Goal: Task Accomplishment & Management: Manage account settings

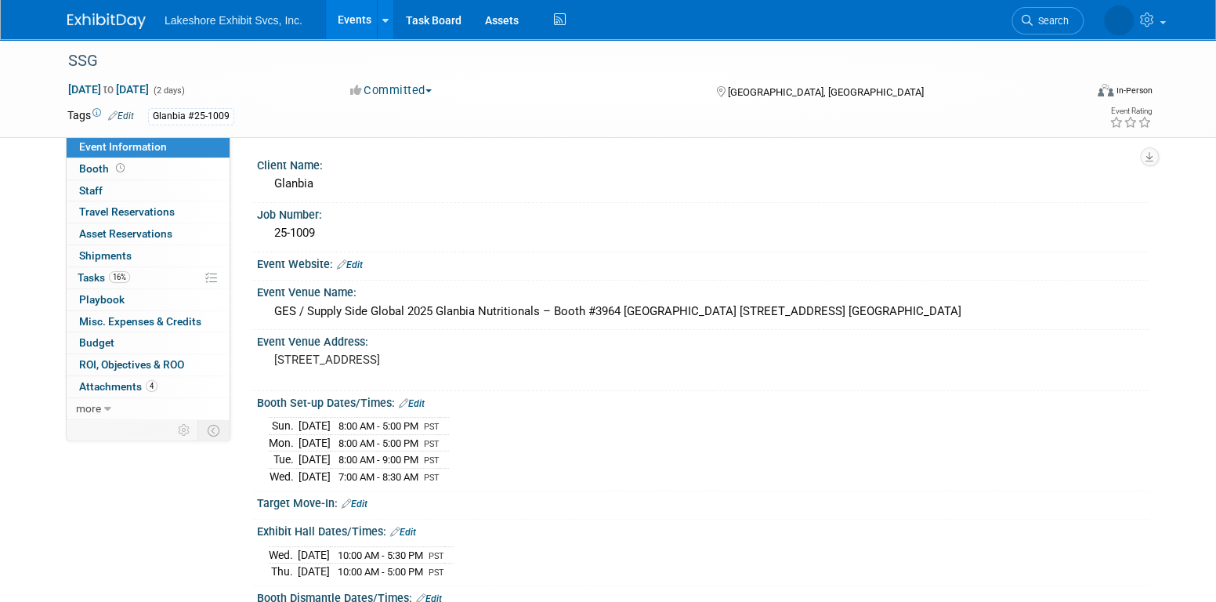
click at [359, 16] on link "Events" at bounding box center [354, 19] width 57 height 39
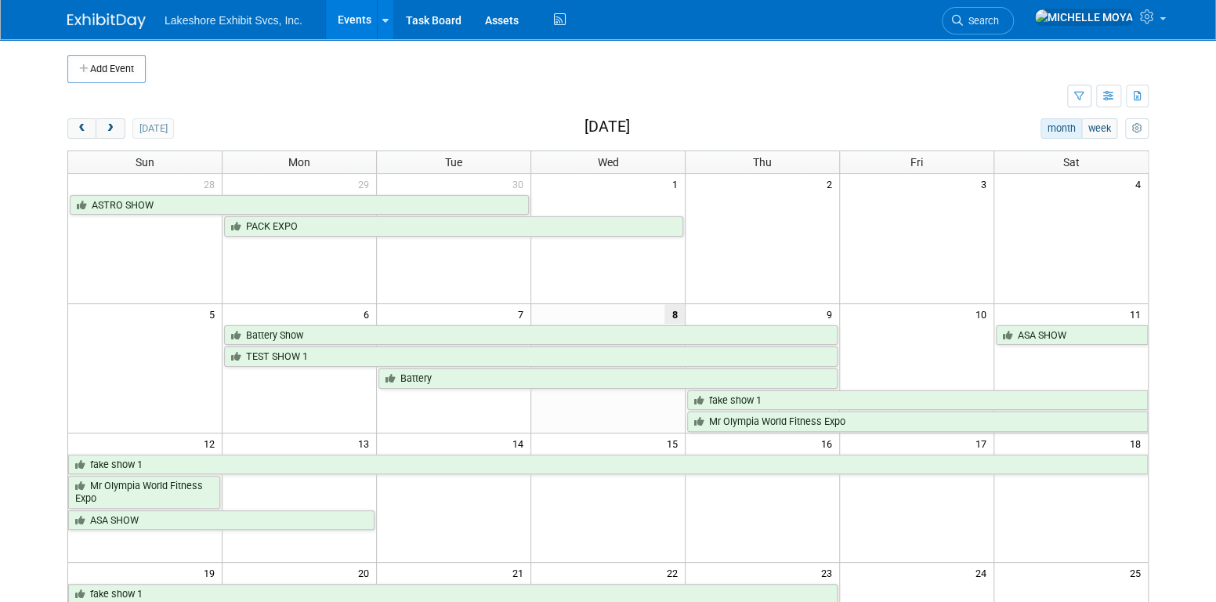
click at [346, 18] on link "Events" at bounding box center [354, 19] width 57 height 39
click at [1108, 92] on icon "button" at bounding box center [1110, 97] width 12 height 10
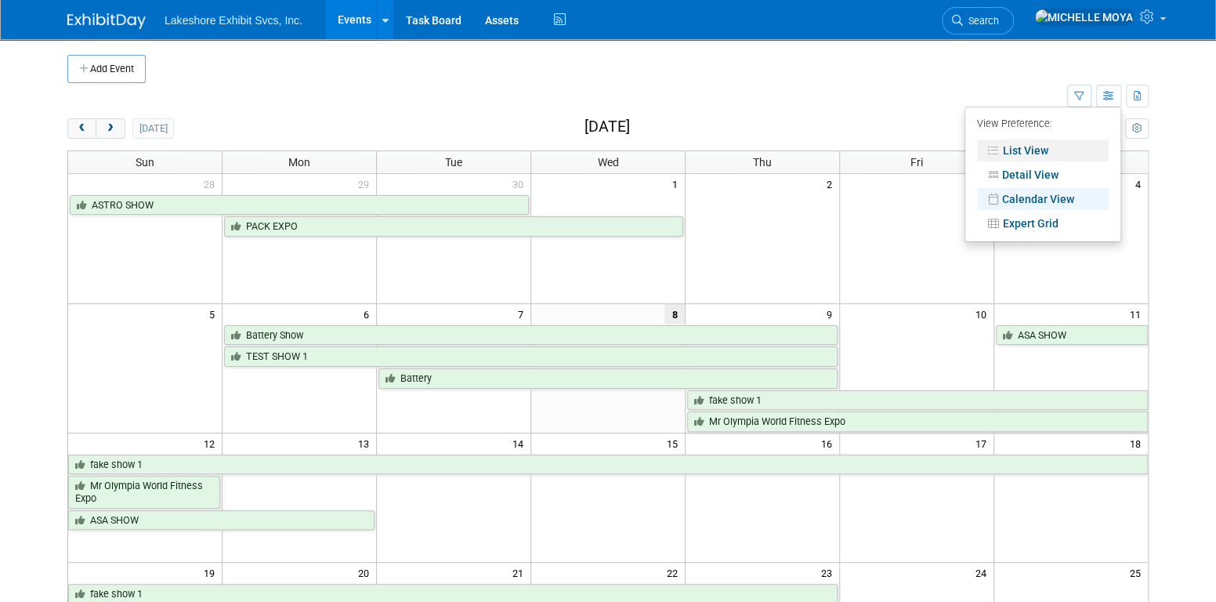
click at [1051, 152] on link "List View" at bounding box center [1043, 151] width 132 height 22
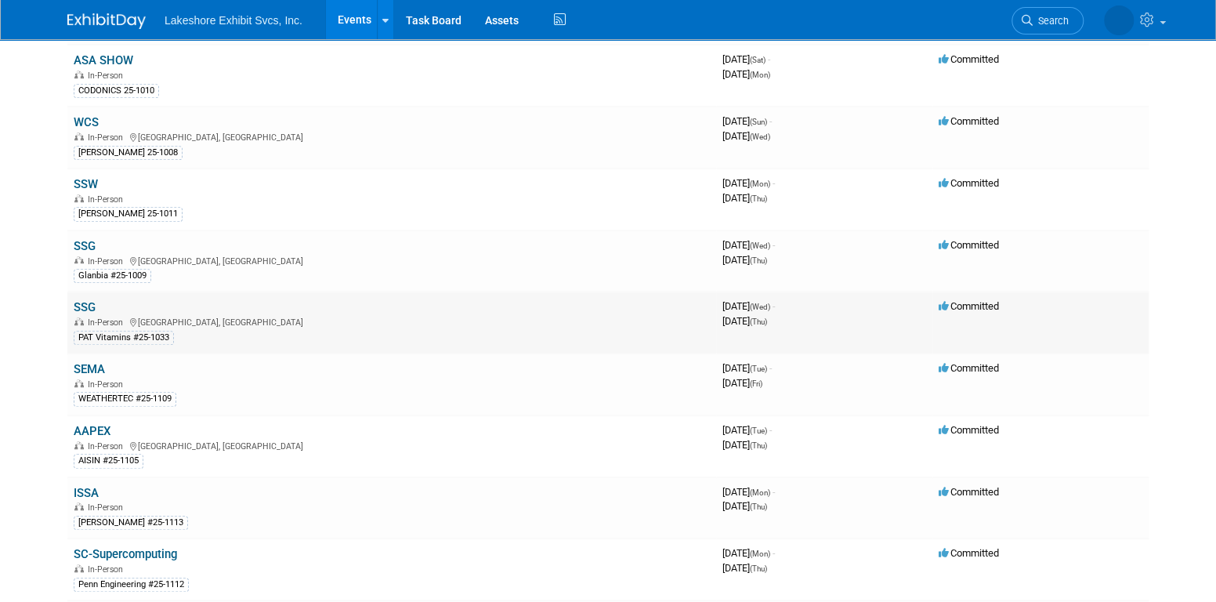
scroll to position [470, 0]
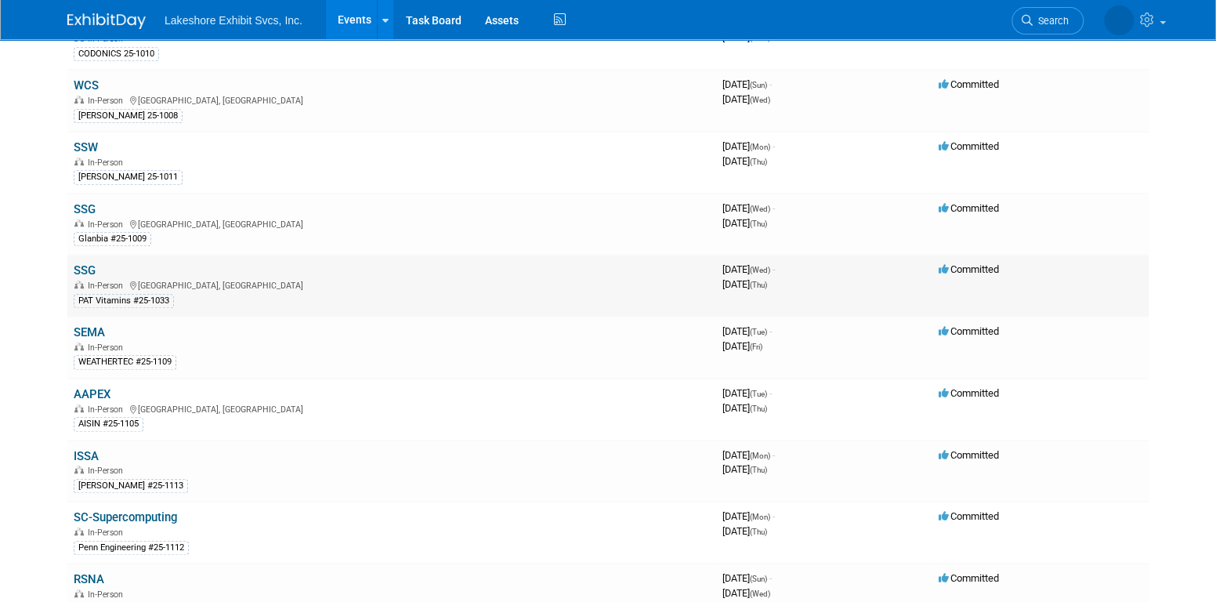
click at [87, 263] on link "SSG" at bounding box center [85, 270] width 22 height 14
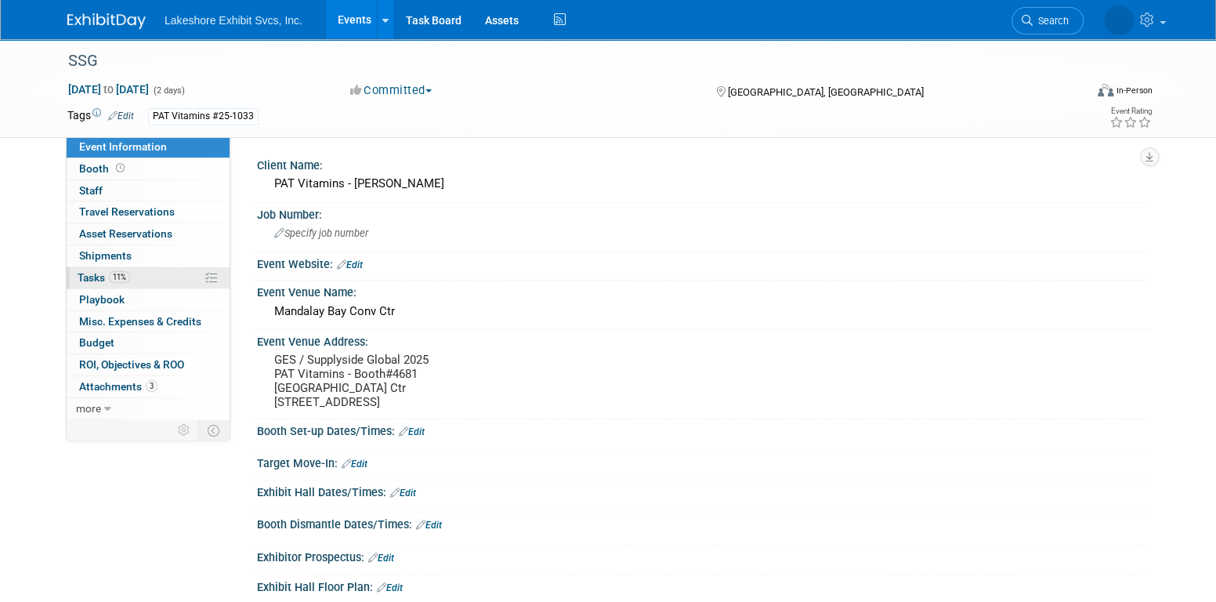
click at [116, 280] on span "11%" at bounding box center [119, 277] width 21 height 12
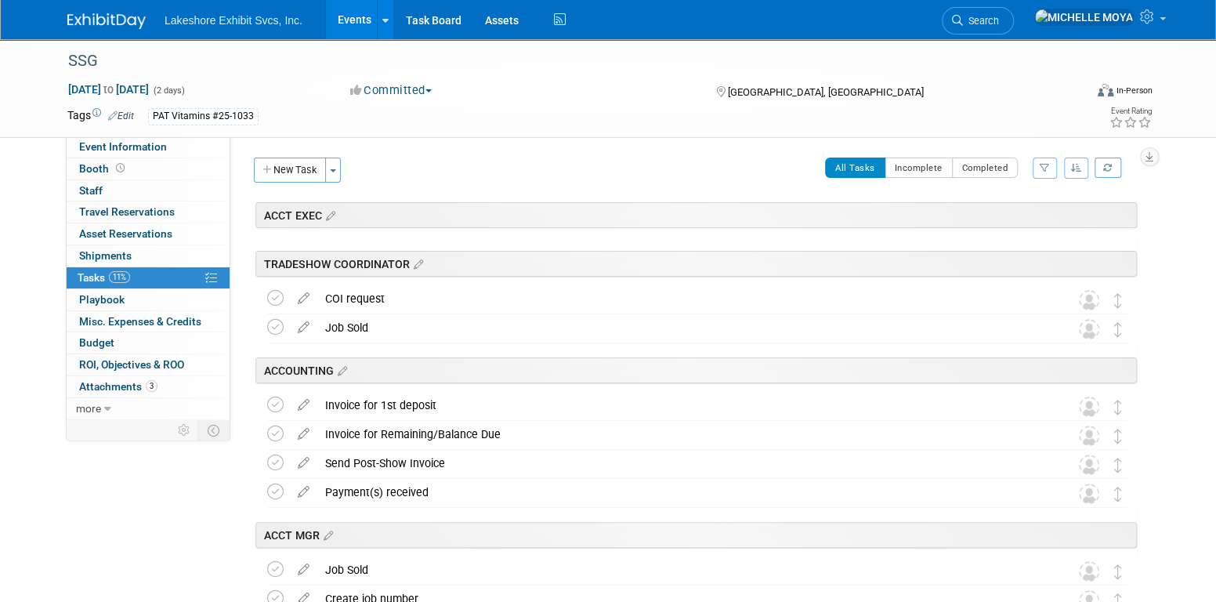
click at [1052, 166] on button "button" at bounding box center [1045, 168] width 24 height 21
click at [1021, 218] on select "-- Select Assignee -- All unassigned tasks Assigned to me Amanda Koss Dave Desa…" at bounding box center [979, 218] width 129 height 22
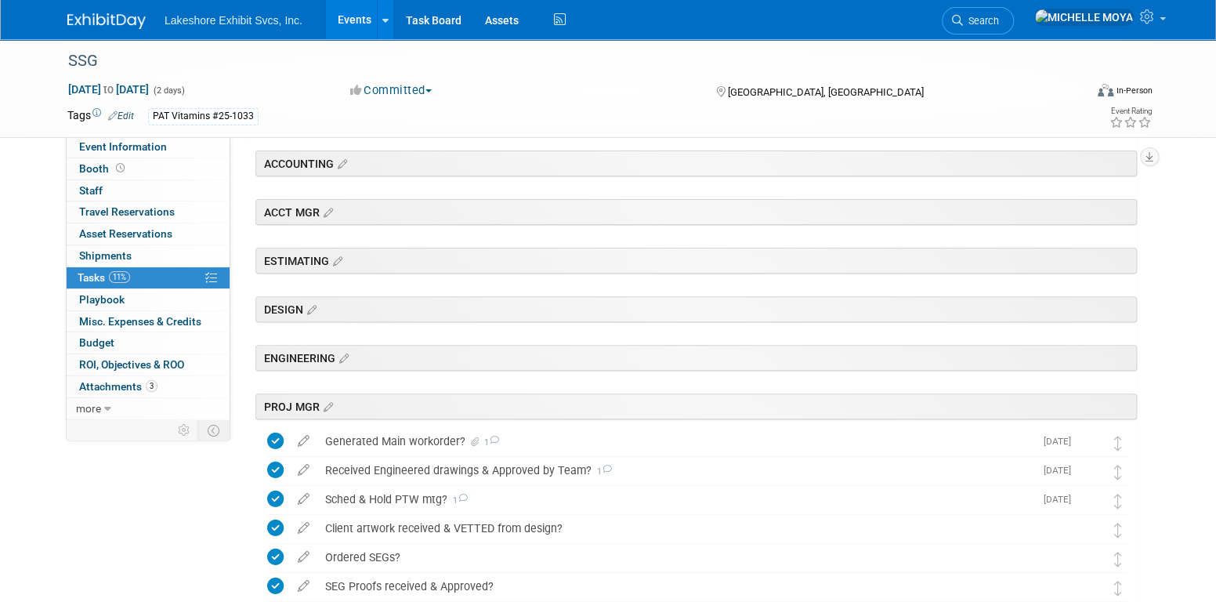
scroll to position [549, 0]
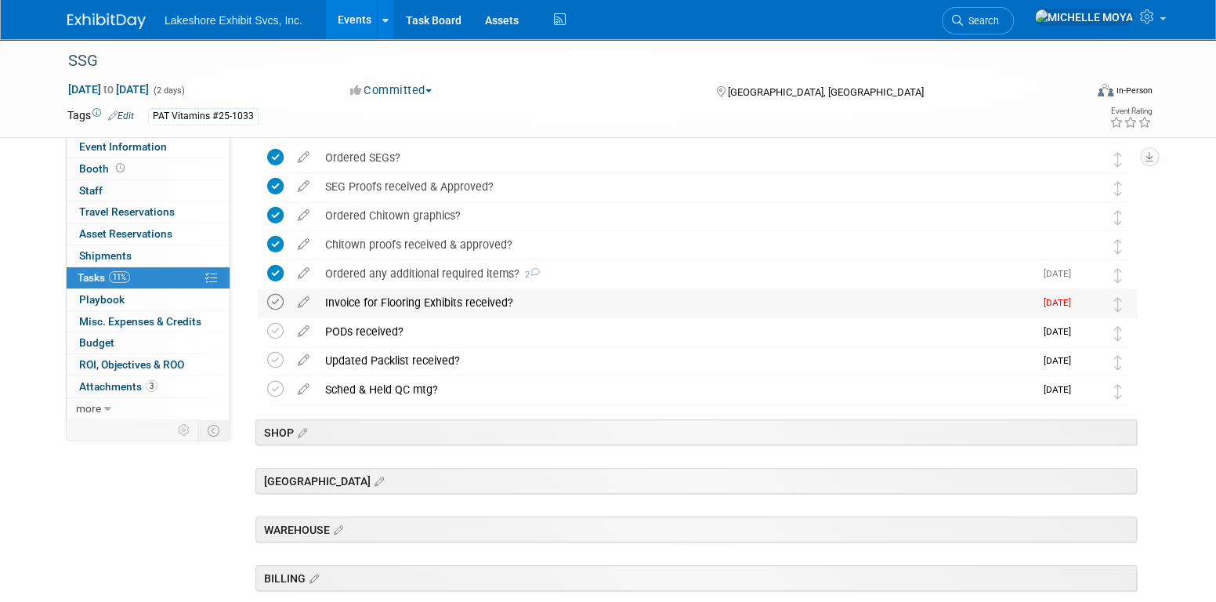
click at [278, 302] on icon at bounding box center [275, 302] width 16 height 16
click at [361, 297] on div "Invoice for Flooring Exhibits received?" at bounding box center [675, 302] width 717 height 27
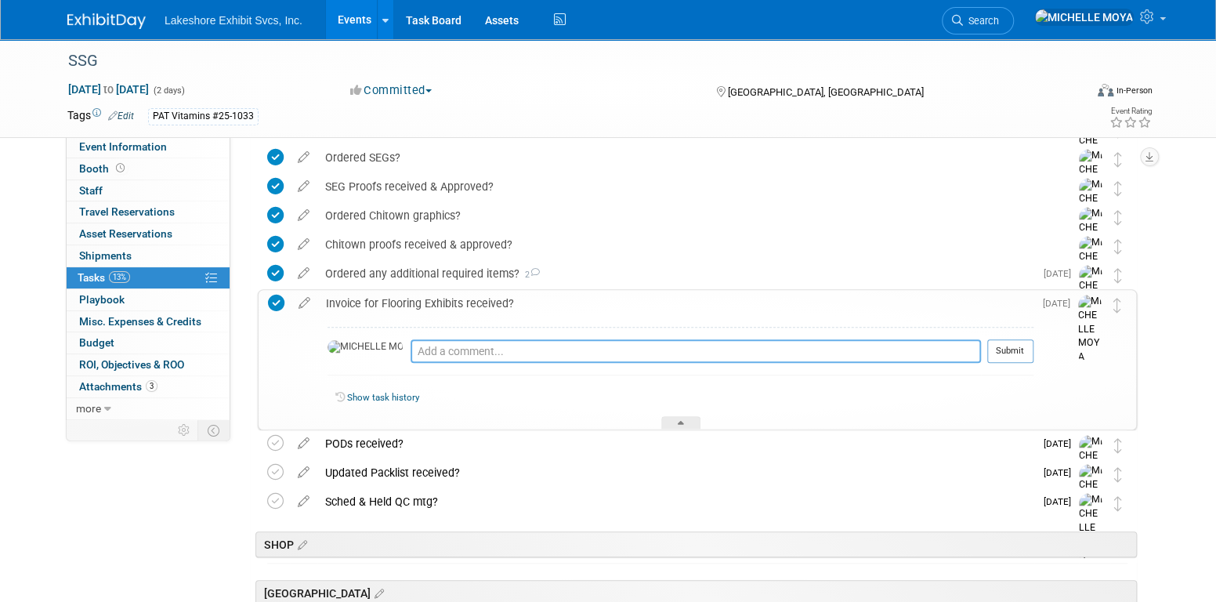
click at [411, 354] on textarea at bounding box center [696, 351] width 571 height 24
type textarea "10.08.25 - Received & emailed to Acctg. CC to me & file"
drag, startPoint x: 1023, startPoint y: 353, endPoint x: 843, endPoint y: 323, distance: 181.9
click at [1022, 352] on button "Submit" at bounding box center [1011, 351] width 46 height 24
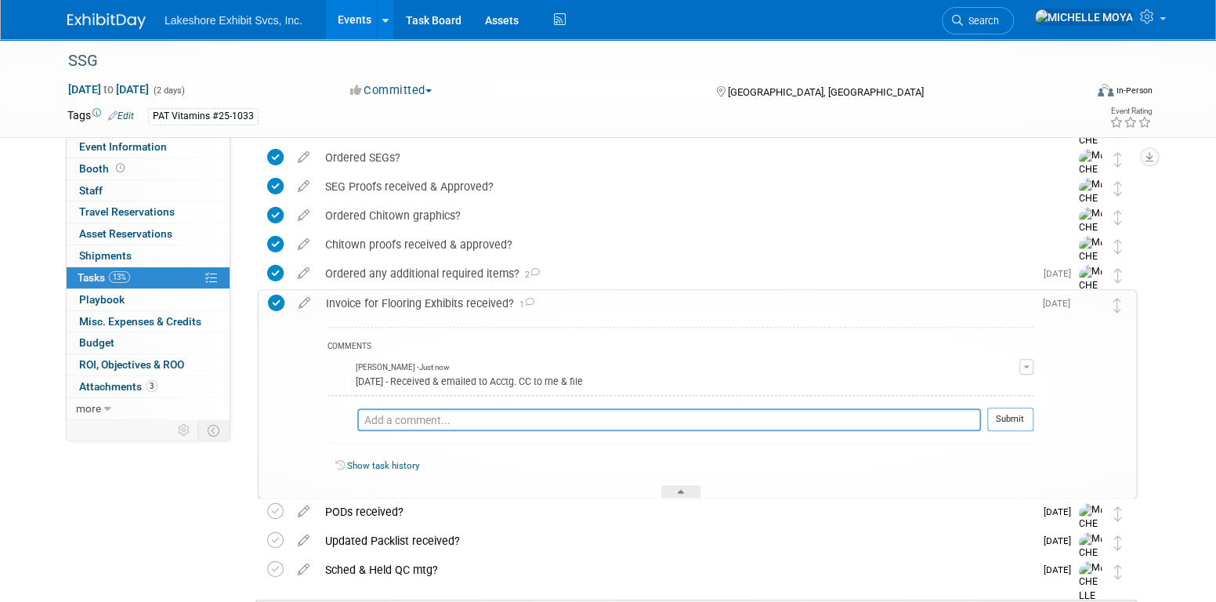
click at [431, 302] on div "Invoice for Flooring Exhibits received? 1" at bounding box center [676, 303] width 716 height 27
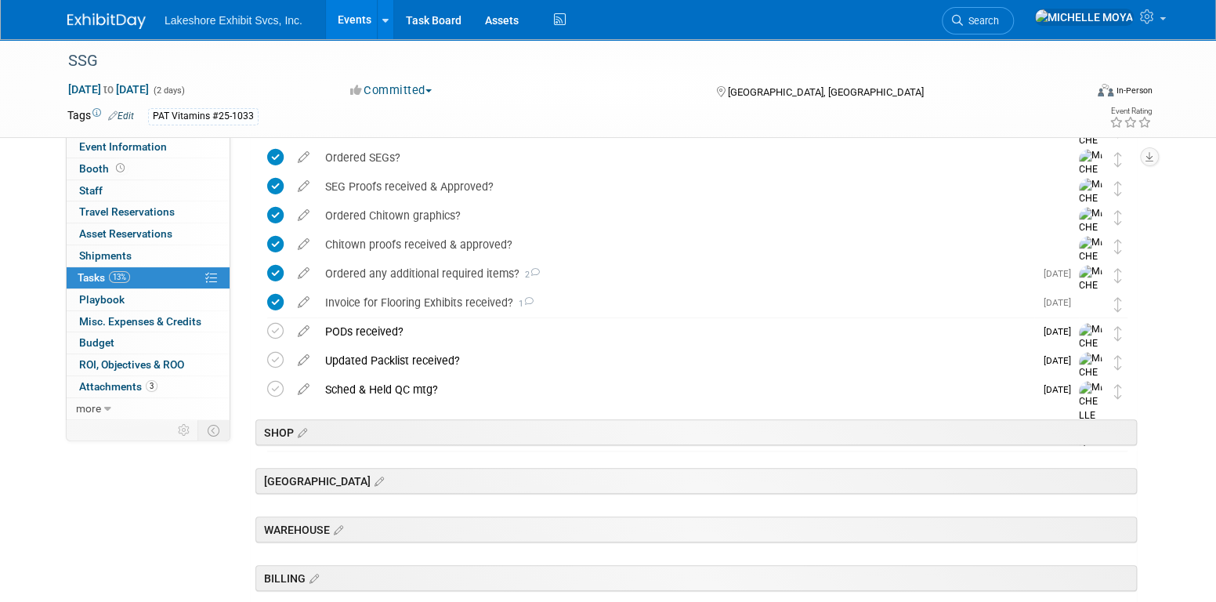
click at [365, 23] on link "Events" at bounding box center [354, 19] width 57 height 39
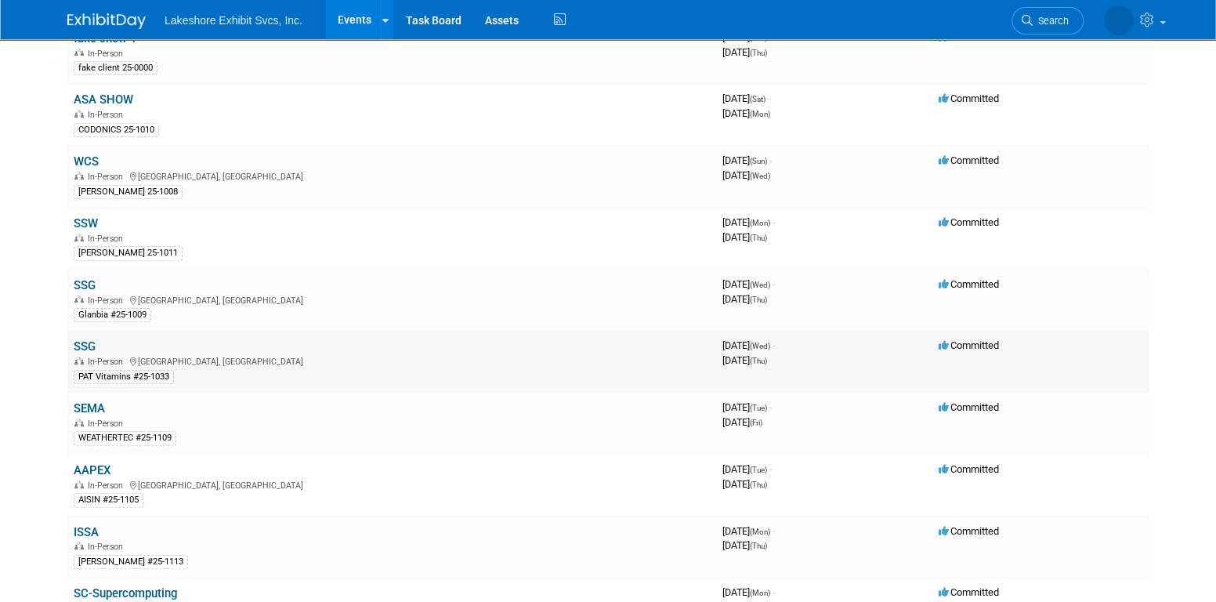
scroll to position [470, 0]
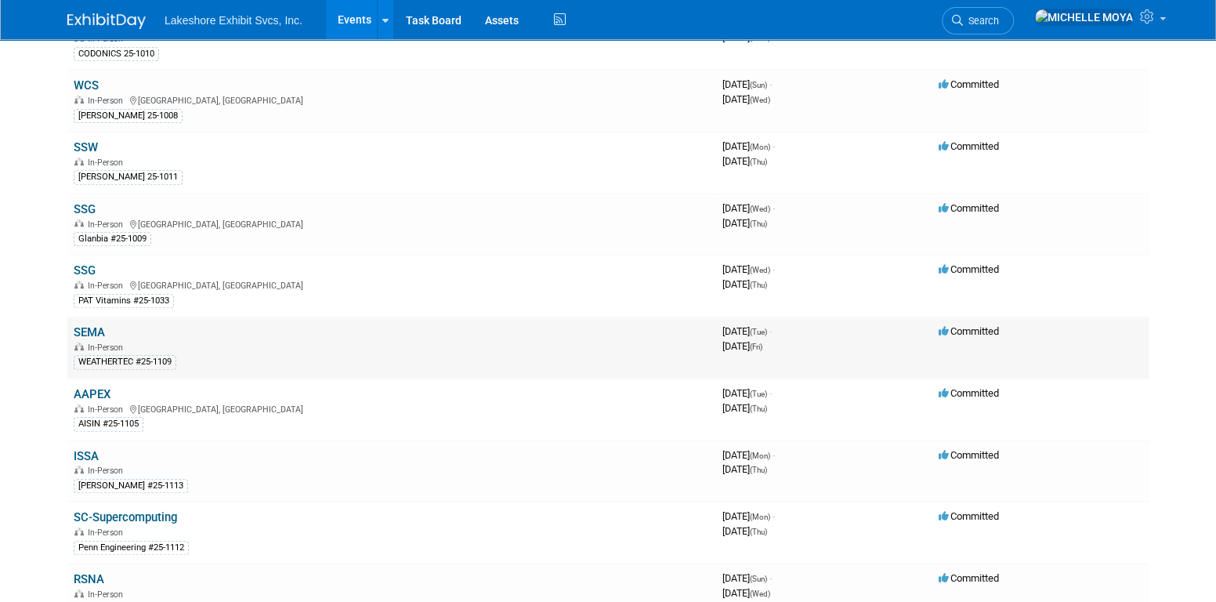
click at [94, 325] on link "SEMA" at bounding box center [89, 332] width 31 height 14
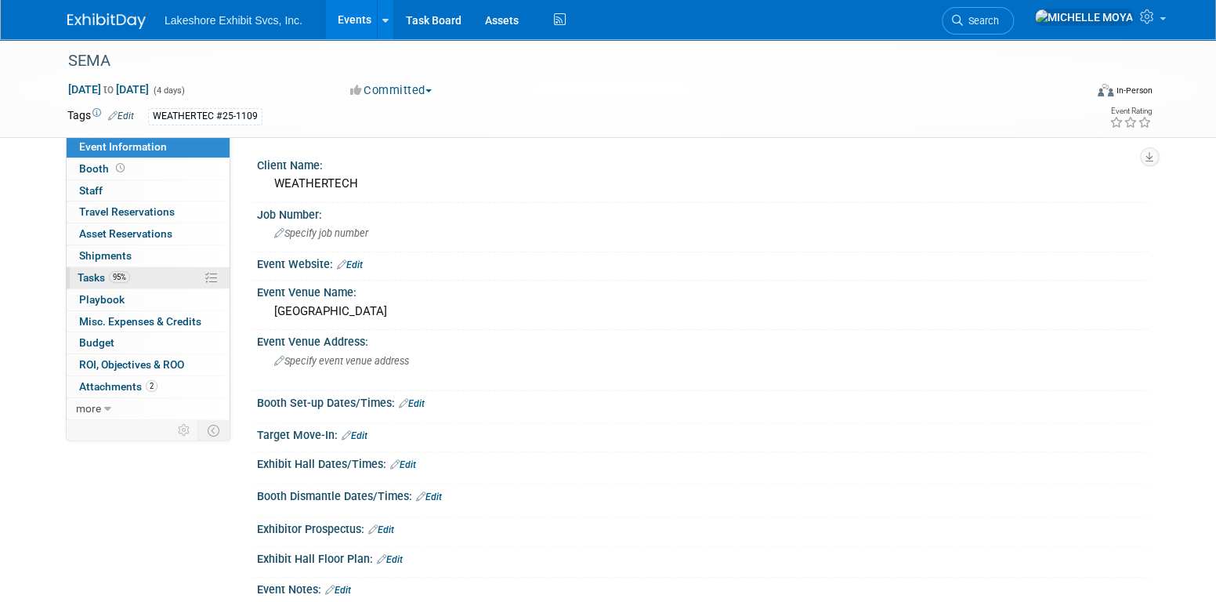
click at [153, 279] on link "95% Tasks 95%" at bounding box center [148, 277] width 163 height 21
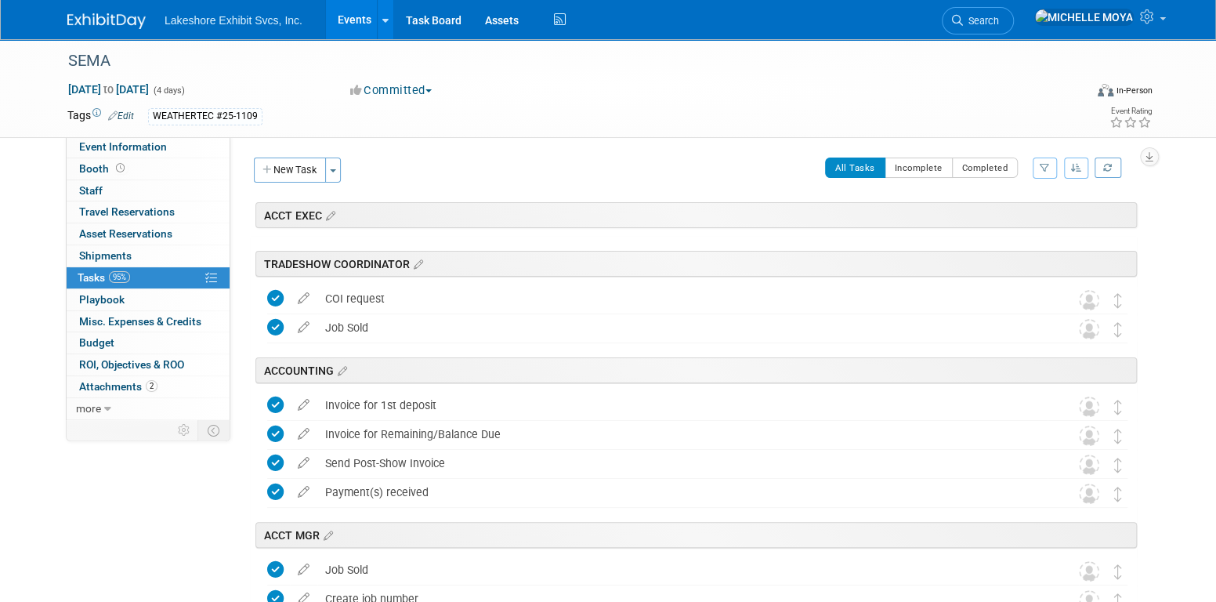
click at [1045, 165] on icon "button" at bounding box center [1045, 167] width 10 height 9
click at [1016, 217] on select "-- Select Assignee -- All unassigned tasks Assigned to me Amanda Koss Dave Desa…" at bounding box center [979, 218] width 129 height 22
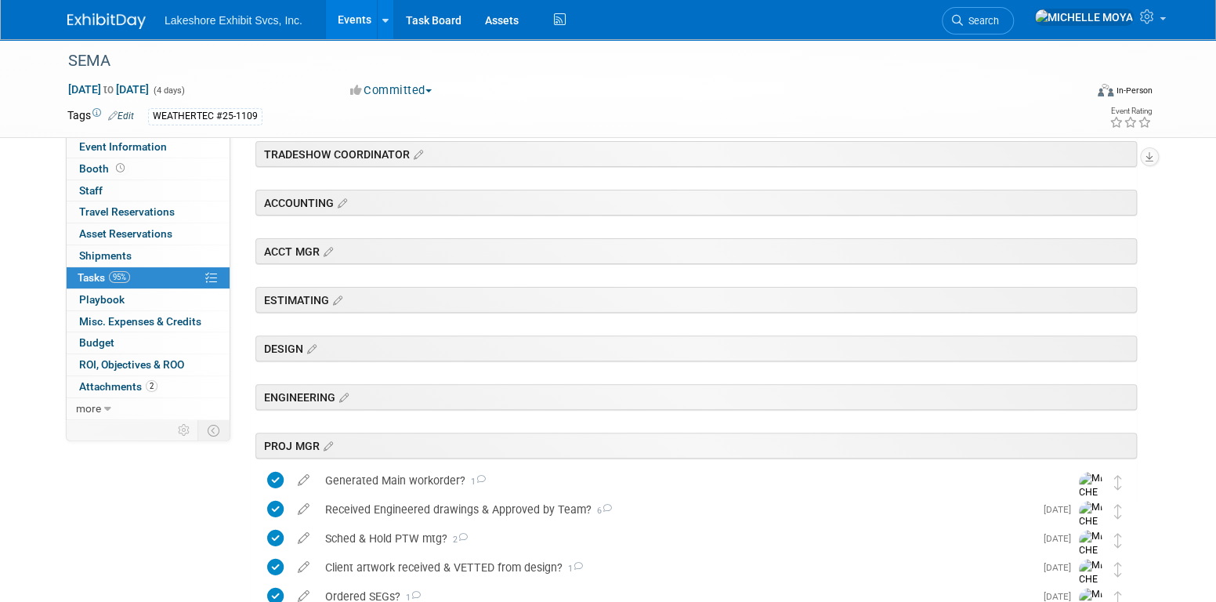
scroll to position [392, 0]
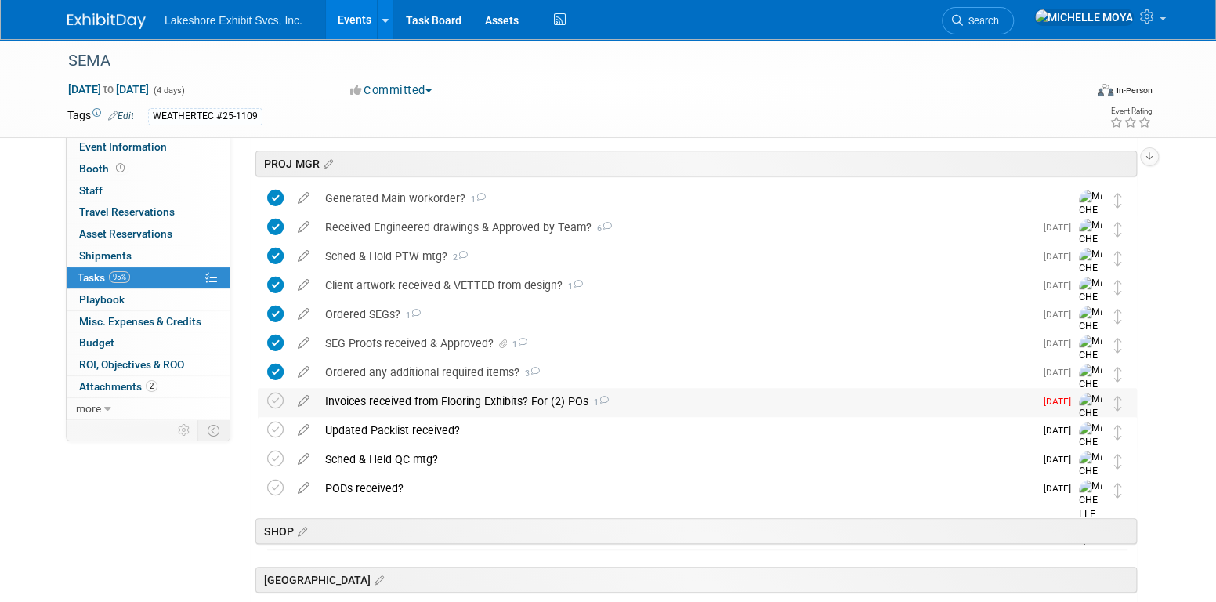
click at [498, 397] on div "Invoices received from Flooring Exhibits? For (2) POs 1" at bounding box center [675, 401] width 717 height 27
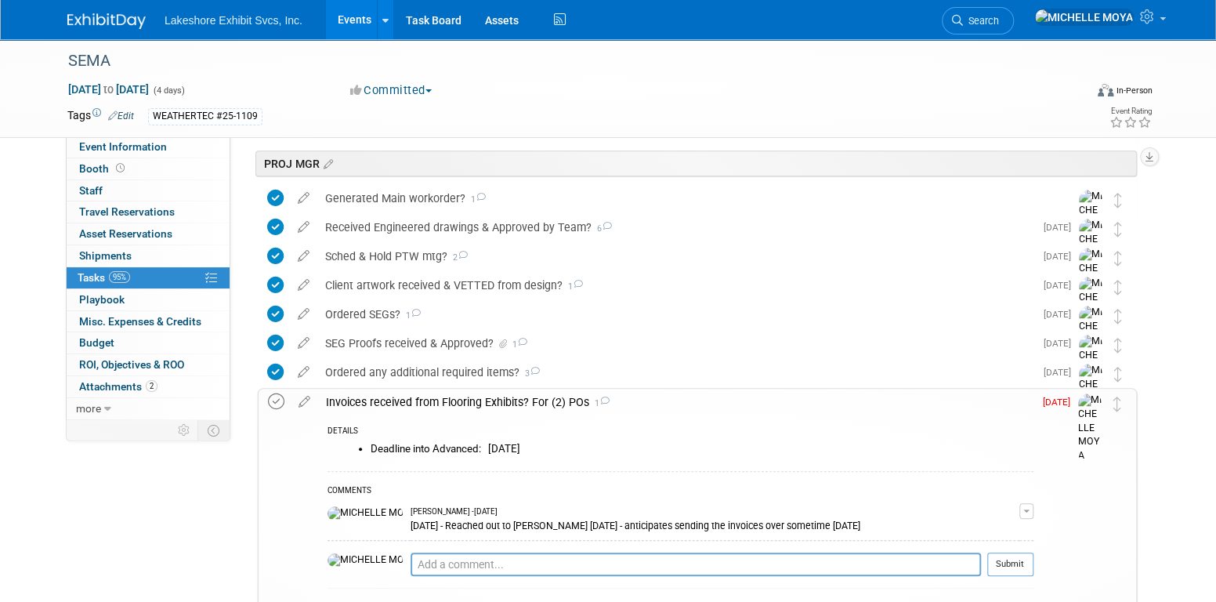
click at [278, 405] on icon at bounding box center [276, 401] width 16 height 16
click at [578, 565] on textarea at bounding box center [696, 564] width 571 height 23
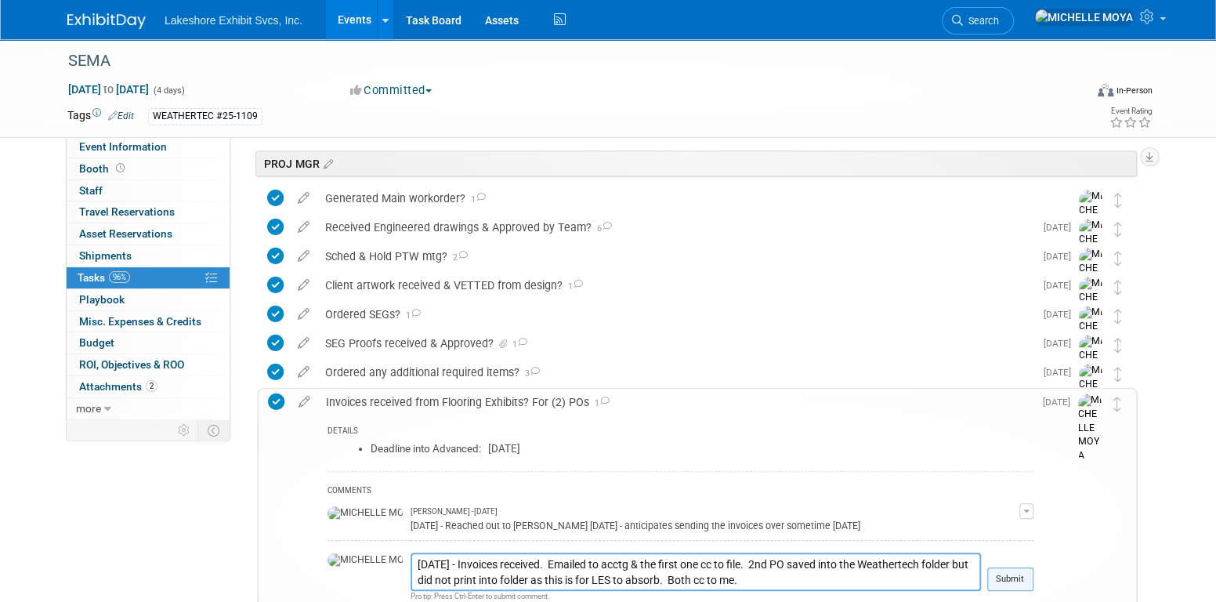
type textarea "10.07.25 - Invoices received. Emailed to acctg & the first one cc to file. 2nd …"
click at [1017, 570] on button "Submit" at bounding box center [1011, 579] width 46 height 24
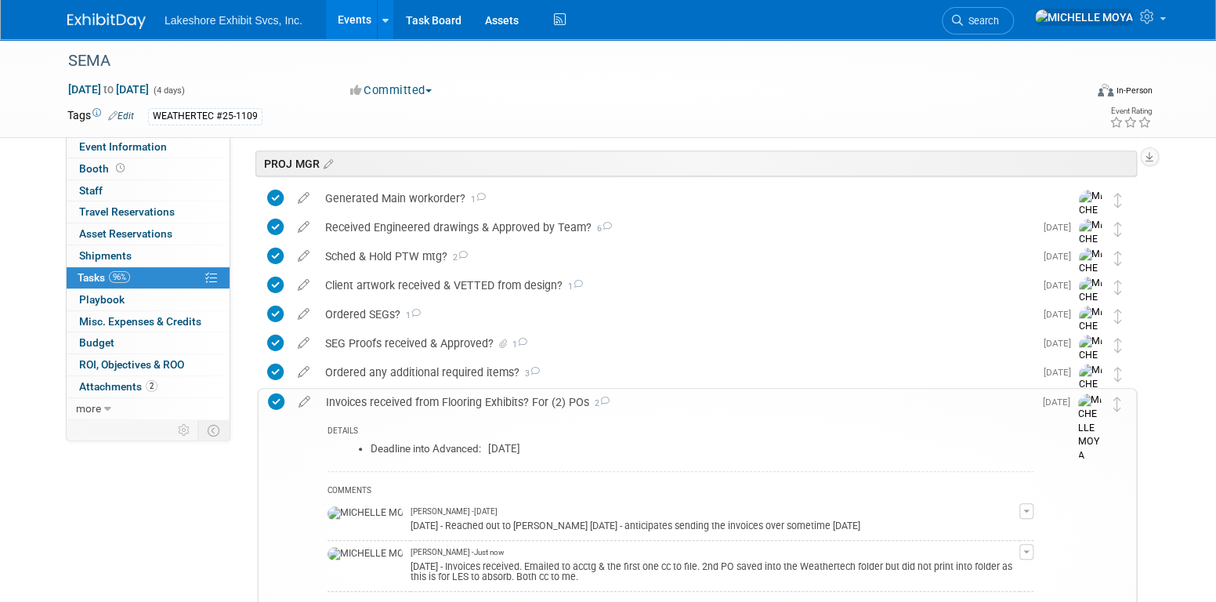
click at [513, 400] on div "Invoices received from Flooring Exhibits? For (2) POs 2" at bounding box center [676, 402] width 716 height 27
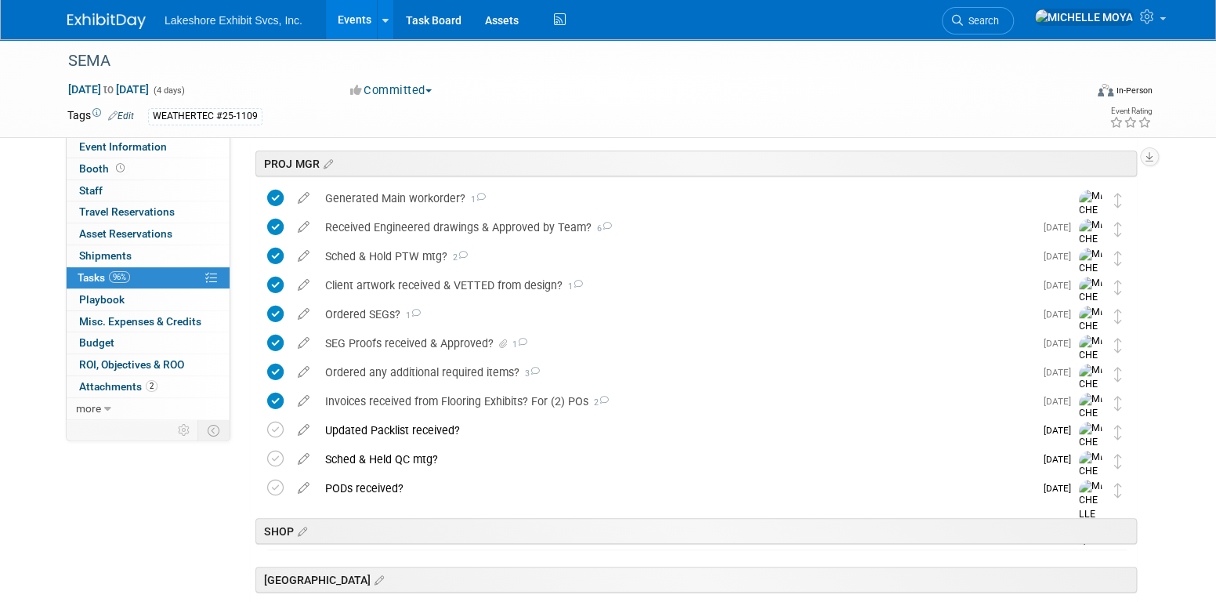
click at [351, 24] on link "Events" at bounding box center [354, 19] width 57 height 39
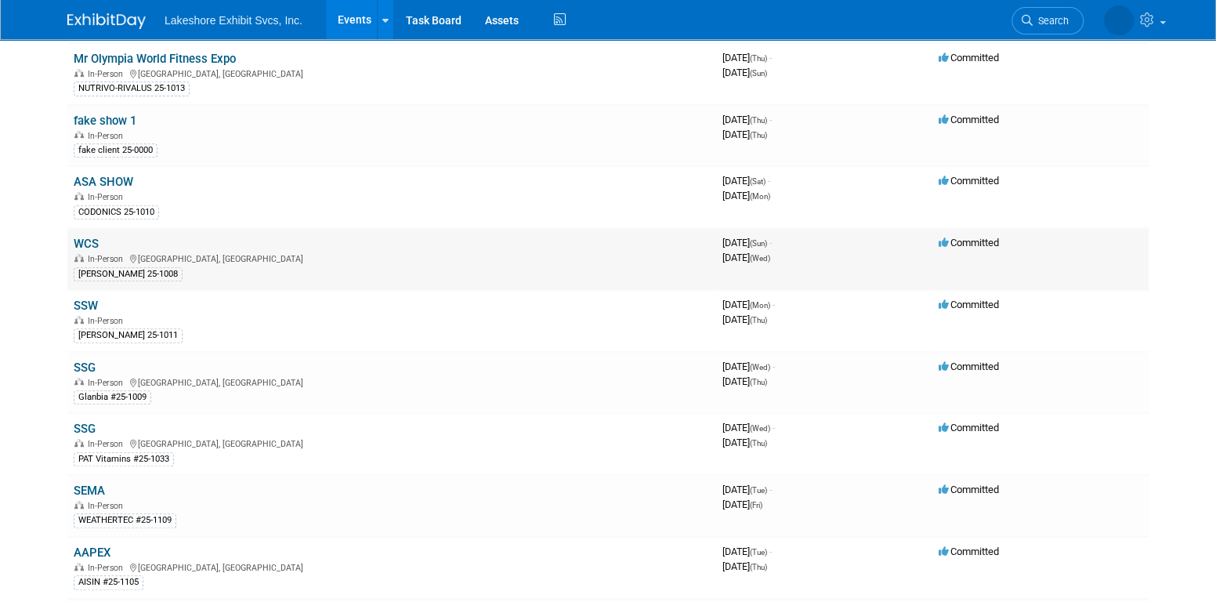
scroll to position [313, 0]
click at [89, 360] on link "SSG" at bounding box center [85, 366] width 22 height 14
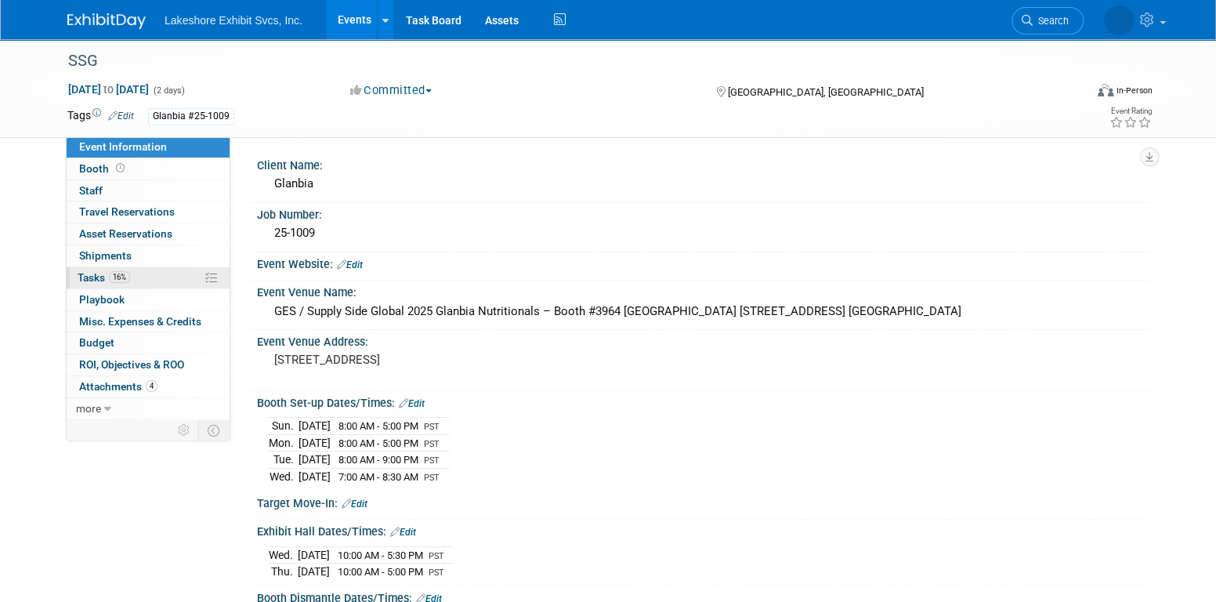
click at [146, 274] on link "16% Tasks 16%" at bounding box center [148, 277] width 163 height 21
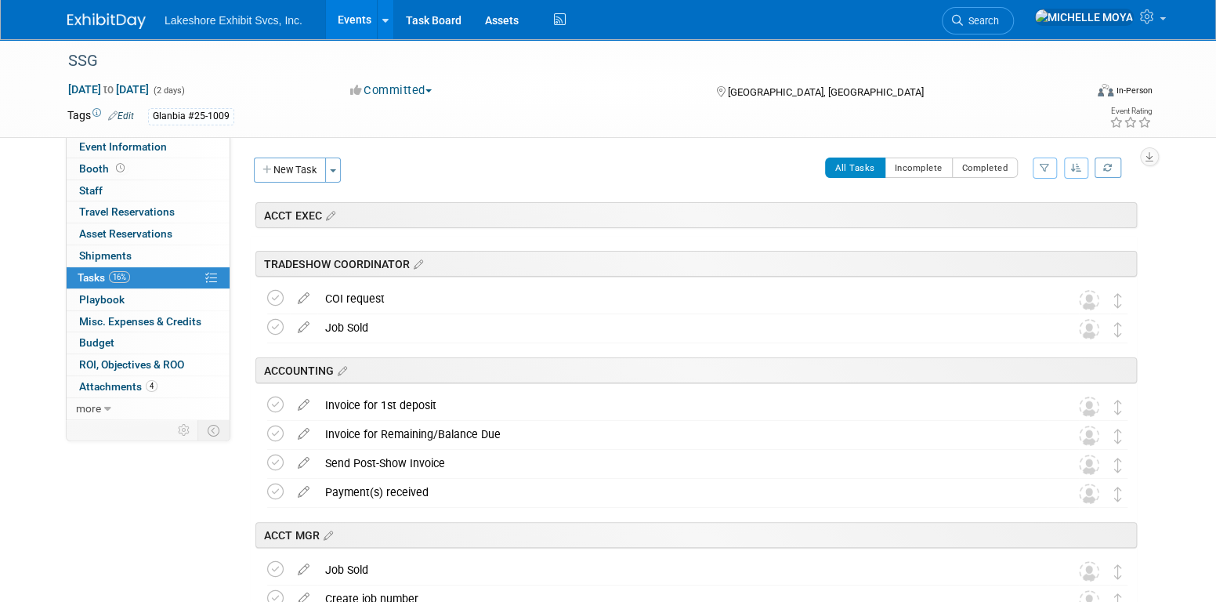
click at [1052, 161] on button "button" at bounding box center [1045, 168] width 24 height 21
click at [1020, 219] on select "-- Select Assignee -- All unassigned tasks Assigned to me [PERSON_NAME] [PERSON…" at bounding box center [979, 218] width 129 height 22
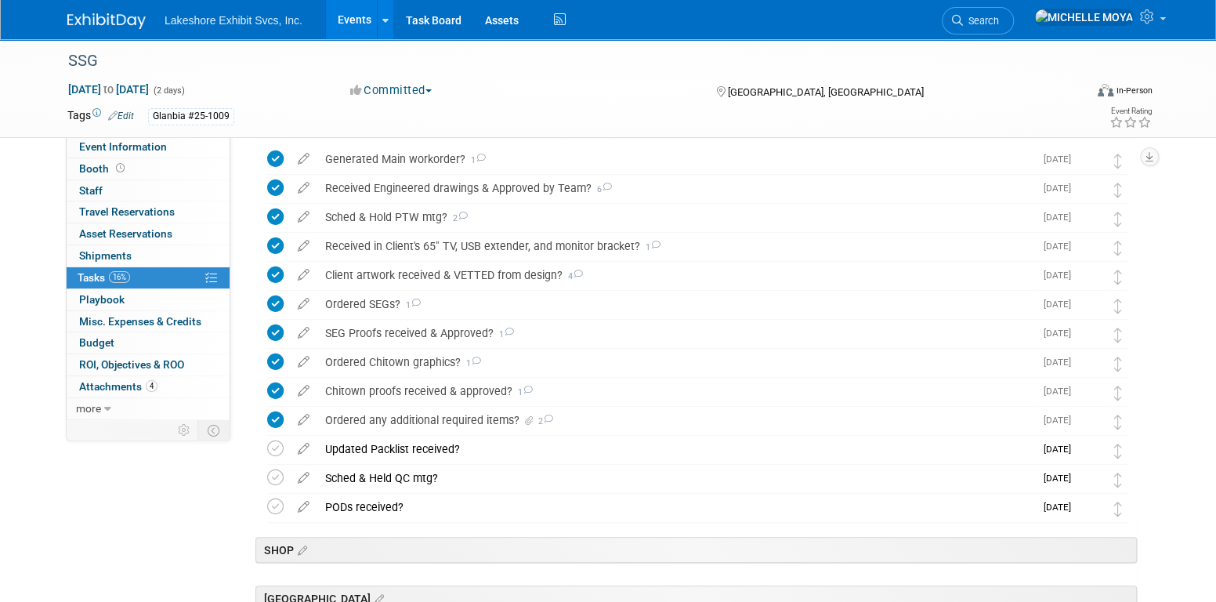
scroll to position [470, 0]
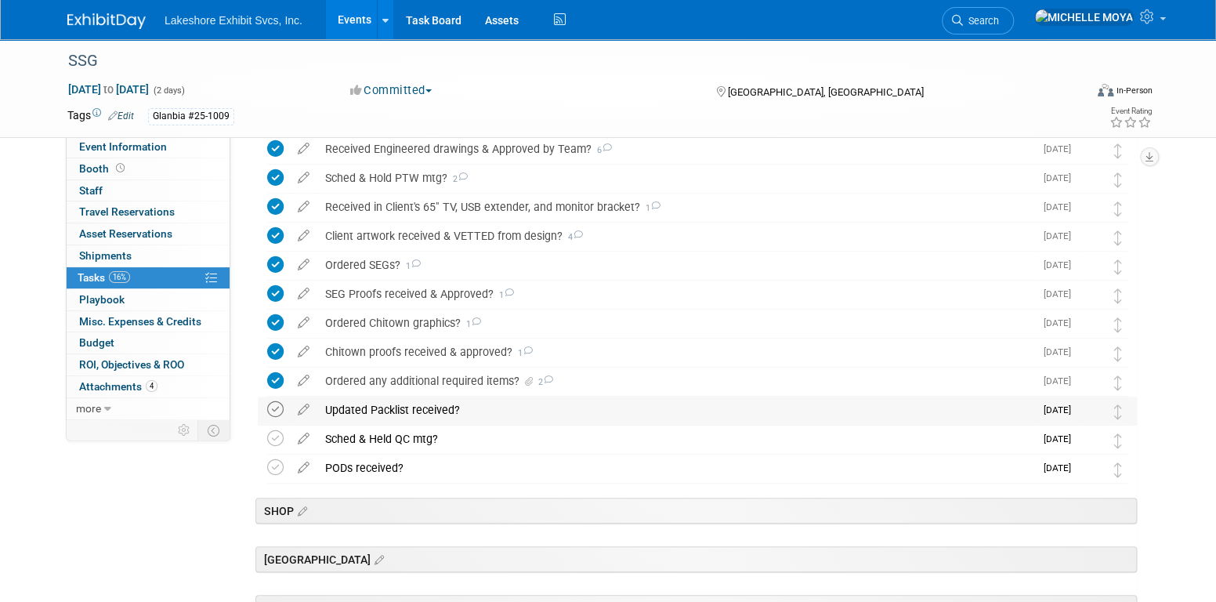
click at [275, 411] on icon at bounding box center [275, 409] width 16 height 16
click at [277, 440] on icon at bounding box center [275, 438] width 16 height 16
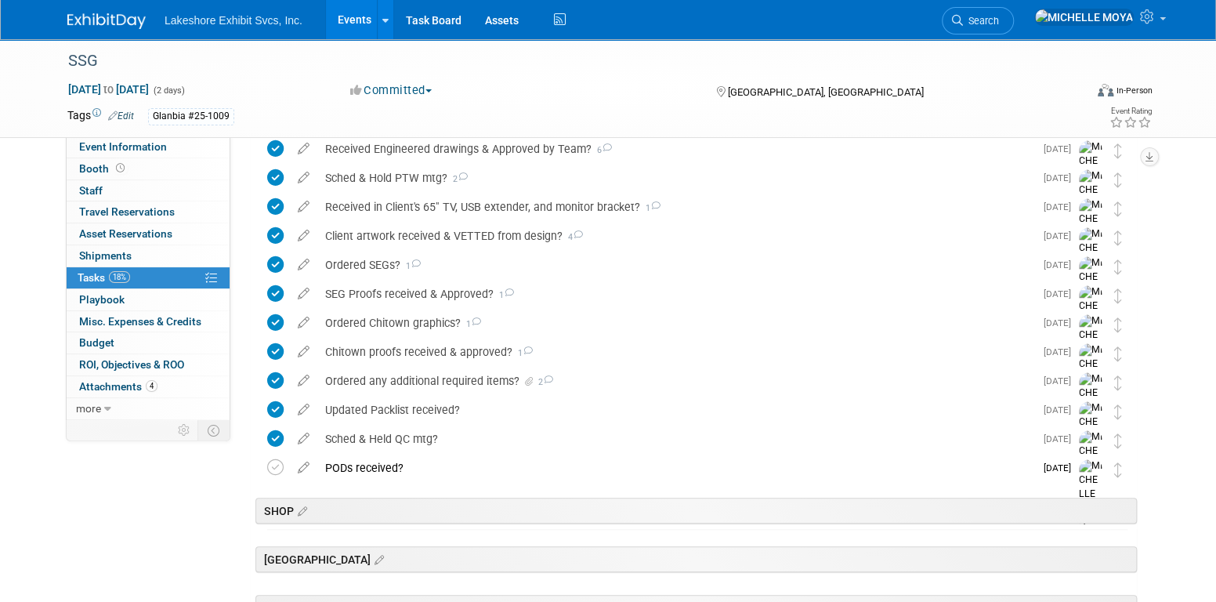
click at [353, 17] on link "Events" at bounding box center [354, 19] width 57 height 39
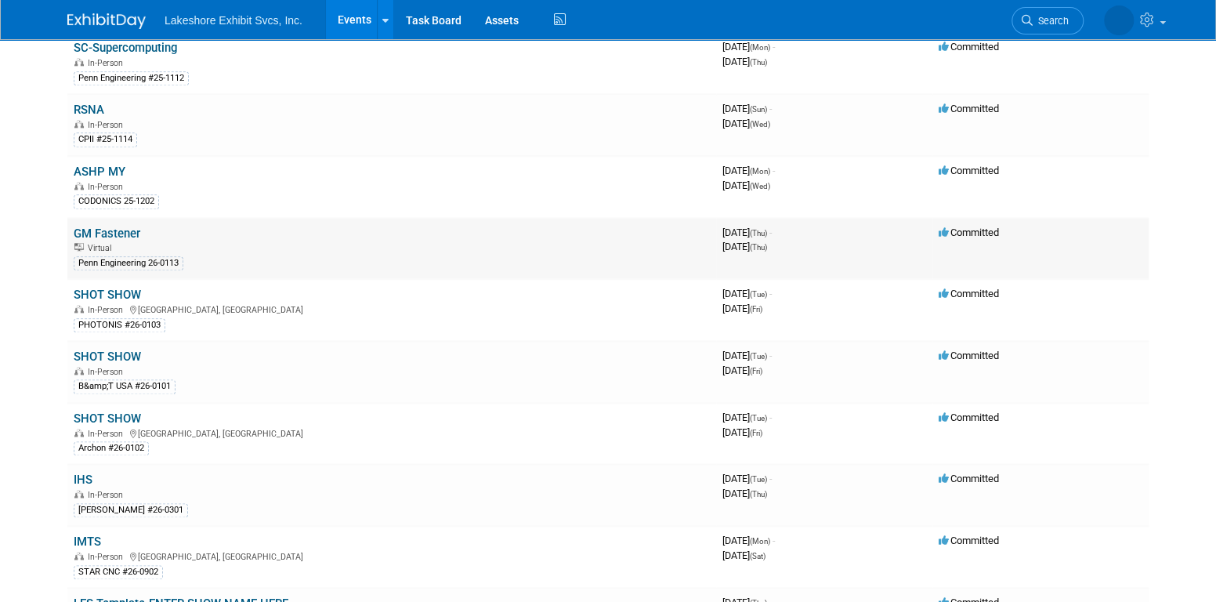
scroll to position [940, 0]
click at [114, 164] on link "ASHP MY" at bounding box center [100, 171] width 52 height 14
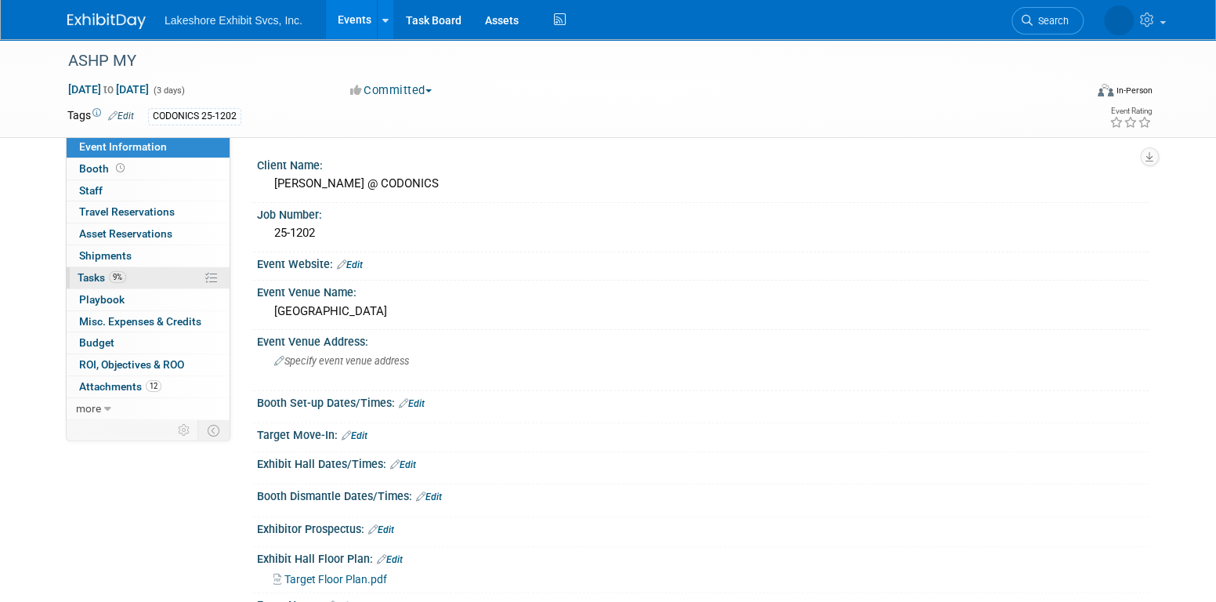
click at [154, 270] on link "9% Tasks 9%" at bounding box center [148, 277] width 163 height 21
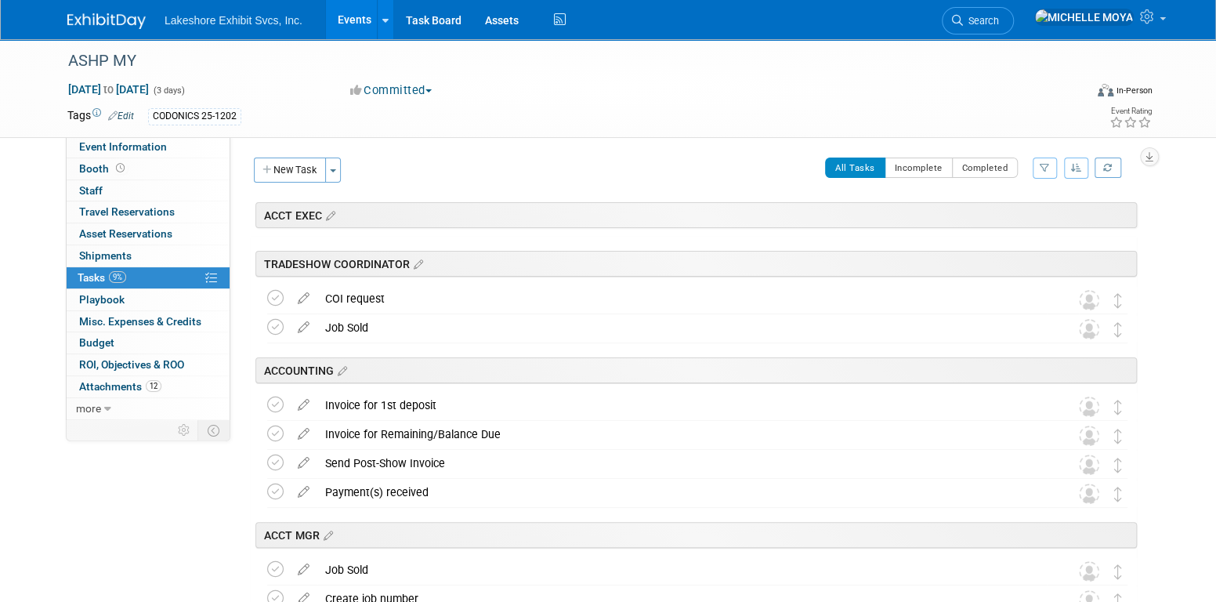
click at [1046, 164] on icon "button" at bounding box center [1045, 167] width 10 height 9
click at [1022, 216] on select "-- Select Assignee -- All unassigned tasks Assigned to me [PERSON_NAME] [PERSON…" at bounding box center [979, 218] width 129 height 22
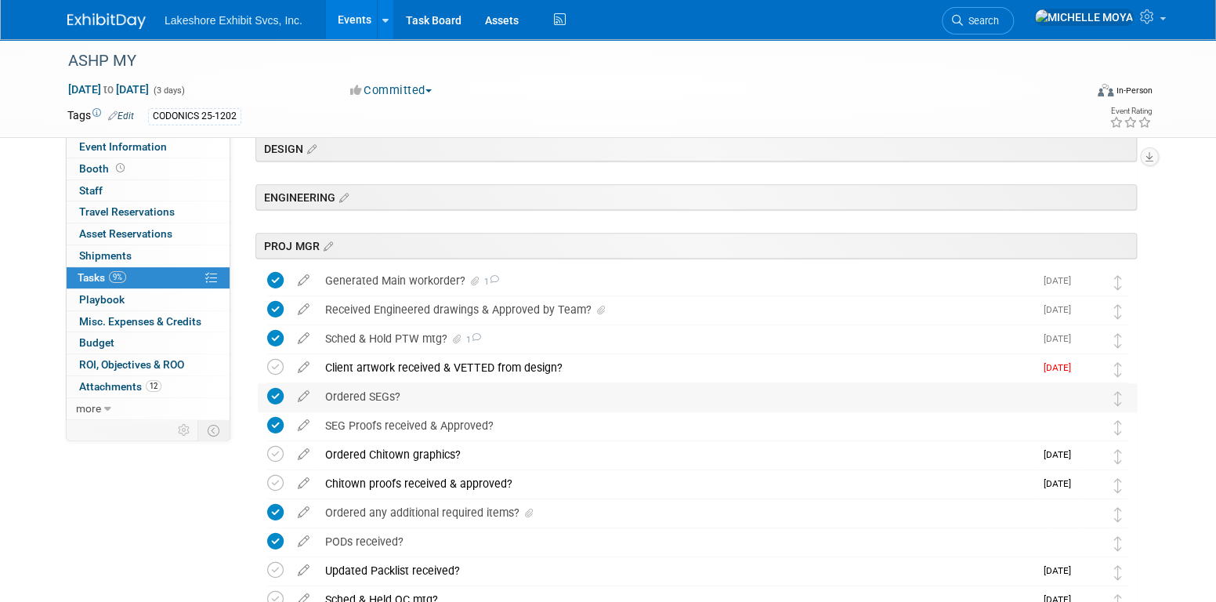
scroll to position [392, 0]
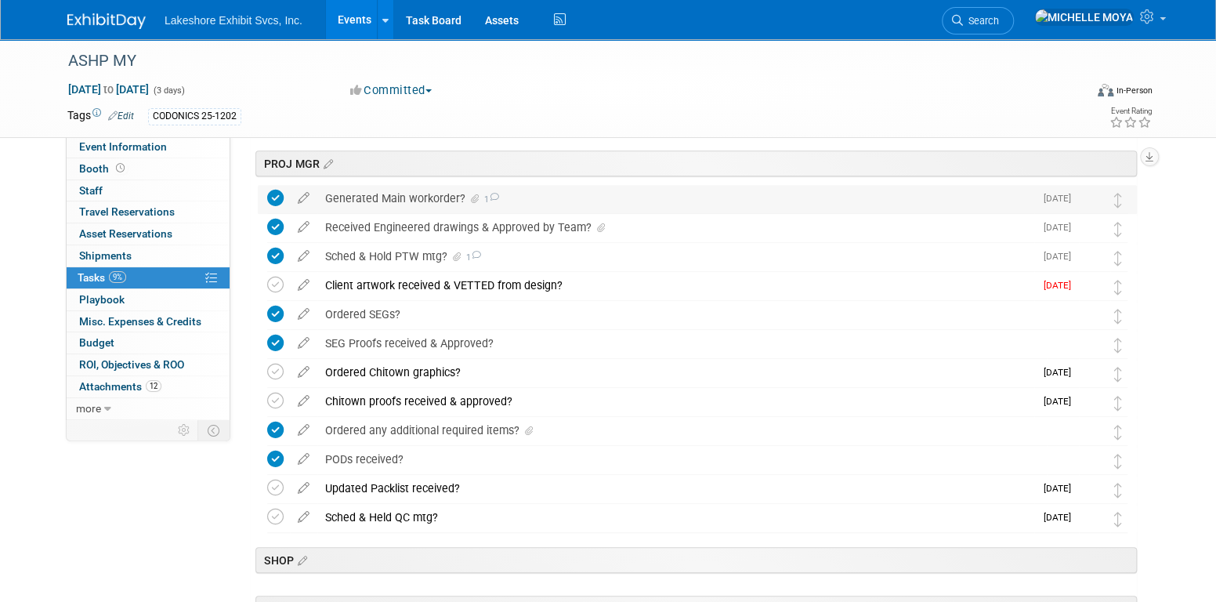
click at [427, 194] on div "Generated Main workorder? 1" at bounding box center [675, 198] width 717 height 27
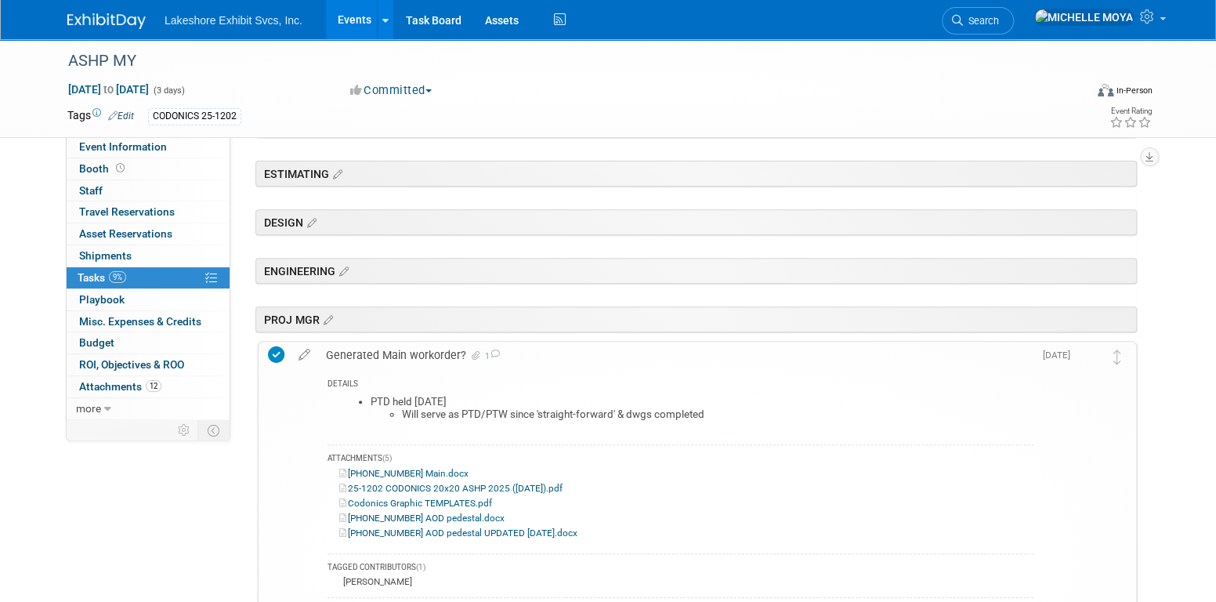
scroll to position [235, 0]
drag, startPoint x: 306, startPoint y: 352, endPoint x: 315, endPoint y: 353, distance: 9.5
click at [306, 352] on icon at bounding box center [304, 352] width 27 height 20
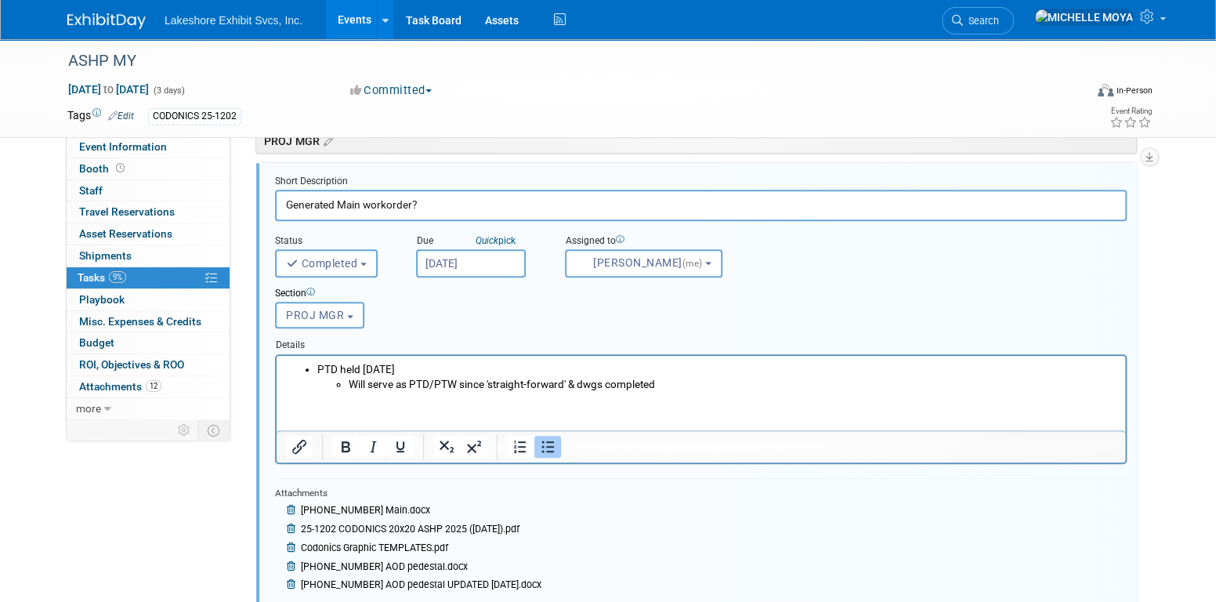
scroll to position [583, 0]
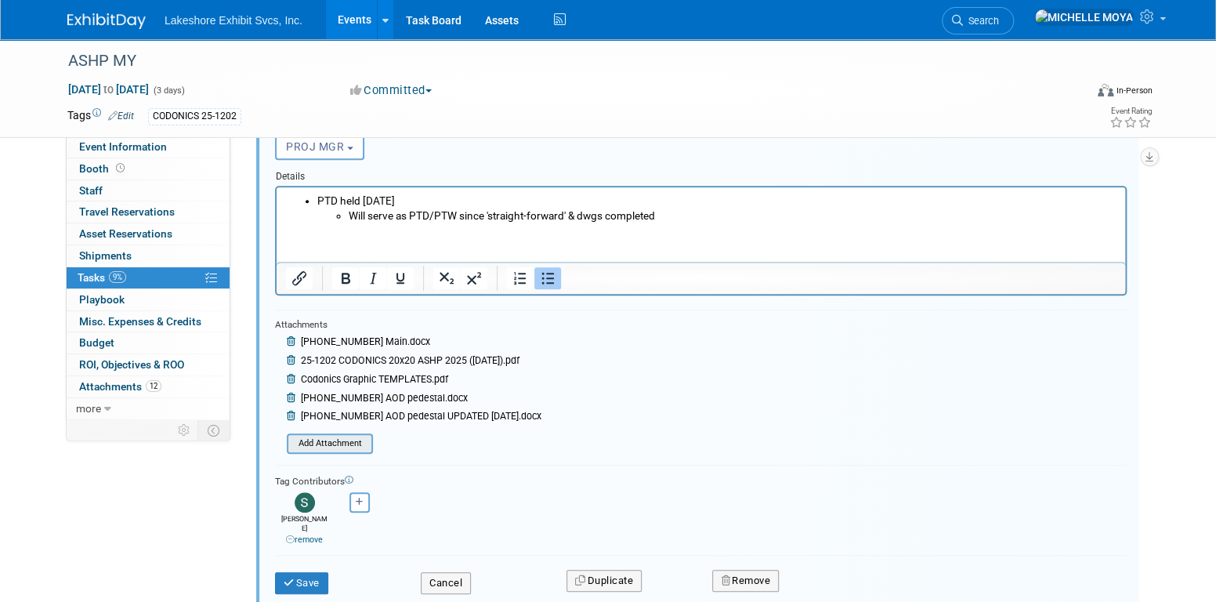
click at [350, 437] on input "file" at bounding box center [292, 443] width 160 height 17
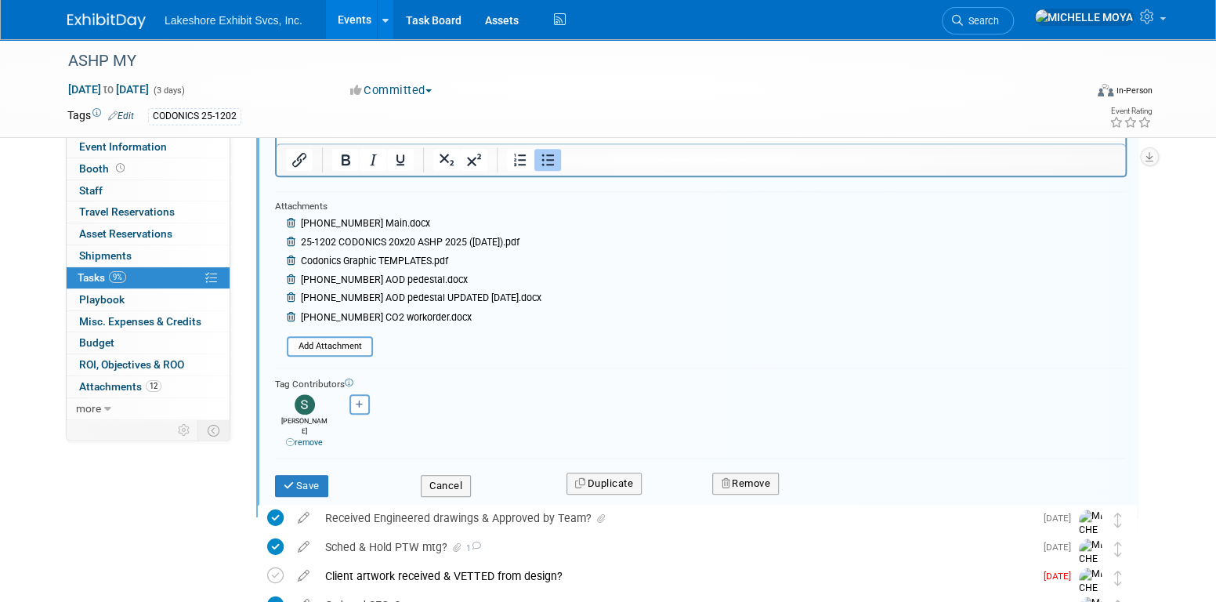
scroll to position [740, 0]
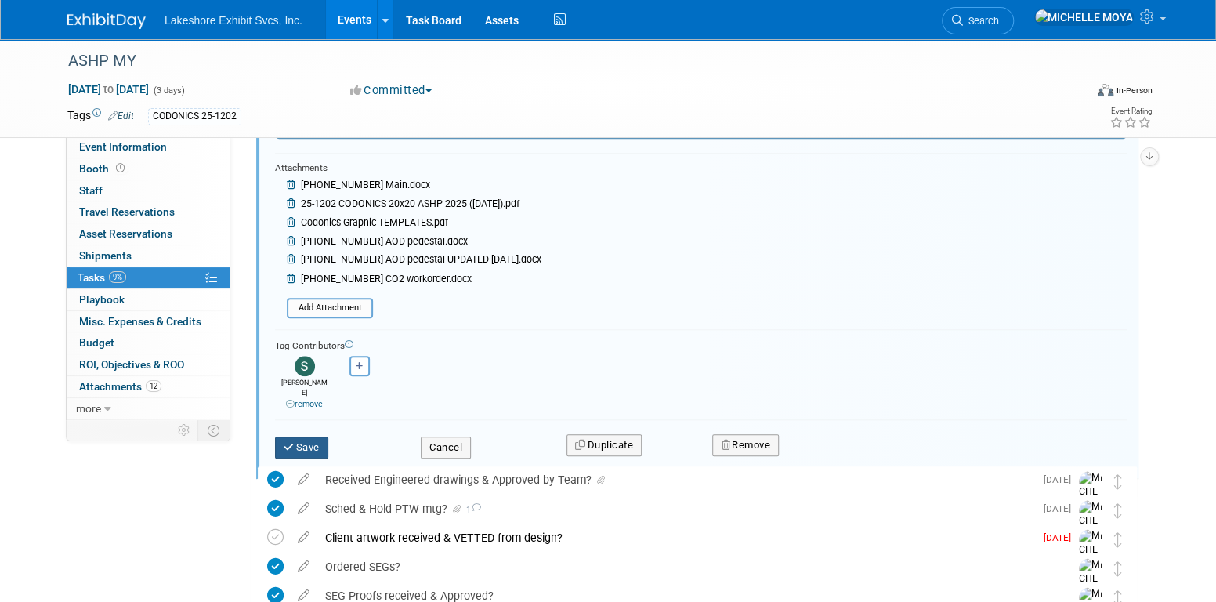
click at [305, 437] on button "Save" at bounding box center [301, 448] width 53 height 22
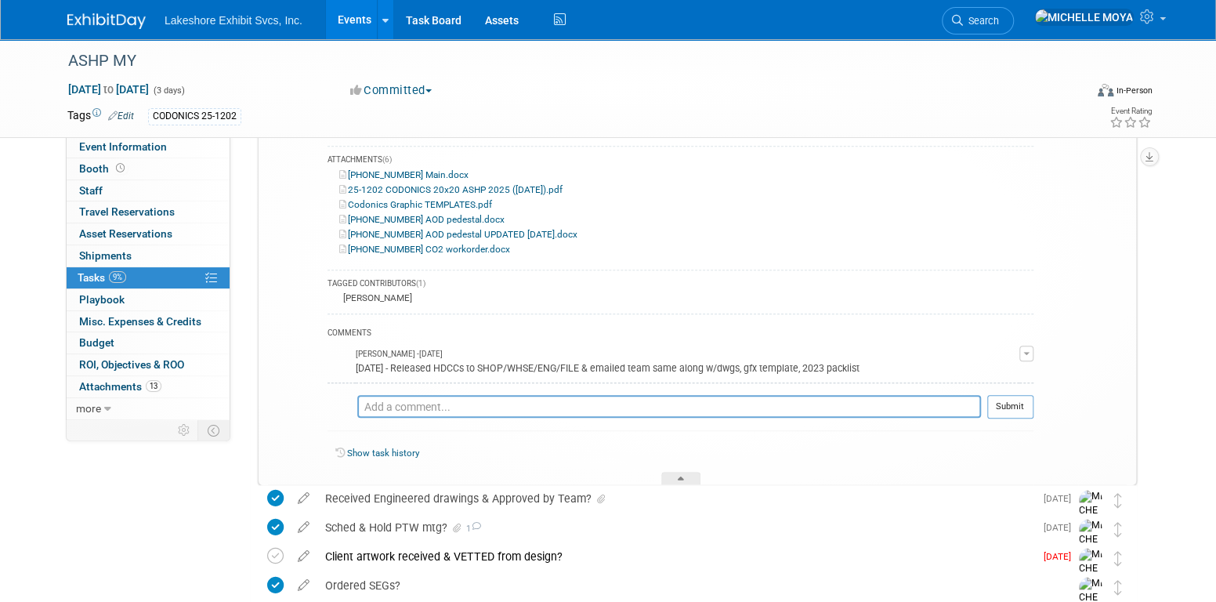
scroll to position [505, 0]
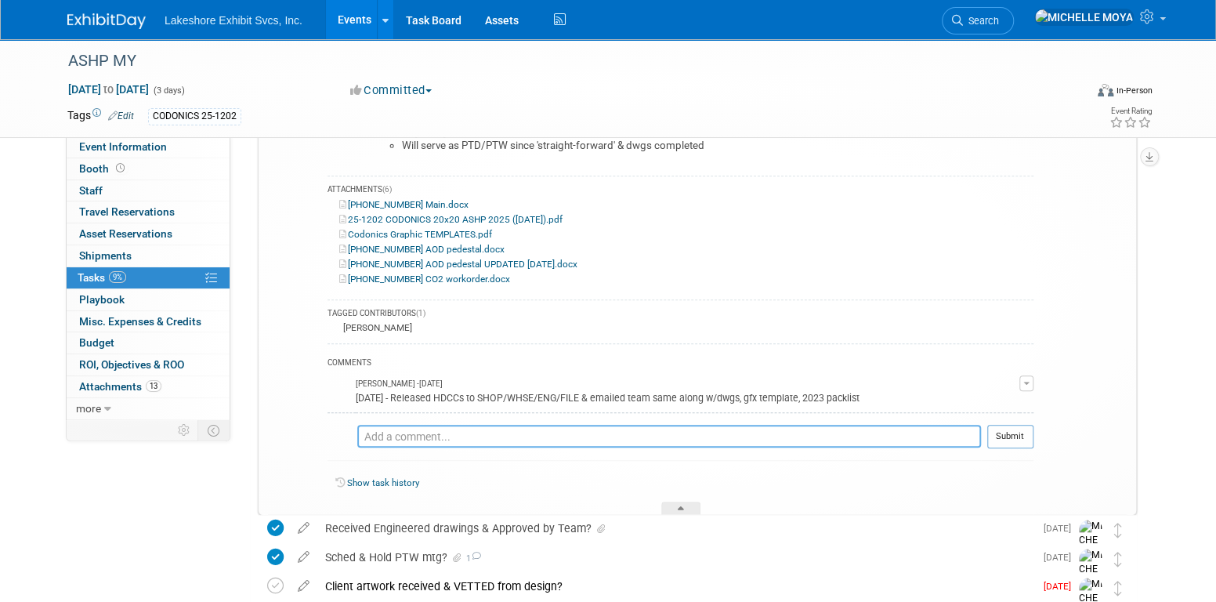
click at [467, 428] on textarea at bounding box center [669, 436] width 624 height 23
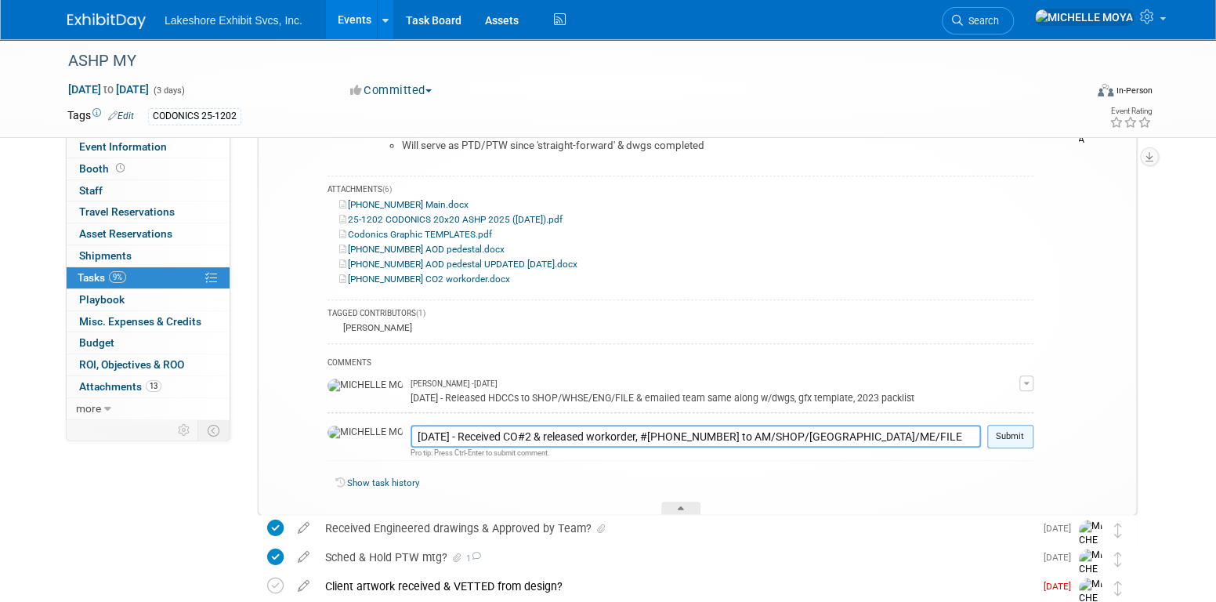
type textarea "10.08.25 - Received CO#2 & released workorder, #25-1202-3 to AM/SHOP/CHITOWN/ME…"
click at [996, 435] on button "Submit" at bounding box center [1011, 437] width 46 height 24
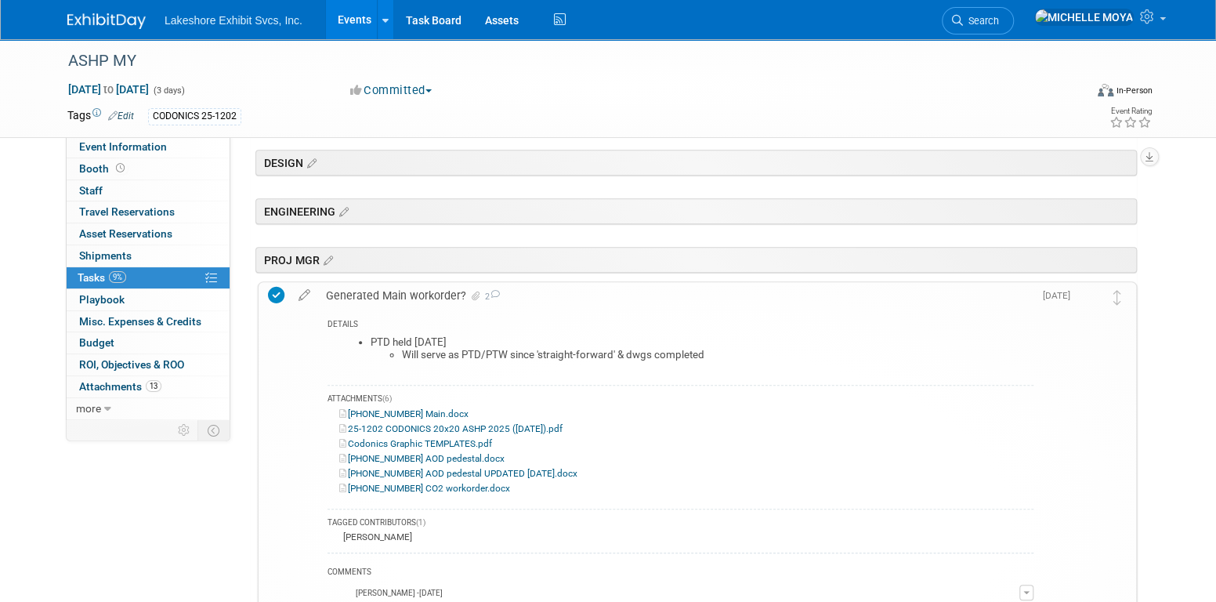
scroll to position [270, 0]
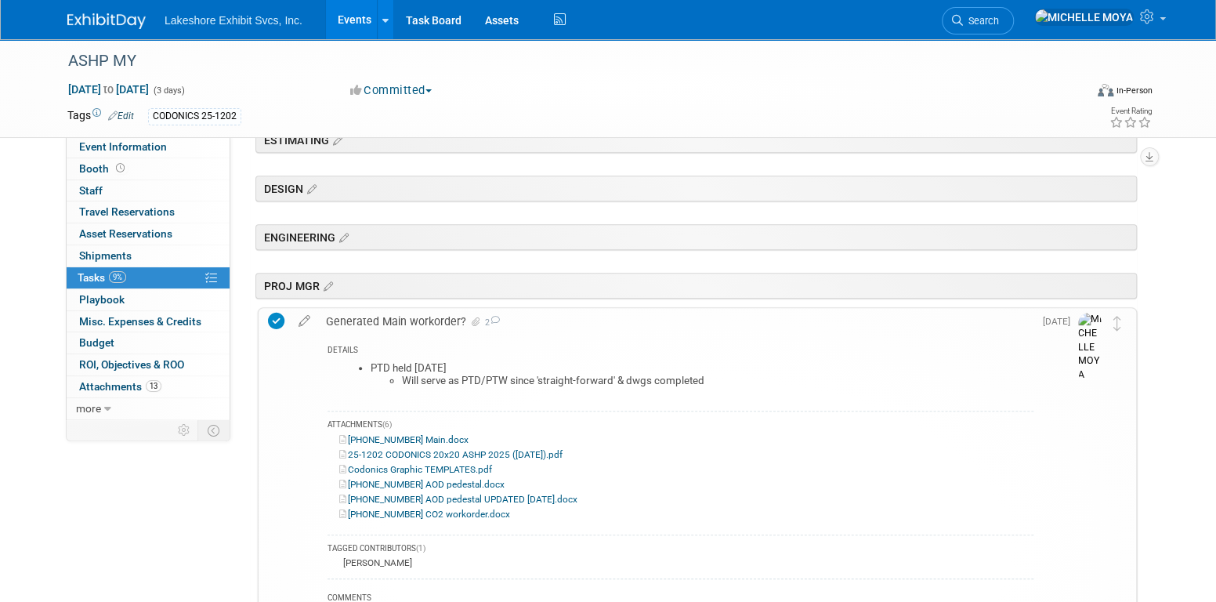
click at [434, 318] on div "Generated Main workorder? 2" at bounding box center [676, 321] width 716 height 27
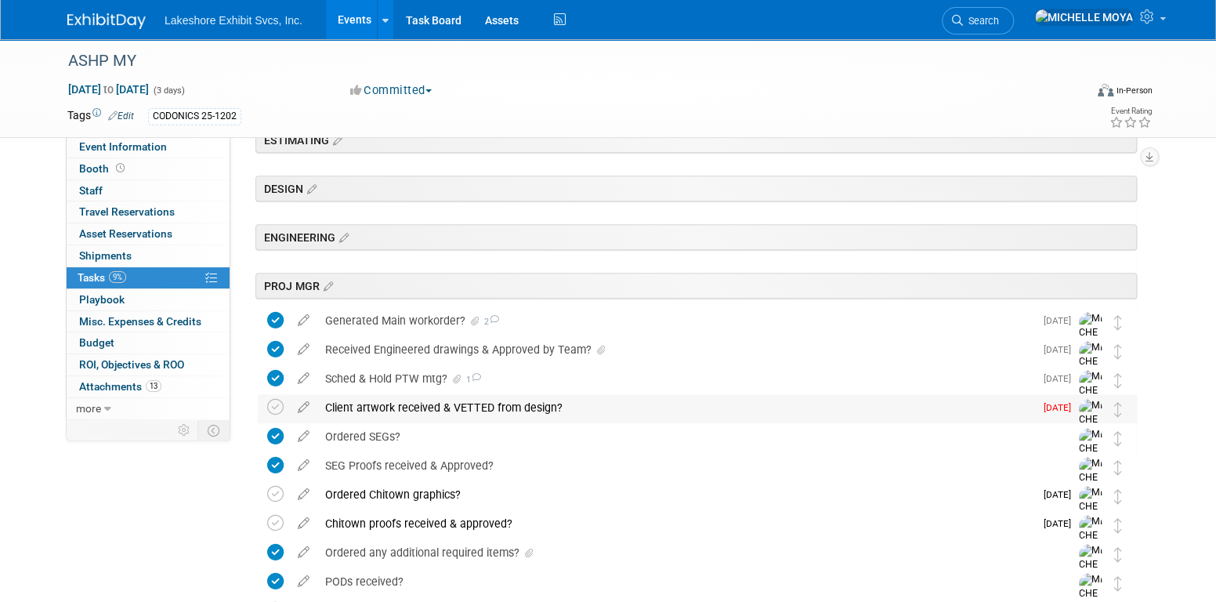
click at [453, 402] on div "Client artwork received & VETTED from design?" at bounding box center [675, 407] width 717 height 27
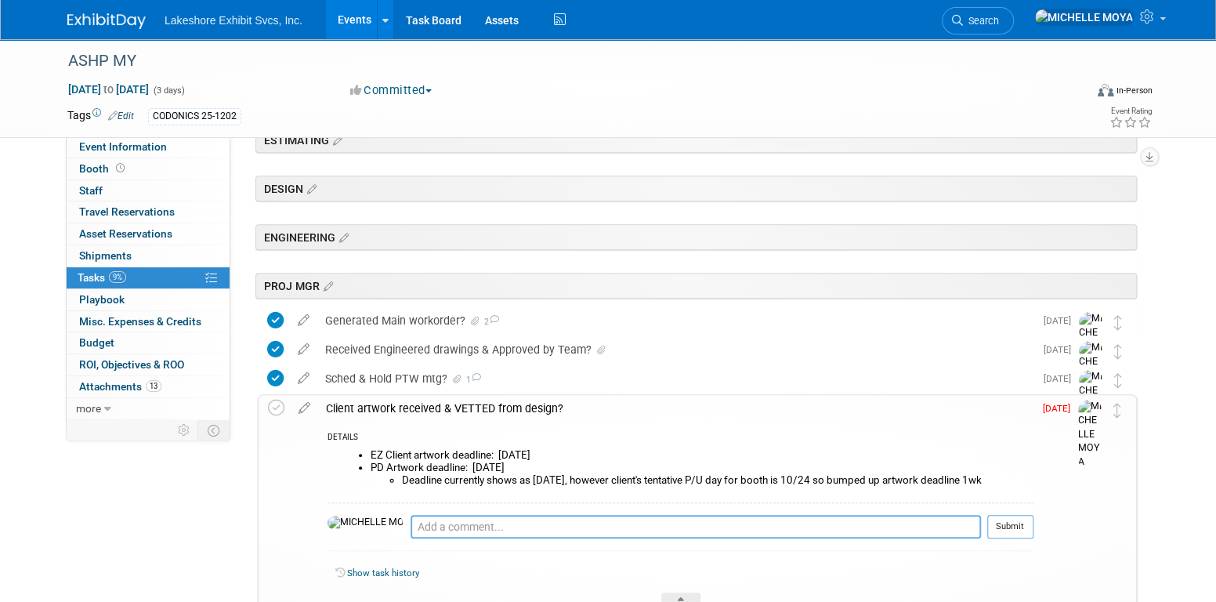
drag, startPoint x: 389, startPoint y: 525, endPoint x: 398, endPoint y: 512, distance: 16.3
click at [411, 516] on textarea at bounding box center [696, 527] width 571 height 24
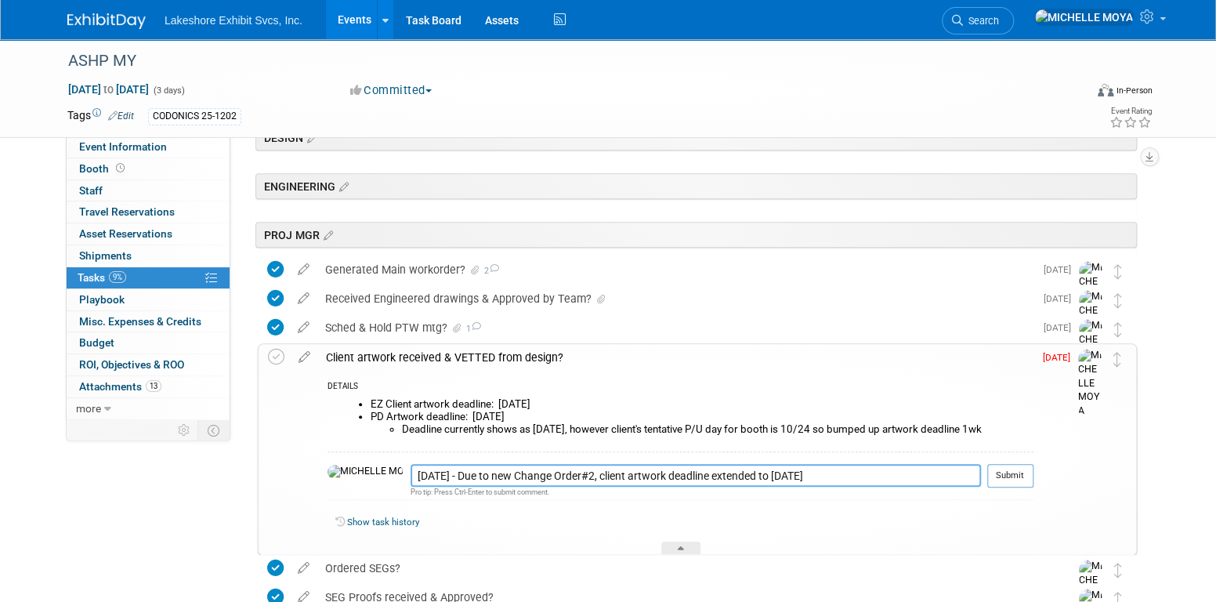
scroll to position [505, 0]
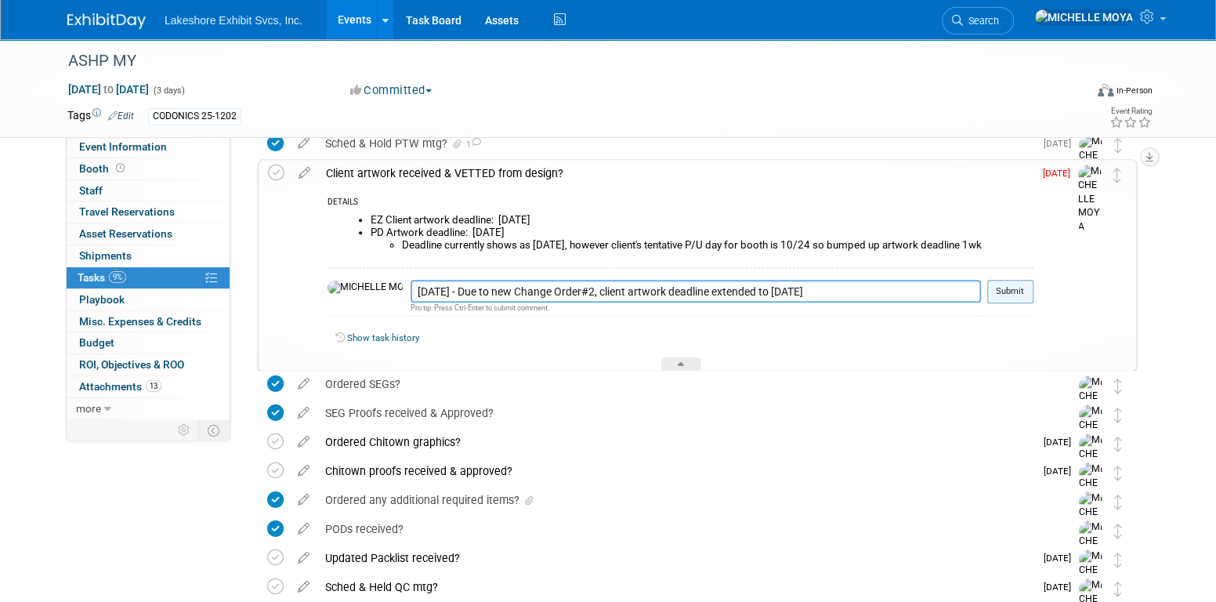
type textarea "10.08.25 - Due to new Change Order#2, client artwork deadline extended to 10/13…"
click at [1006, 288] on button "Submit" at bounding box center [1011, 292] width 46 height 24
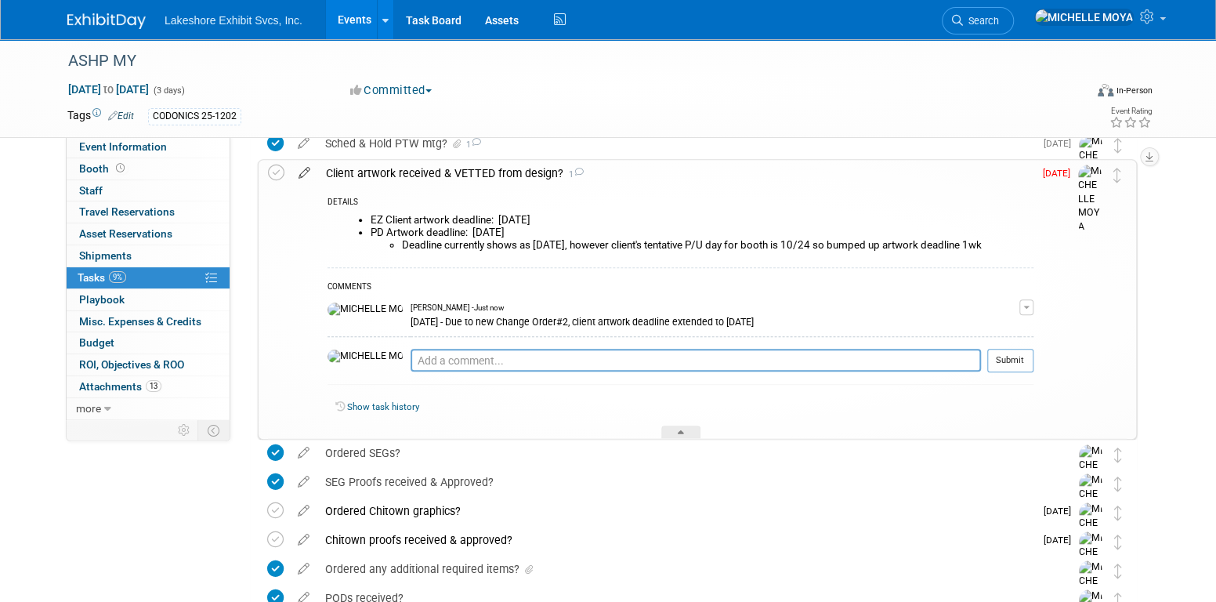
click at [303, 169] on icon at bounding box center [304, 170] width 27 height 20
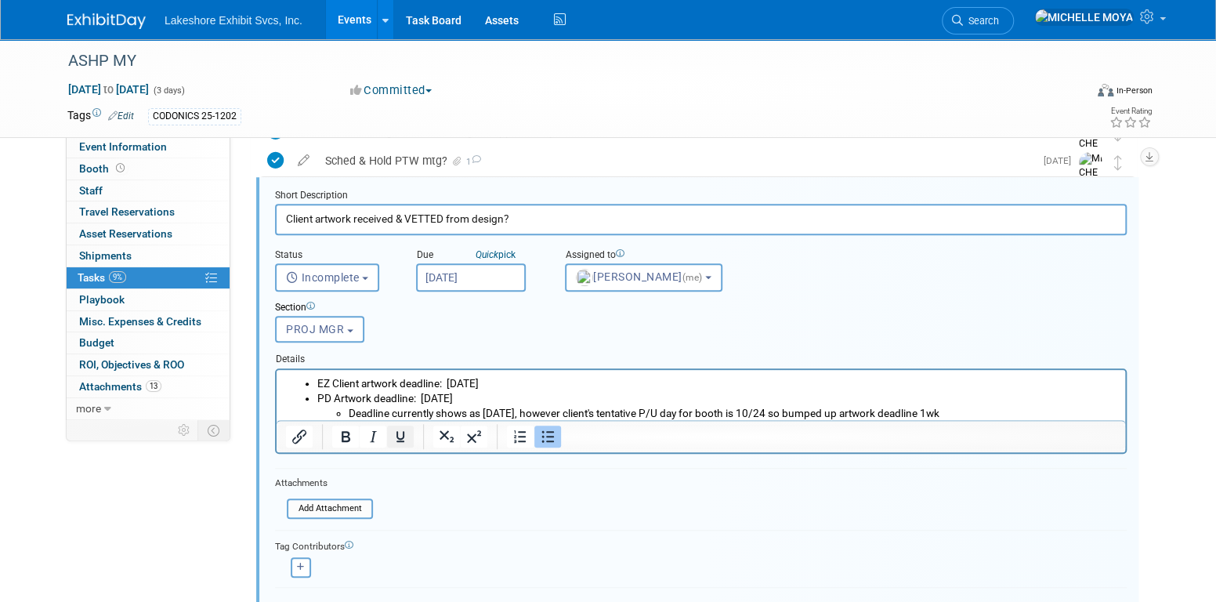
scroll to position [591, 0]
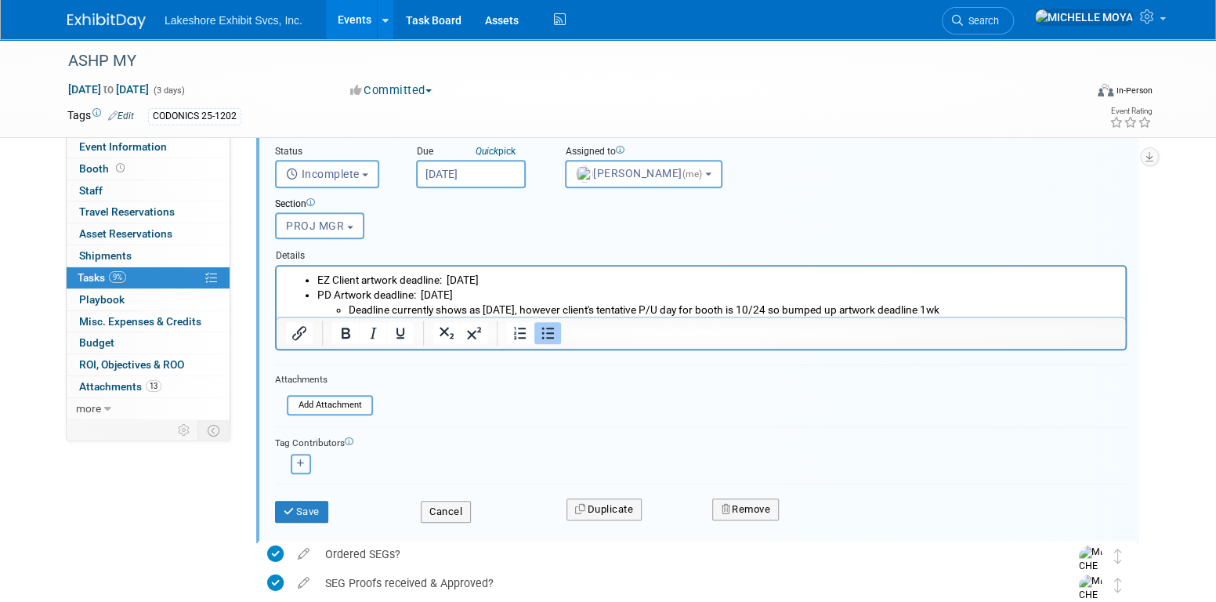
click at [303, 454] on button "button" at bounding box center [301, 464] width 20 height 20
select select
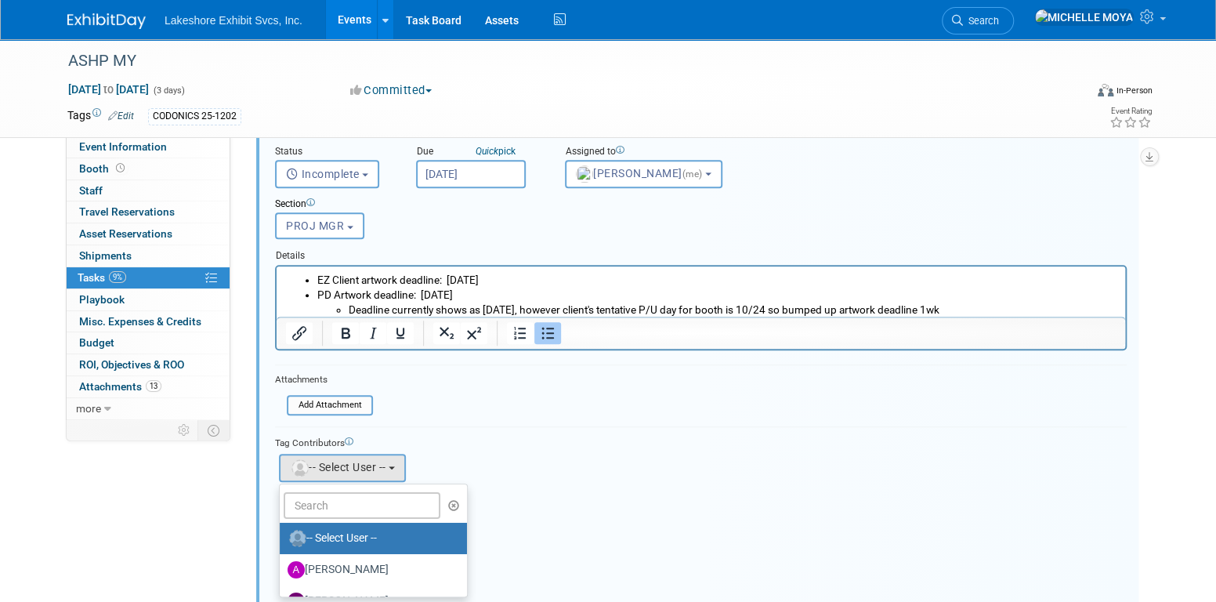
drag, startPoint x: 577, startPoint y: 419, endPoint x: 587, endPoint y: 421, distance: 10.5
click at [578, 419] on form "Short Description Client artwork received & VETTED from design? Status <i class…" at bounding box center [700, 383] width 875 height 597
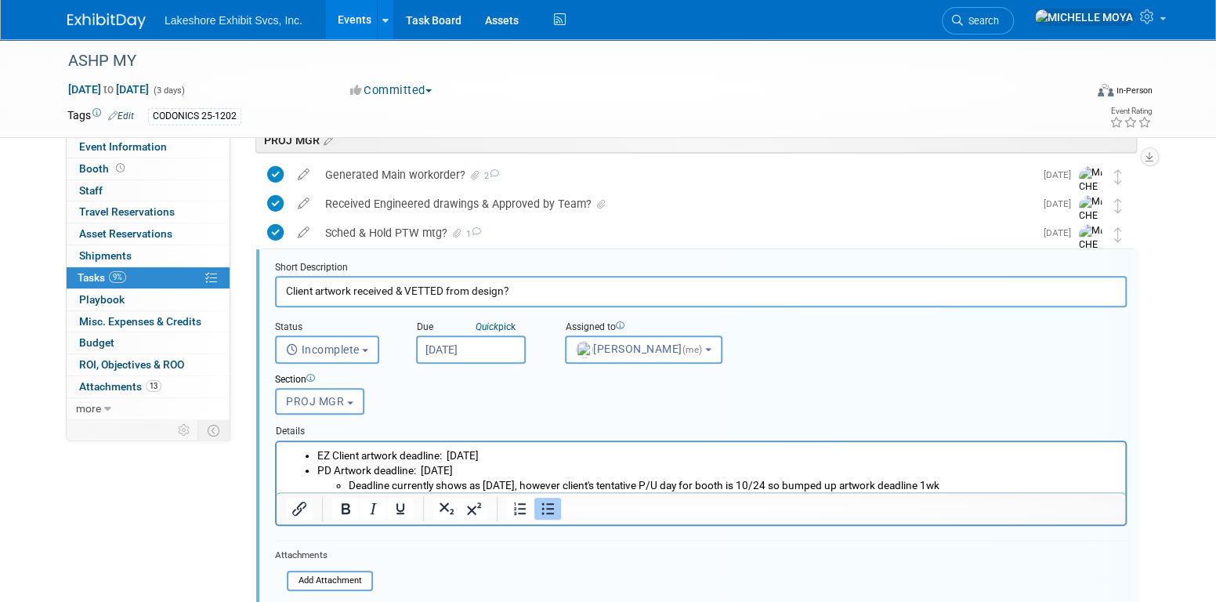
scroll to position [434, 0]
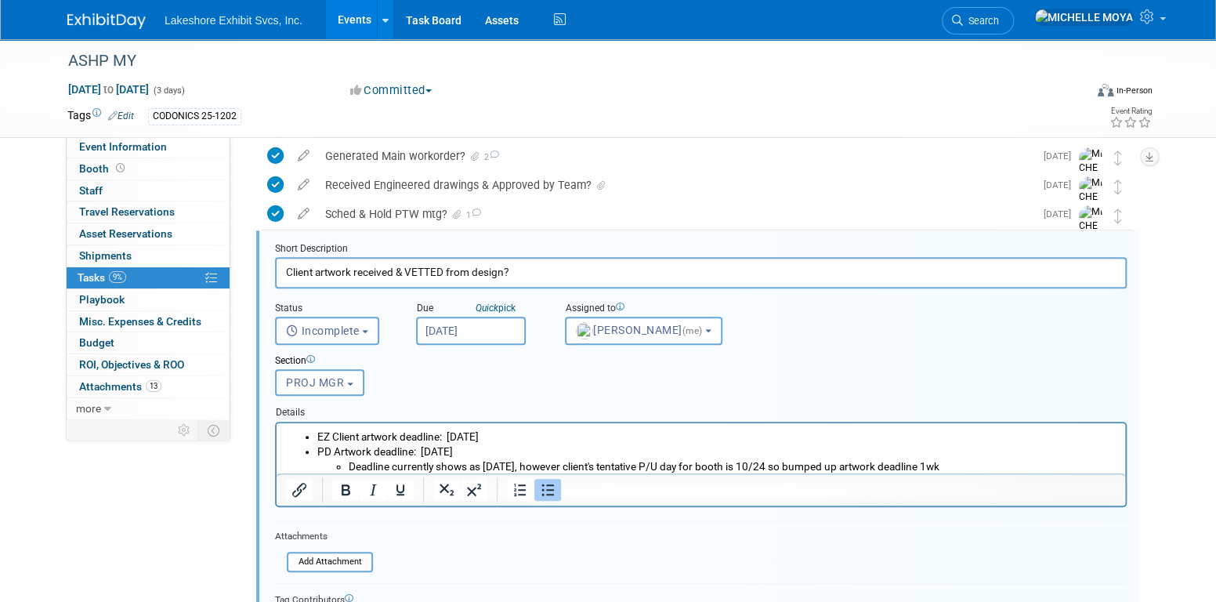
drag, startPoint x: 521, startPoint y: 436, endPoint x: 451, endPoint y: 437, distance: 69.8
click at [451, 437] on li "EZ Client artwork deadline: Wed 10/08/25" at bounding box center [716, 436] width 799 height 15
click at [448, 437] on li "EZ Client artwork deadline: Wed 10/08/25" at bounding box center [716, 436] width 799 height 15
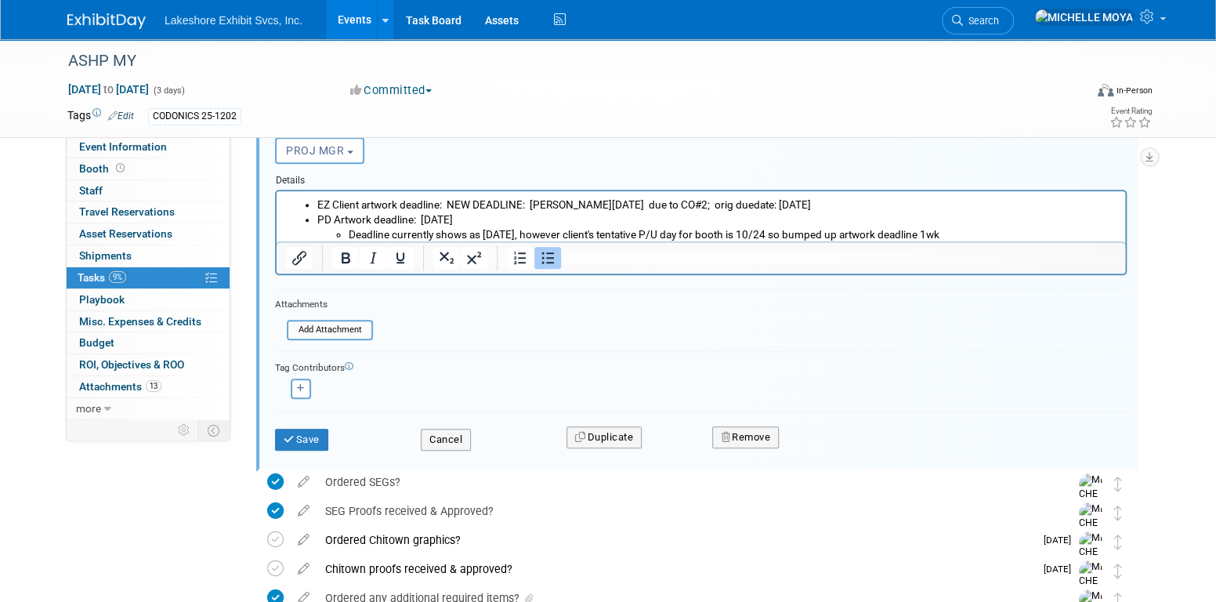
scroll to position [669, 0]
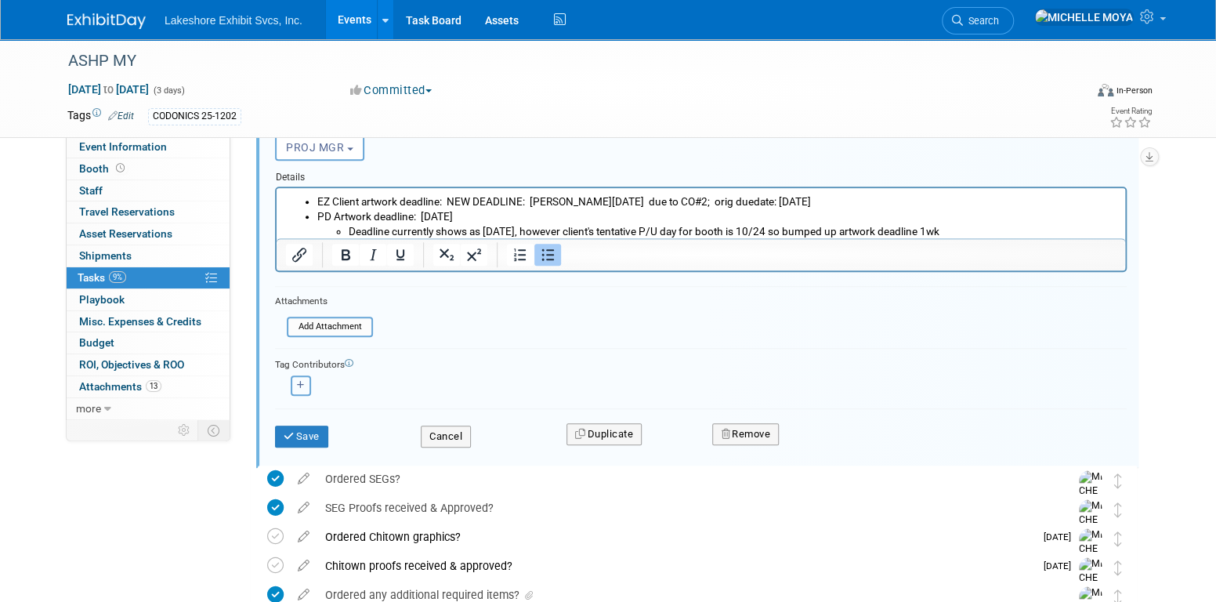
click at [303, 382] on icon "button" at bounding box center [301, 385] width 8 height 9
select select
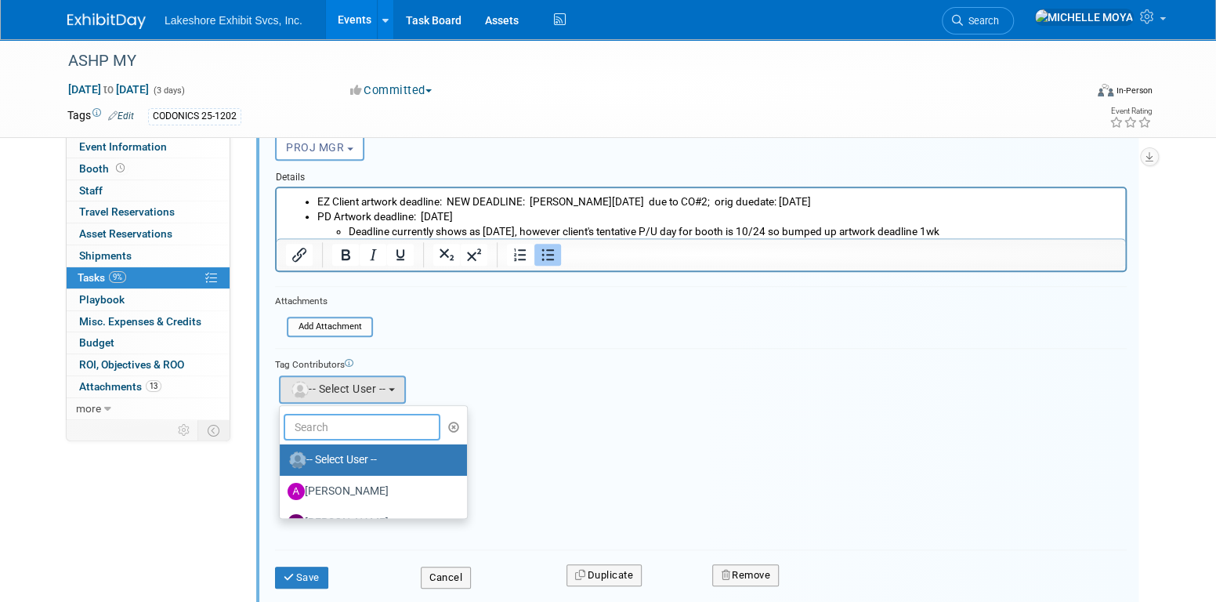
click at [355, 422] on input "text" at bounding box center [362, 427] width 157 height 27
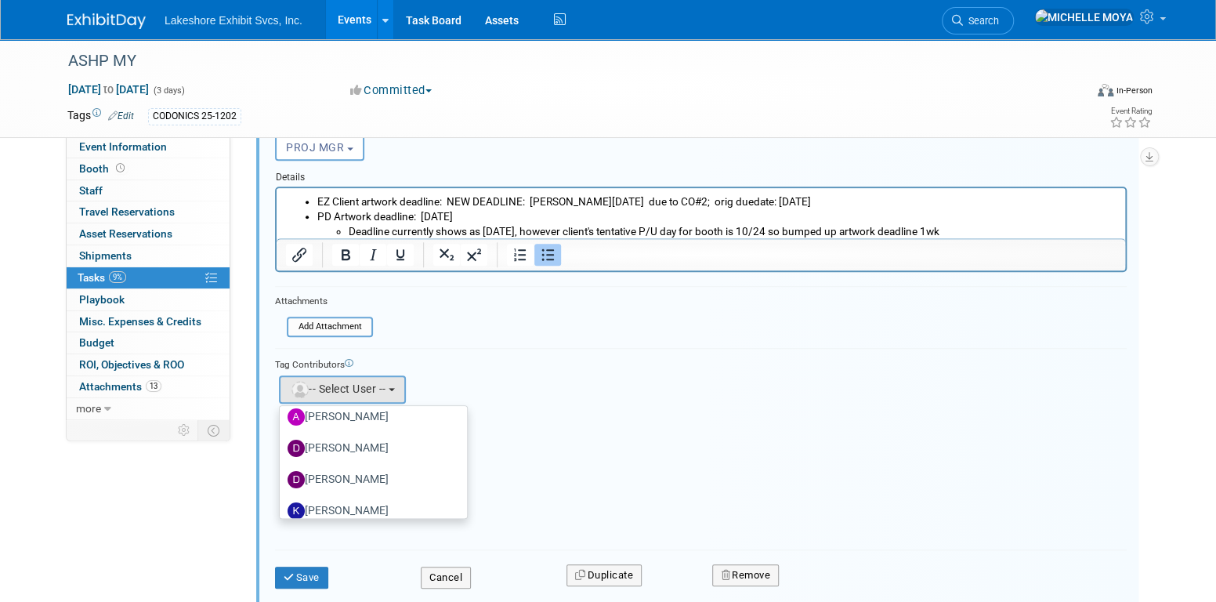
scroll to position [180, 0]
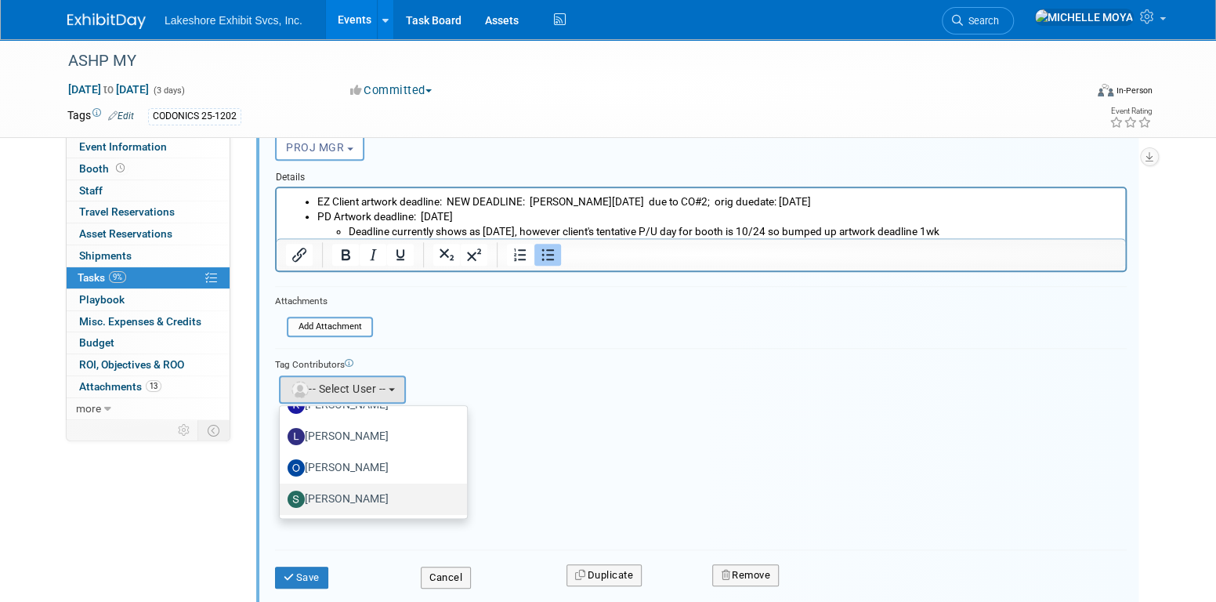
type input "s"
click at [367, 489] on label "[PERSON_NAME]" at bounding box center [370, 499] width 164 height 25
click at [282, 492] on input "[PERSON_NAME]" at bounding box center [277, 497] width 10 height 10
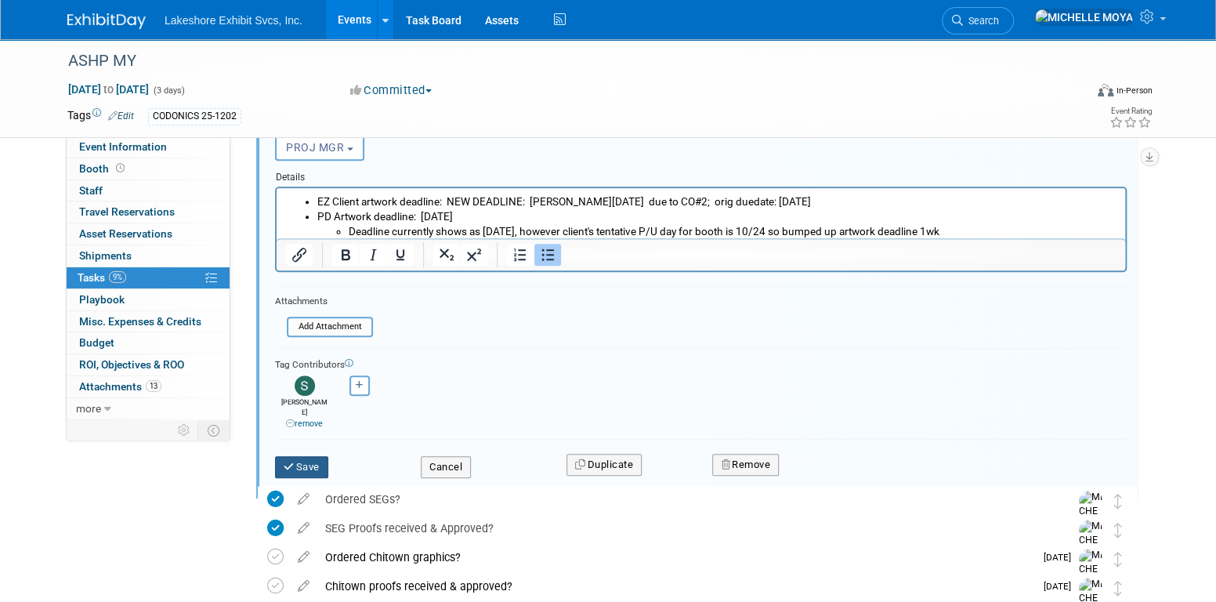
click at [295, 456] on button "Save" at bounding box center [301, 467] width 53 height 22
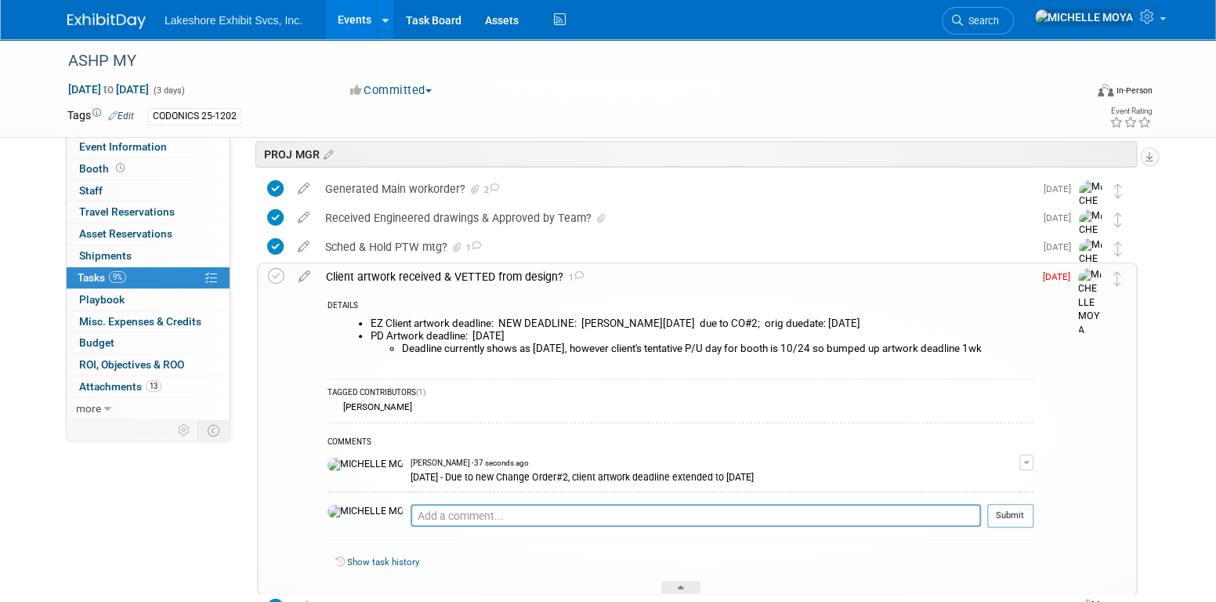
scroll to position [356, 0]
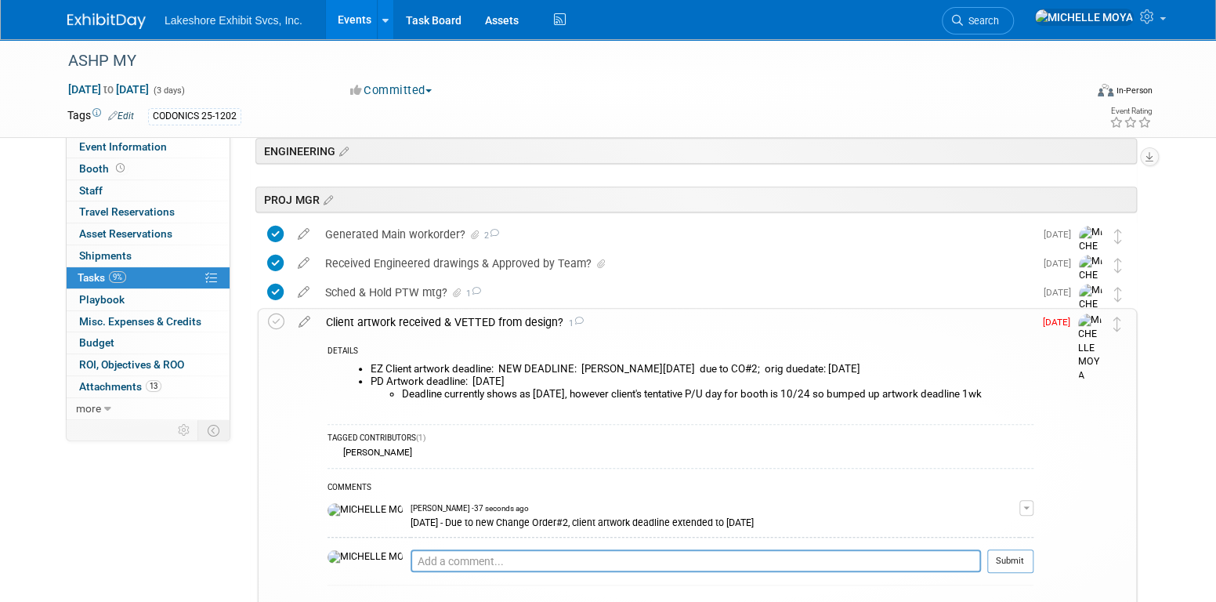
click at [374, 322] on div "Client artwork received & VETTED from design? 1" at bounding box center [676, 322] width 716 height 27
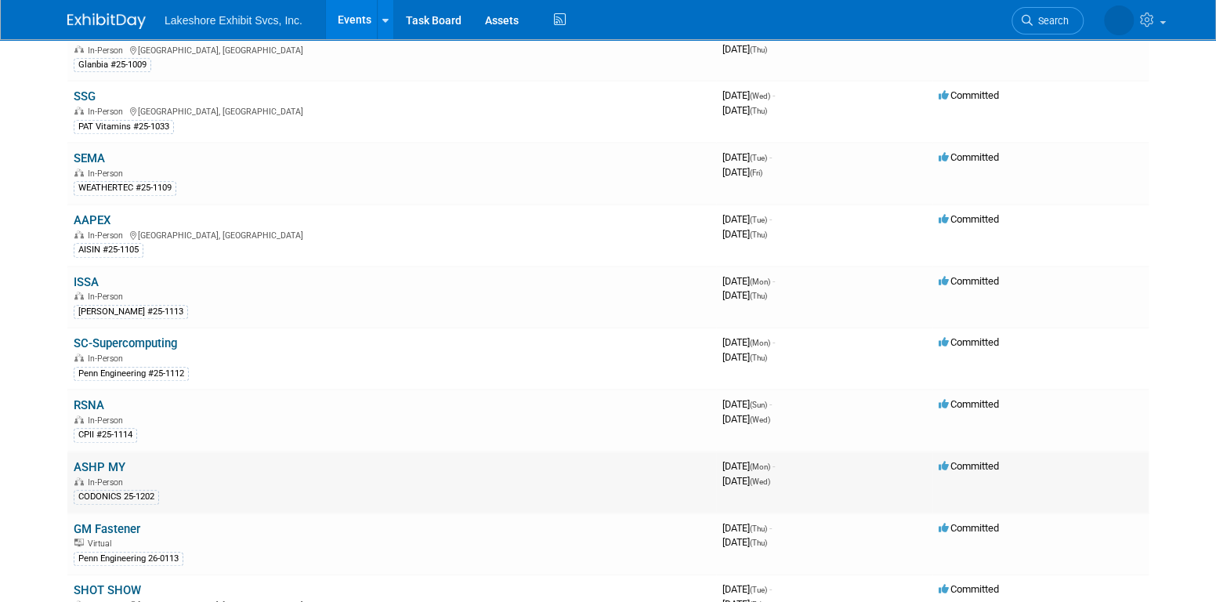
scroll to position [610, 0]
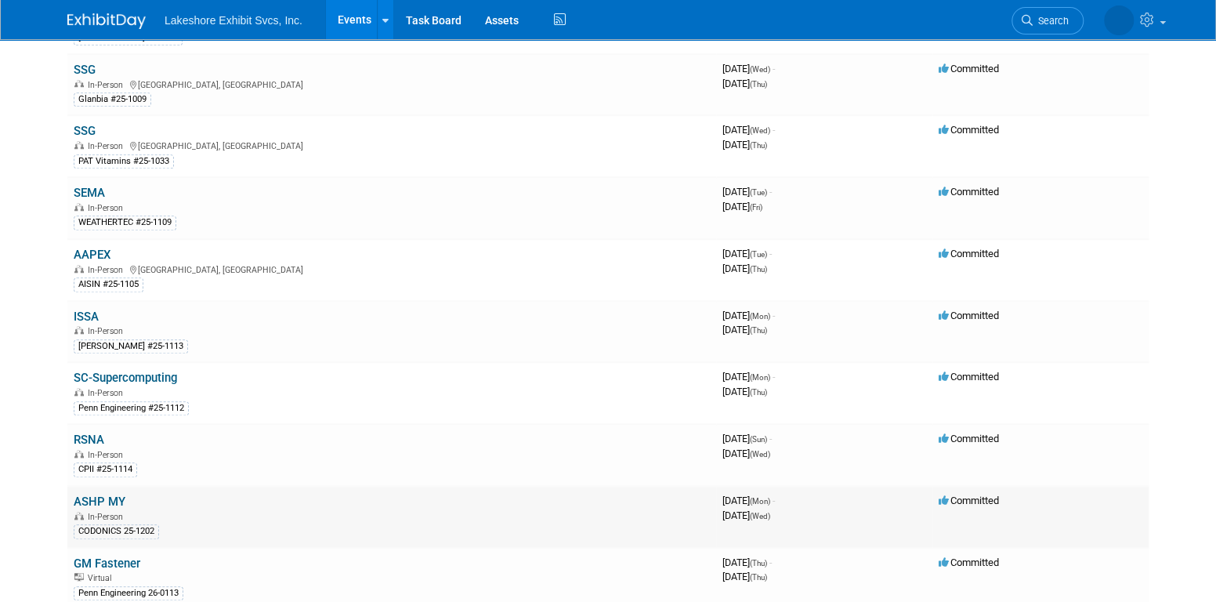
click at [114, 486] on td "ASHP MY In-Person CODONICS 25-1202" at bounding box center [391, 517] width 649 height 62
click at [112, 495] on link "ASHP MY" at bounding box center [100, 502] width 52 height 14
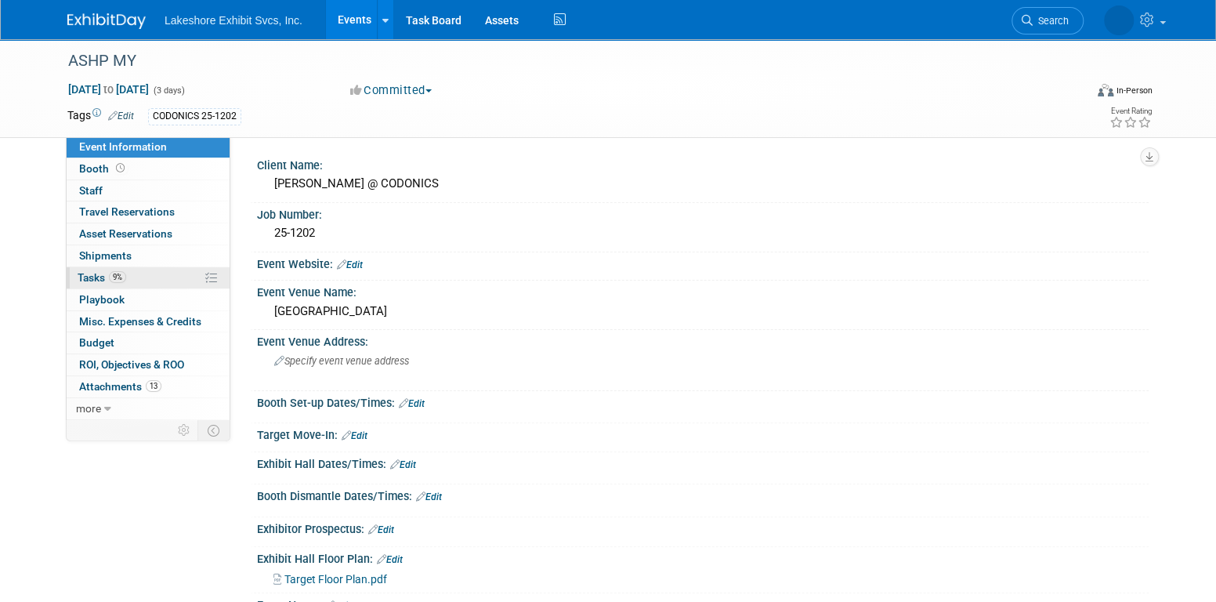
click at [143, 267] on link "9% Tasks 9%" at bounding box center [148, 277] width 163 height 21
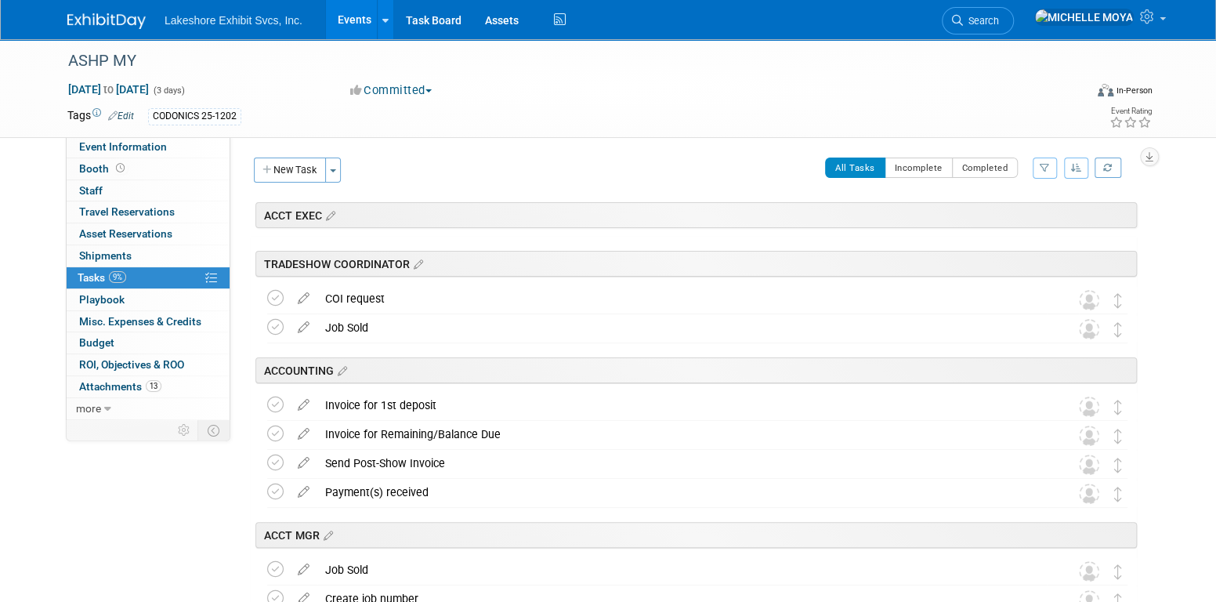
click at [1045, 159] on button "button" at bounding box center [1045, 168] width 24 height 21
click at [1025, 219] on select "-- Select Assignee -- All unassigned tasks Assigned to me Amanda Koss Dave Desa…" at bounding box center [979, 218] width 129 height 22
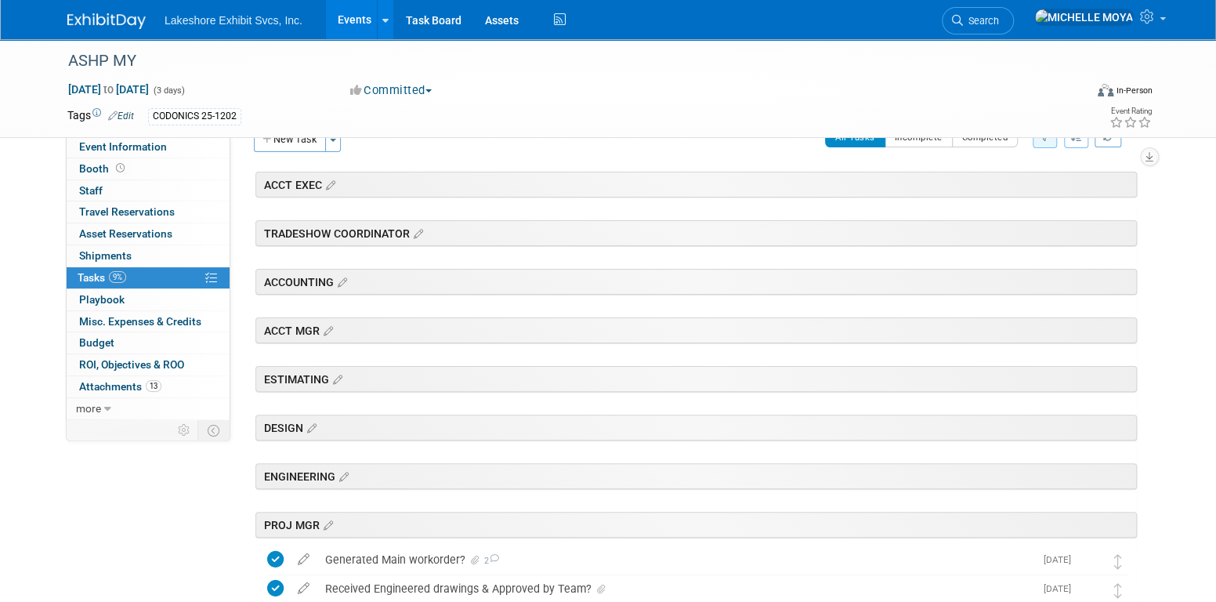
scroll to position [392, 0]
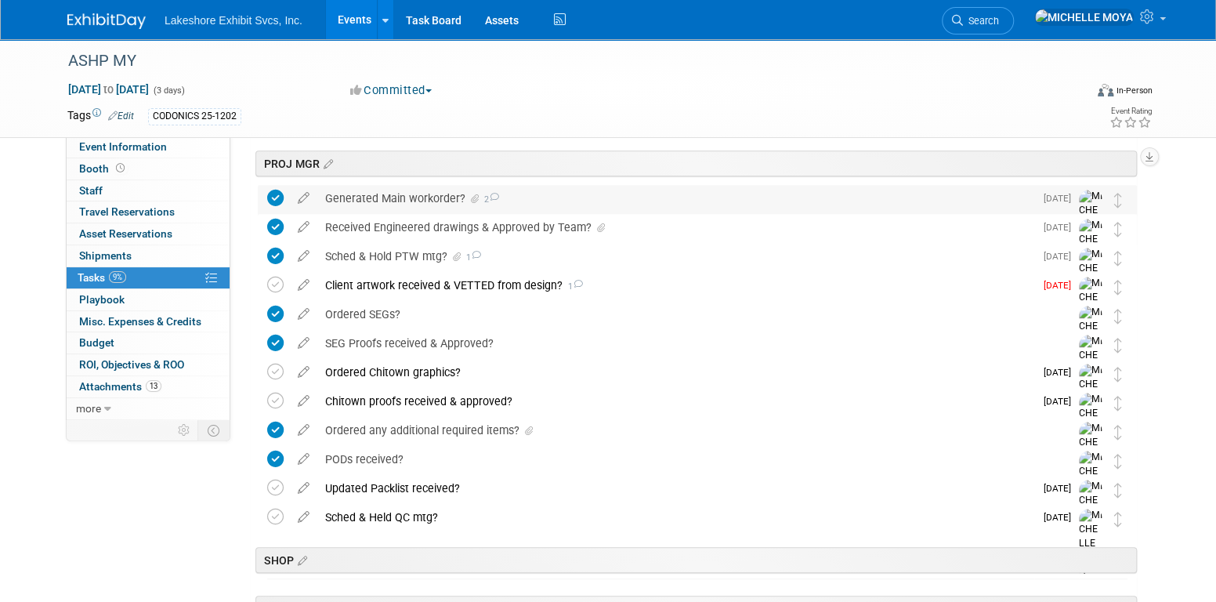
click at [387, 192] on div "Generated Main workorder? 2" at bounding box center [675, 198] width 717 height 27
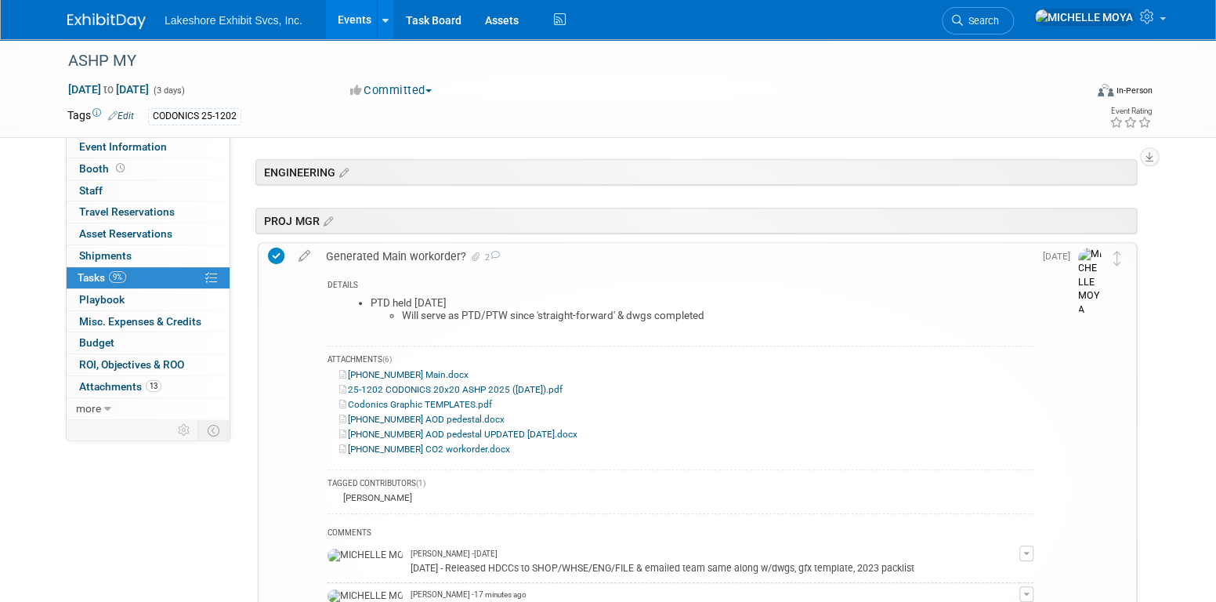
scroll to position [313, 0]
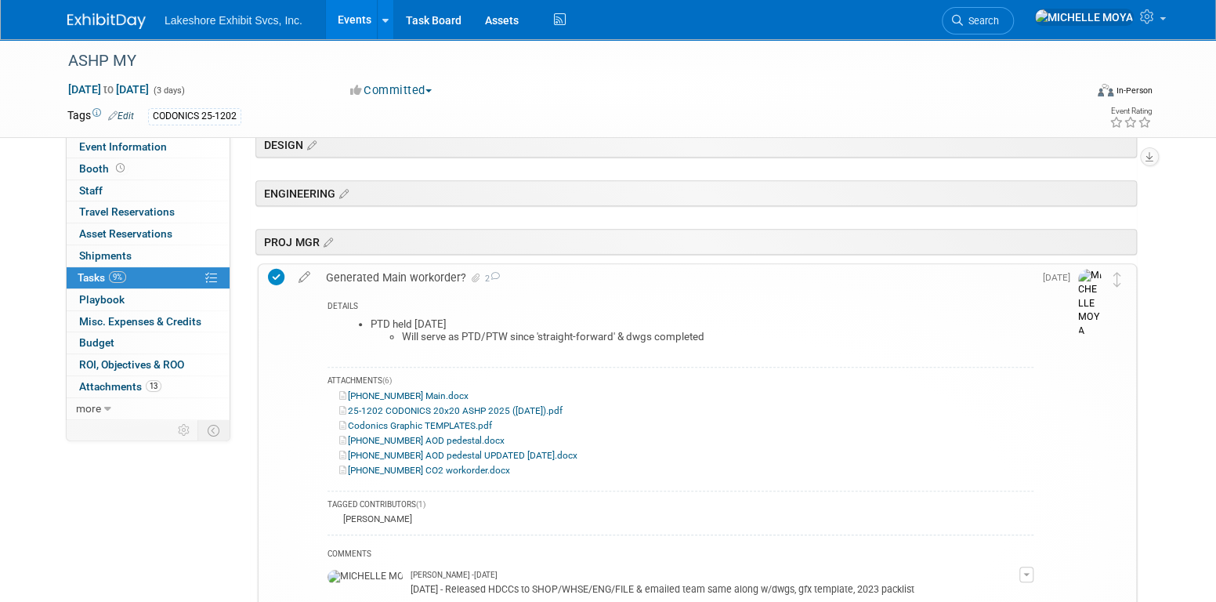
click at [433, 278] on div "Generated Main workorder? 2" at bounding box center [676, 277] width 716 height 27
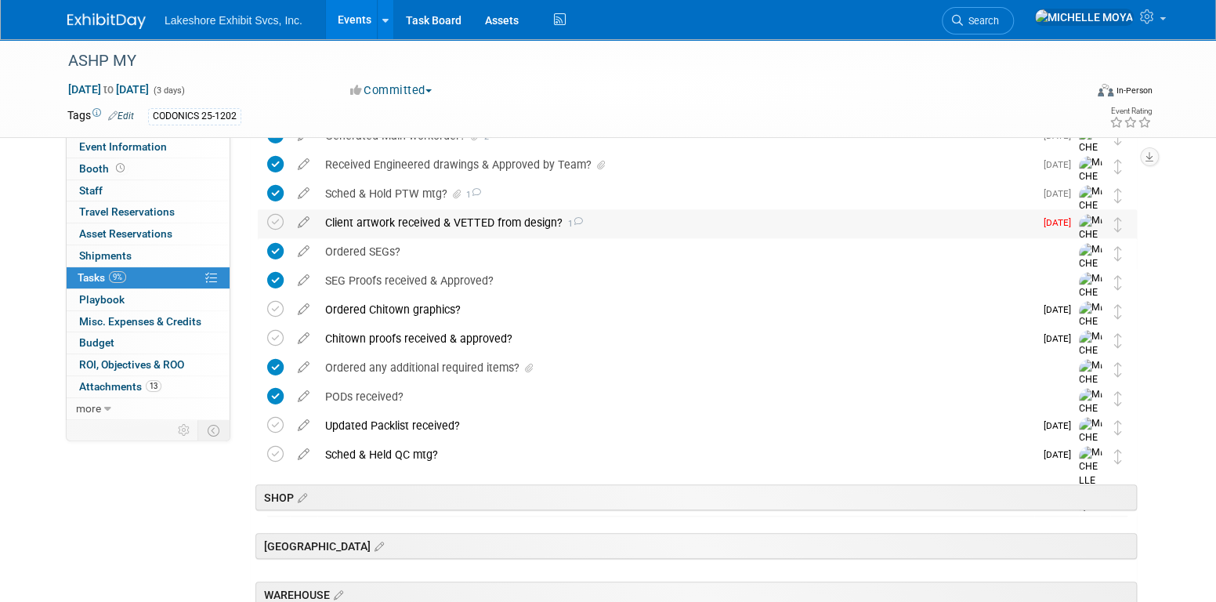
scroll to position [470, 0]
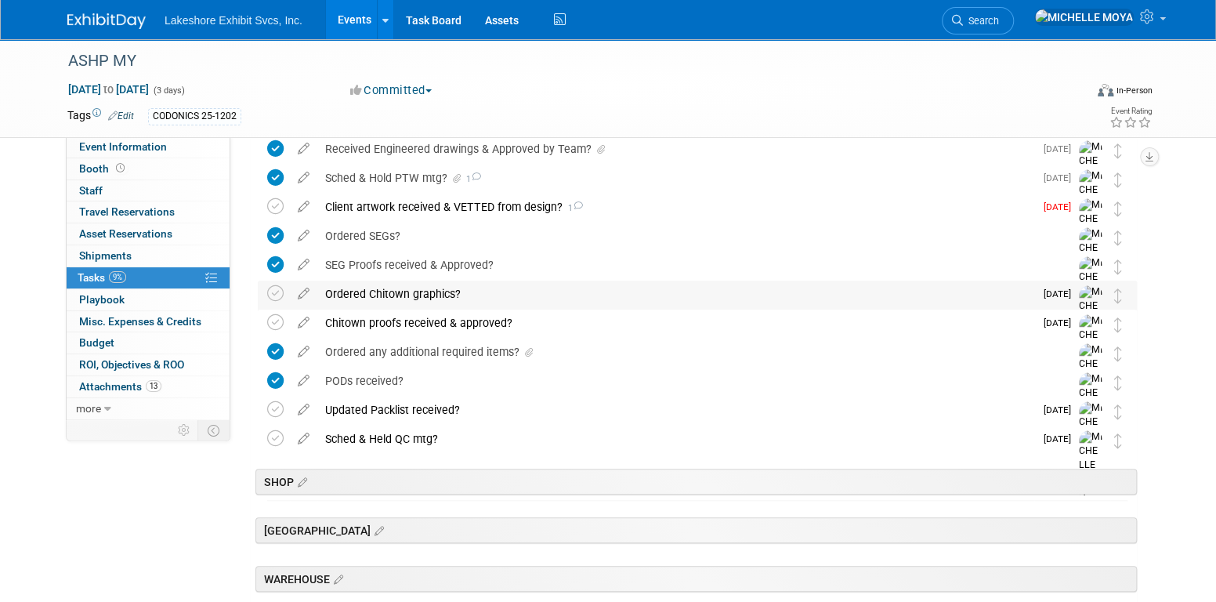
click at [423, 294] on div "Ordered Chitown graphics?" at bounding box center [675, 294] width 717 height 27
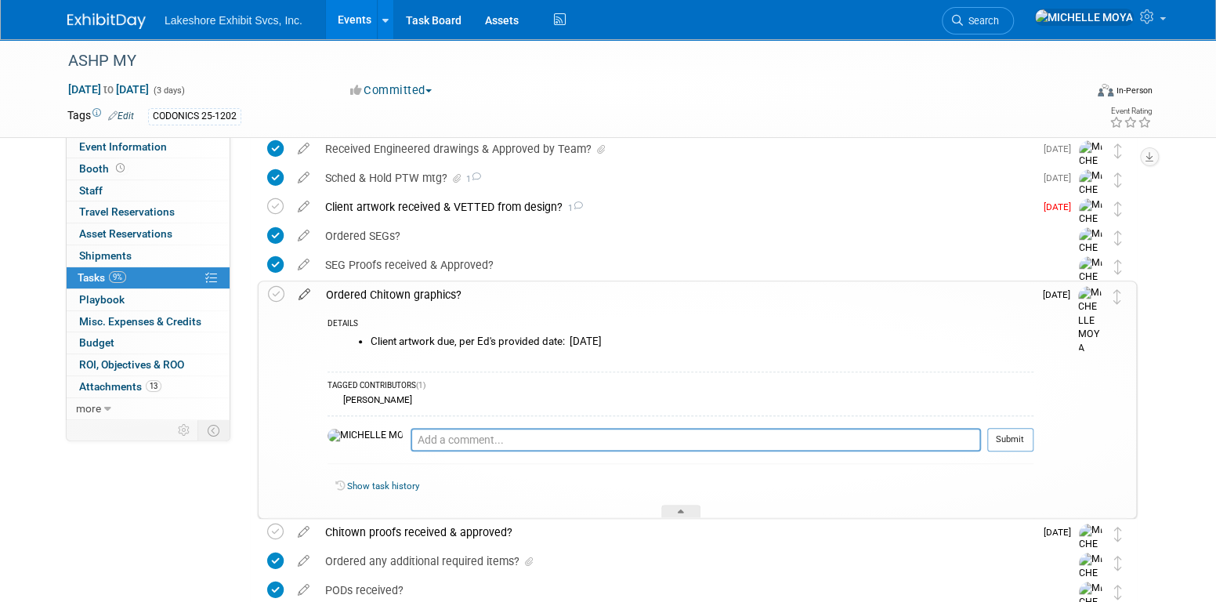
click at [306, 295] on icon at bounding box center [304, 291] width 27 height 20
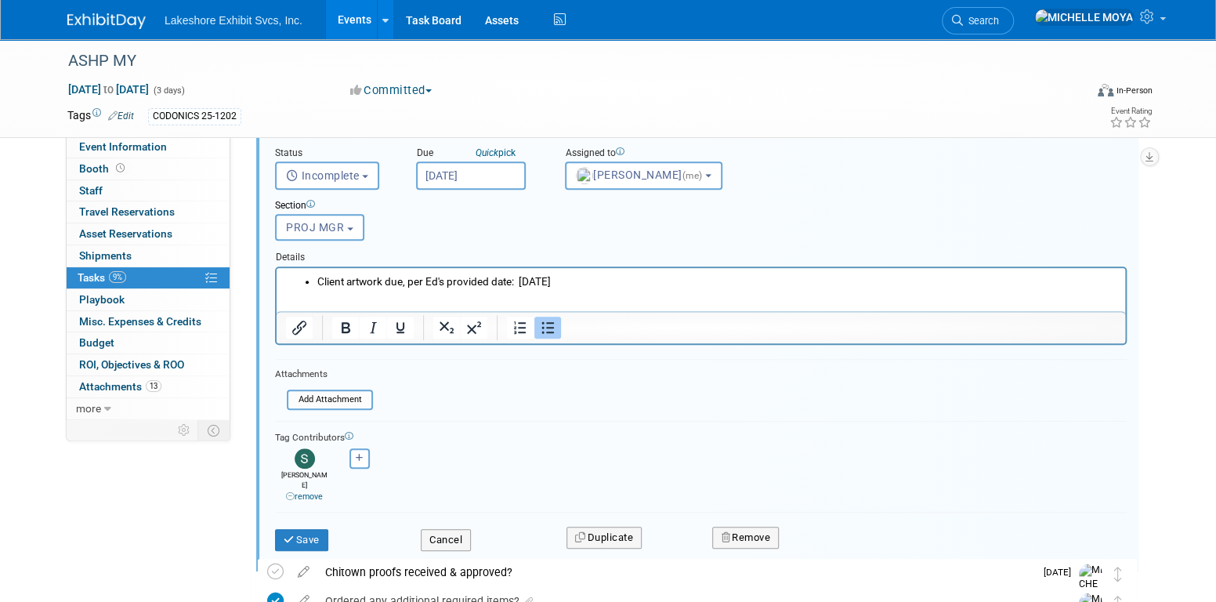
scroll to position [679, 0]
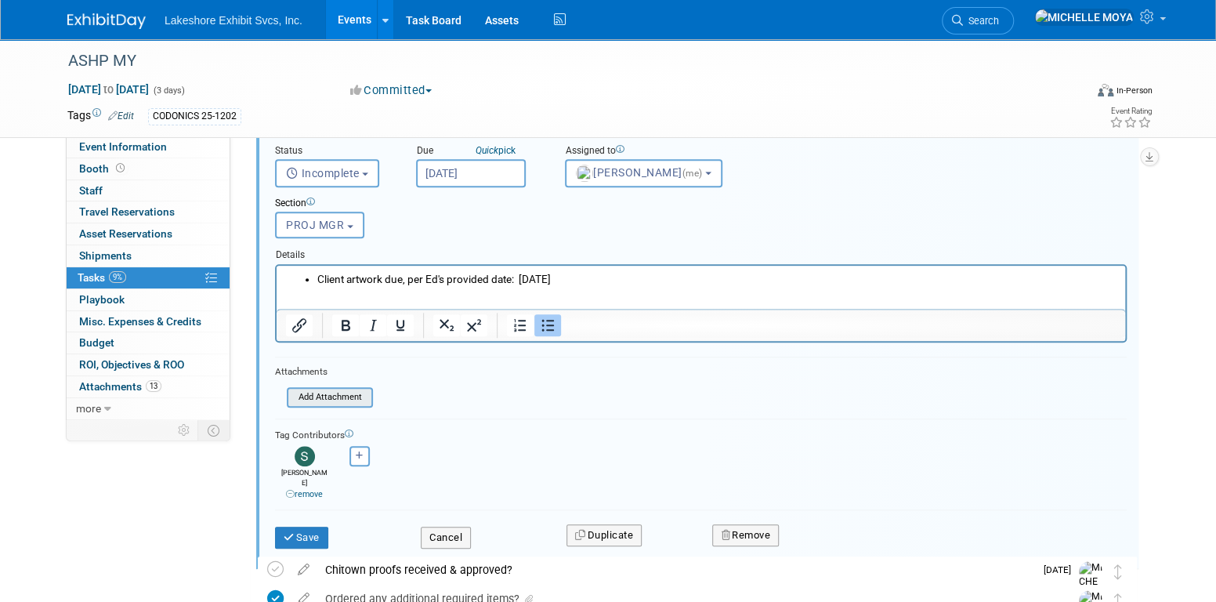
click at [357, 396] on input "file" at bounding box center [292, 397] width 160 height 17
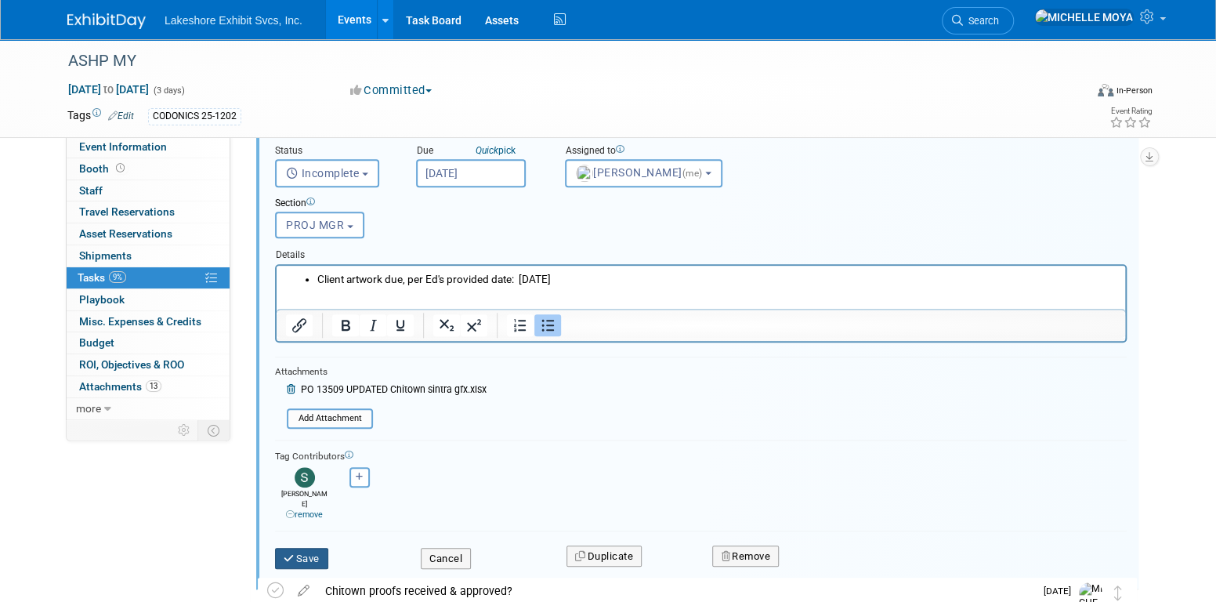
click at [317, 550] on button "Save" at bounding box center [301, 559] width 53 height 22
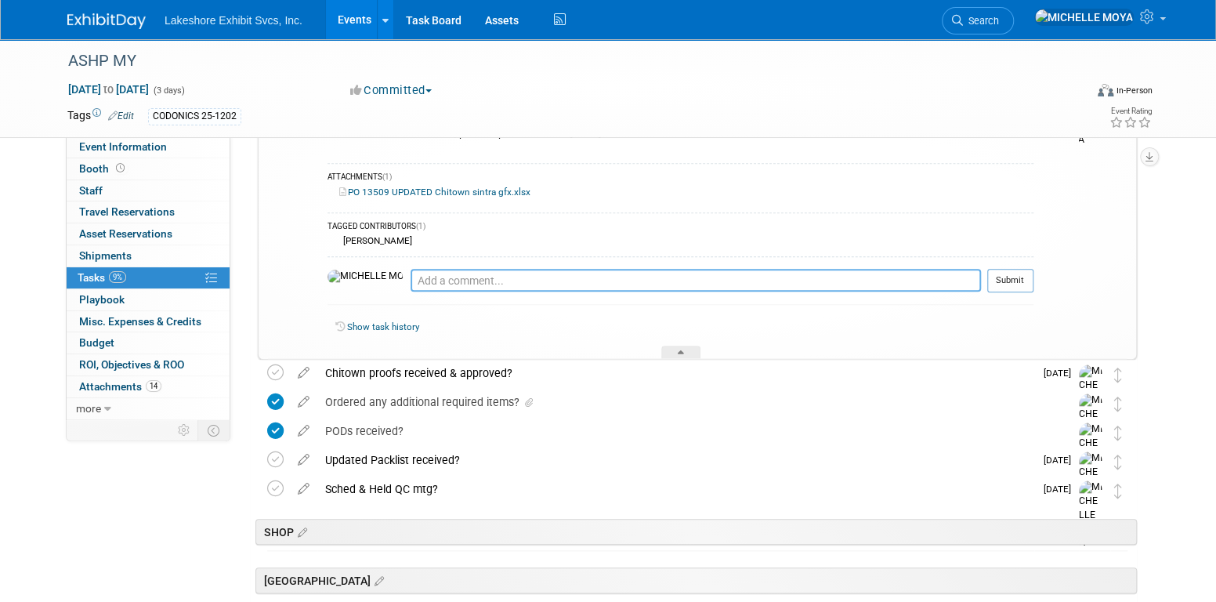
click at [417, 277] on textarea at bounding box center [696, 280] width 571 height 23
click at [535, 277] on textarea "PO# 13509" at bounding box center [696, 280] width 571 height 23
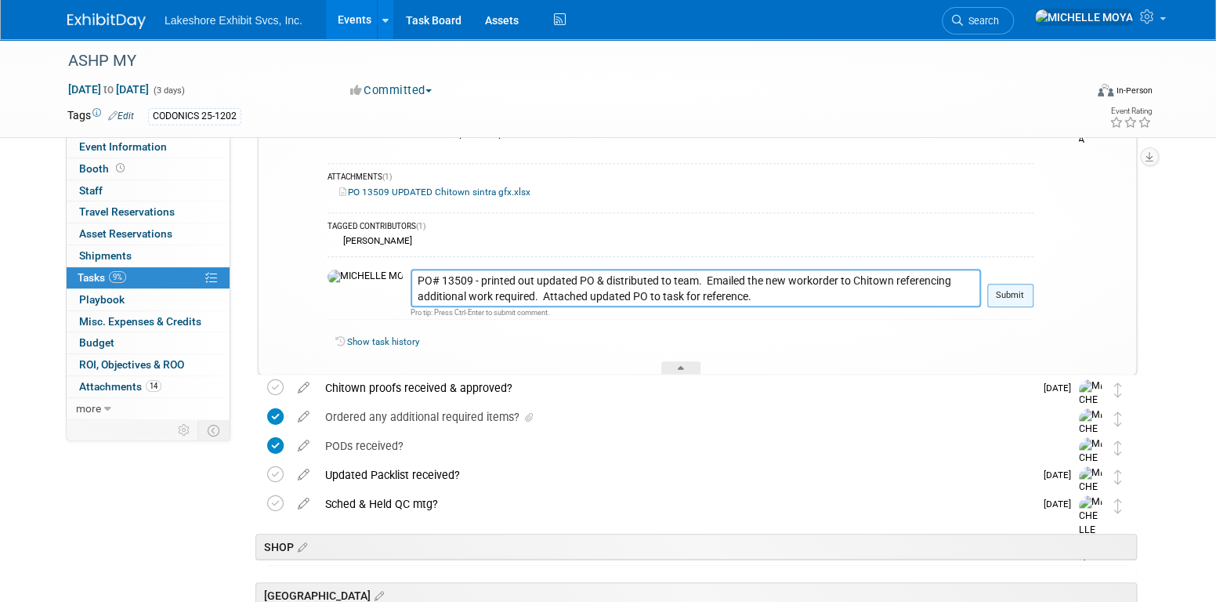
type textarea "PO# 13509 - printed out updated PO & distributed to team. Emailed the new worko…"
click at [1011, 290] on button "Submit" at bounding box center [1011, 296] width 46 height 24
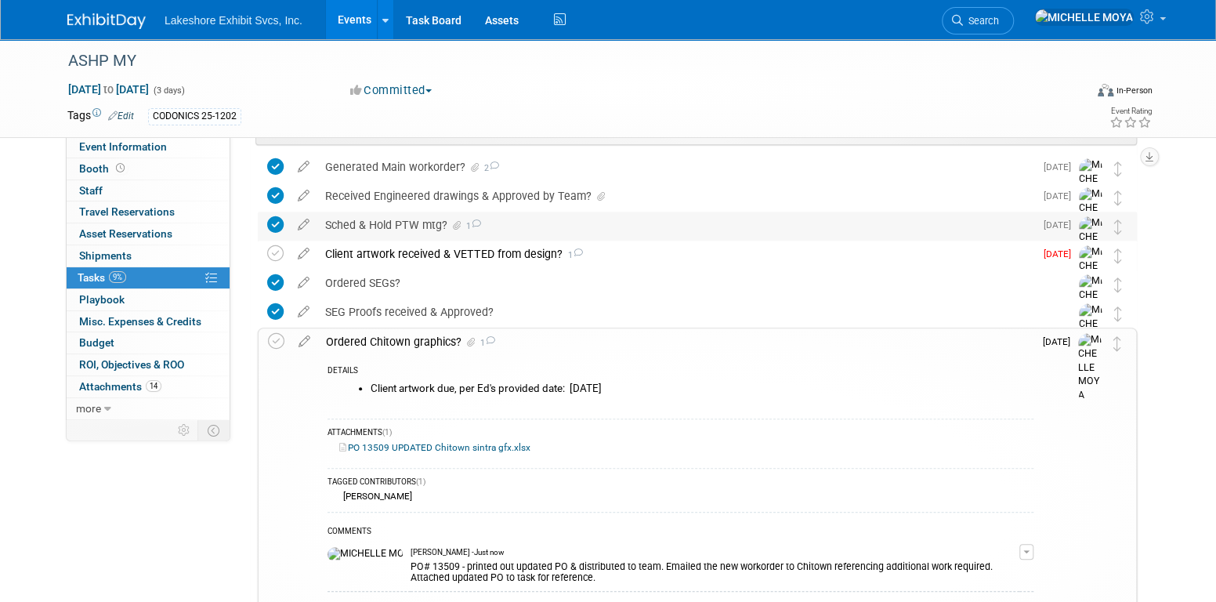
scroll to position [365, 0]
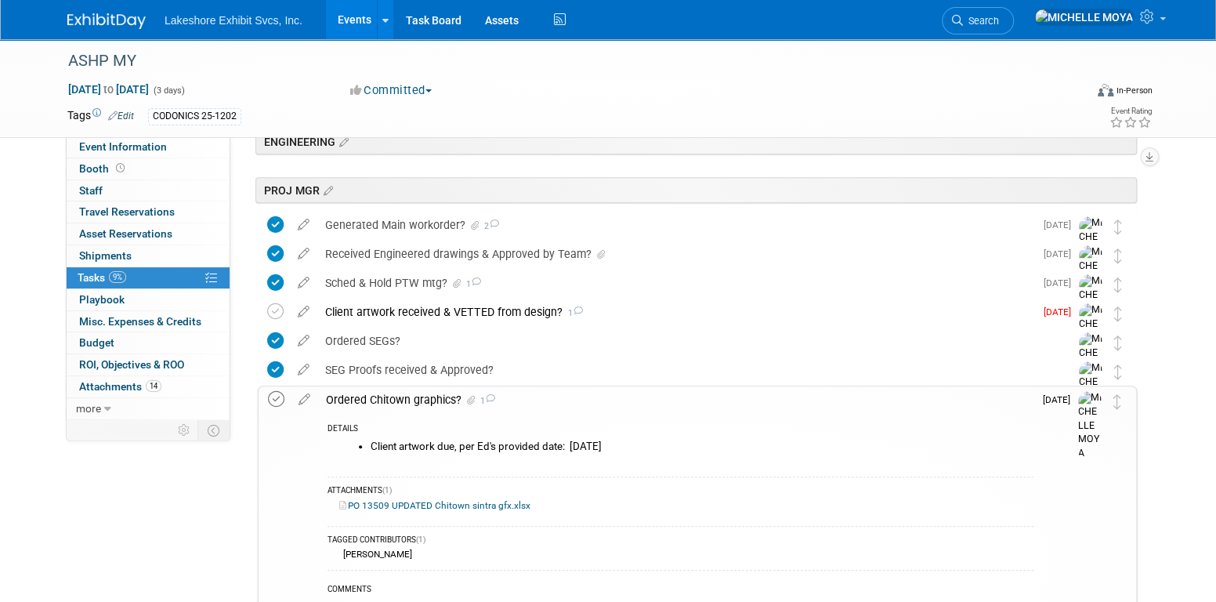
click at [277, 394] on icon at bounding box center [276, 399] width 16 height 16
click at [361, 402] on div "Ordered Chitown graphics? 1" at bounding box center [676, 399] width 716 height 27
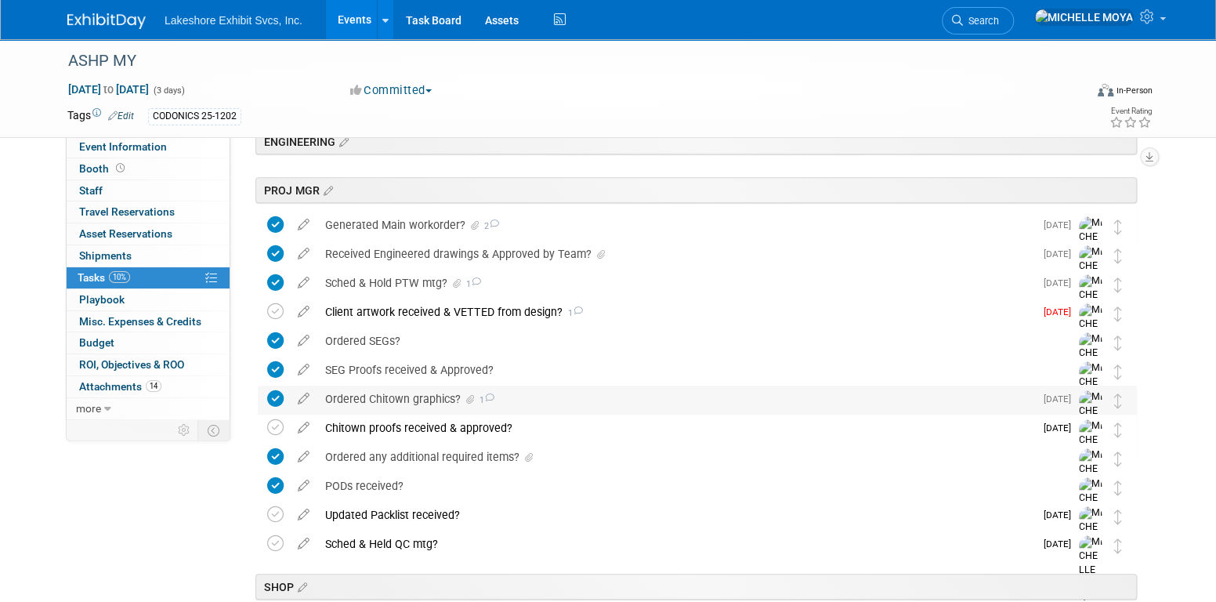
scroll to position [444, 0]
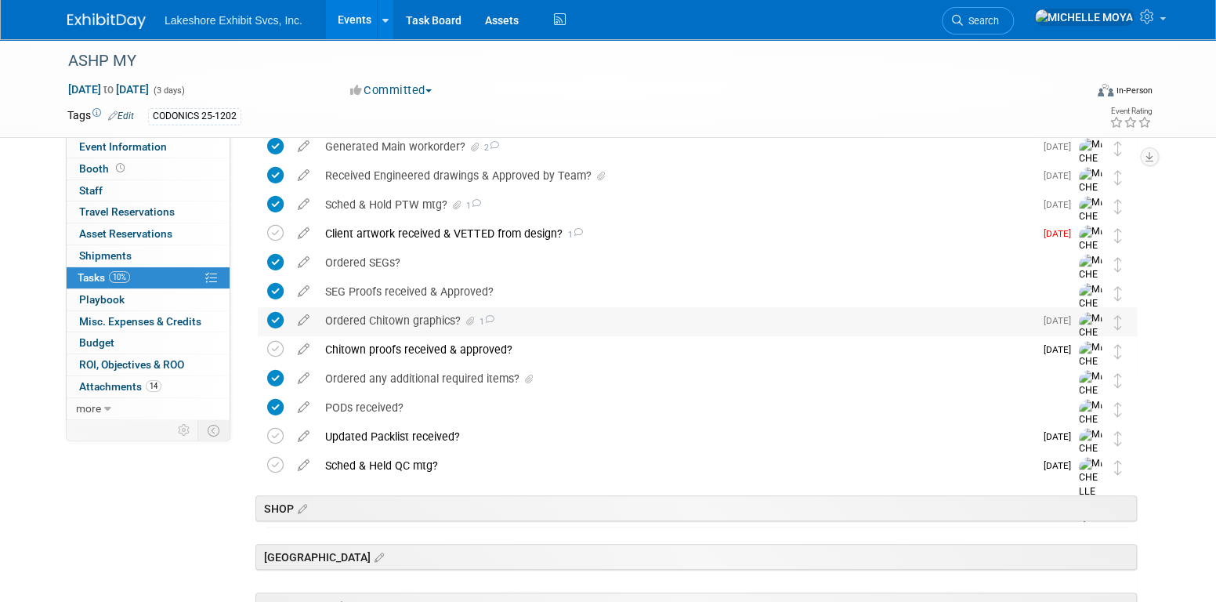
click at [395, 326] on div "Ordered Chitown graphics? 1" at bounding box center [675, 320] width 717 height 27
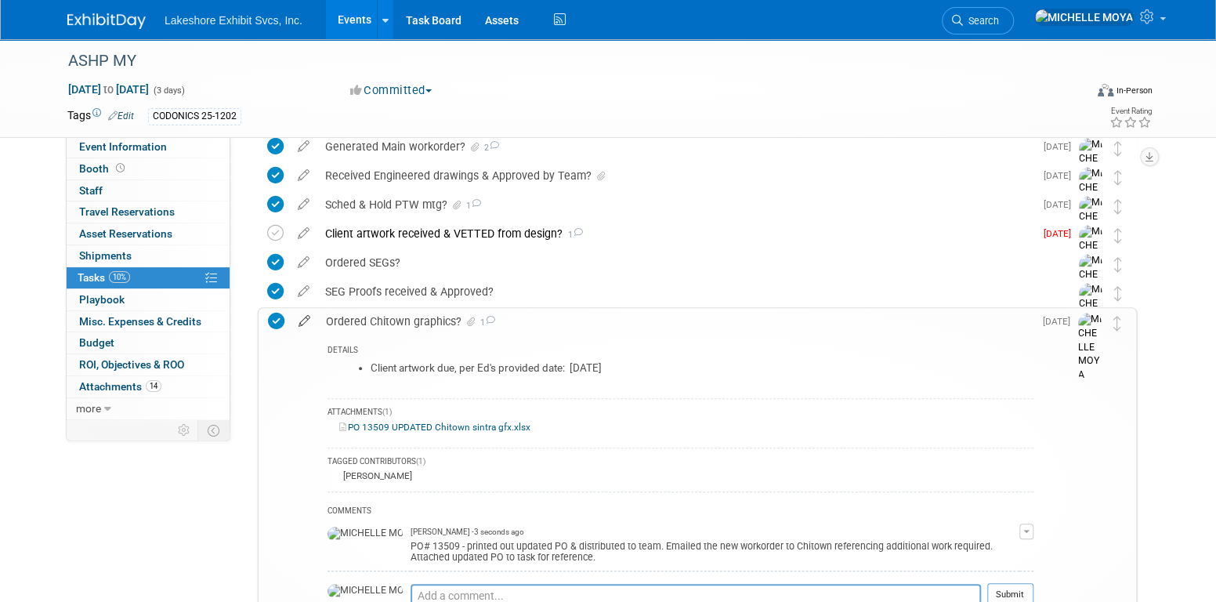
click at [306, 320] on icon at bounding box center [304, 318] width 27 height 20
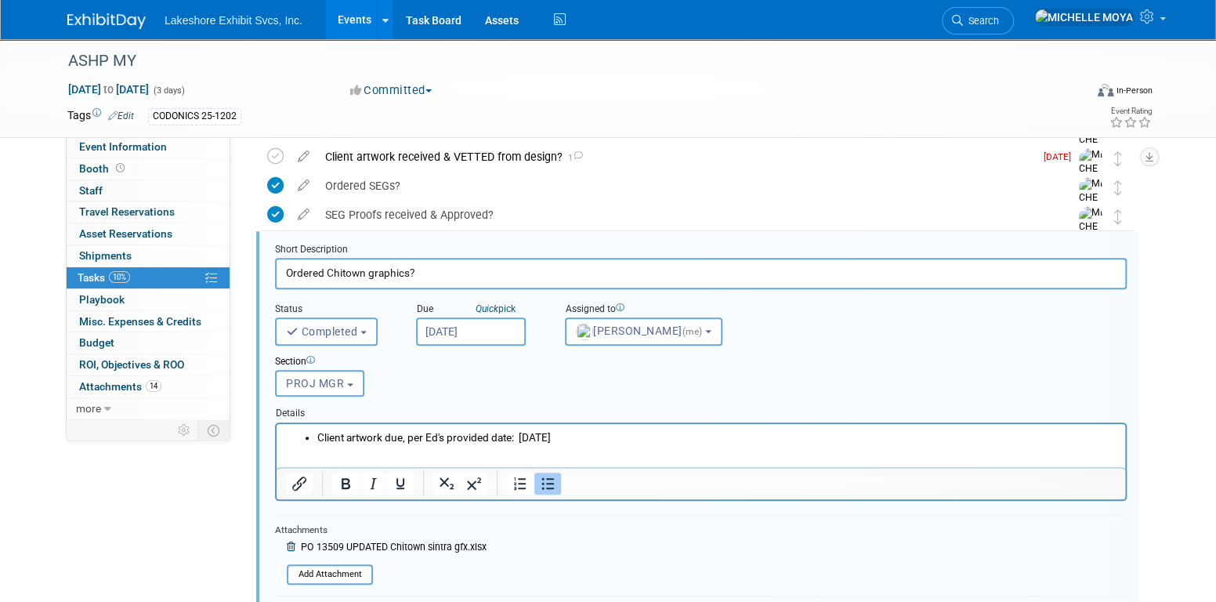
scroll to position [522, 0]
click at [522, 433] on li "Client artwork due, per Ed's provided date: Wed. 10/08/25" at bounding box center [716, 435] width 799 height 15
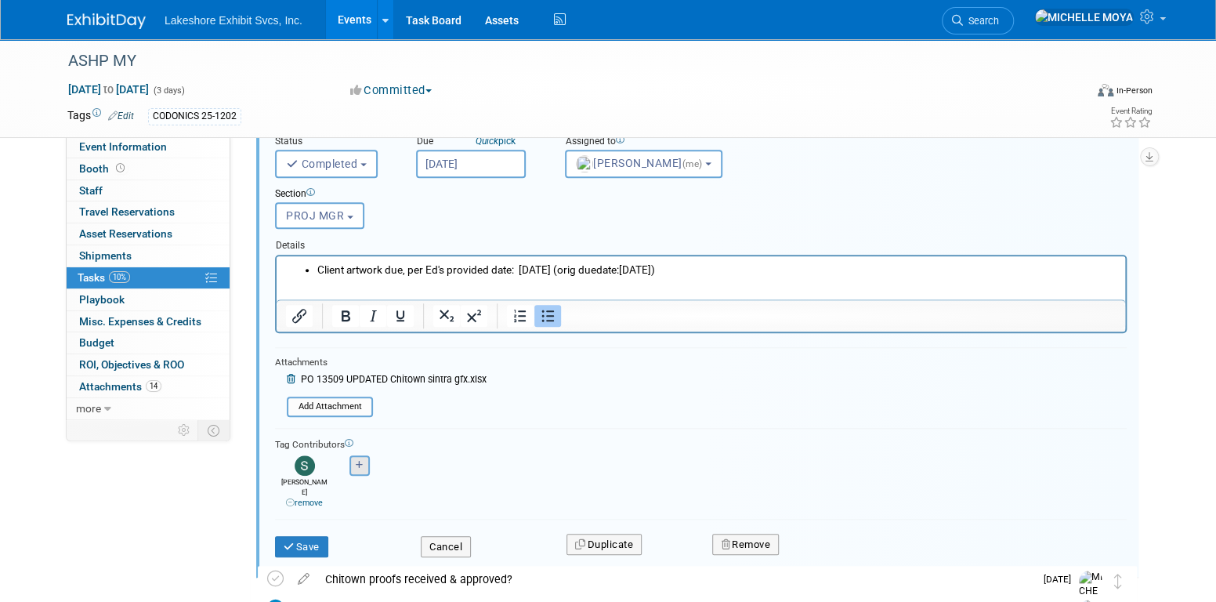
scroll to position [757, 0]
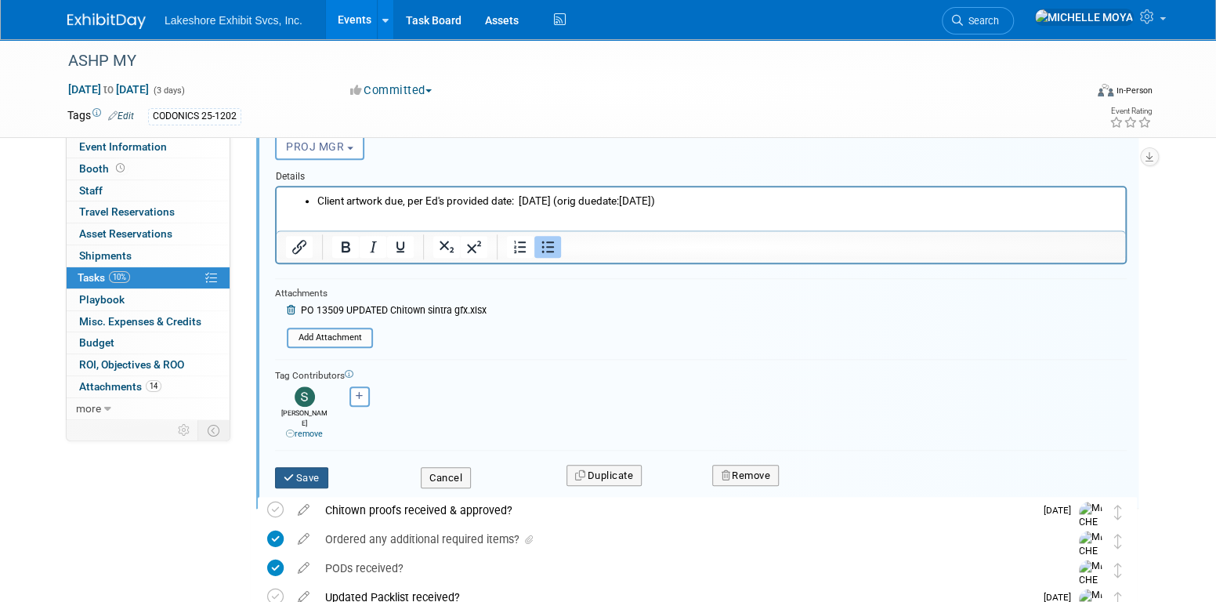
click at [302, 467] on button "Save" at bounding box center [301, 478] width 53 height 22
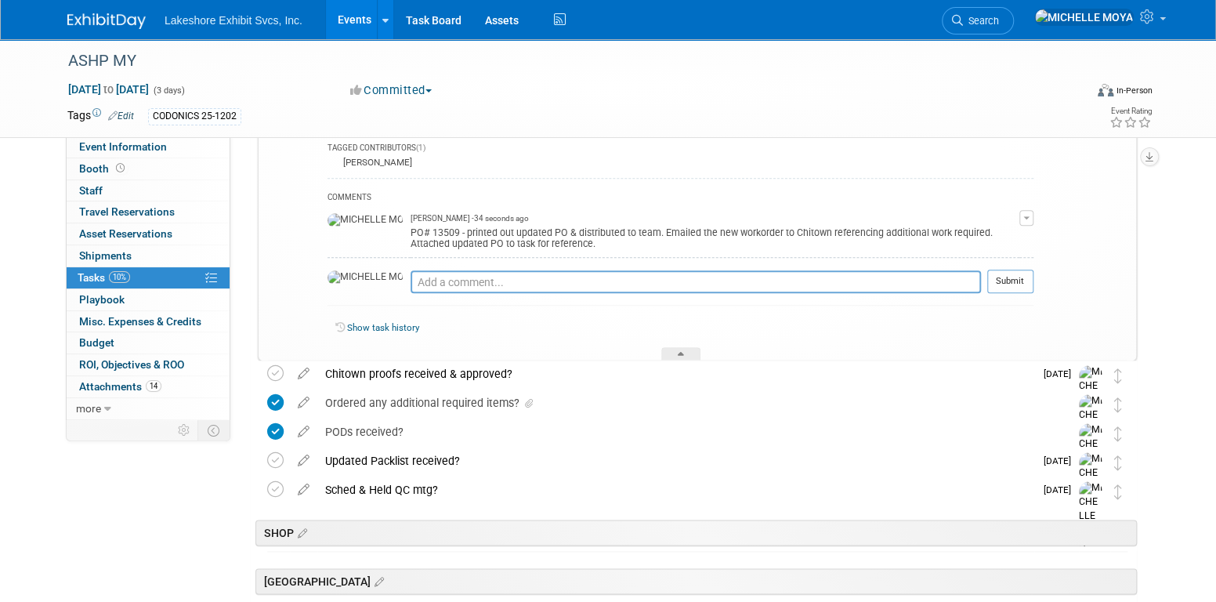
click at [353, 20] on link "Events" at bounding box center [354, 19] width 57 height 39
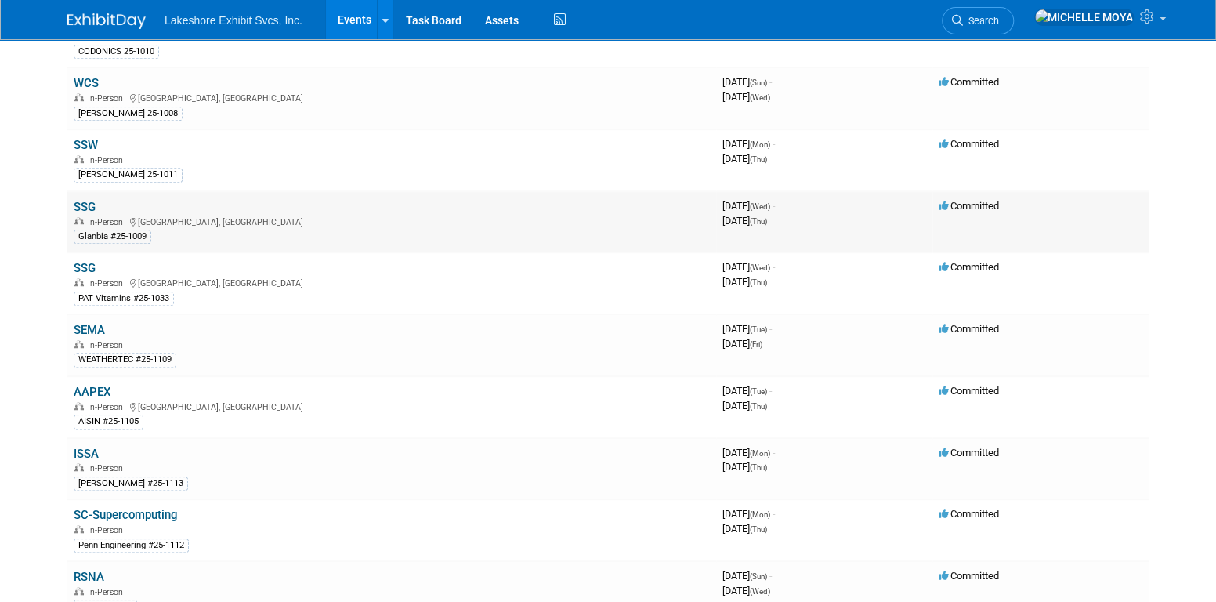
scroll to position [627, 0]
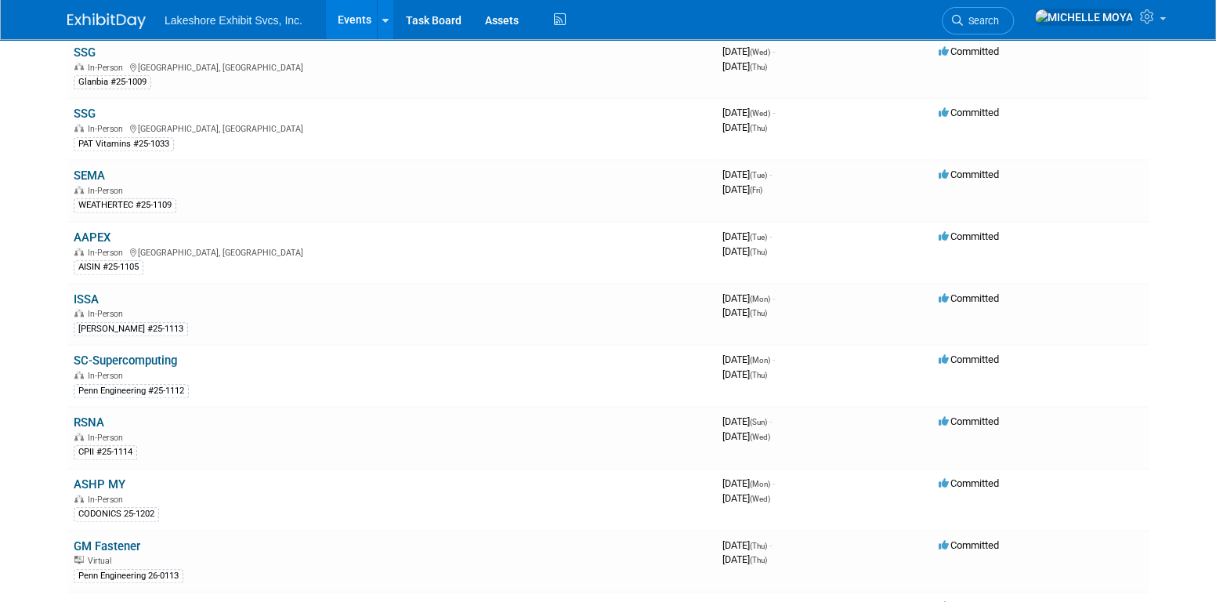
click at [120, 477] on link "ASHP MY" at bounding box center [100, 484] width 52 height 14
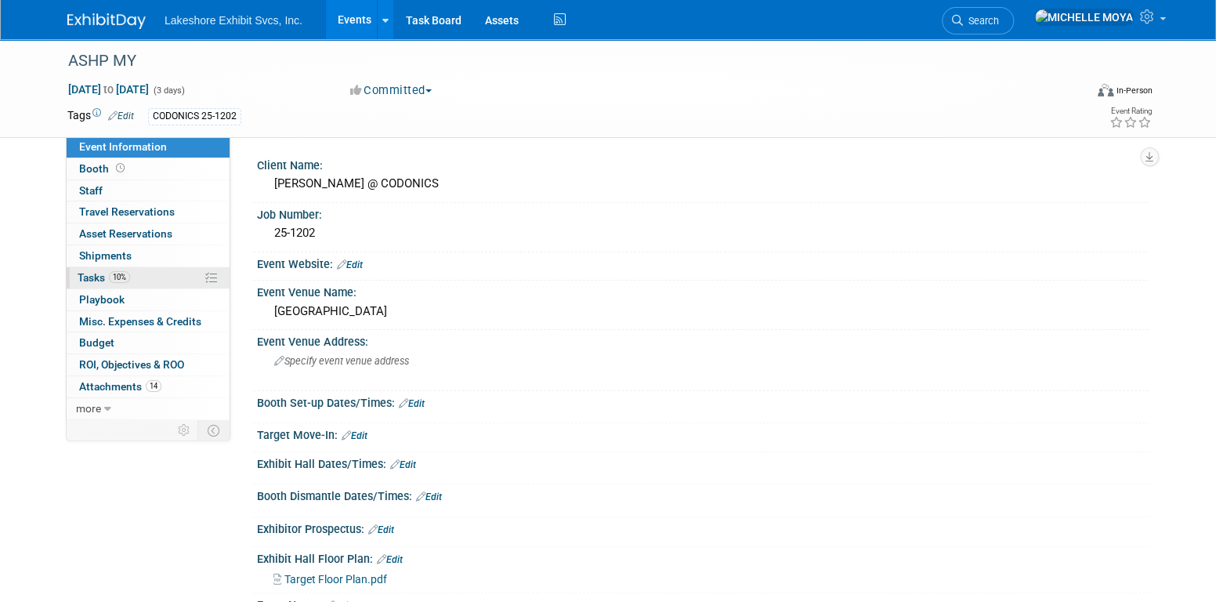
click at [144, 273] on link "10% Tasks 10%" at bounding box center [148, 277] width 163 height 21
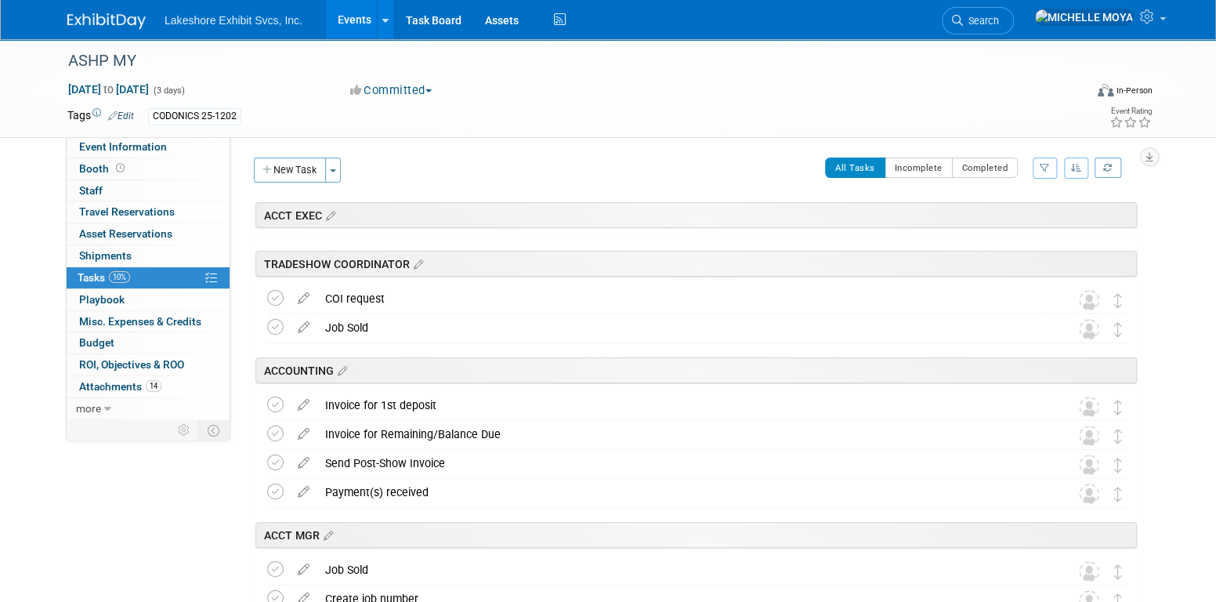
click at [1046, 157] on div "Client Name: [PERSON_NAME] @ CODONICS Job Number: 25-1202 Event Website: Edit E…" at bounding box center [689, 276] width 919 height 281
click at [1044, 169] on icon "button" at bounding box center [1045, 167] width 10 height 9
click at [1021, 220] on select "-- Select Assignee -- All unassigned tasks Assigned to me [PERSON_NAME] [PERSON…" at bounding box center [979, 218] width 129 height 22
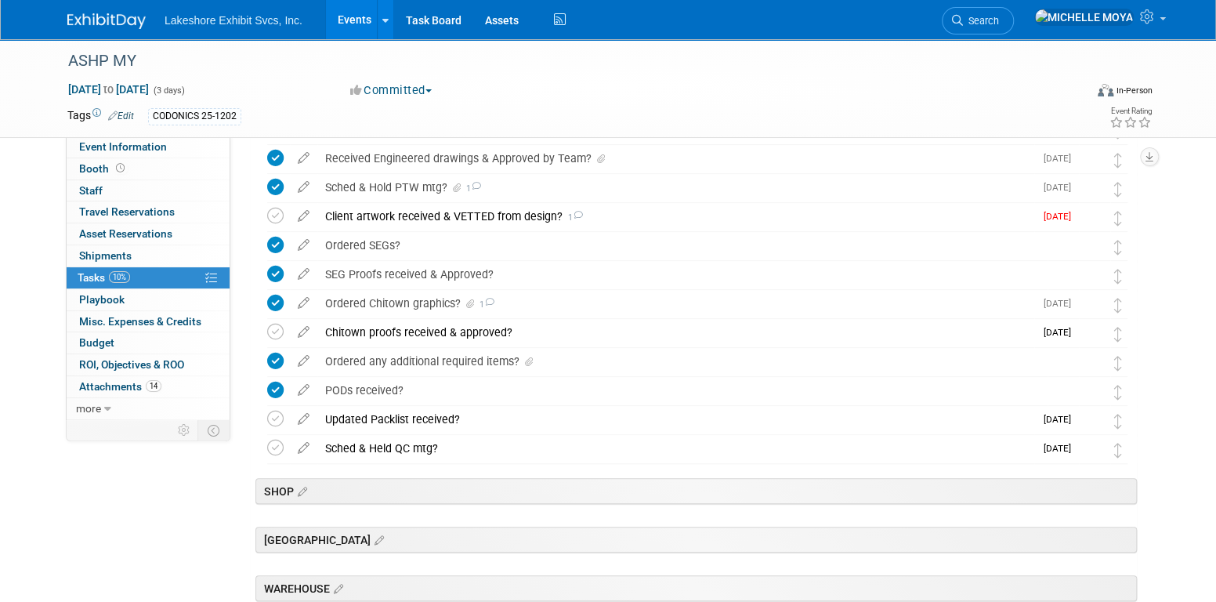
scroll to position [470, 0]
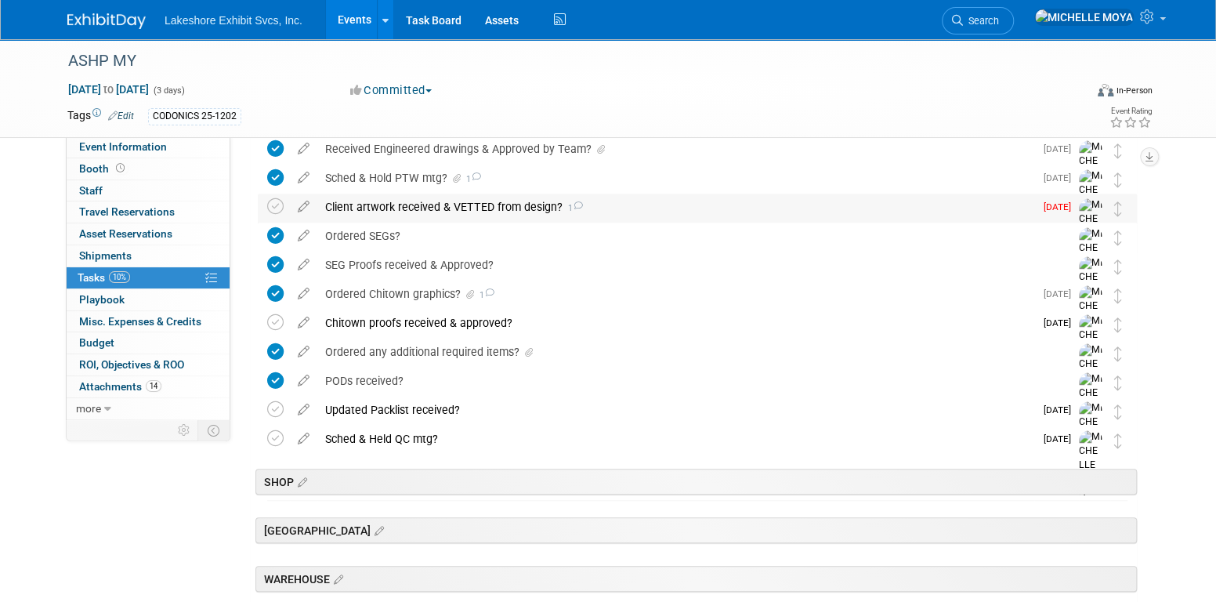
click at [439, 205] on div "Client artwork received & VETTED from design? 1" at bounding box center [675, 207] width 717 height 27
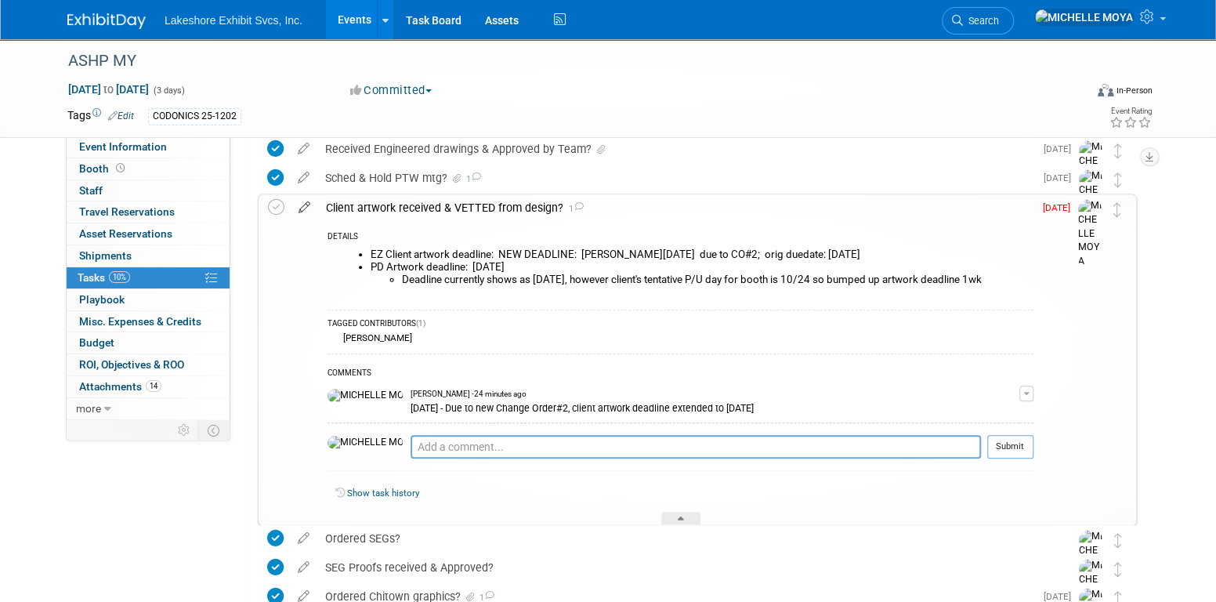
click at [306, 206] on icon at bounding box center [304, 204] width 27 height 20
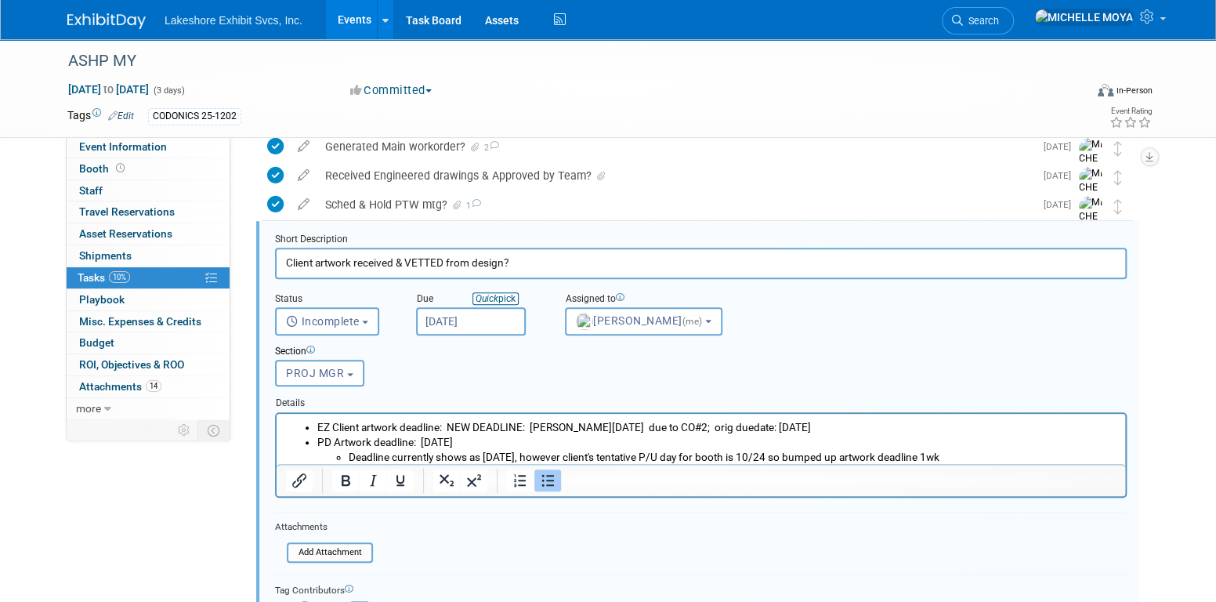
scroll to position [434, 0]
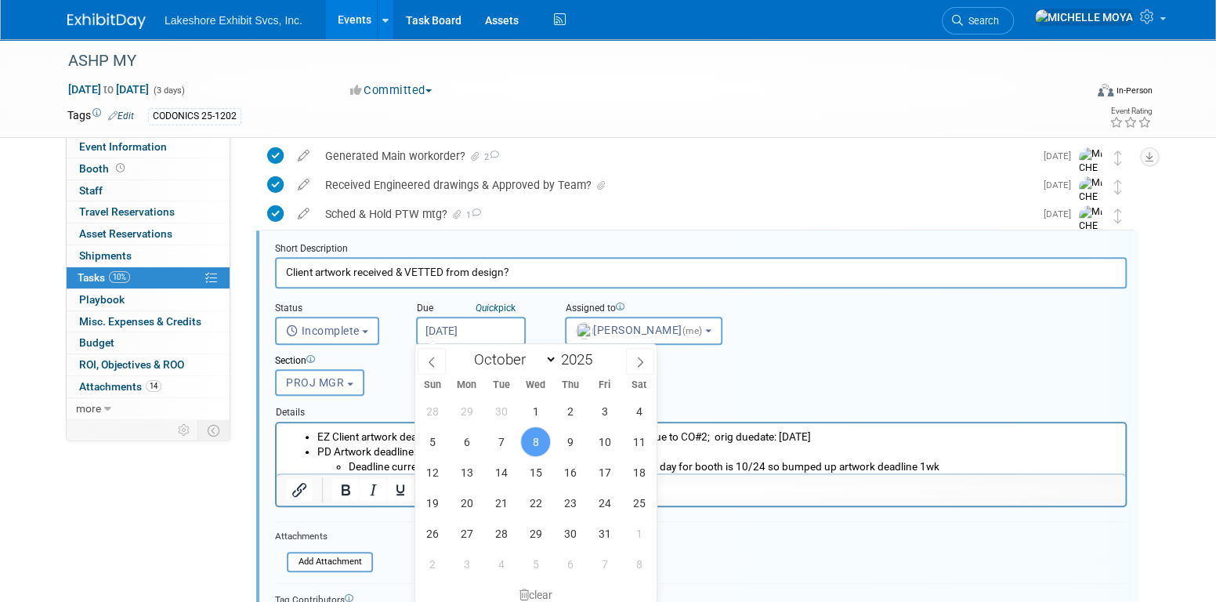
click at [498, 330] on input "[DATE]" at bounding box center [471, 331] width 110 height 28
click at [469, 469] on span "13" at bounding box center [466, 472] width 31 height 31
type input "[DATE]"
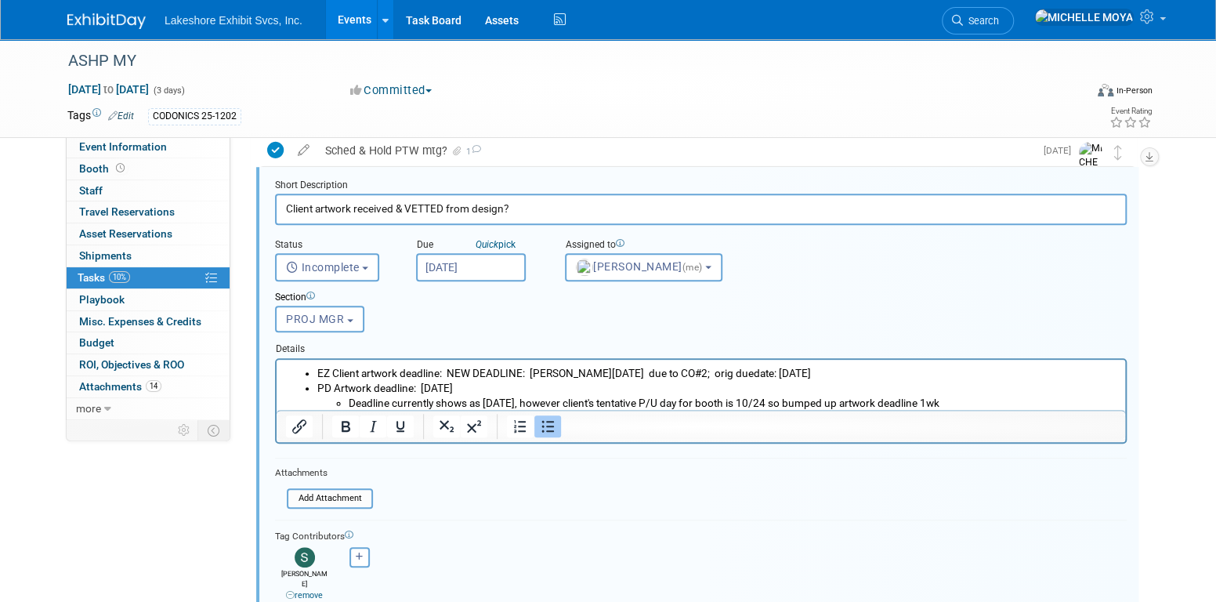
scroll to position [591, 0]
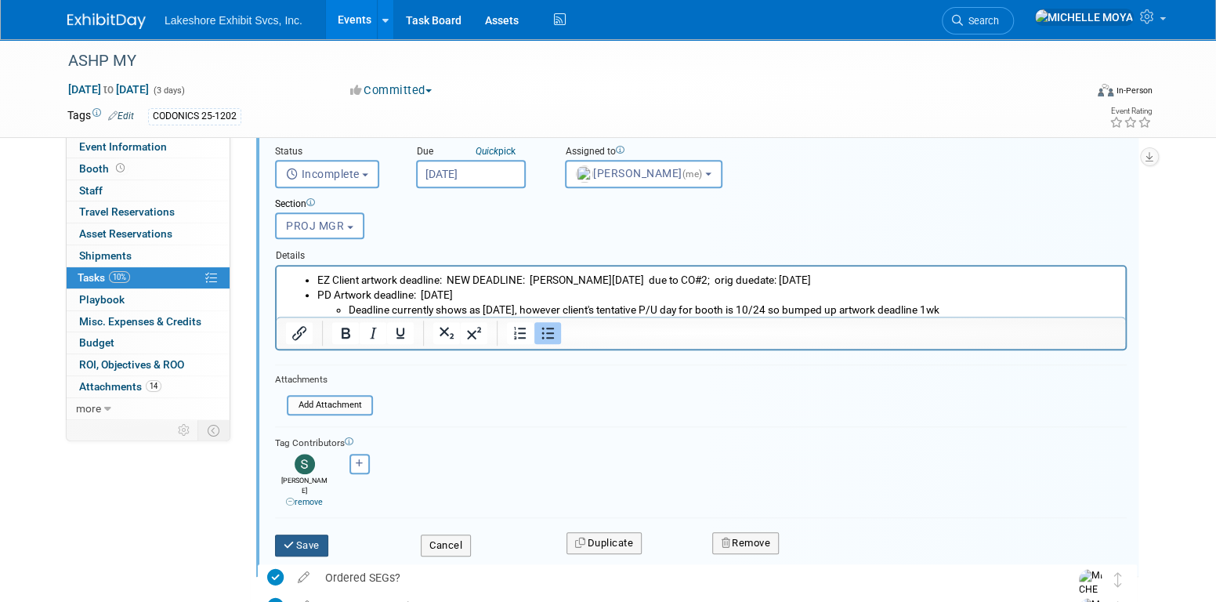
click at [317, 535] on button "Save" at bounding box center [301, 546] width 53 height 22
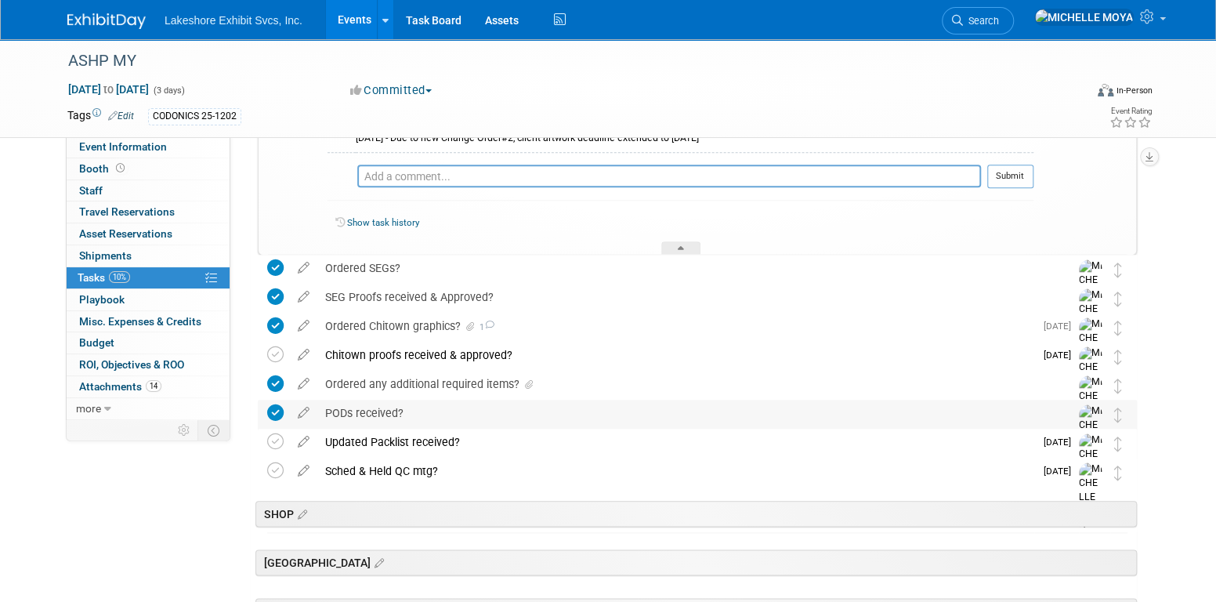
scroll to position [748, 0]
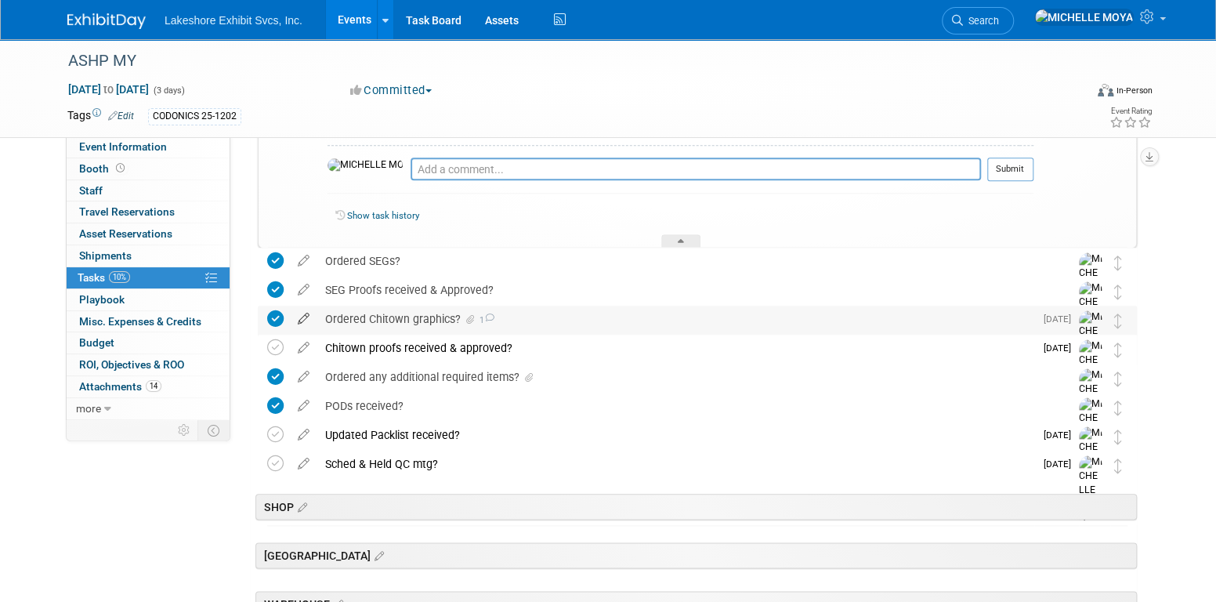
click at [306, 314] on icon at bounding box center [303, 316] width 27 height 20
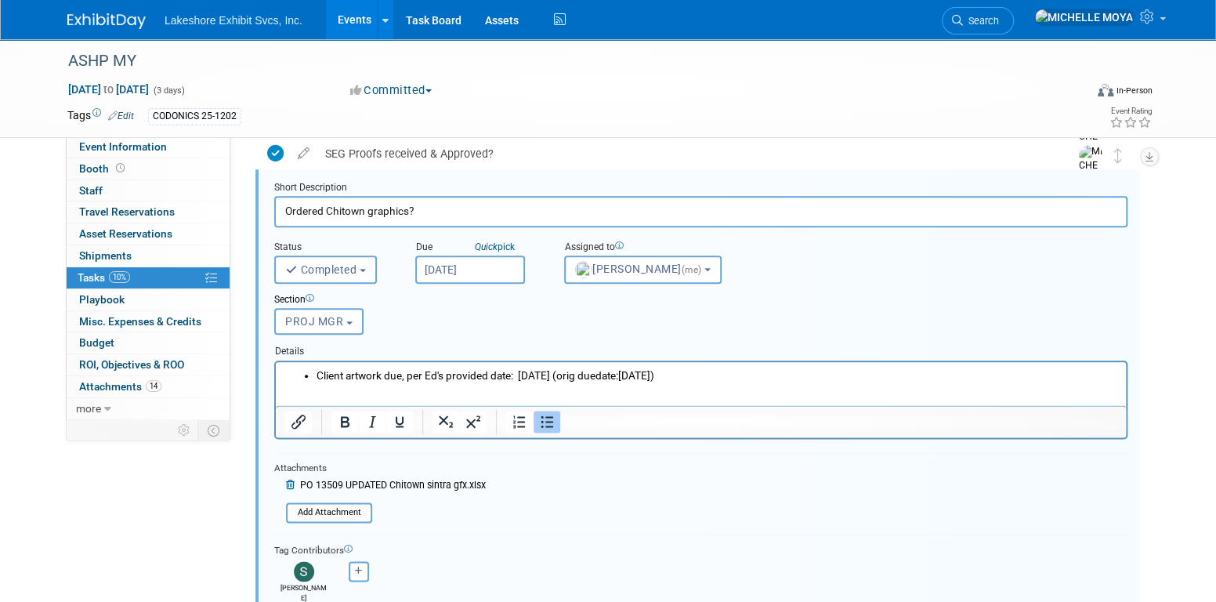
scroll to position [980, 0]
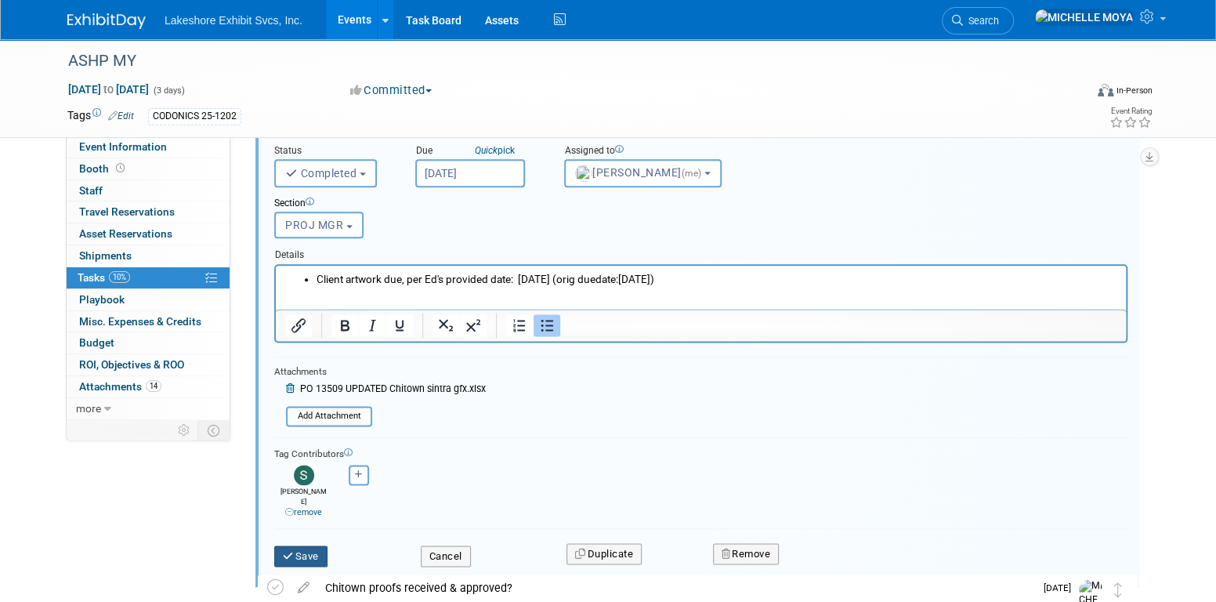
click at [320, 545] on button "Save" at bounding box center [300, 556] width 53 height 22
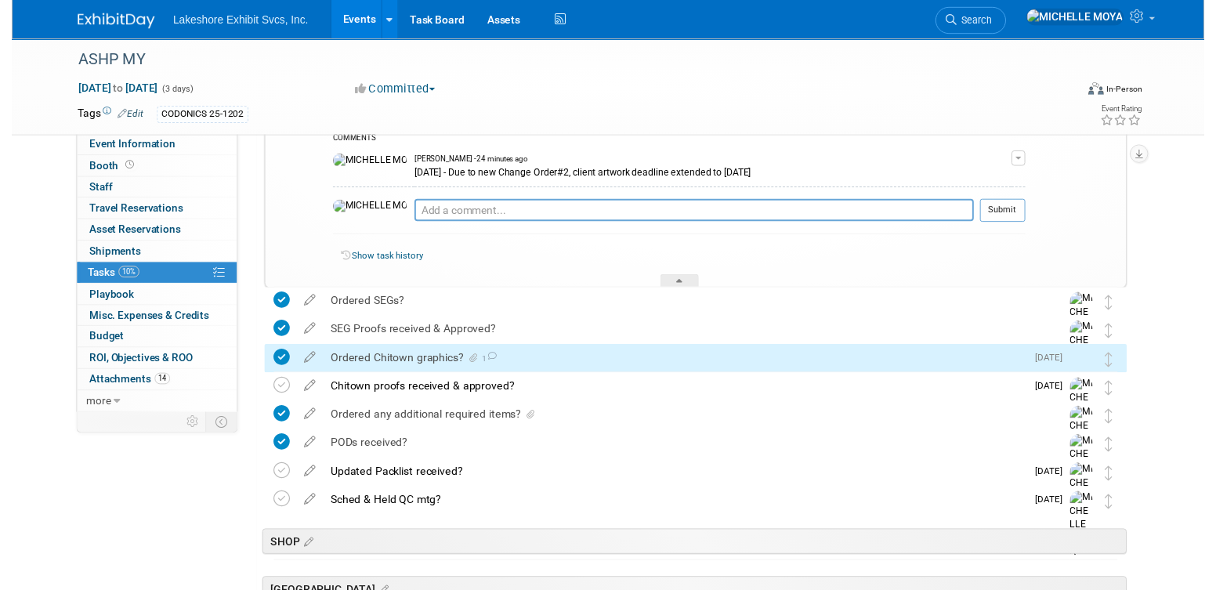
scroll to position [650, 0]
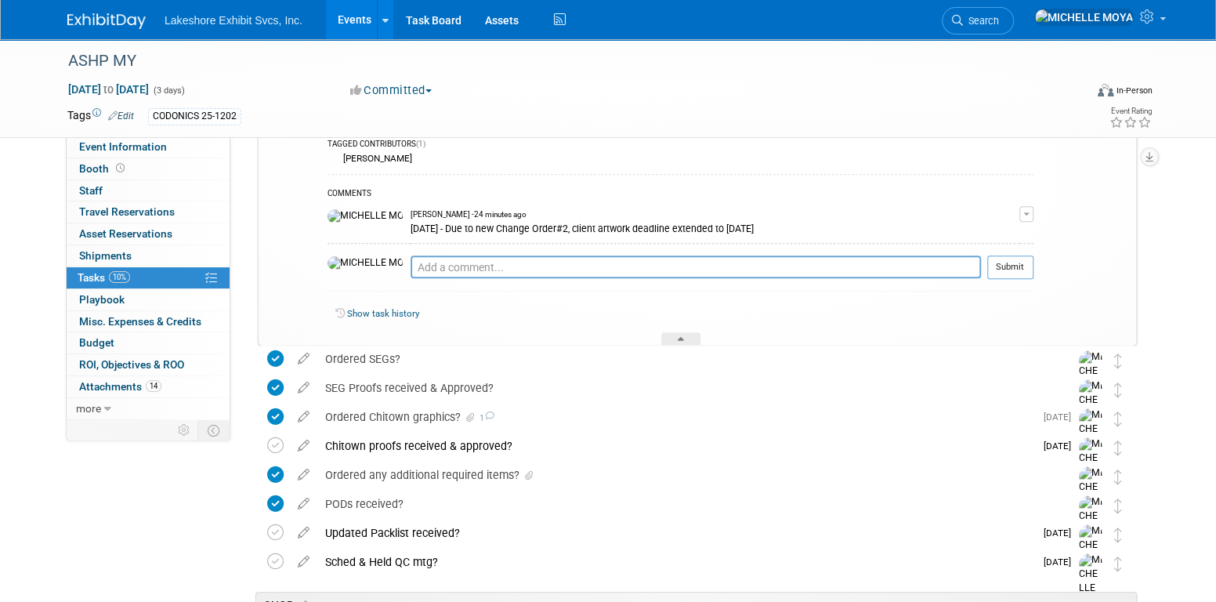
click at [447, 418] on div "Ordered Chitown graphics? 1" at bounding box center [675, 417] width 717 height 27
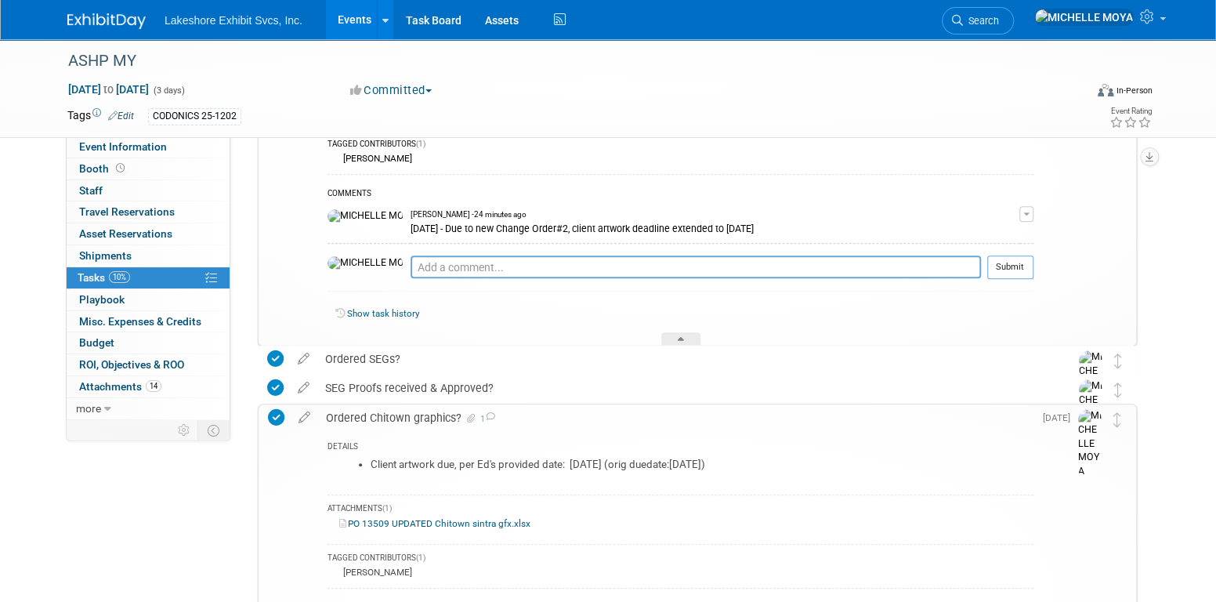
click at [447, 418] on div "Ordered Chitown graphics? 1" at bounding box center [676, 417] width 716 height 27
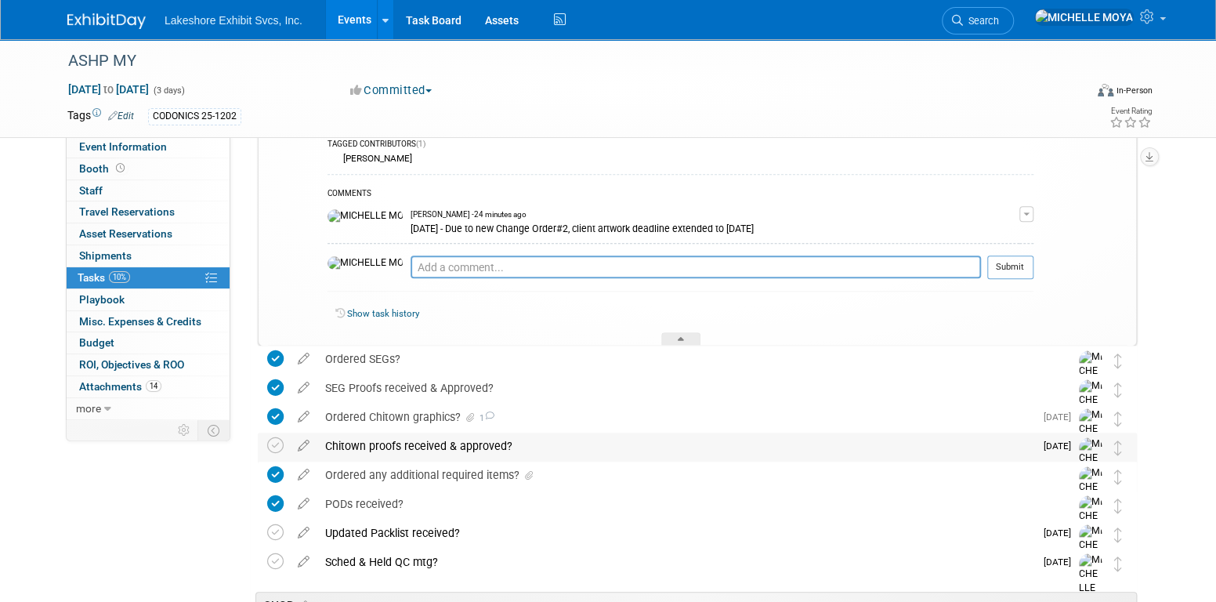
click at [446, 446] on div "Chitown proofs received & approved?" at bounding box center [675, 446] width 717 height 27
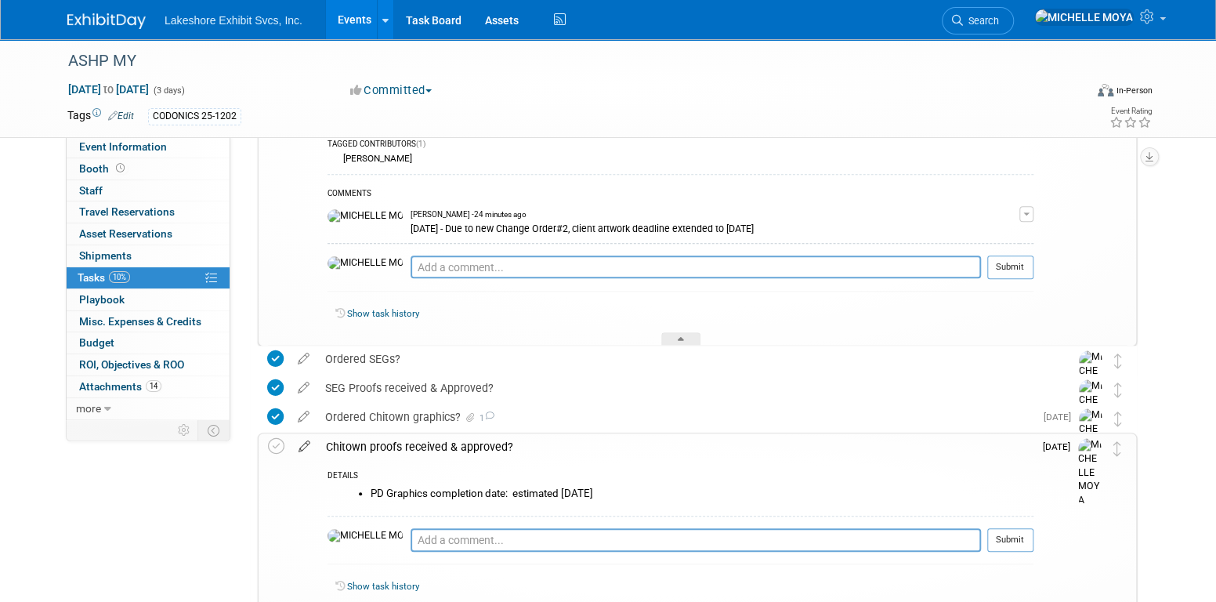
click at [303, 440] on icon at bounding box center [304, 443] width 27 height 20
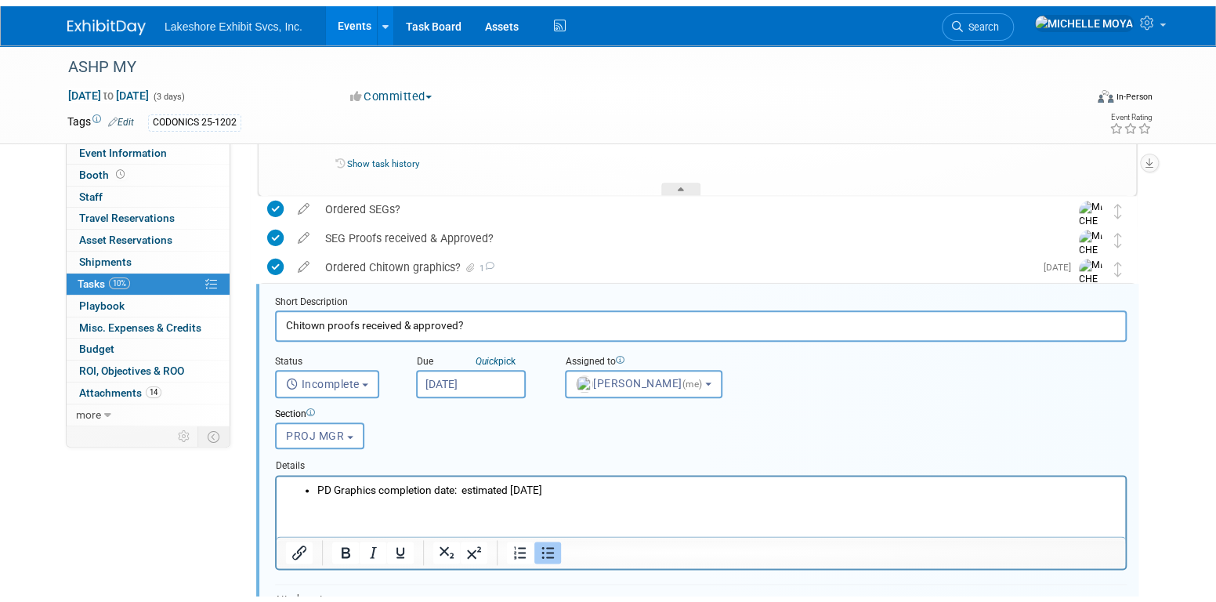
scroll to position [853, 0]
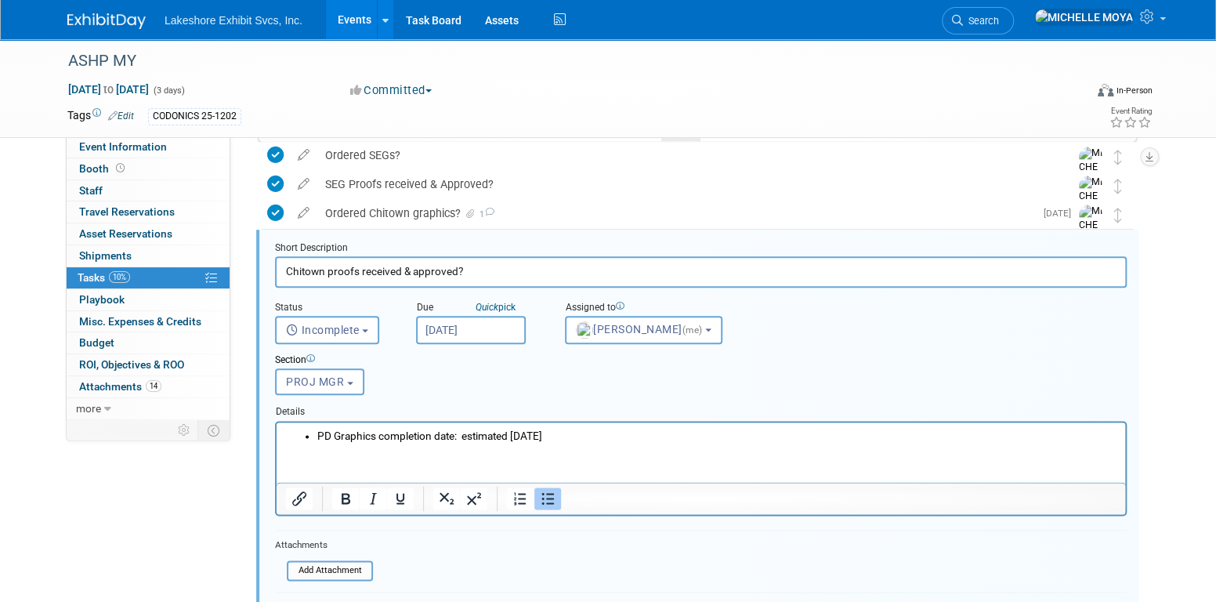
click at [542, 437] on li "PD Graphics completion date: estimated 11/10/25" at bounding box center [716, 435] width 799 height 15
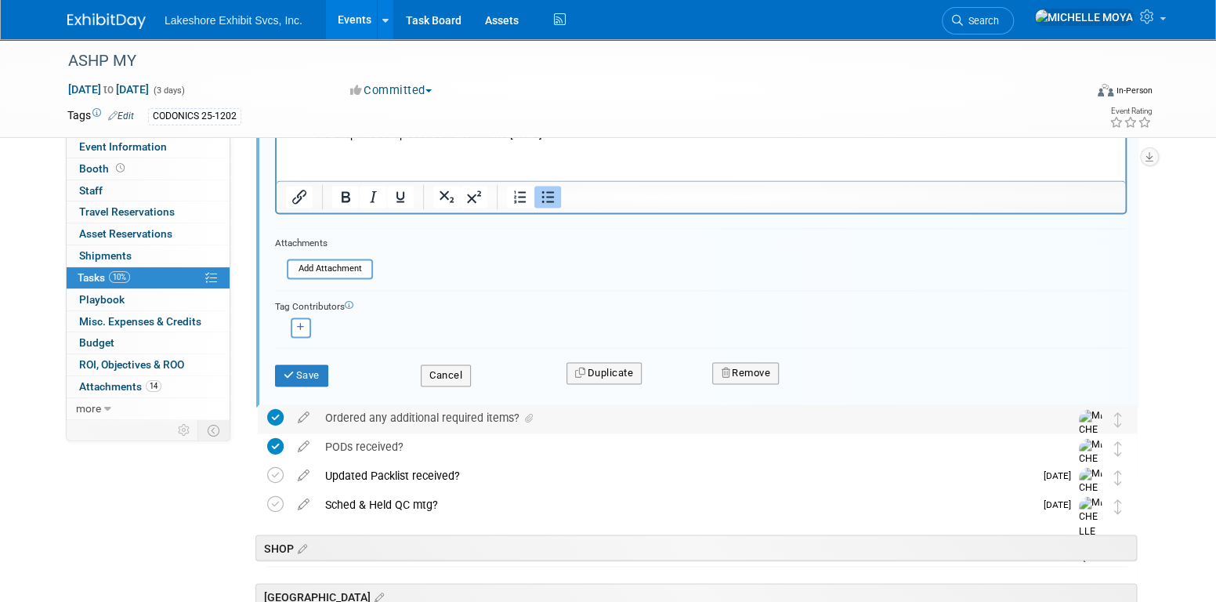
scroll to position [1167, 0]
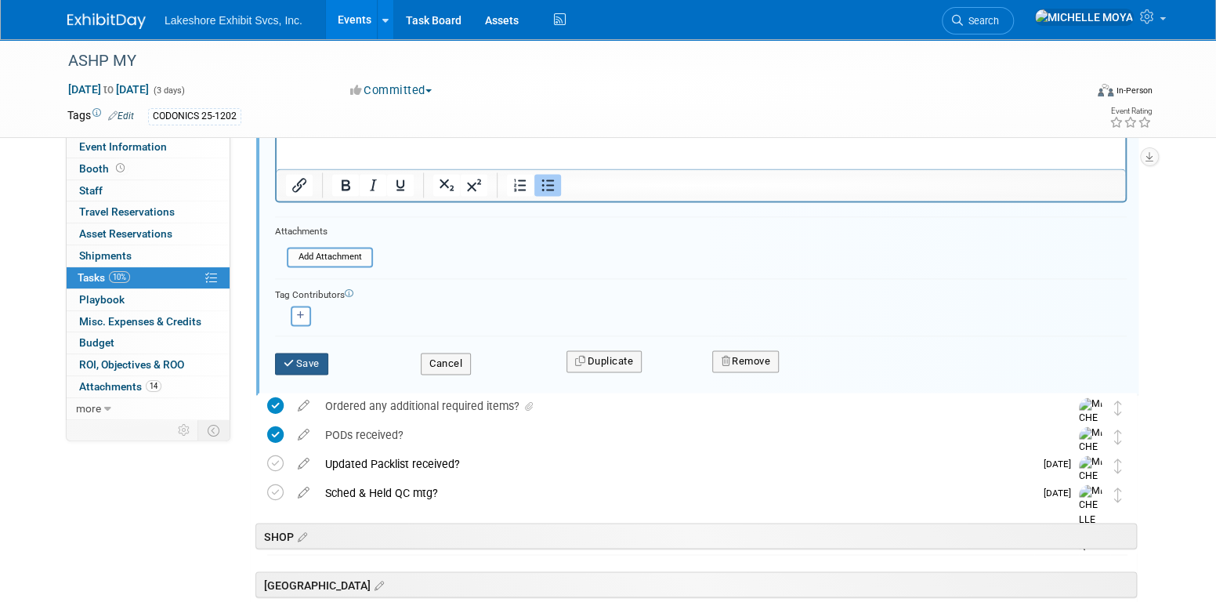
click at [303, 360] on button "Save" at bounding box center [301, 364] width 53 height 22
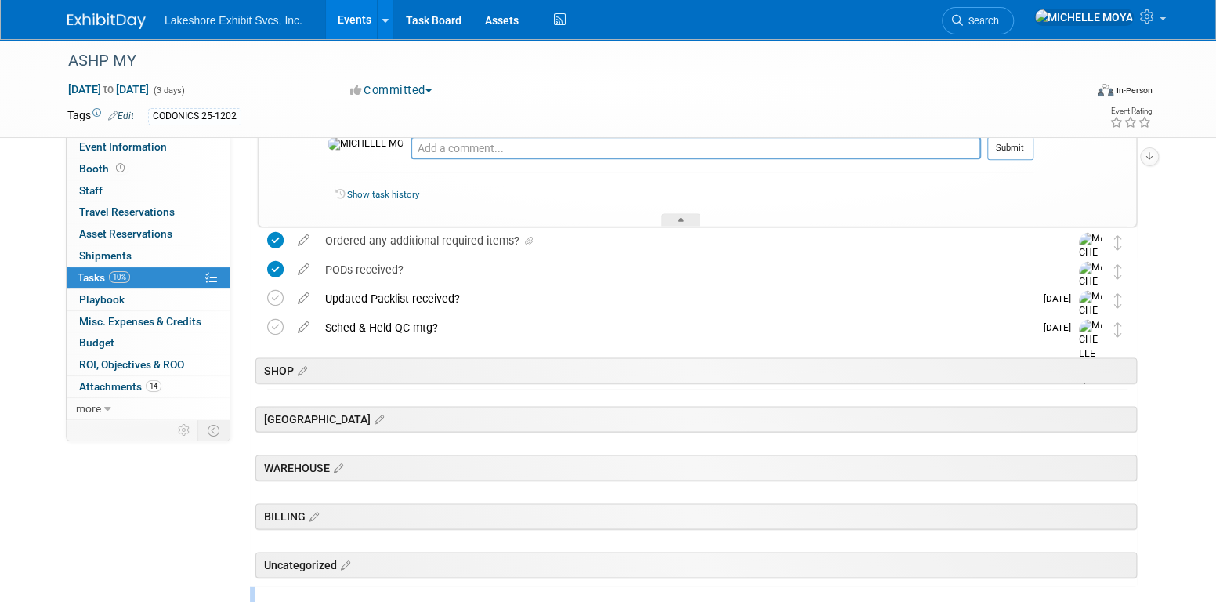
scroll to position [886, 0]
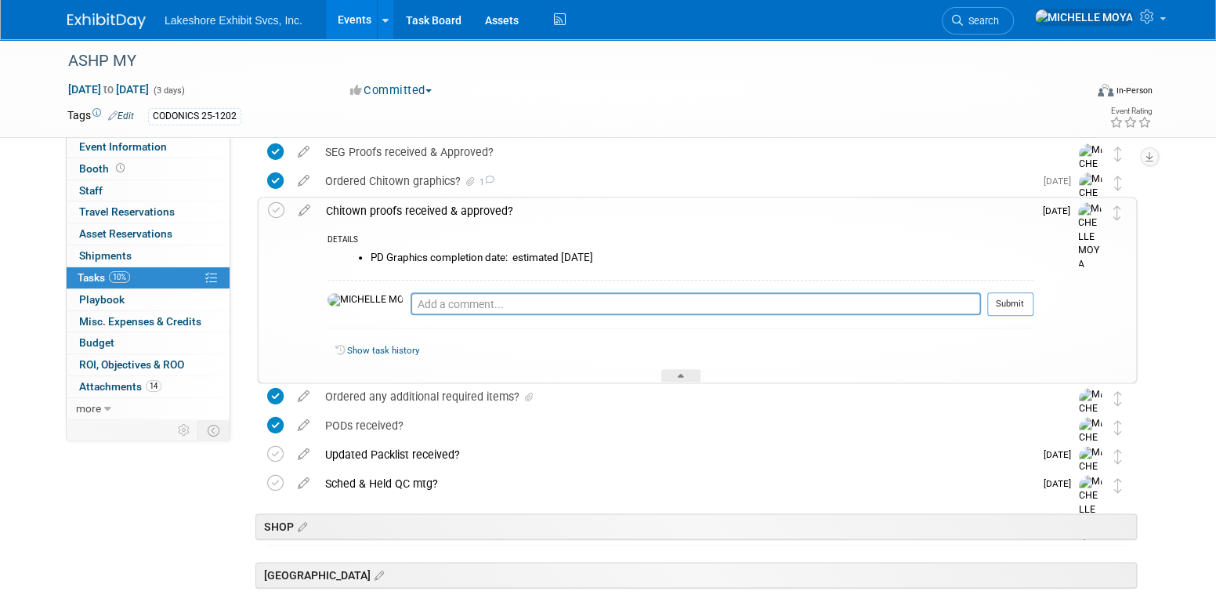
click at [398, 209] on div "Chitown proofs received & approved?" at bounding box center [676, 211] width 716 height 27
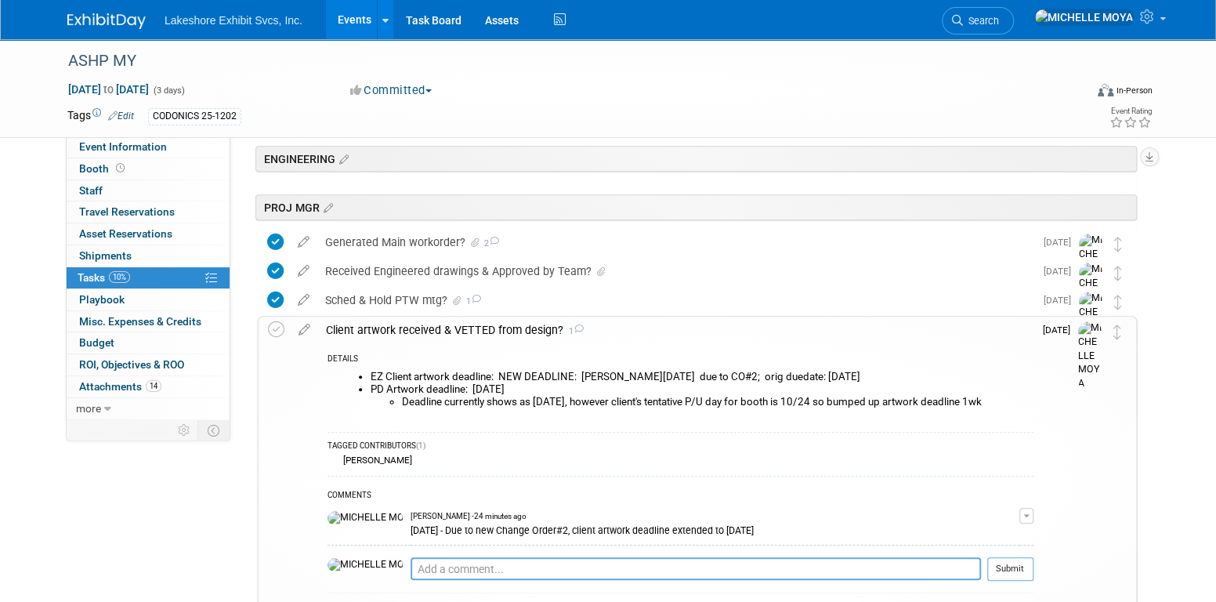
scroll to position [0, 0]
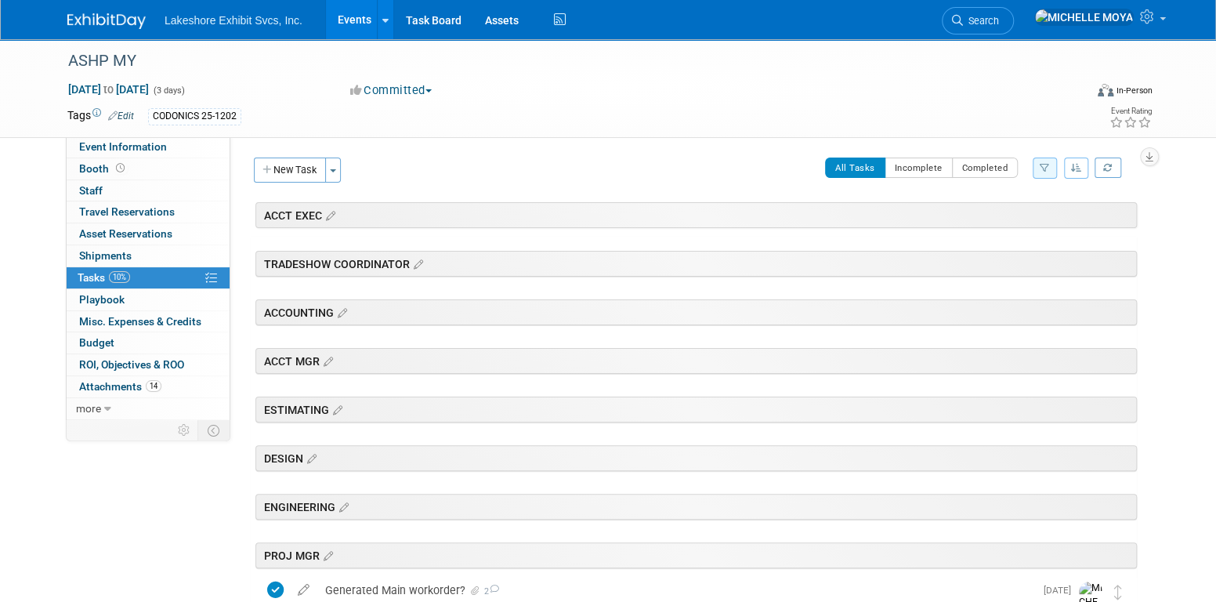
click at [350, 23] on link "Events" at bounding box center [354, 19] width 57 height 39
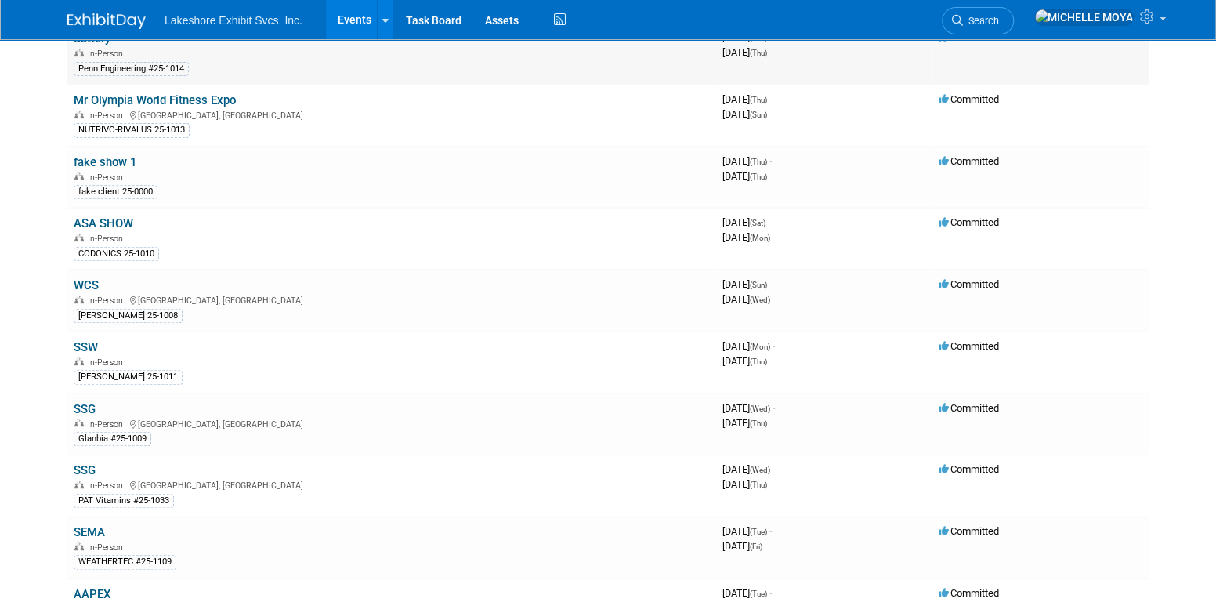
scroll to position [235, 0]
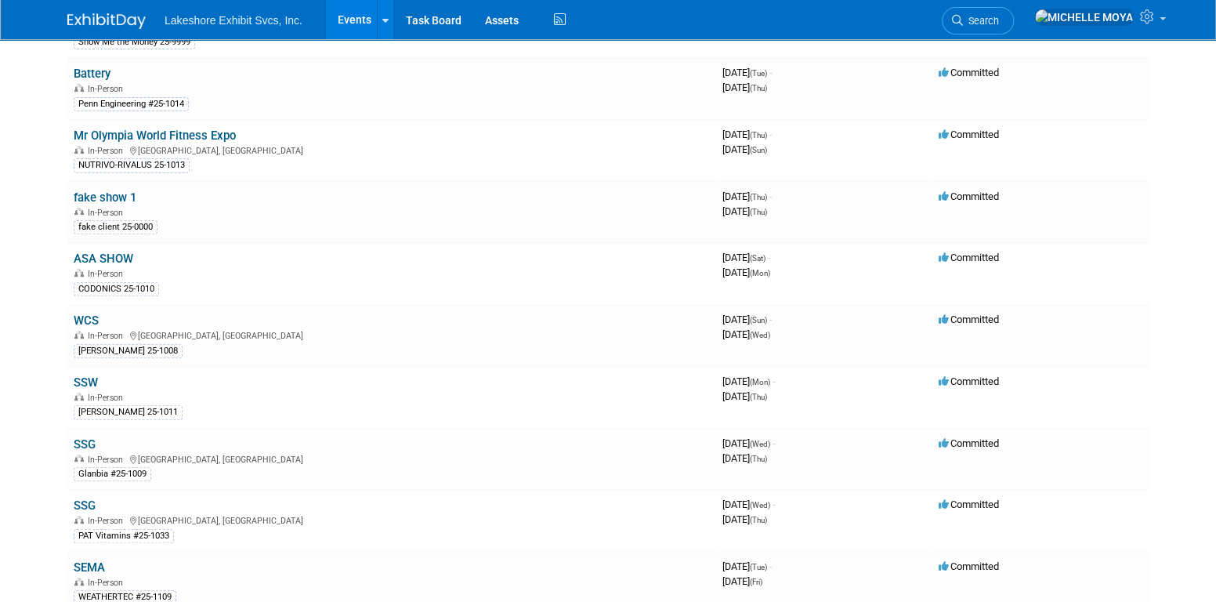
click at [356, 22] on link "Events" at bounding box center [354, 19] width 57 height 39
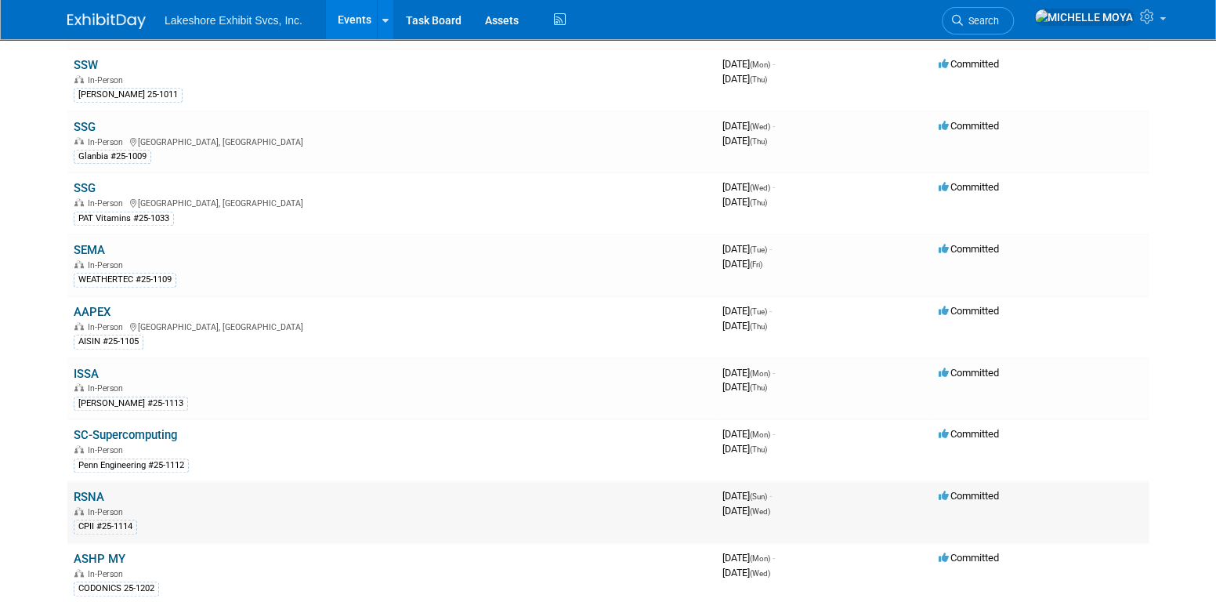
scroll to position [1097, 0]
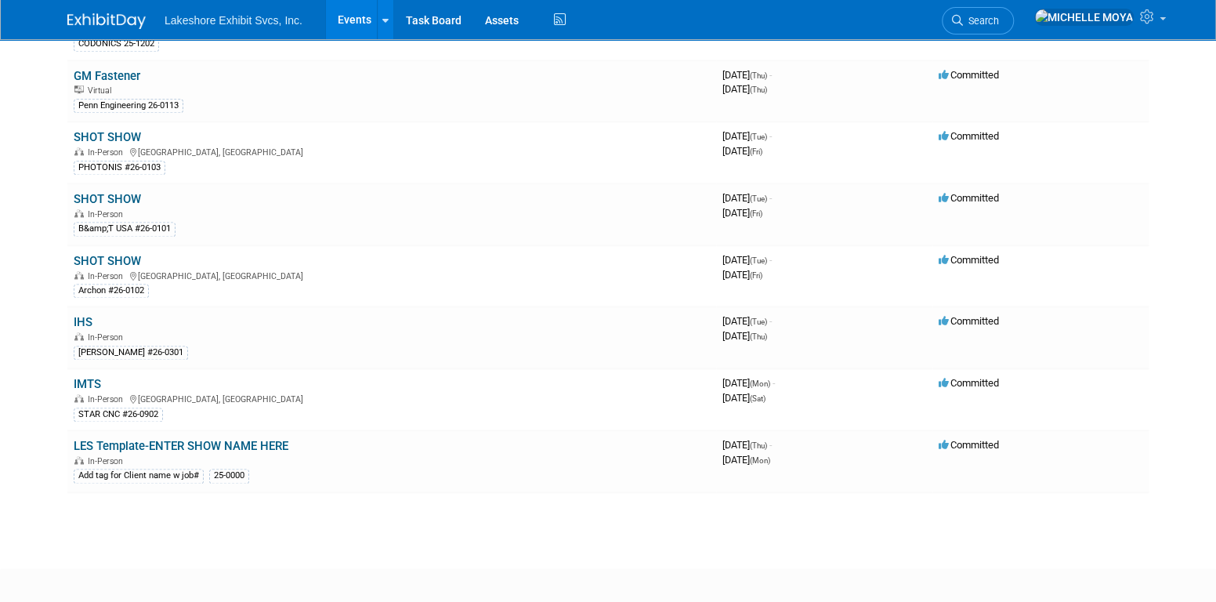
click at [268, 439] on link "LES Template-ENTER SHOW NAME HERE" at bounding box center [181, 446] width 215 height 14
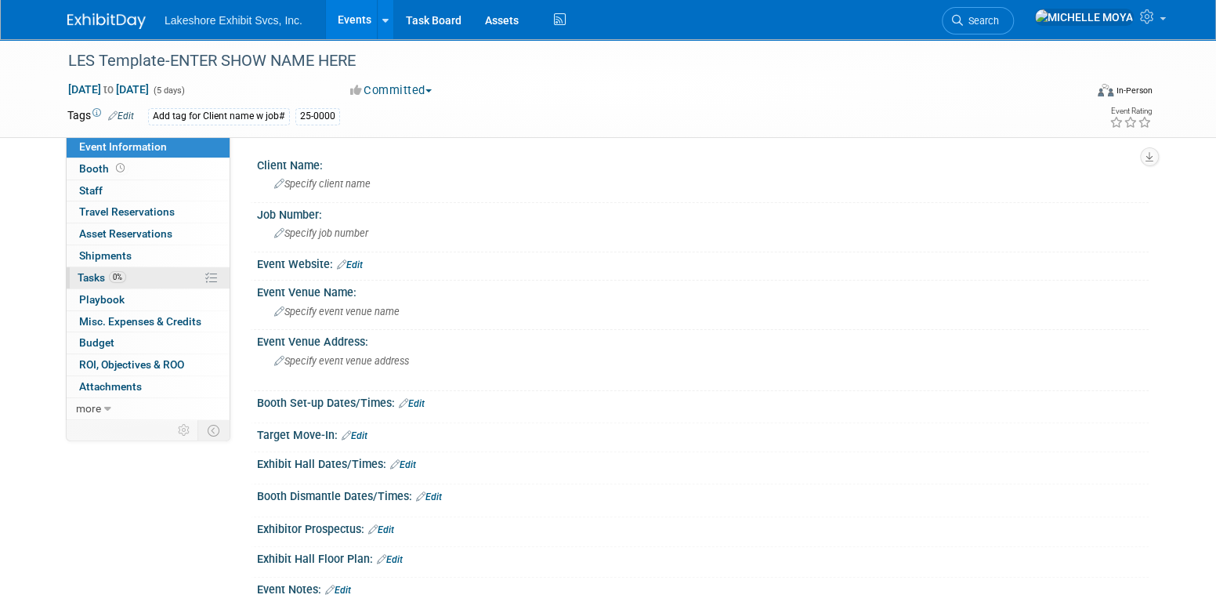
click at [161, 277] on link "0% Tasks 0%" at bounding box center [148, 277] width 163 height 21
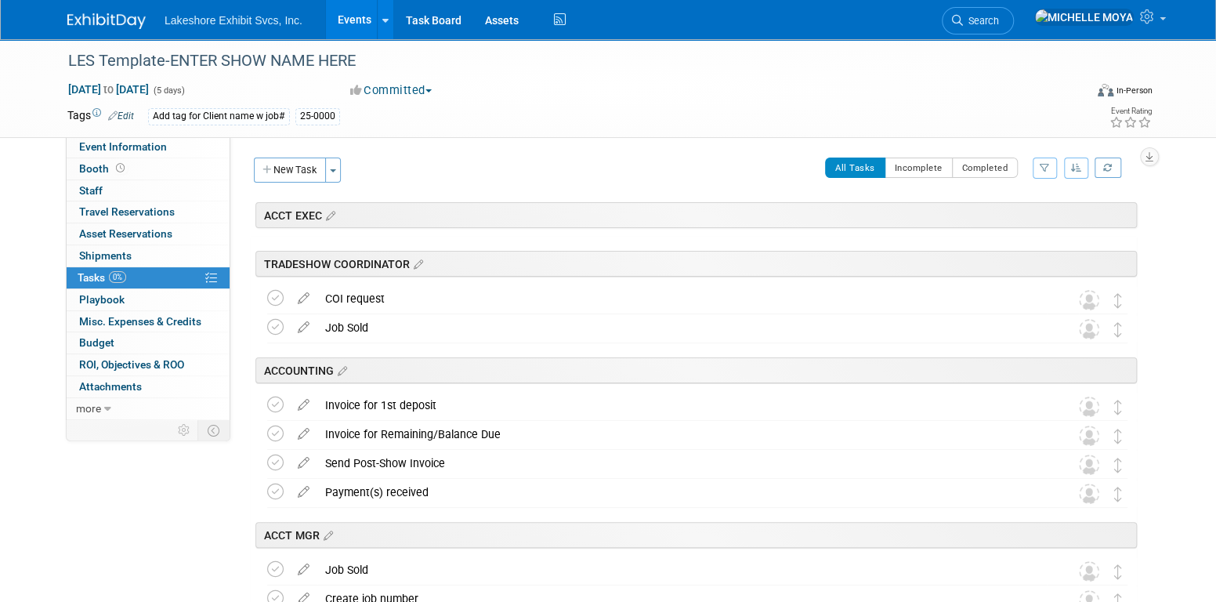
click at [1042, 167] on icon "button" at bounding box center [1045, 167] width 10 height 9
click at [1014, 215] on select "-- Select Assignee -- All unassigned tasks Assigned to me Amanda Koss Dave Desa…" at bounding box center [979, 218] width 129 height 22
select select "06370d63-ce01-410c-be22-fd43021185b5"
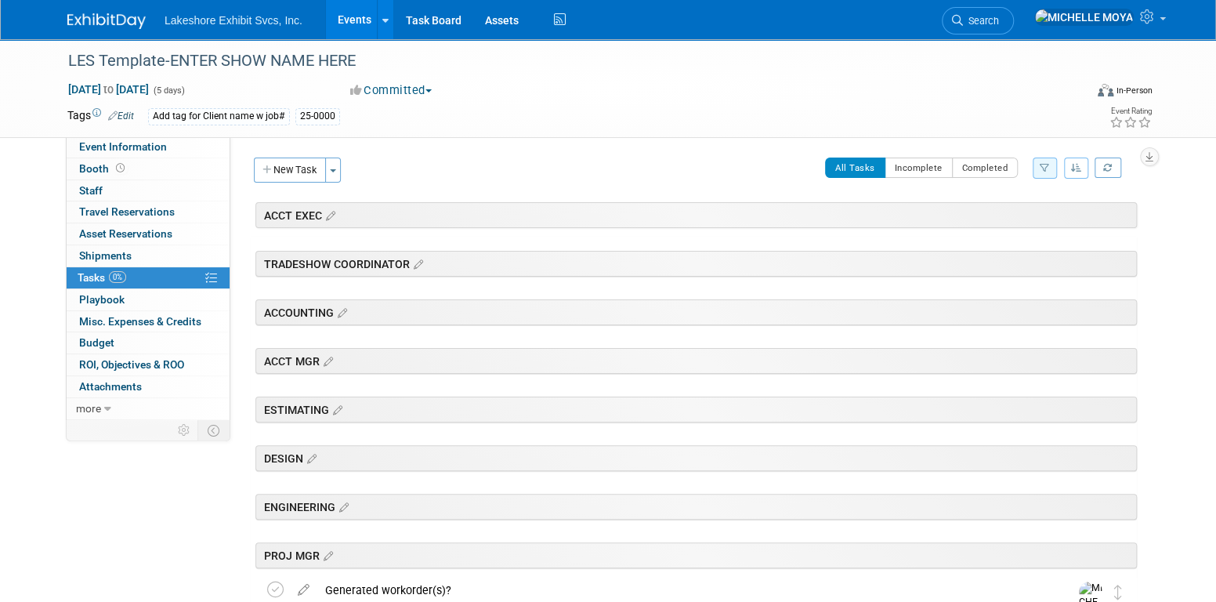
click at [1040, 172] on icon "button" at bounding box center [1045, 167] width 10 height 9
click at [1005, 225] on select "-- Select Assignee -- All unassigned tasks Assigned to me Amanda Koss Dave Desa…" at bounding box center [979, 218] width 129 height 22
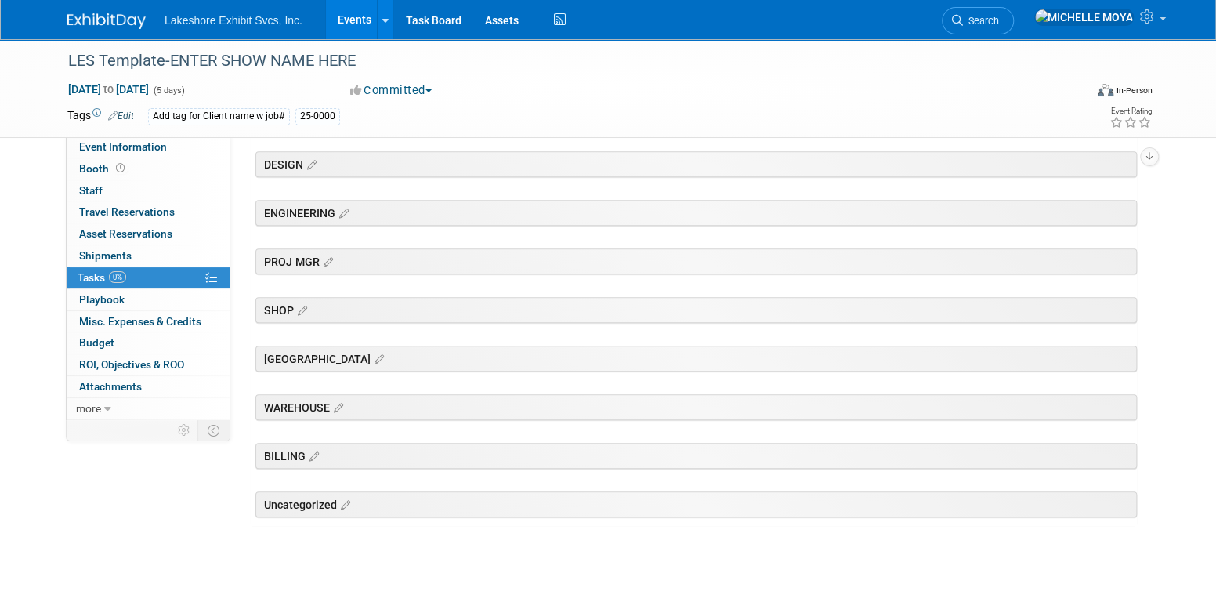
scroll to position [313, 0]
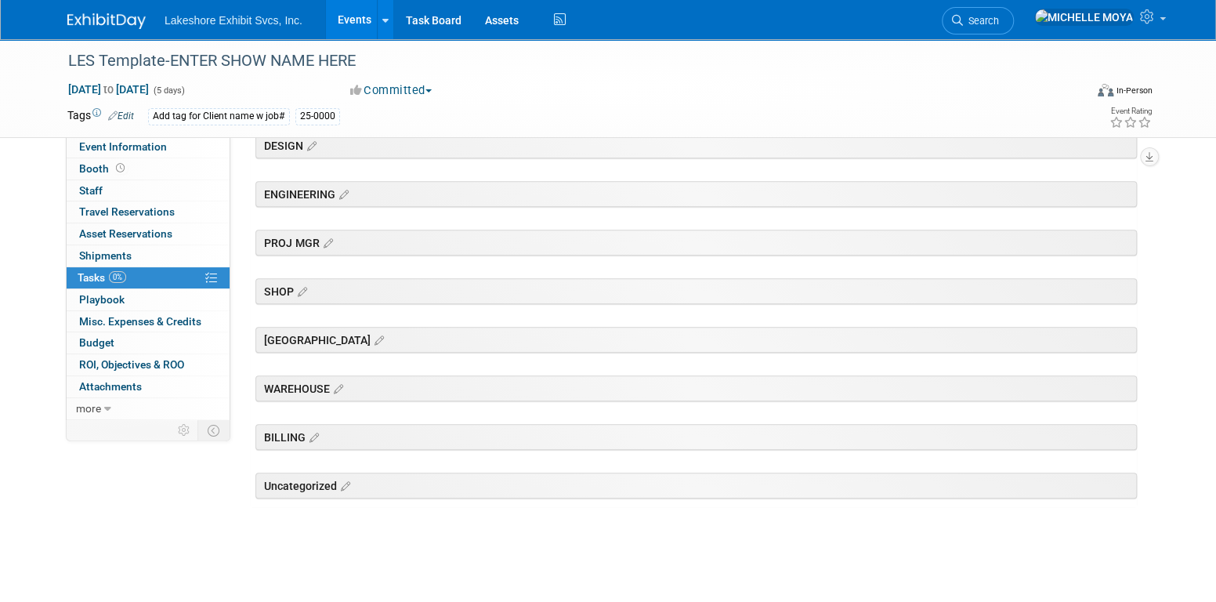
click at [422, 341] on div "[GEOGRAPHIC_DATA]" at bounding box center [696, 340] width 882 height 26
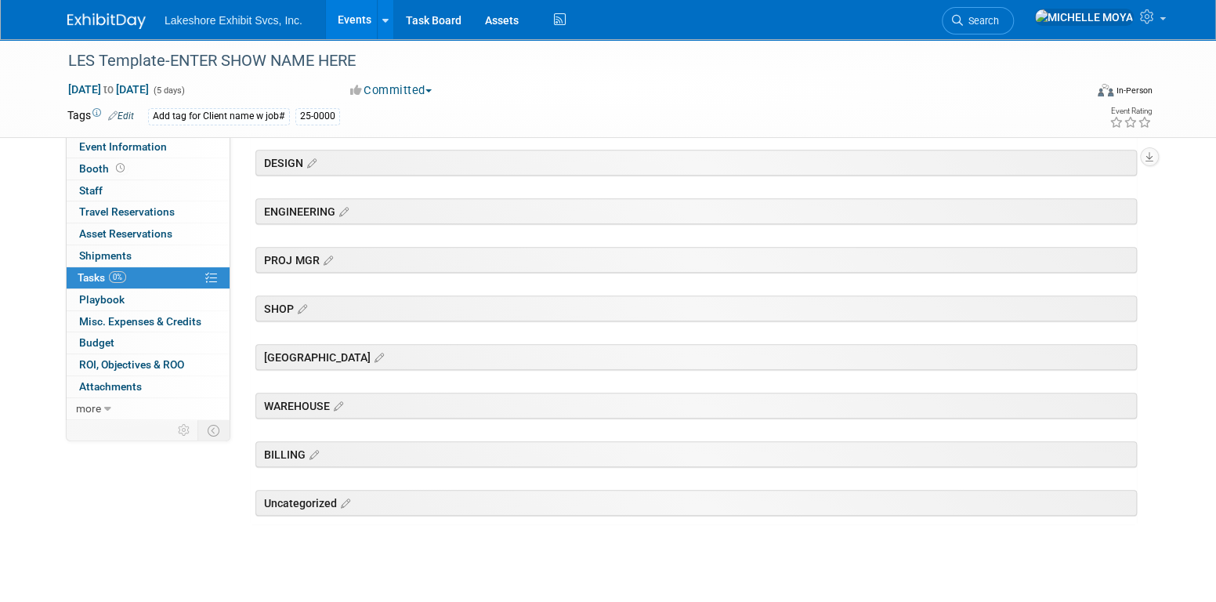
scroll to position [0, 0]
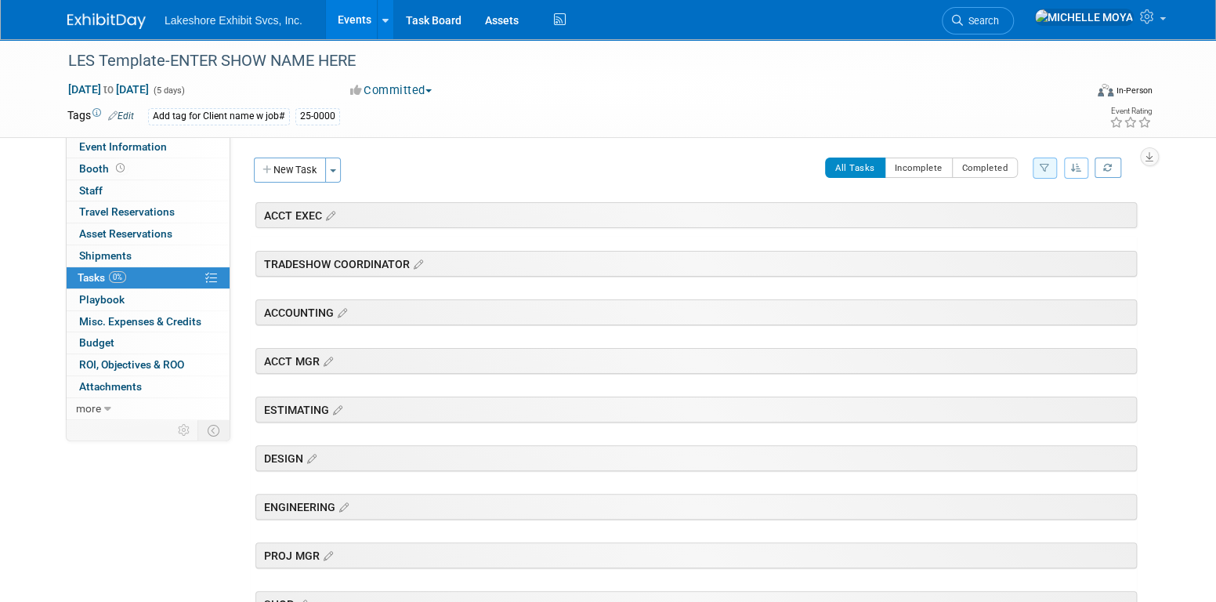
click at [1047, 167] on icon "button" at bounding box center [1045, 167] width 10 height 9
click at [1010, 212] on select "-- Select Assignee -- All unassigned tasks Assigned to me Amanda Koss Dave Desa…" at bounding box center [979, 218] width 129 height 22
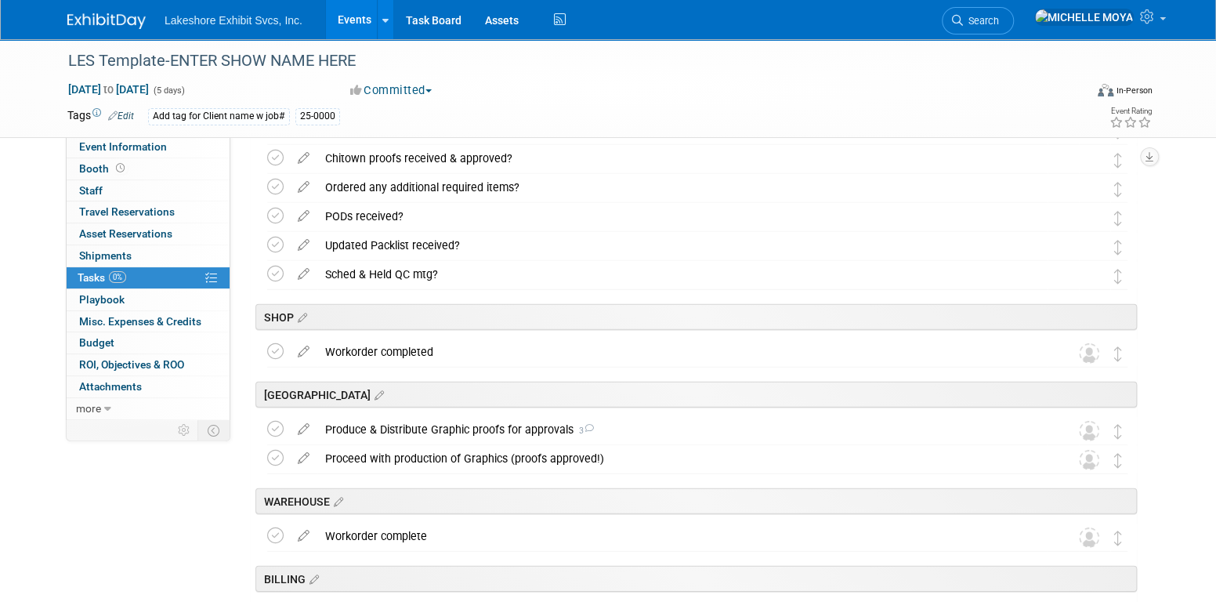
scroll to position [2575, 0]
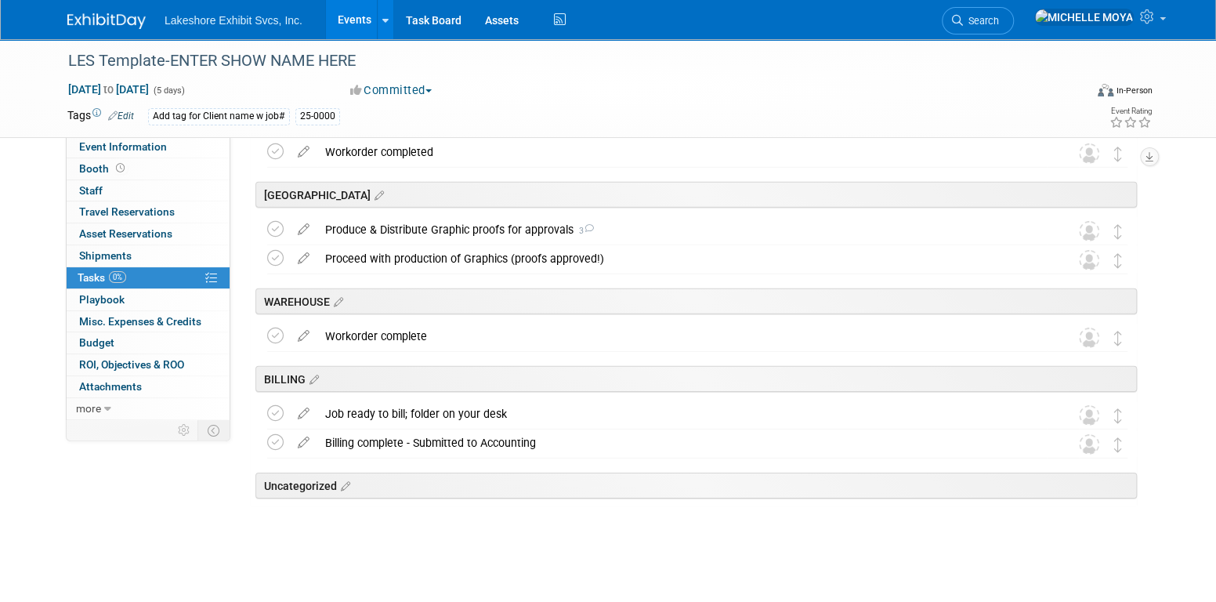
click at [310, 227] on icon at bounding box center [303, 226] width 27 height 20
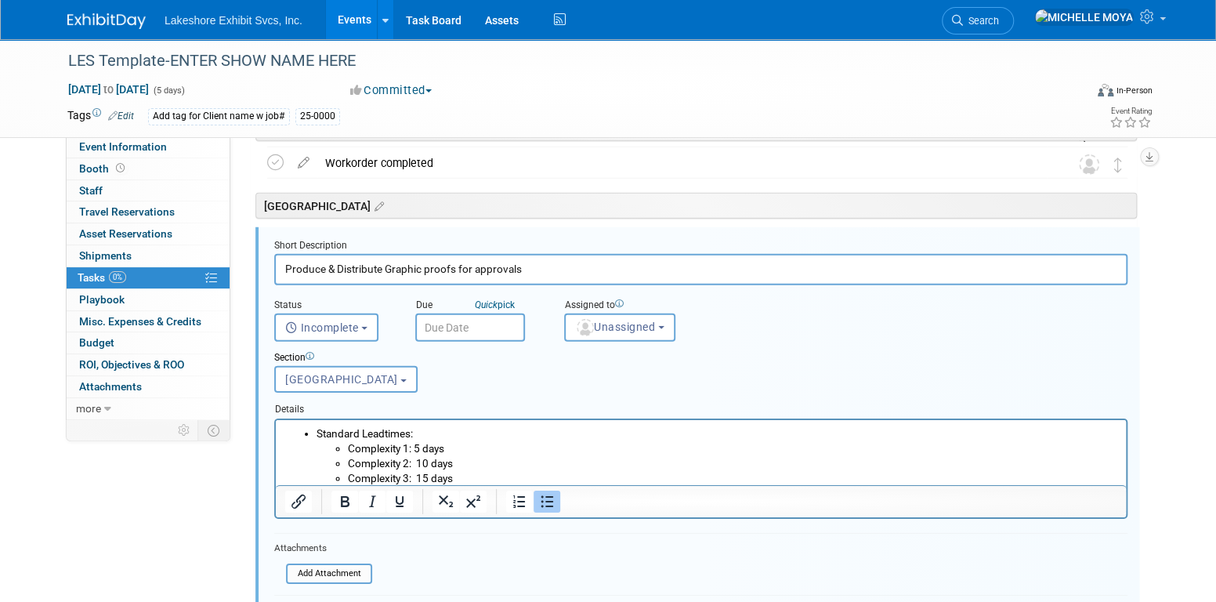
scroll to position [2561, 0]
drag, startPoint x: 541, startPoint y: 265, endPoint x: 272, endPoint y: 263, distance: 268.8
click at [272, 263] on form "Short Description Produce & Distribute Graphic proofs for approvals Status <i c…" at bounding box center [701, 475] width 877 height 468
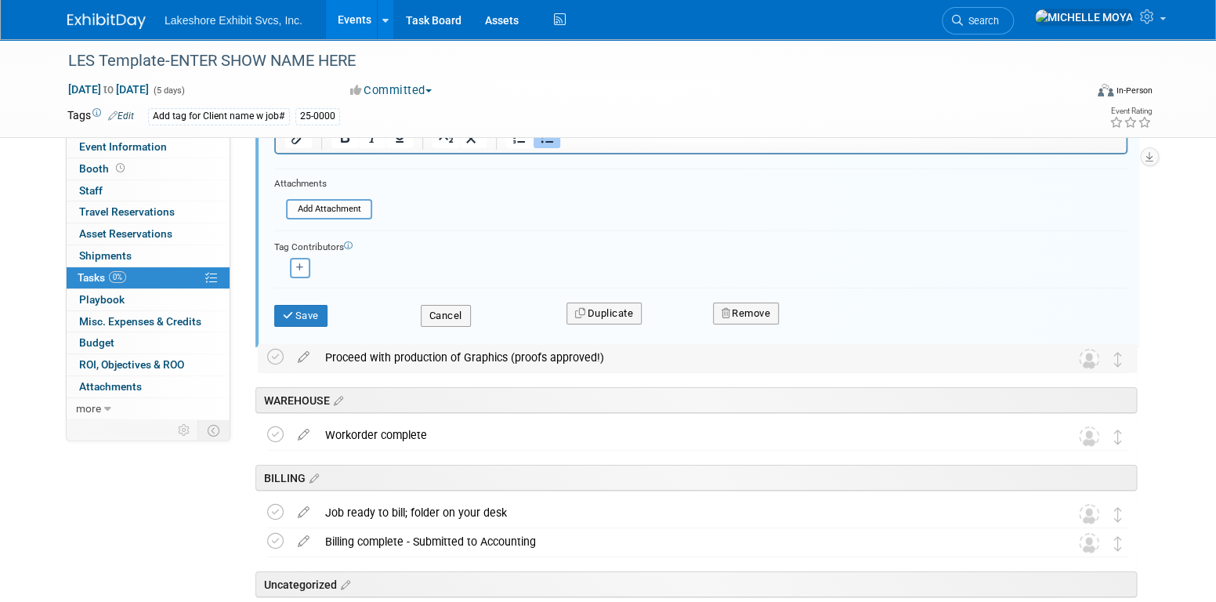
scroll to position [2953, 0]
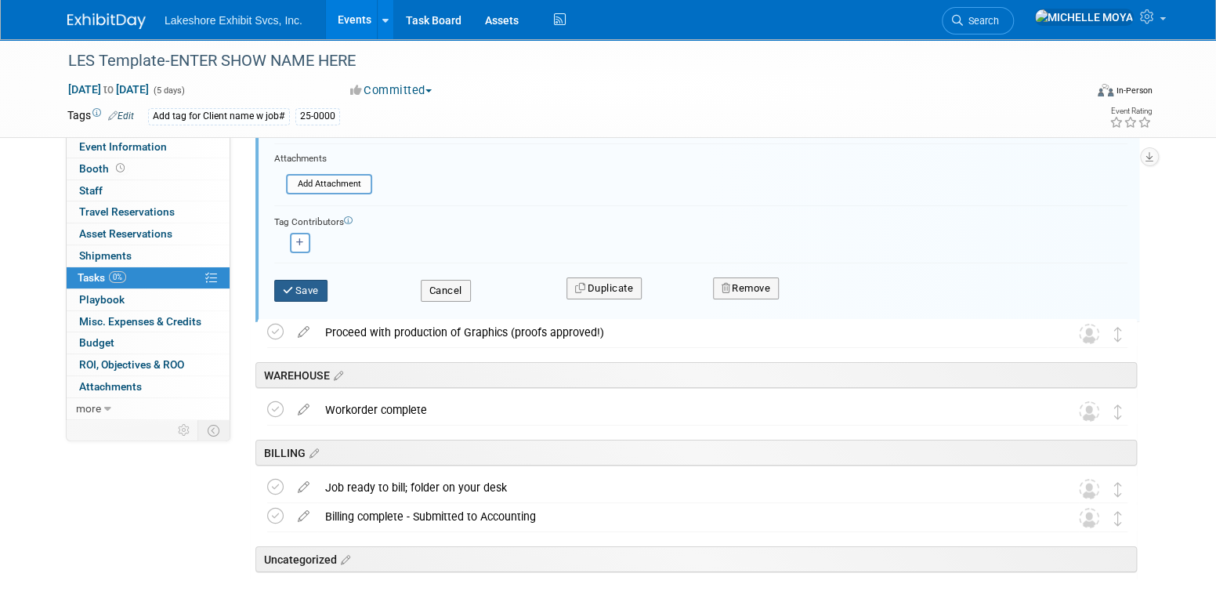
click at [312, 291] on button "Save" at bounding box center [300, 291] width 53 height 22
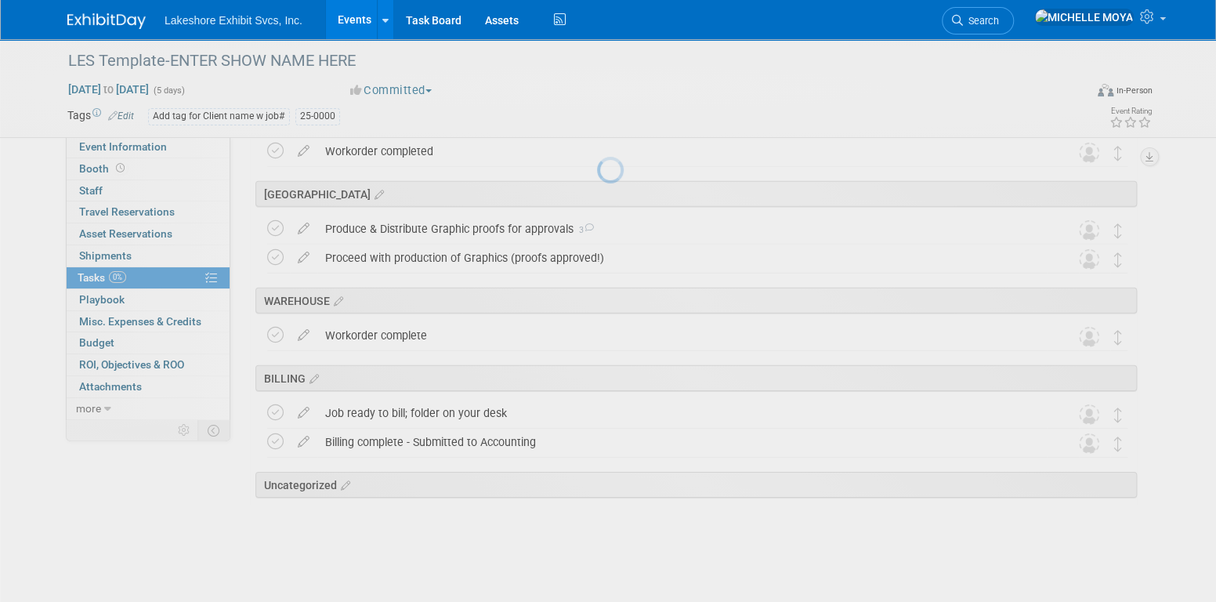
scroll to position [2575, 0]
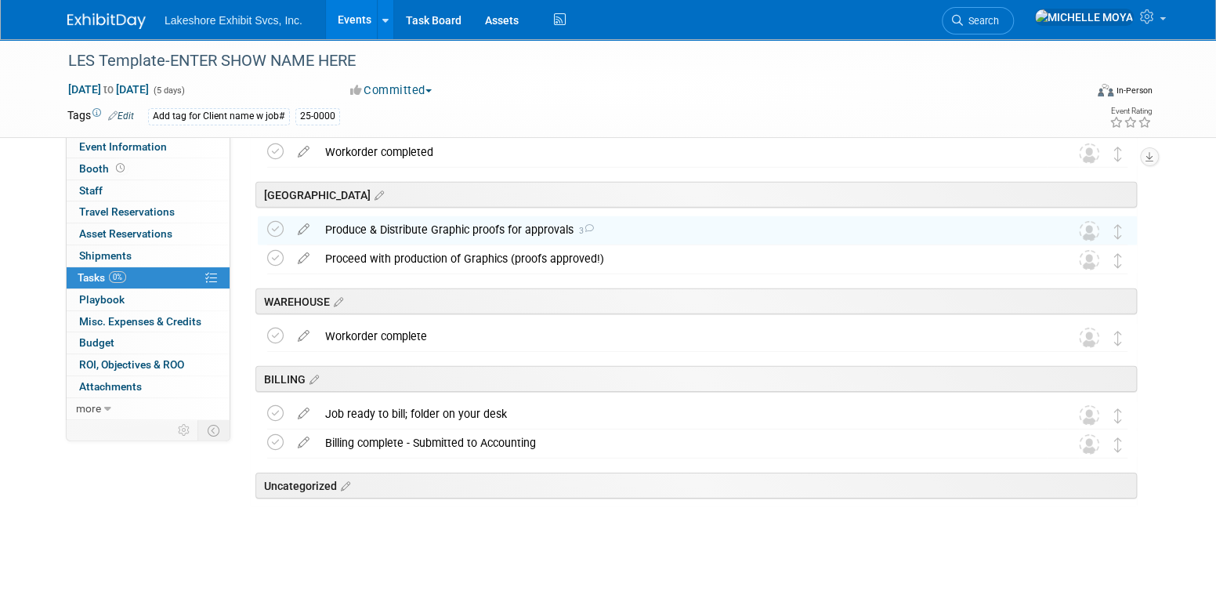
click at [346, 24] on link "Events" at bounding box center [354, 19] width 57 height 39
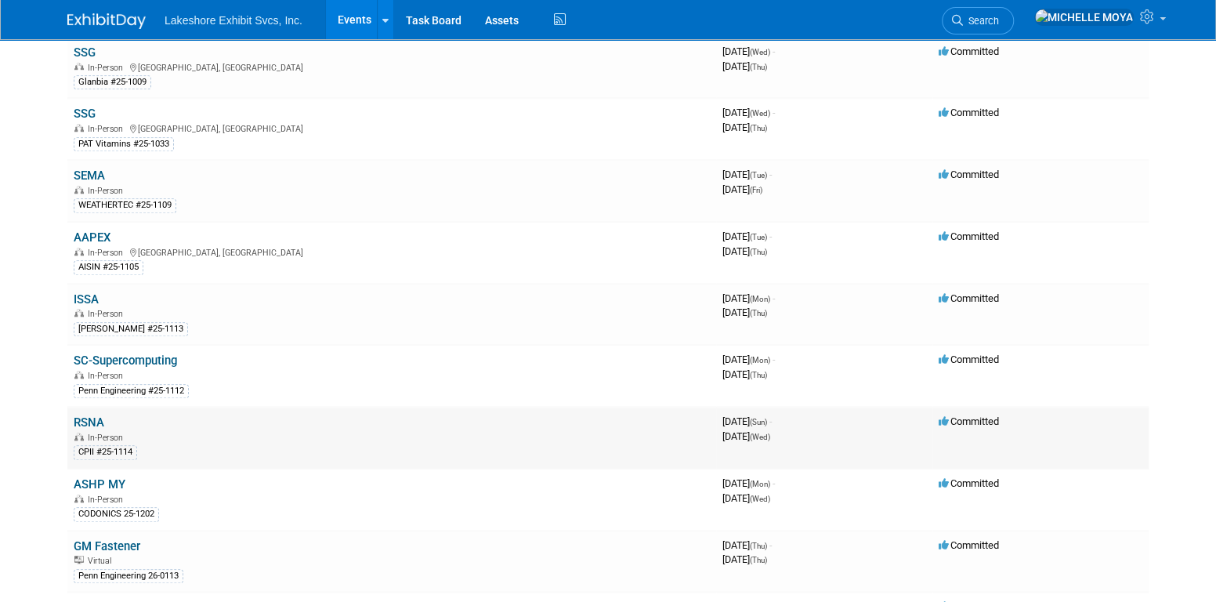
scroll to position [705, 0]
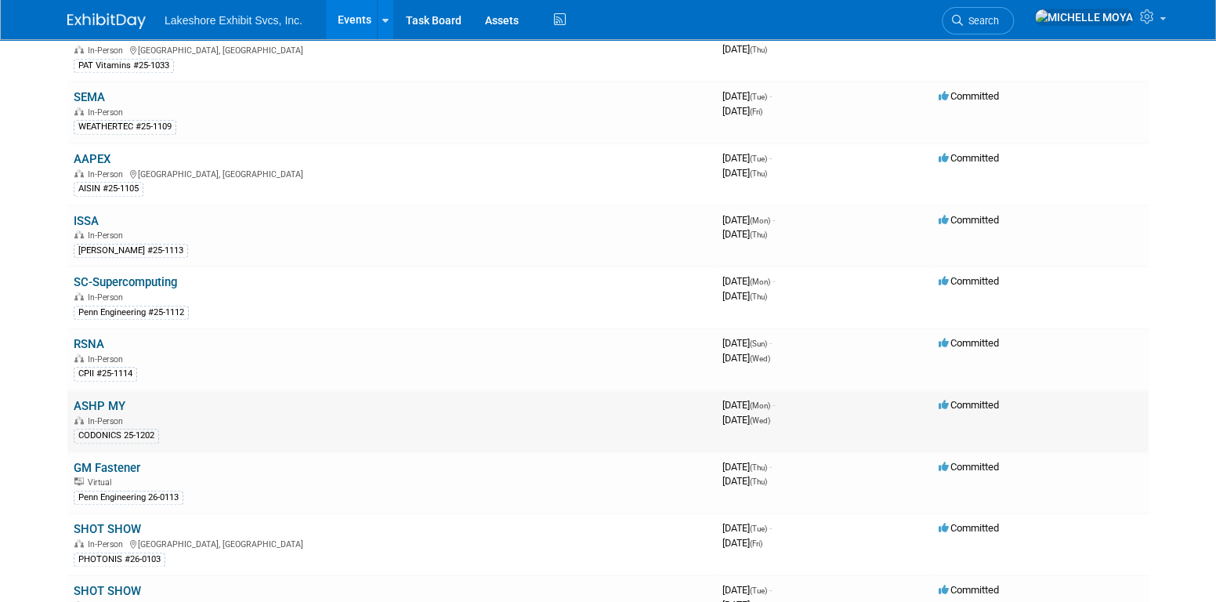
click at [117, 399] on link "ASHP MY" at bounding box center [100, 406] width 52 height 14
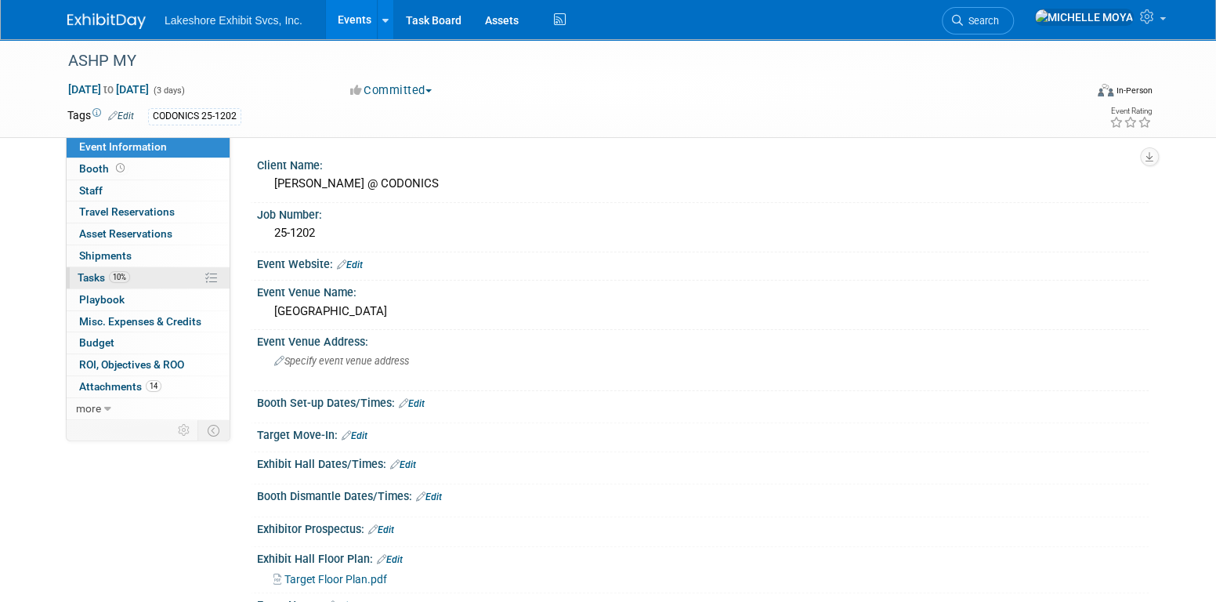
drag, startPoint x: 161, startPoint y: 271, endPoint x: 179, endPoint y: 273, distance: 18.1
click at [161, 273] on link "10% Tasks 10%" at bounding box center [148, 277] width 163 height 21
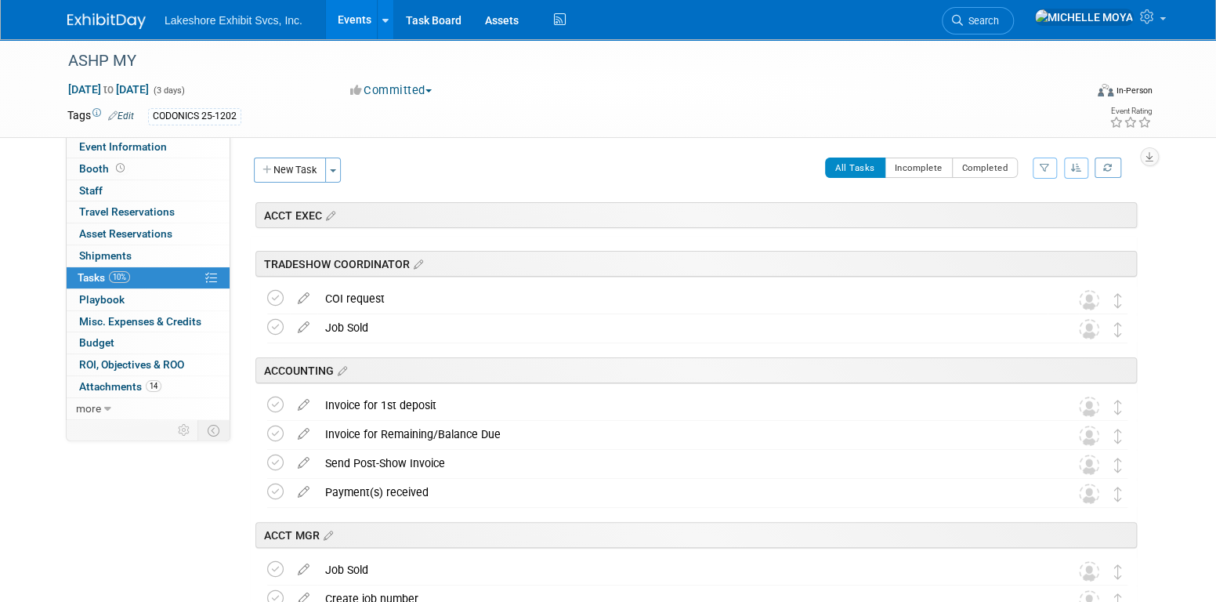
click at [1048, 166] on icon "button" at bounding box center [1045, 167] width 10 height 9
click at [791, 303] on div "COI request" at bounding box center [682, 298] width 730 height 27
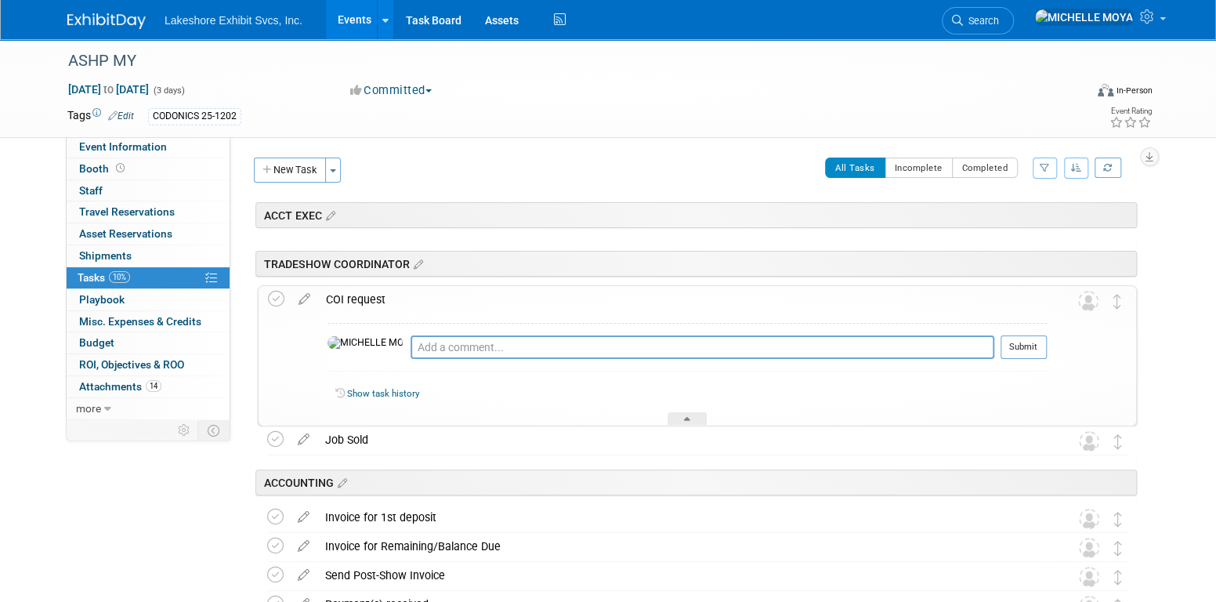
click at [792, 263] on div "TRADESHOW COORDINATOR" at bounding box center [696, 264] width 882 height 26
click at [1049, 171] on icon "button" at bounding box center [1045, 167] width 10 height 9
click at [539, 257] on div "TRADESHOW COORDINATOR" at bounding box center [696, 264] width 882 height 26
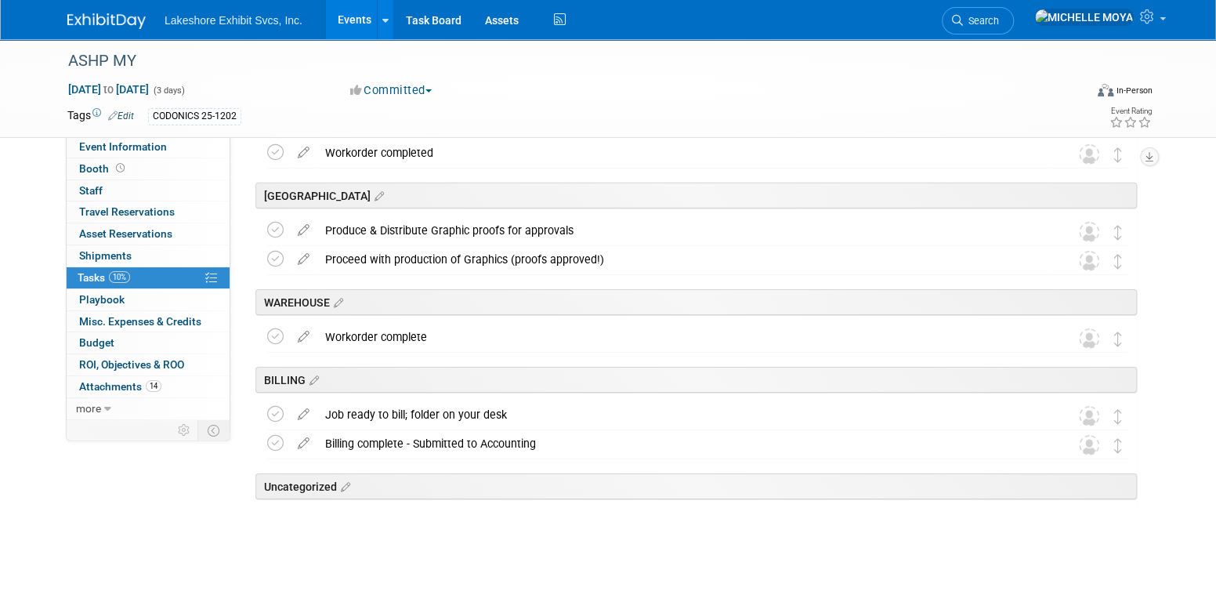
scroll to position [2686, 0]
click at [306, 231] on icon at bounding box center [303, 227] width 27 height 20
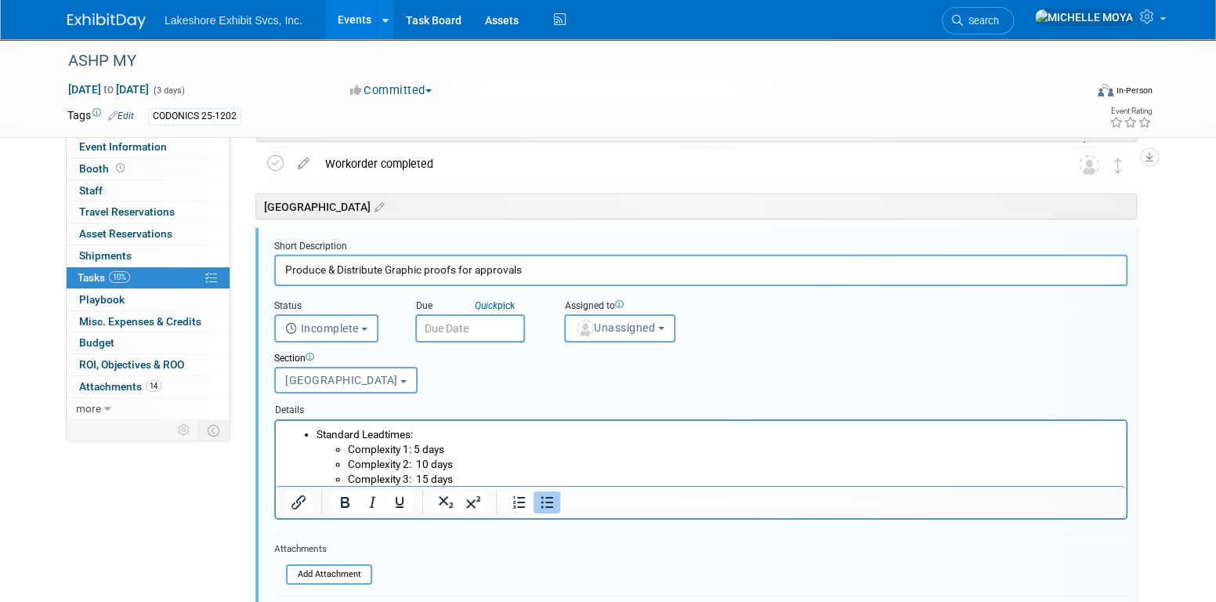
scroll to position [2673, 0]
click at [607, 323] on span "Unassigned" at bounding box center [615, 329] width 80 height 13
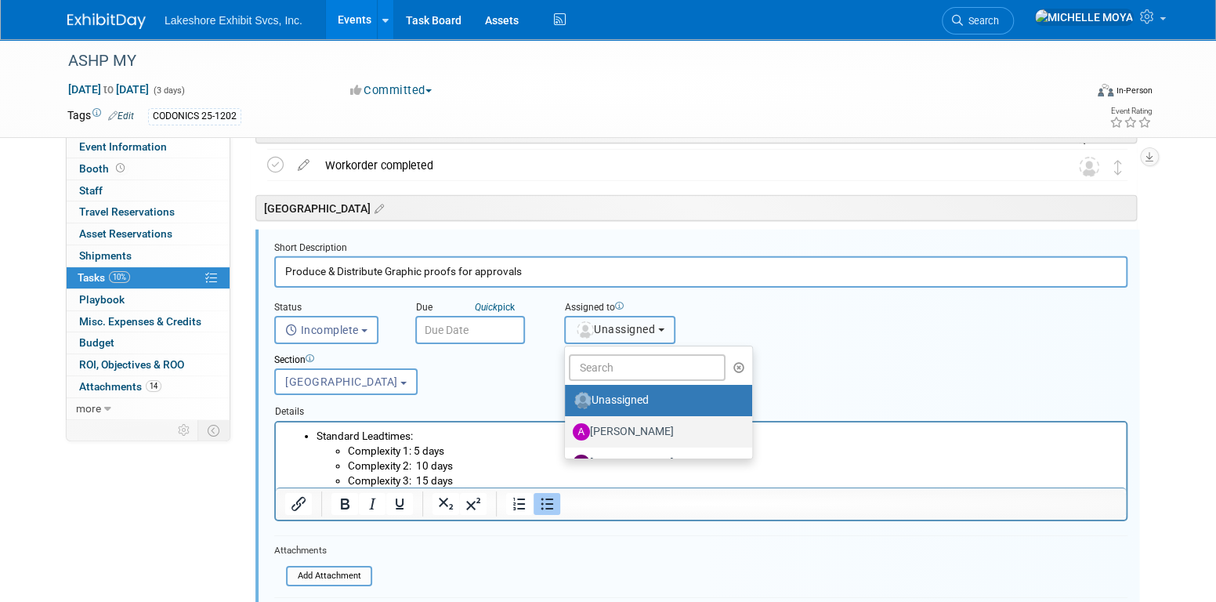
scroll to position [274, 0]
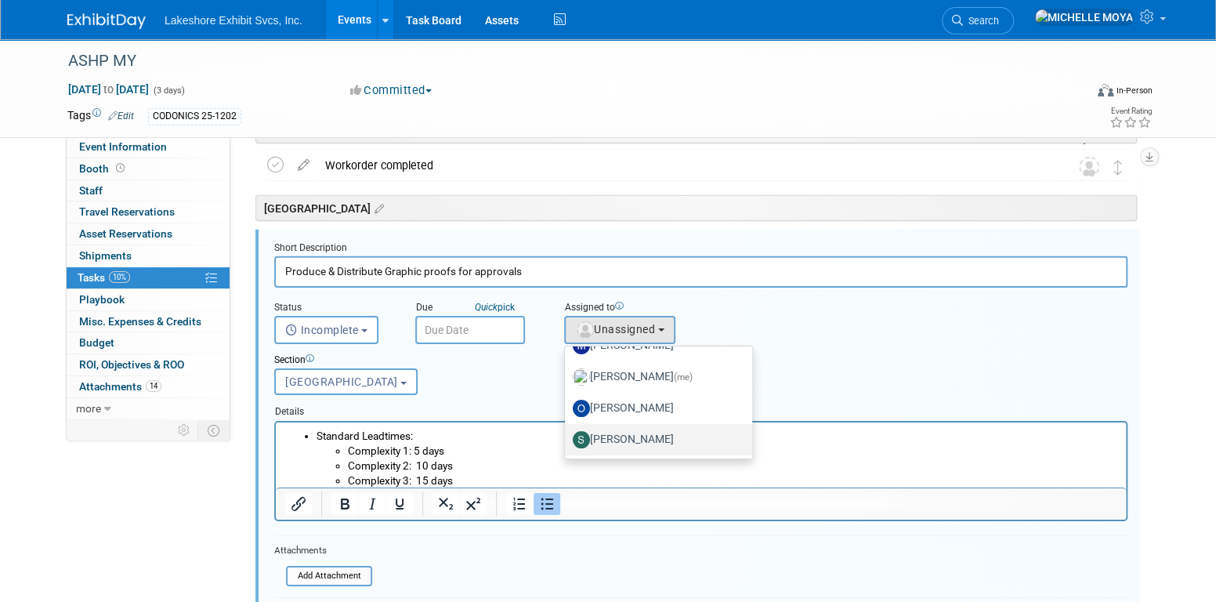
click at [667, 434] on label "[PERSON_NAME]" at bounding box center [655, 439] width 164 height 25
click at [567, 434] on input "[PERSON_NAME]" at bounding box center [562, 438] width 10 height 10
select select "9b29c328-8c3b-445d-b8d5-c5f8ee202ede"
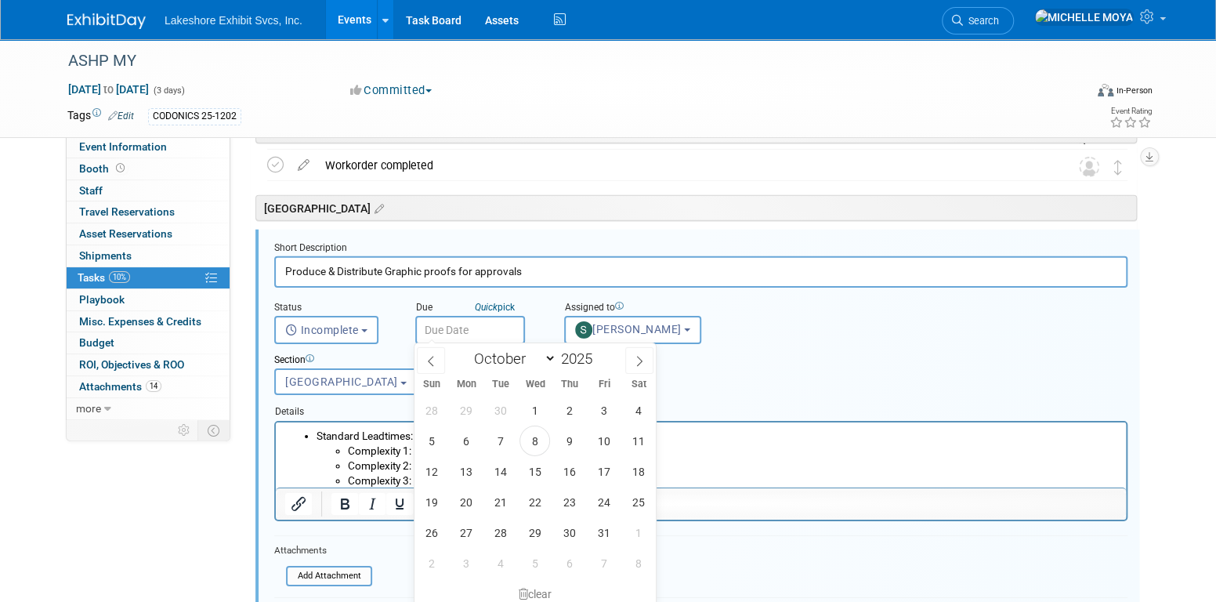
click at [455, 330] on input "text" at bounding box center [470, 330] width 110 height 28
click at [603, 498] on span "24" at bounding box center [604, 502] width 31 height 31
type input "Oct 24, 2025"
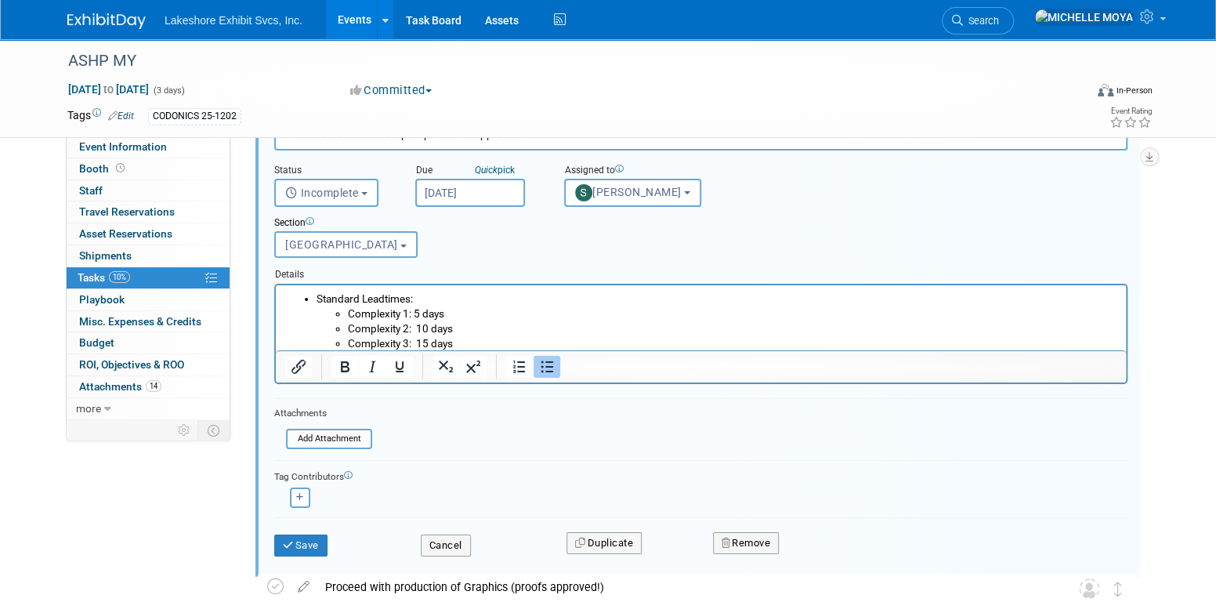
scroll to position [2830, 0]
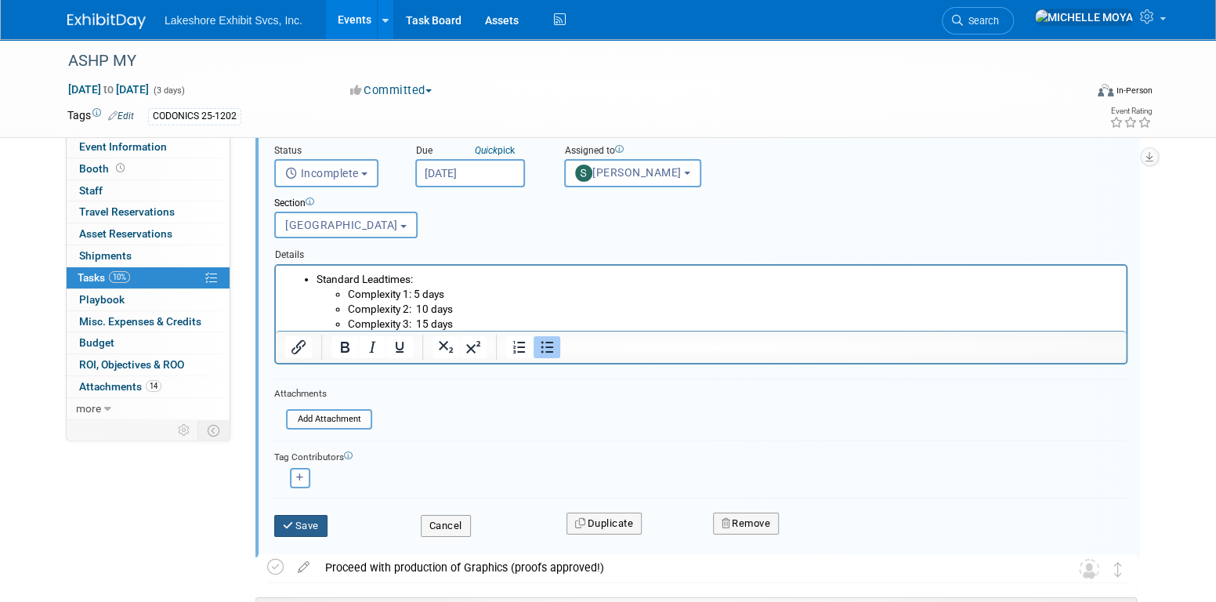
click at [317, 516] on button "Save" at bounding box center [300, 526] width 53 height 22
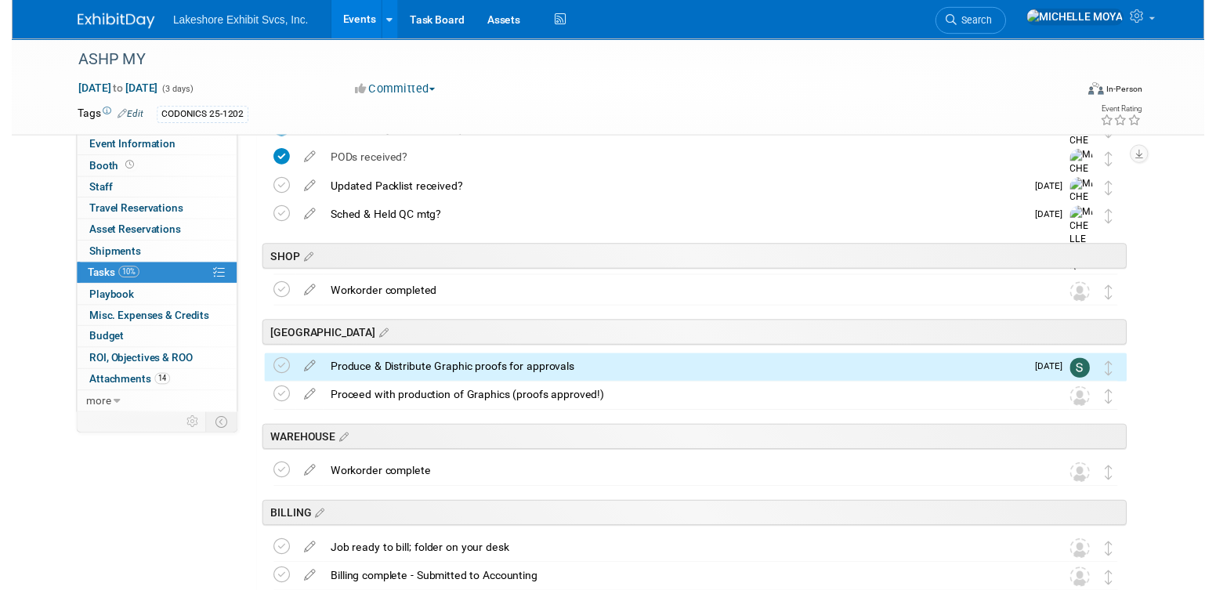
scroll to position [2529, 0]
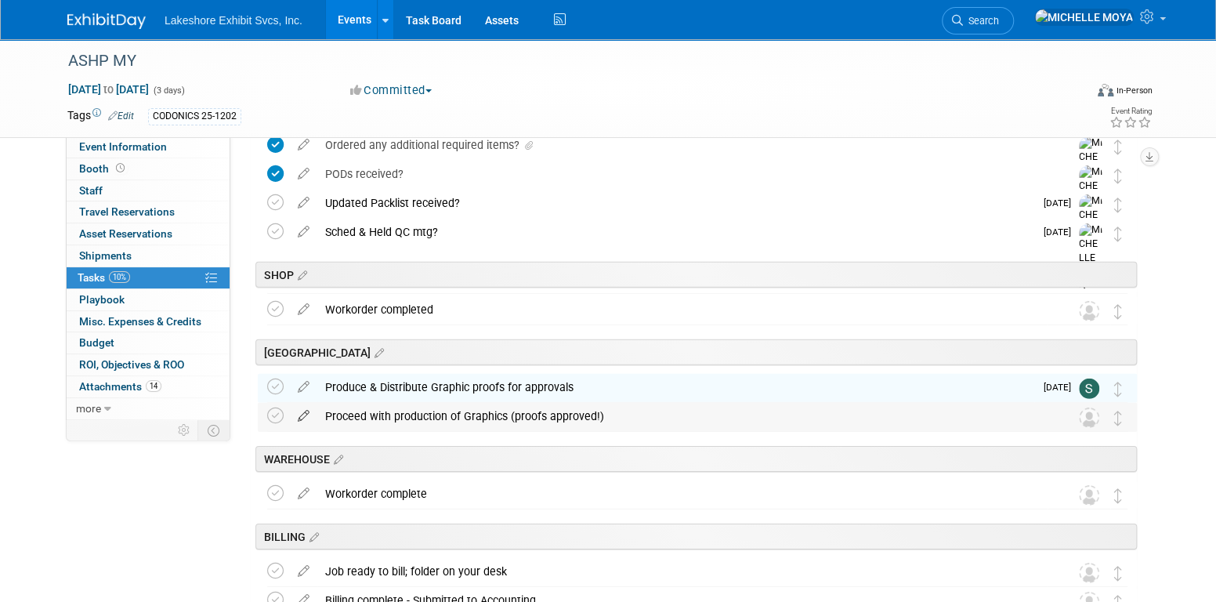
click at [306, 413] on icon at bounding box center [303, 413] width 27 height 20
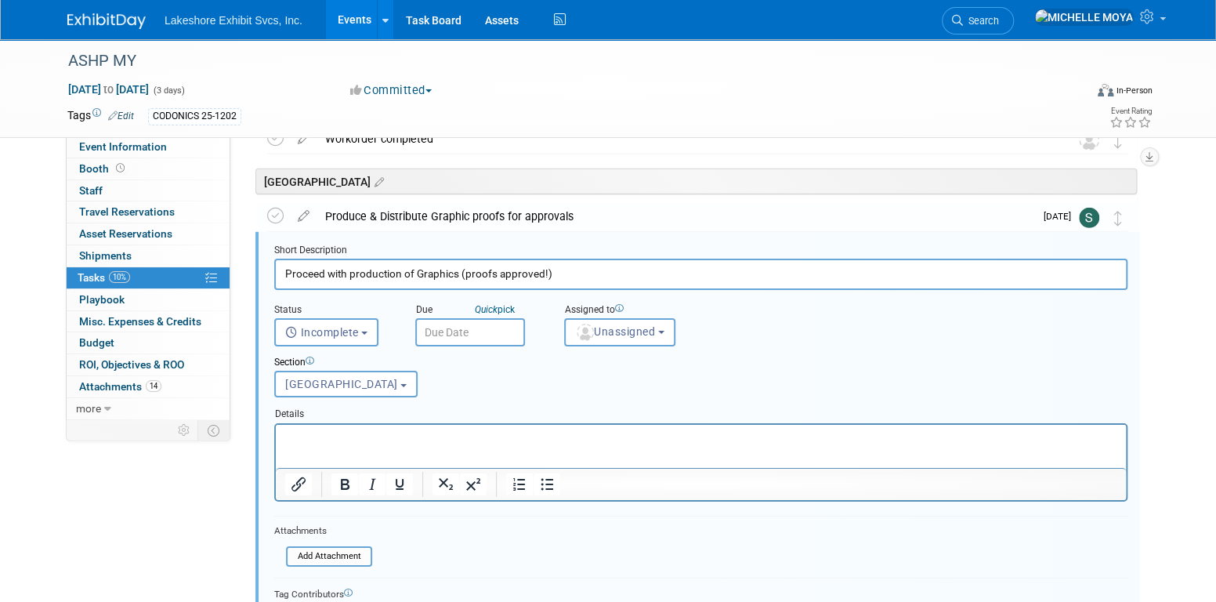
scroll to position [2702, 0]
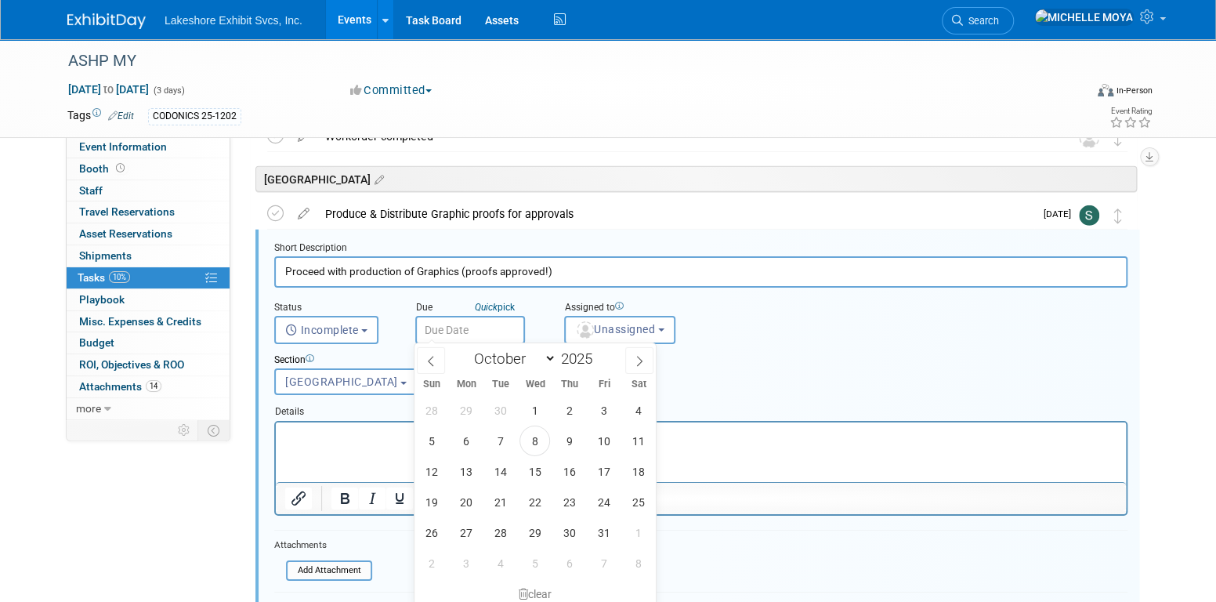
click at [506, 322] on input "text" at bounding box center [470, 330] width 110 height 28
click at [546, 361] on select "January February March April May June July August September October November De…" at bounding box center [511, 359] width 90 height 20
select select "10"
click at [466, 349] on select "January February March April May June July August September October November De…" at bounding box center [511, 359] width 90 height 20
click at [606, 436] on span "7" at bounding box center [604, 441] width 31 height 31
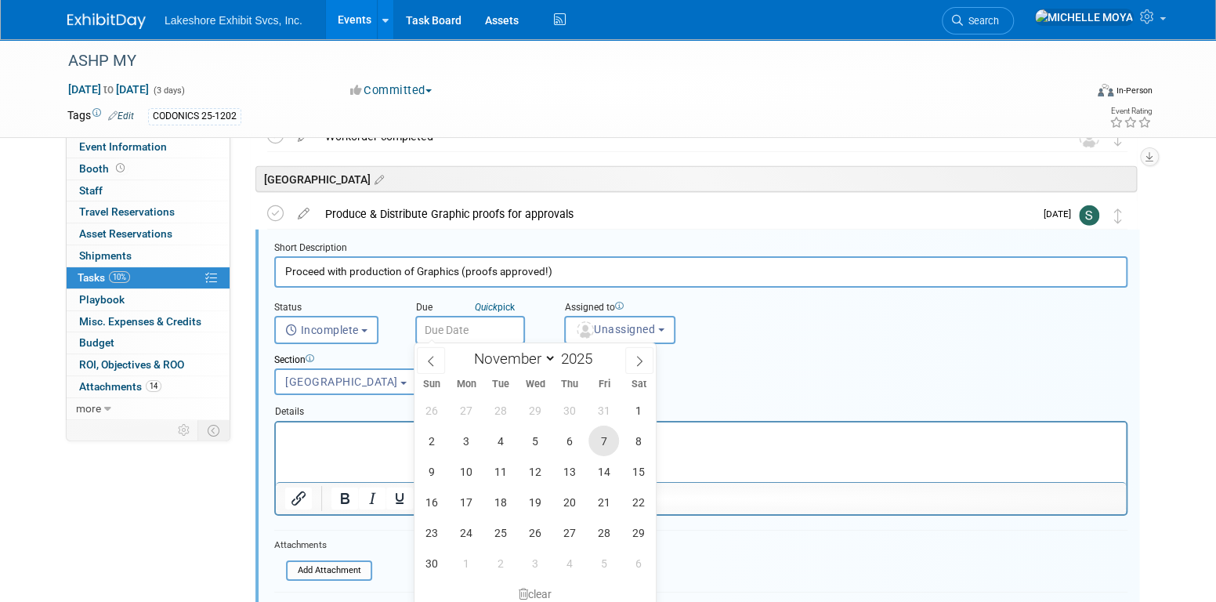
type input "[DATE]"
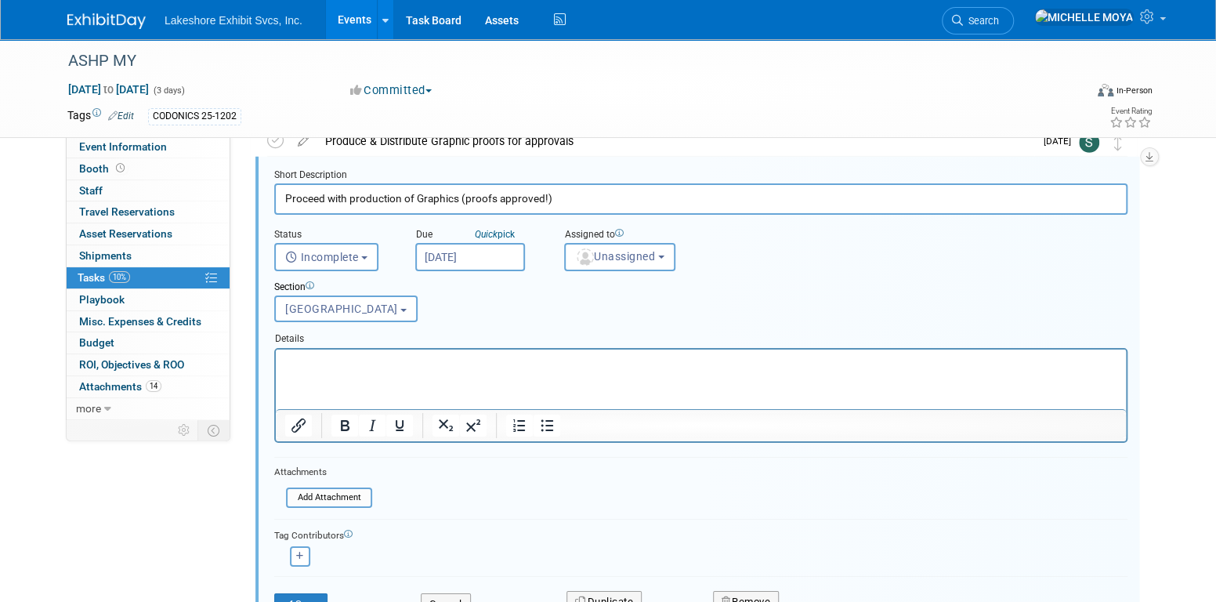
scroll to position [2859, 0]
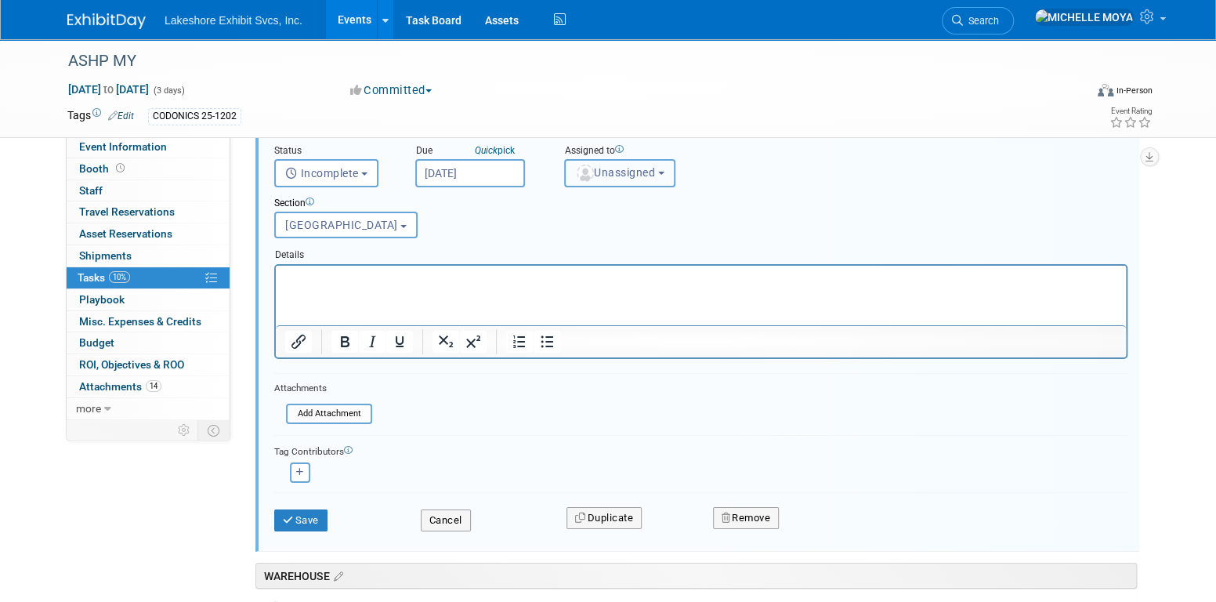
click at [629, 170] on span "Unassigned" at bounding box center [615, 172] width 80 height 13
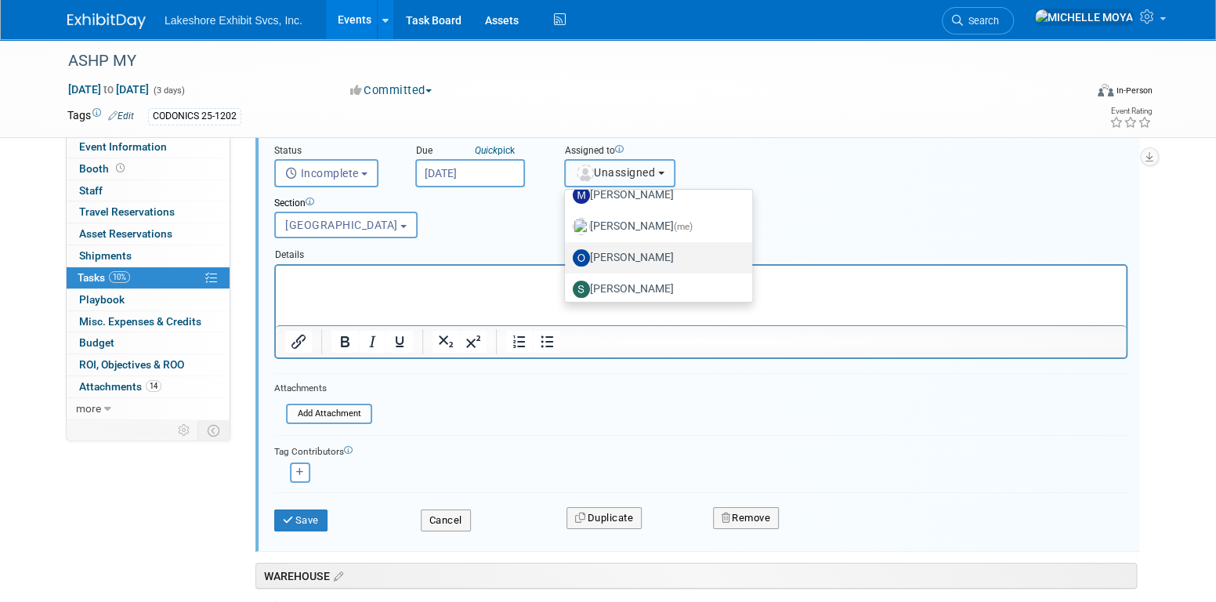
scroll to position [274, 0]
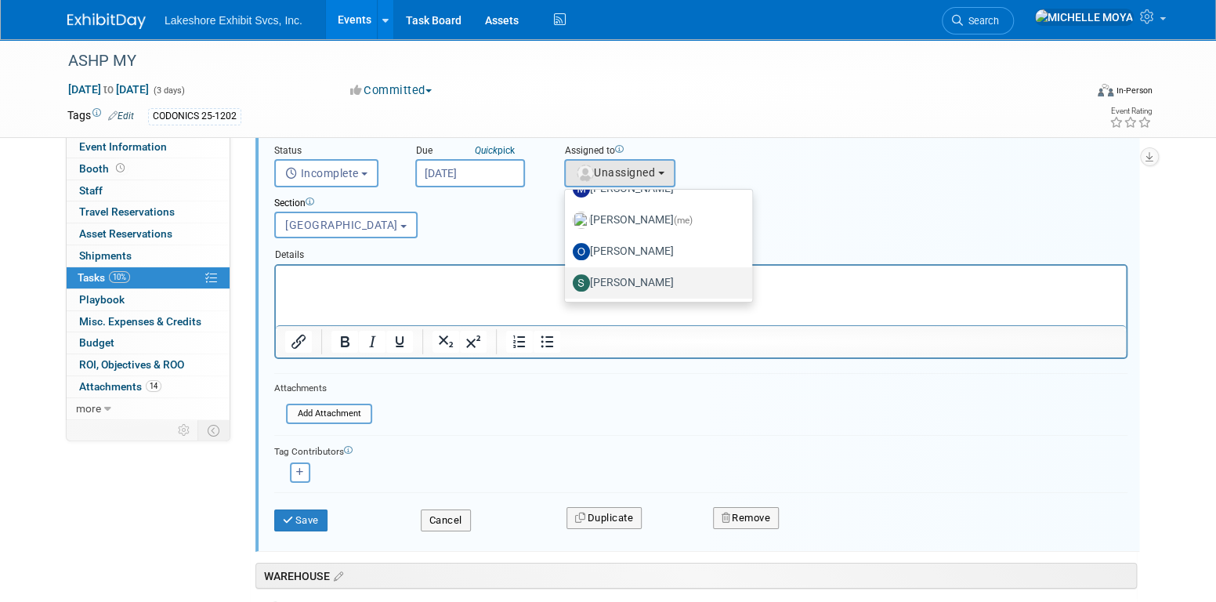
click at [661, 281] on label "[PERSON_NAME]" at bounding box center [655, 282] width 164 height 25
click at [567, 281] on input "[PERSON_NAME]" at bounding box center [562, 281] width 10 height 10
select select "9b29c328-8c3b-445d-b8d5-c5f8ee202ede"
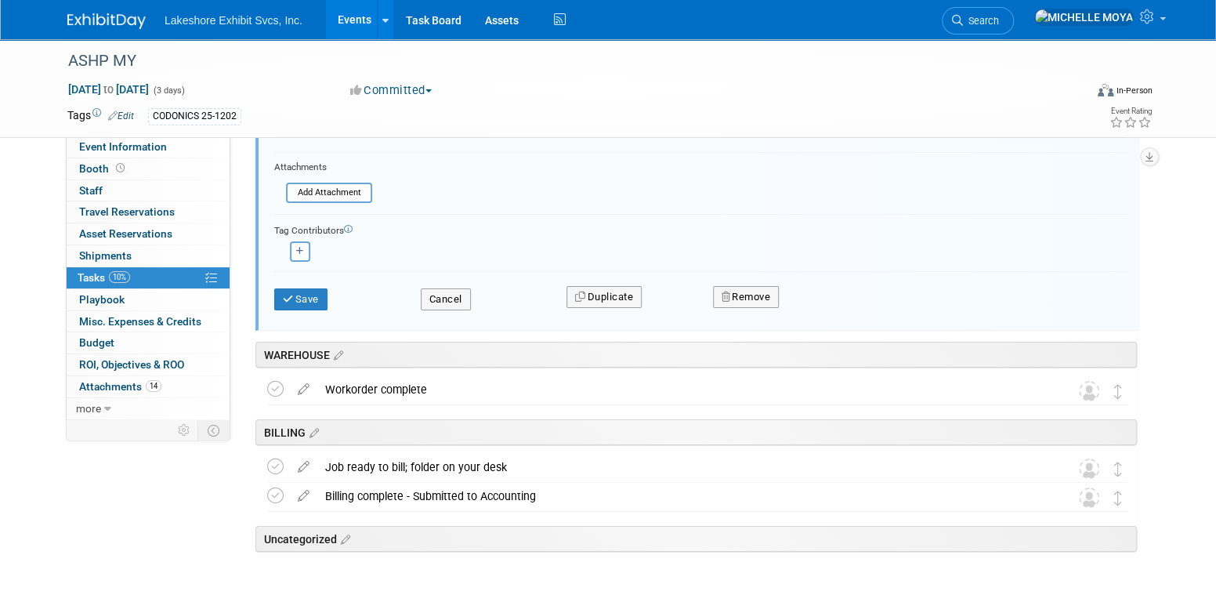
scroll to position [3094, 0]
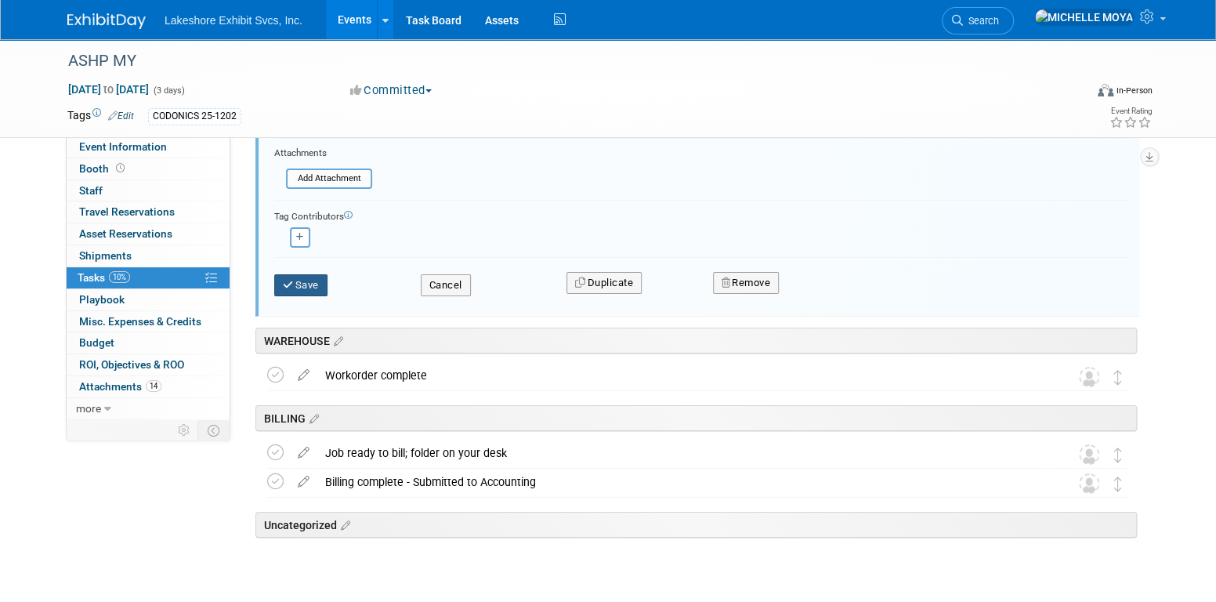
click at [304, 283] on button "Save" at bounding box center [300, 285] width 53 height 22
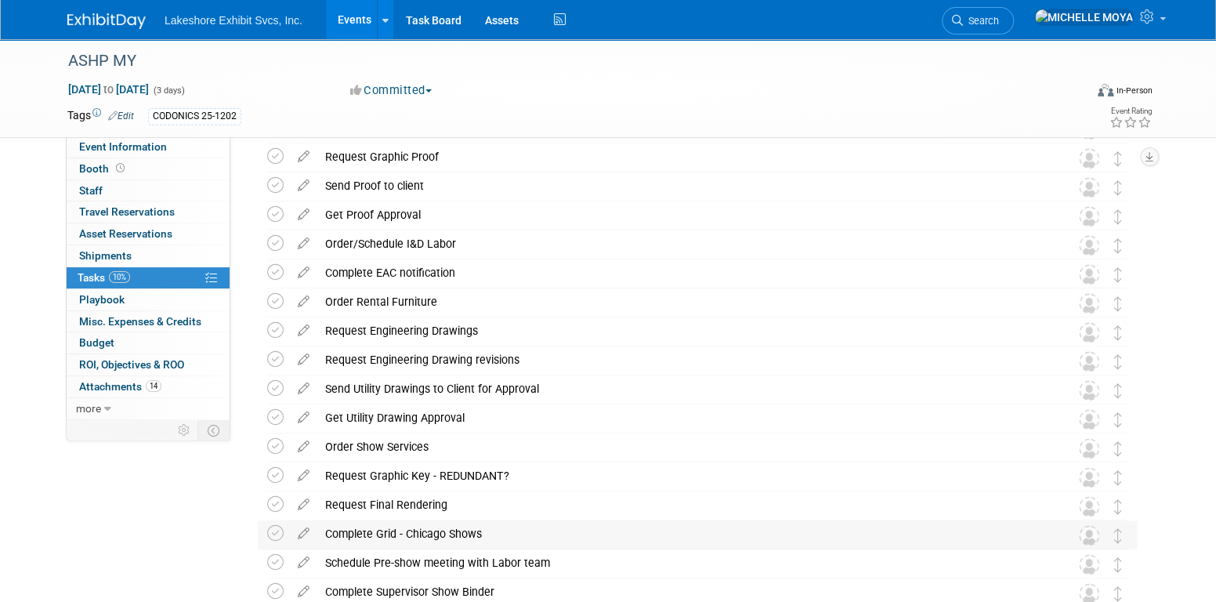
scroll to position [570, 0]
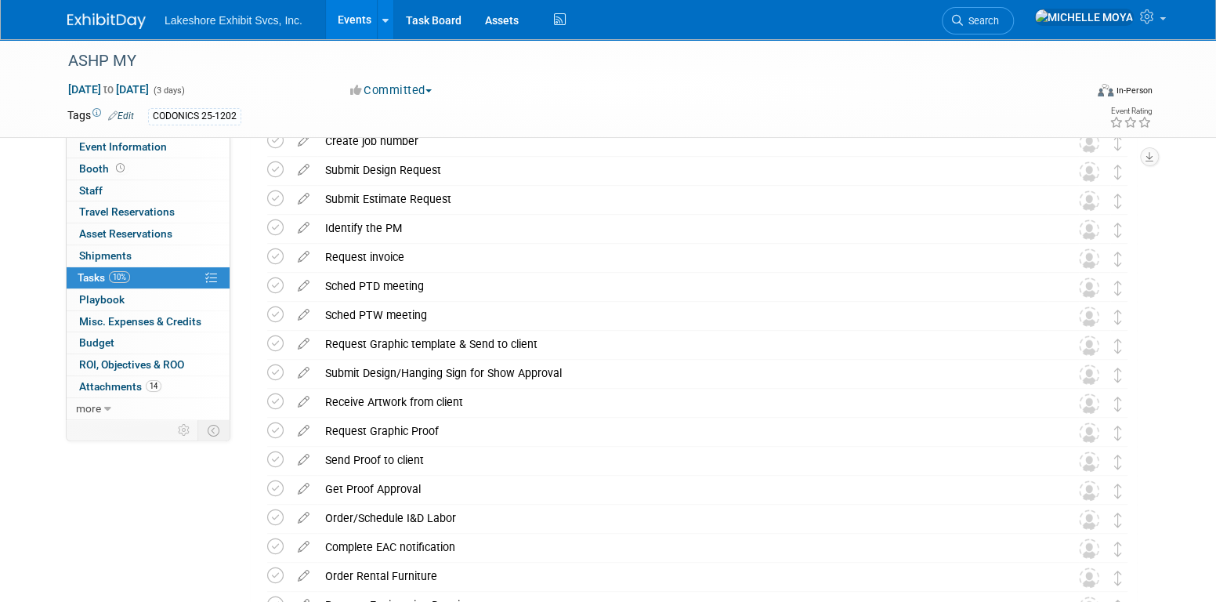
click at [349, 16] on link "Events" at bounding box center [354, 19] width 57 height 39
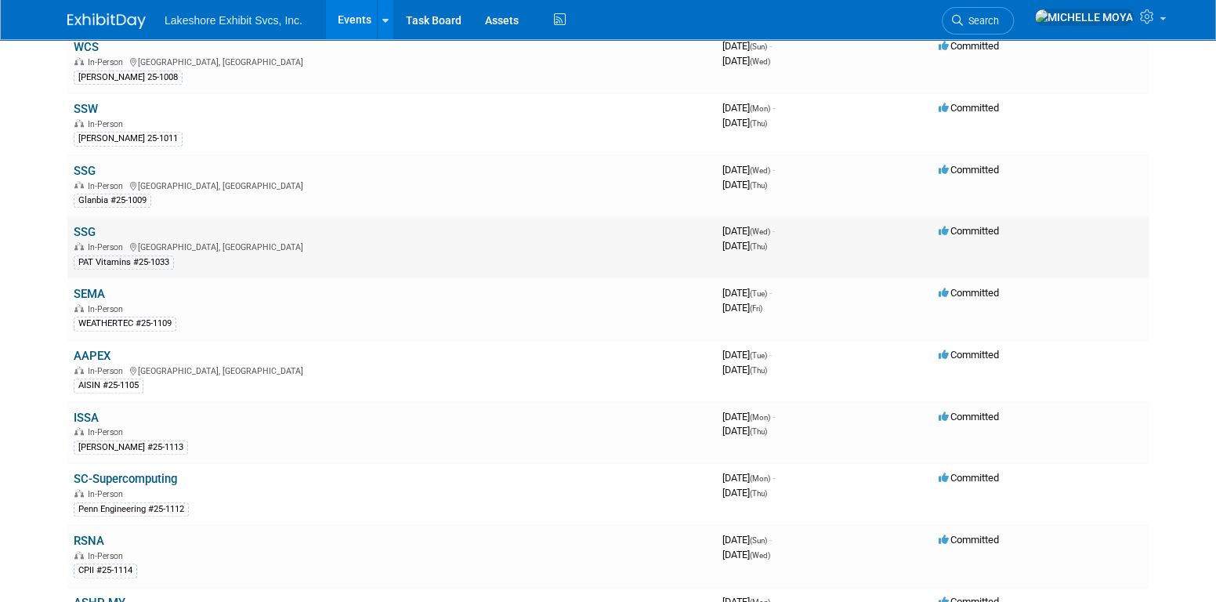
scroll to position [627, 0]
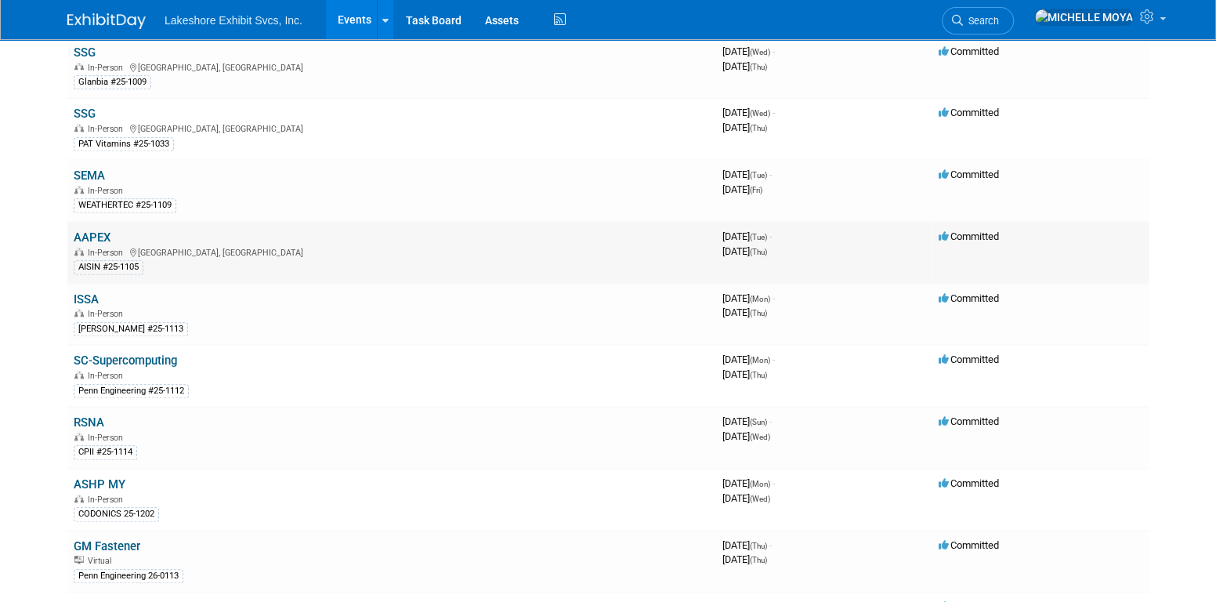
click at [80, 230] on link "AAPEX" at bounding box center [92, 237] width 37 height 14
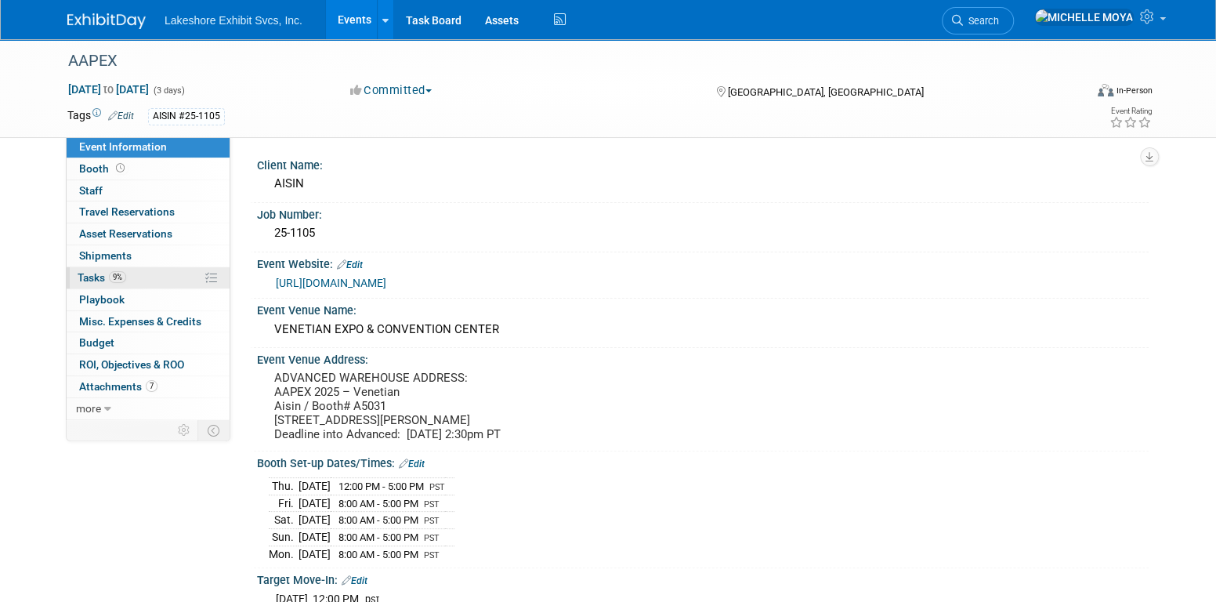
click at [178, 273] on link "9% Tasks 9%" at bounding box center [148, 277] width 163 height 21
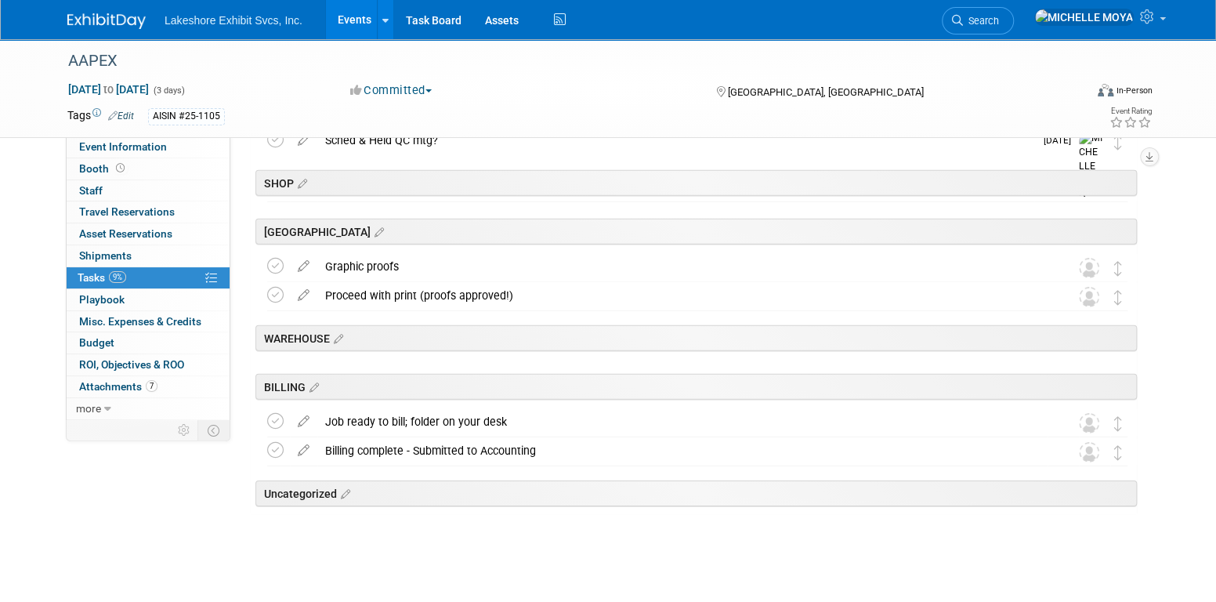
scroll to position [2546, 0]
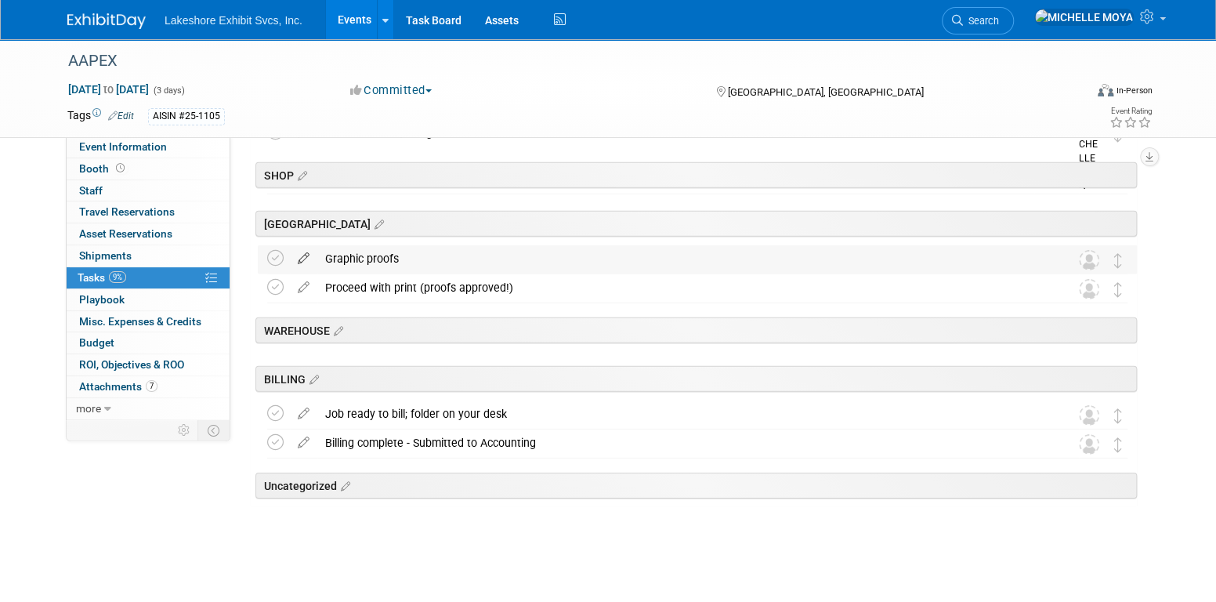
click at [307, 256] on icon at bounding box center [303, 255] width 27 height 20
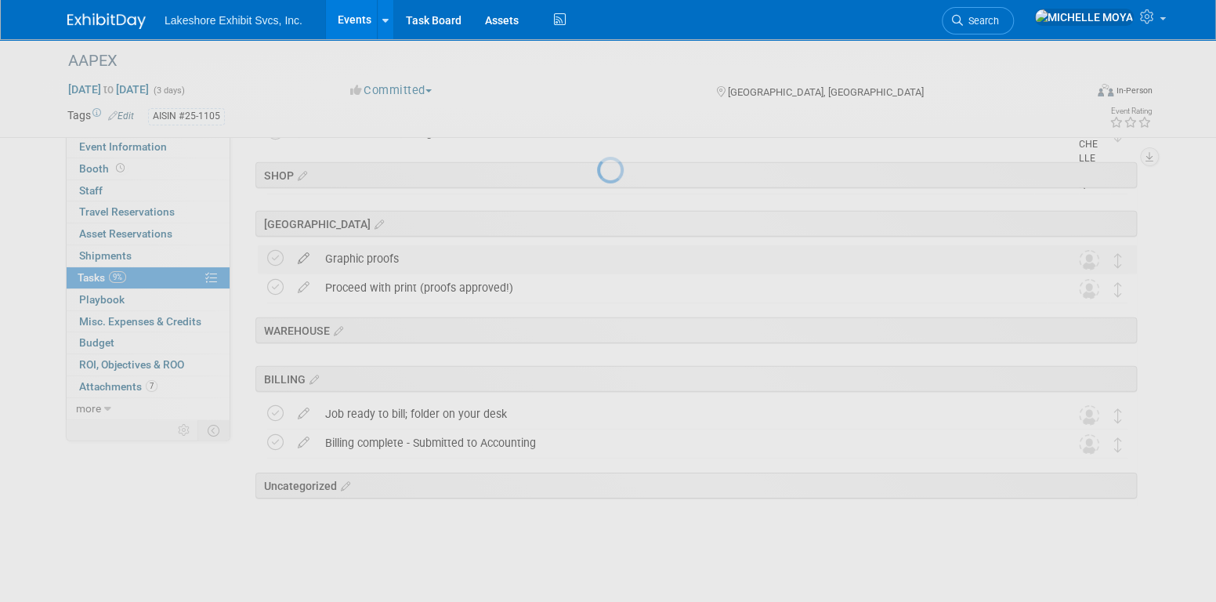
select select "9"
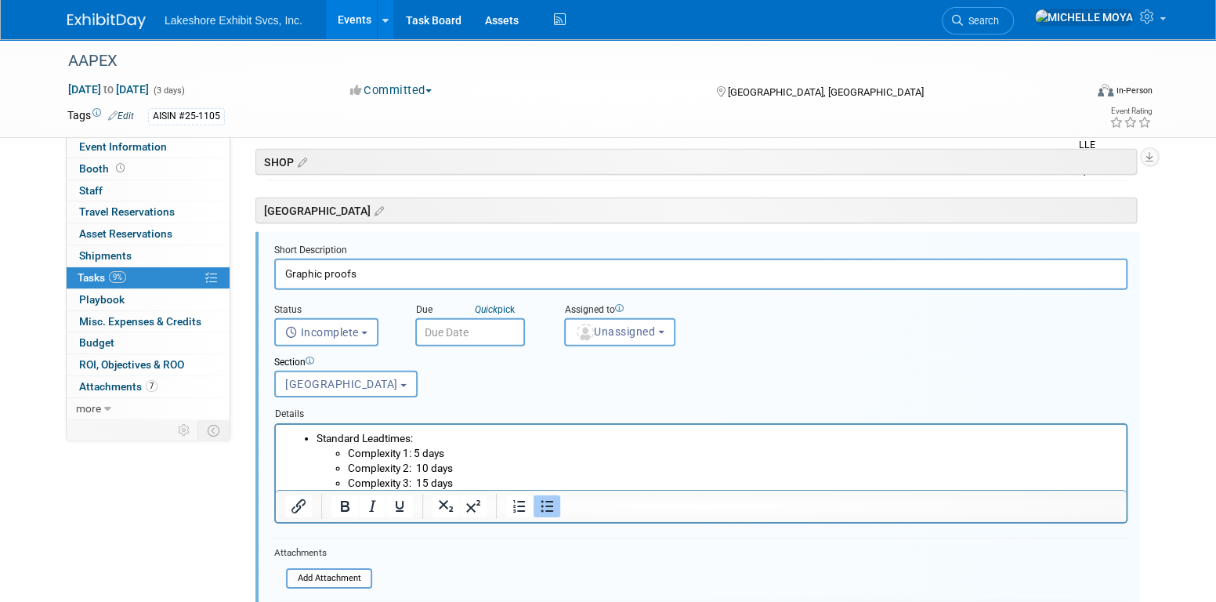
scroll to position [2561, 0]
drag, startPoint x: 609, startPoint y: 322, endPoint x: 613, endPoint y: 331, distance: 9.5
click at [609, 323] on span "Unassigned" at bounding box center [615, 329] width 80 height 13
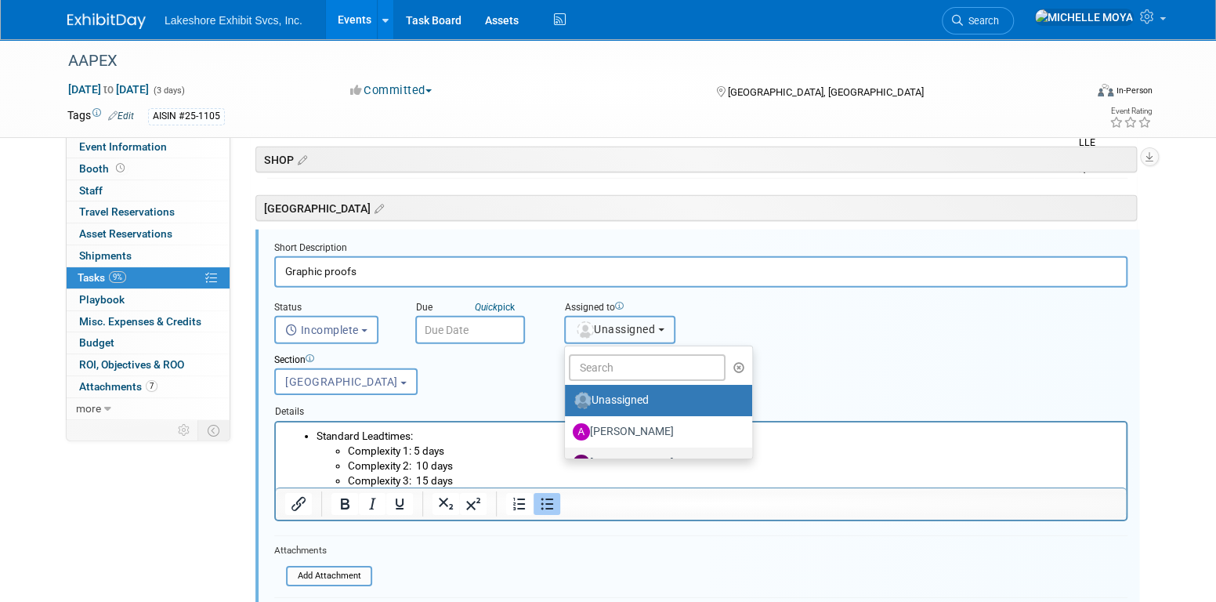
scroll to position [274, 0]
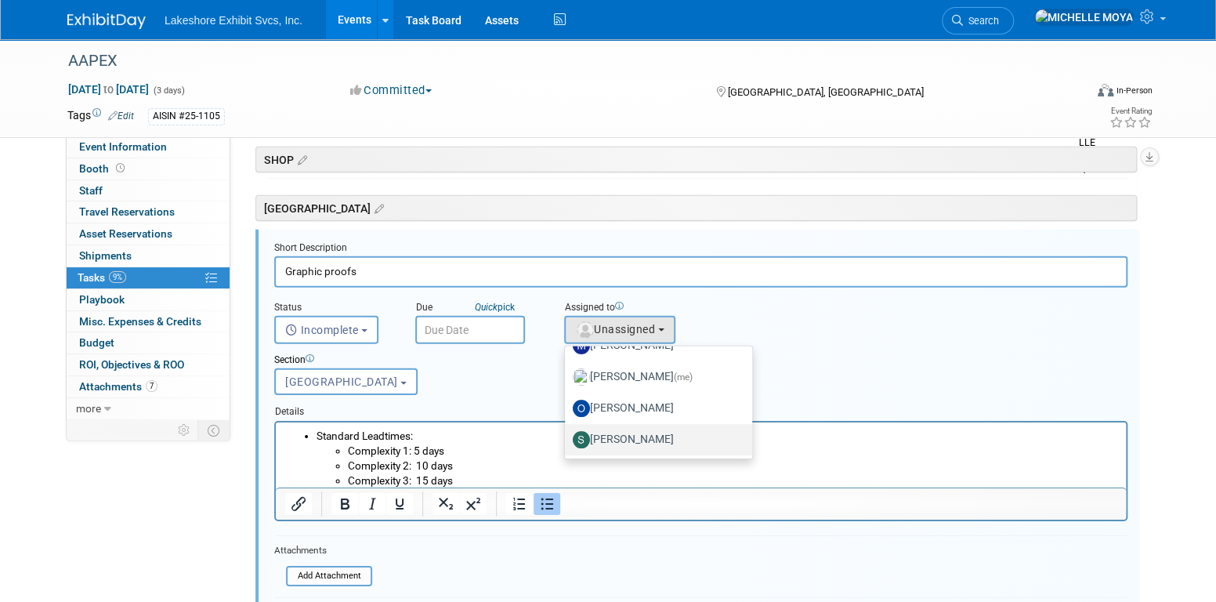
click at [669, 436] on label "[PERSON_NAME]" at bounding box center [655, 439] width 164 height 25
click at [567, 436] on input "[PERSON_NAME]" at bounding box center [562, 438] width 10 height 10
select select "9b29c328-8c3b-445d-b8d5-c5f8ee202ede"
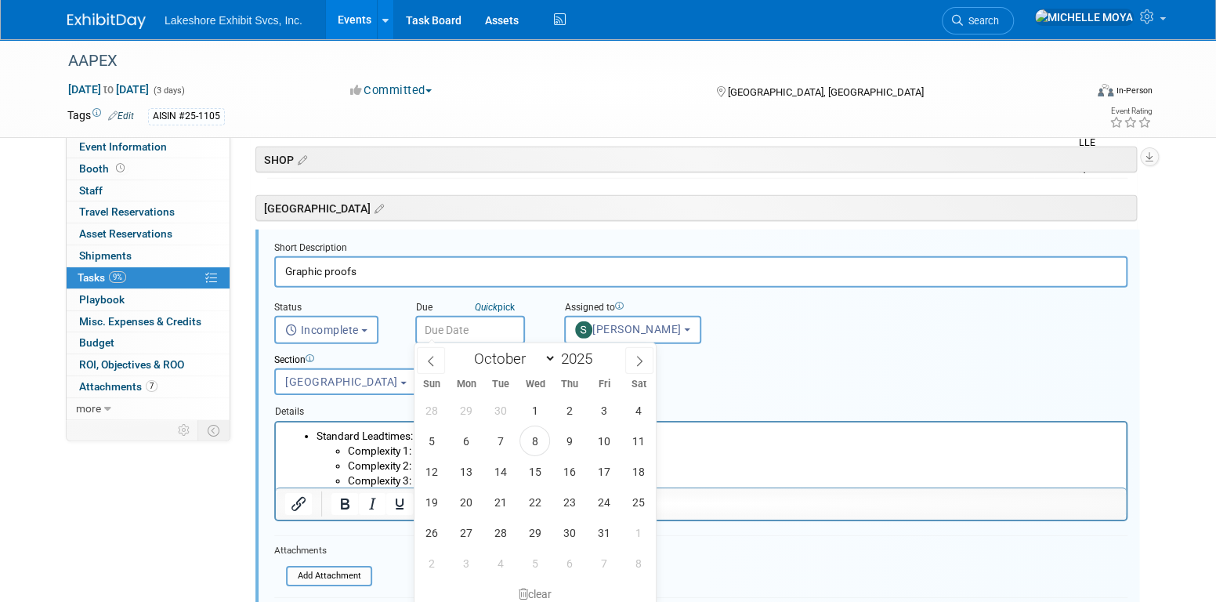
click at [470, 323] on input "text" at bounding box center [470, 330] width 110 height 28
click at [754, 357] on div "Section" at bounding box center [664, 360] width 781 height 15
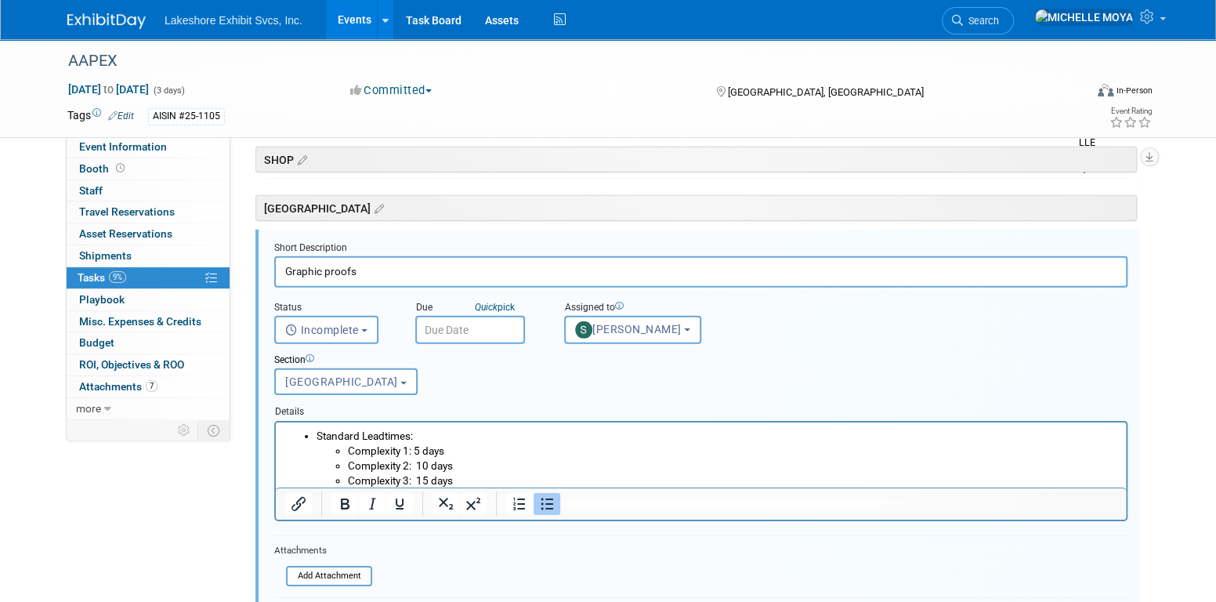
click at [499, 323] on input "text" at bounding box center [470, 330] width 110 height 28
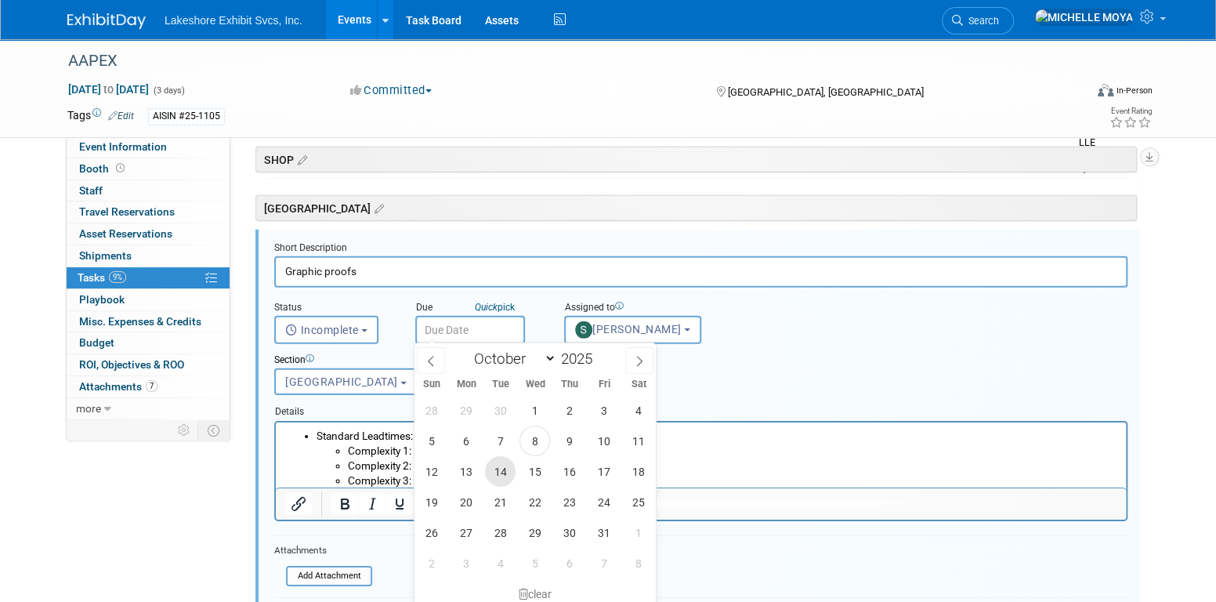
drag, startPoint x: 502, startPoint y: 477, endPoint x: 226, endPoint y: 56, distance: 503.7
click at [502, 477] on span "14" at bounding box center [500, 471] width 31 height 31
type input "[DATE]"
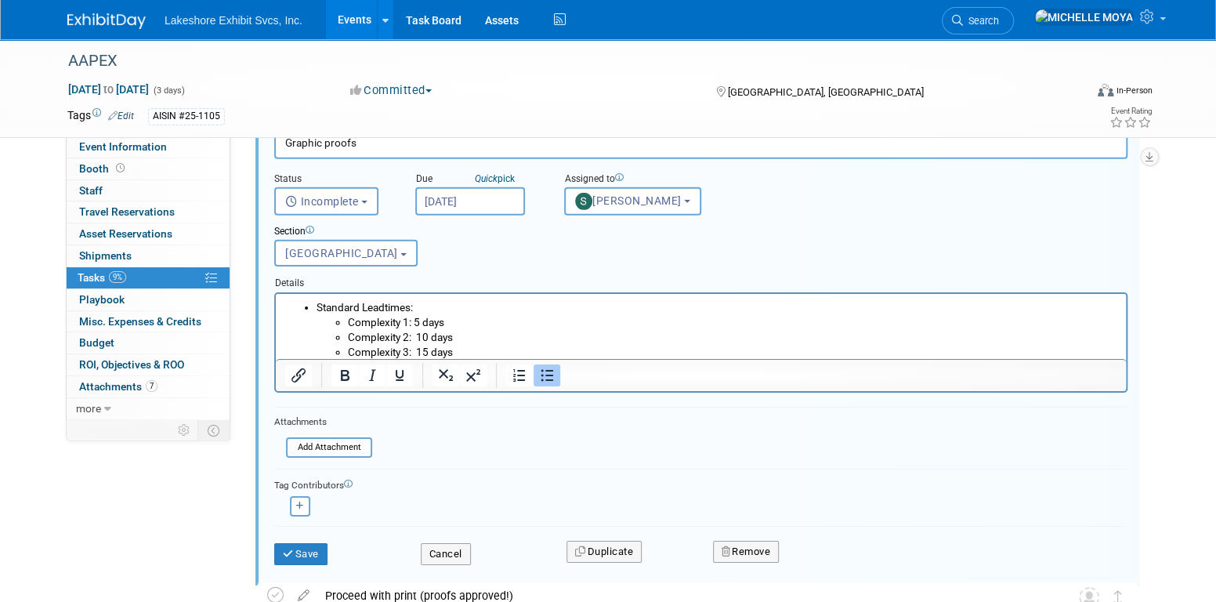
scroll to position [2718, 0]
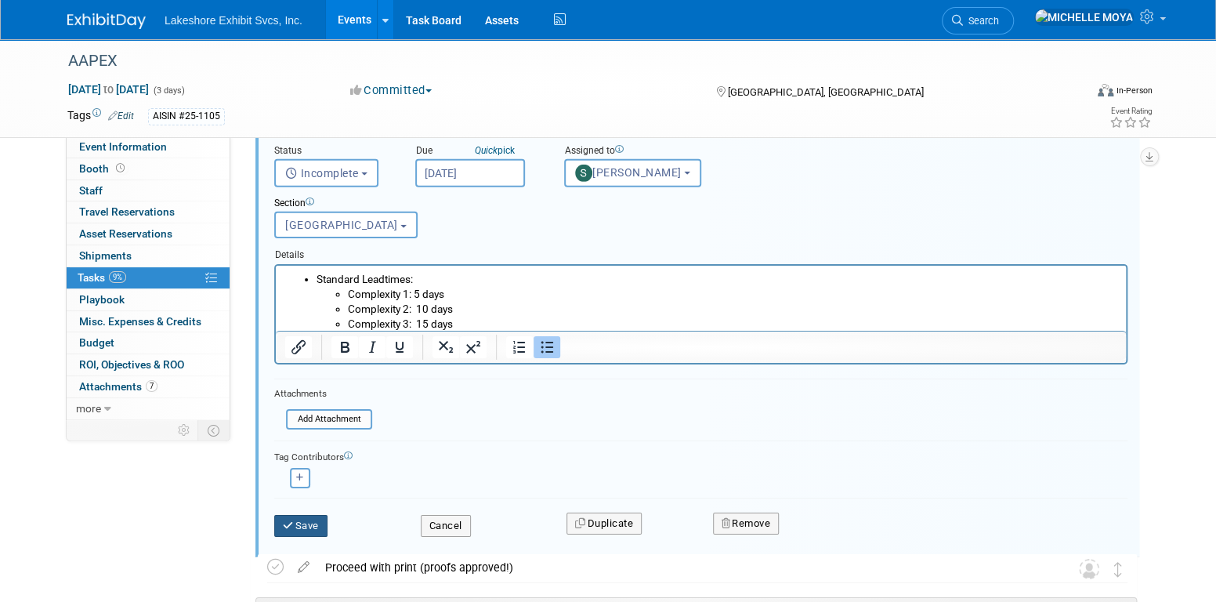
click at [324, 522] on button "Save" at bounding box center [300, 526] width 53 height 22
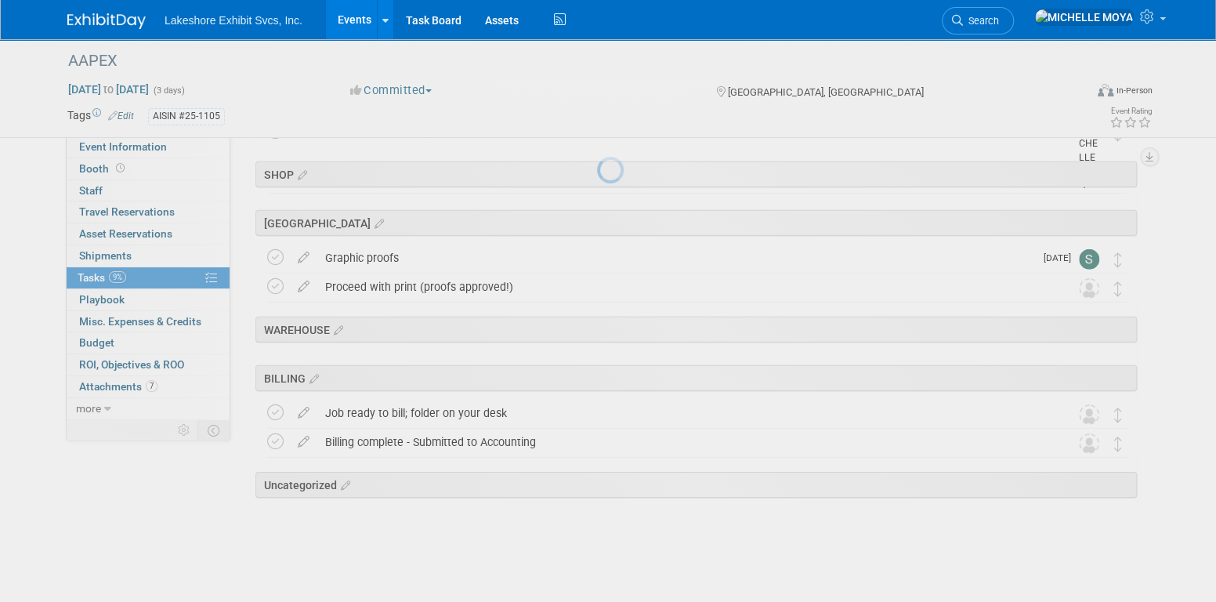
scroll to position [2546, 0]
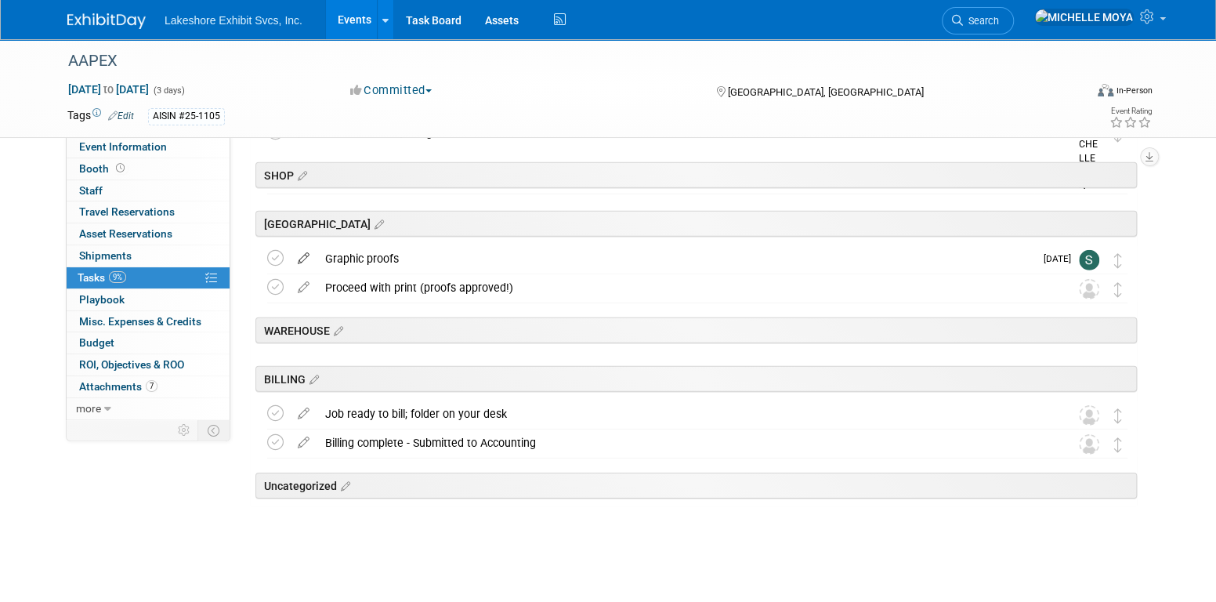
click at [302, 253] on icon at bounding box center [303, 255] width 27 height 20
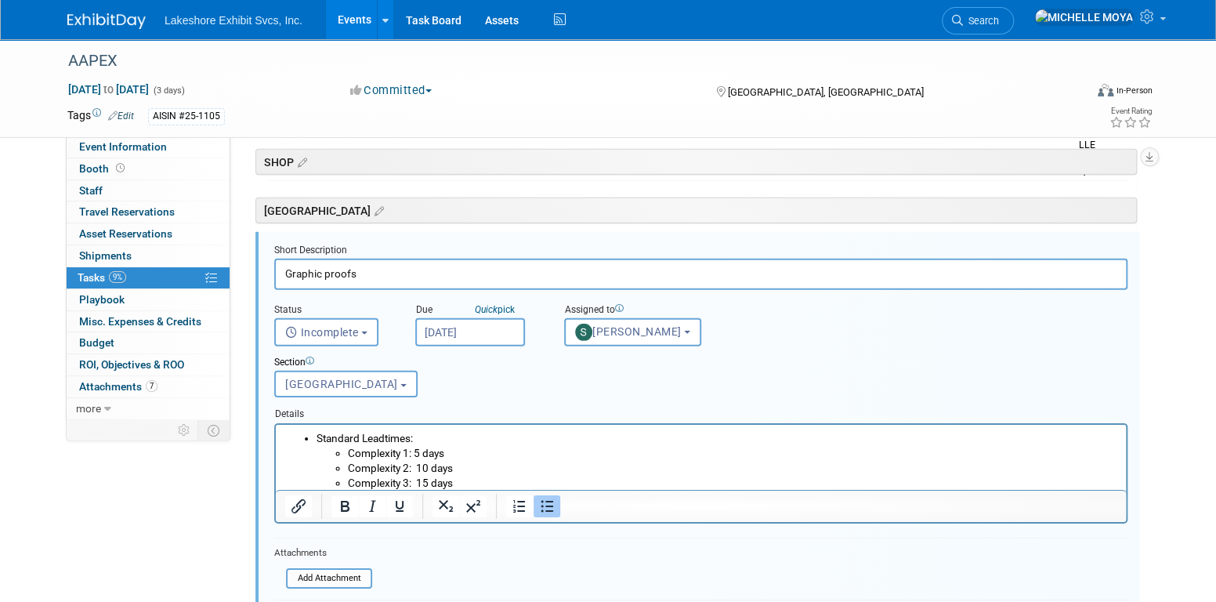
scroll to position [2561, 0]
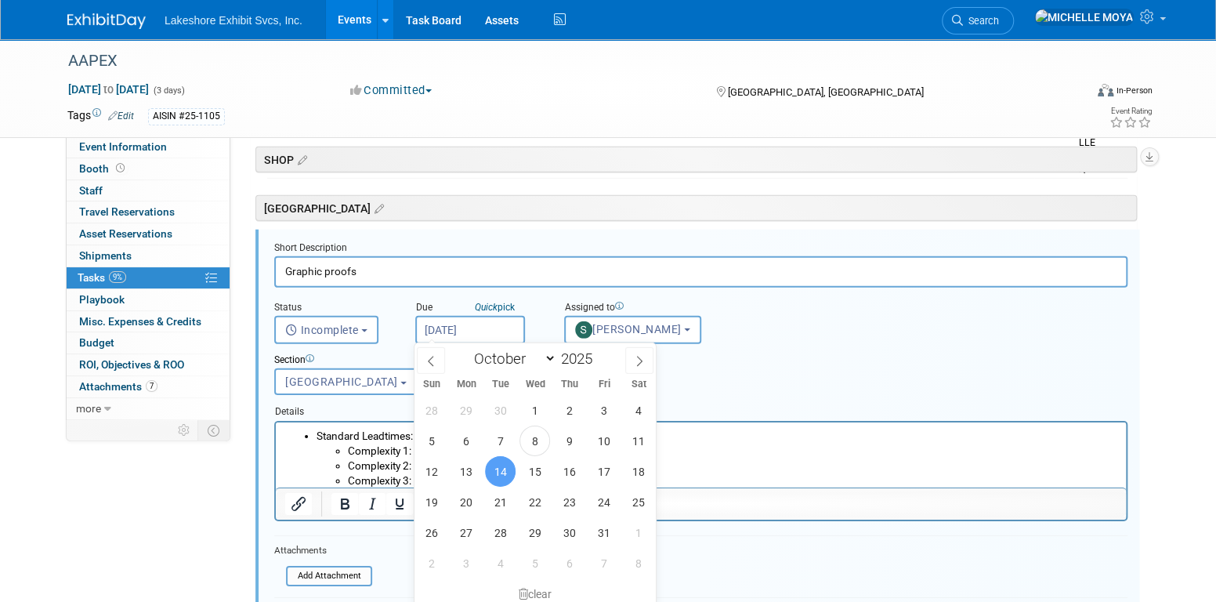
click at [506, 332] on input "Oct 14, 2025" at bounding box center [470, 330] width 110 height 28
click at [599, 443] on span "10" at bounding box center [604, 441] width 31 height 31
type input "Oct 10, 2025"
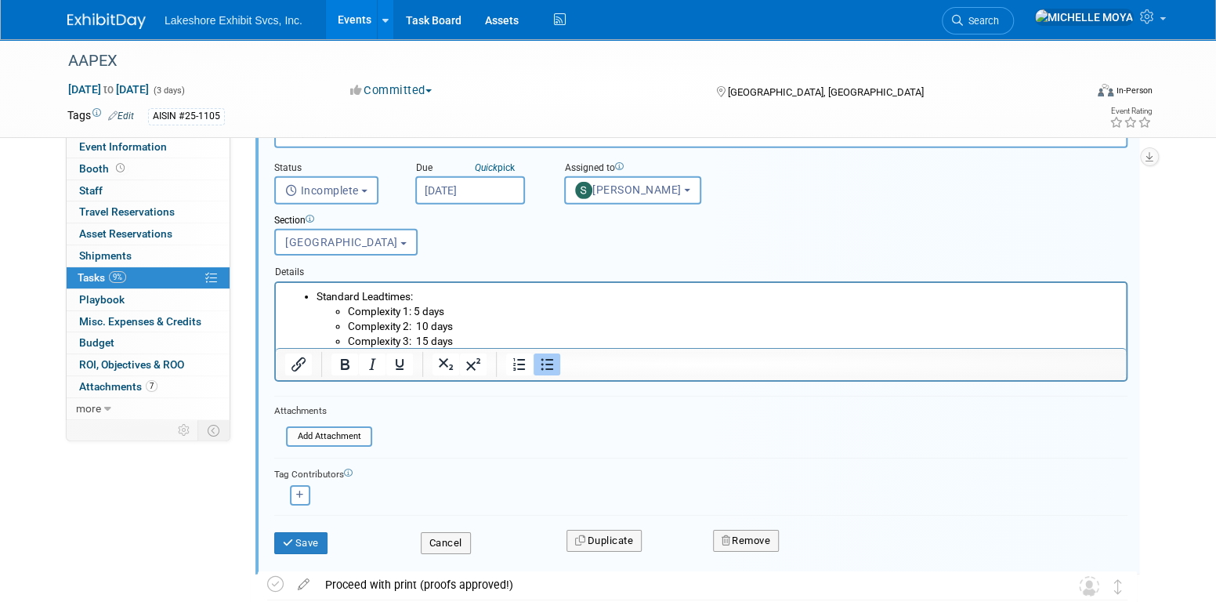
scroll to position [2718, 0]
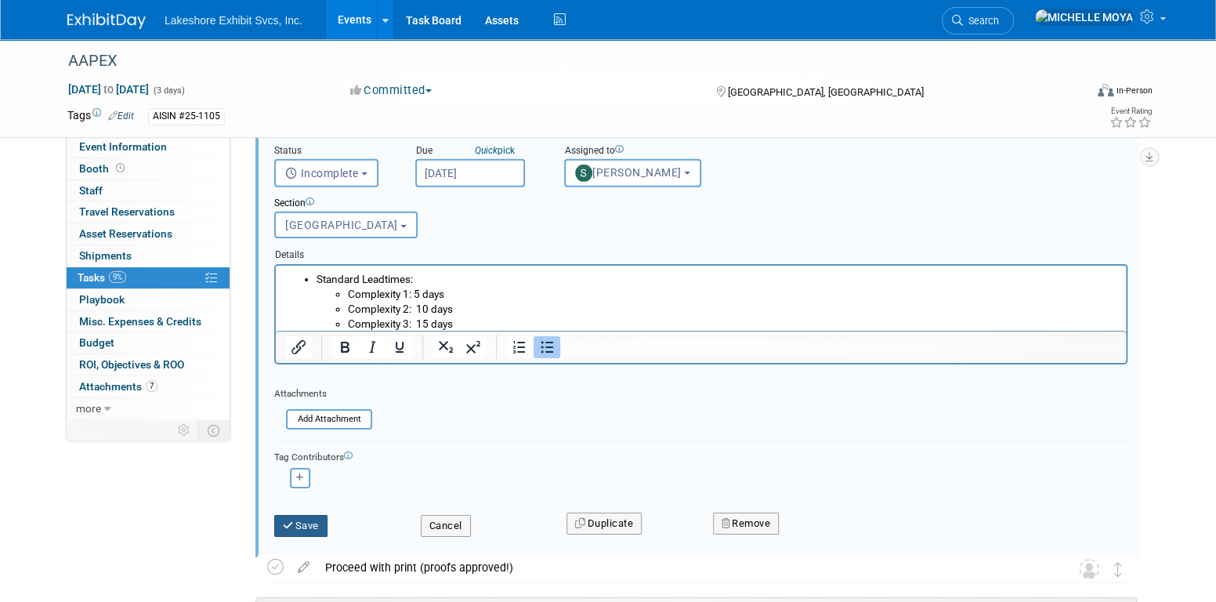
click at [317, 521] on button "Save" at bounding box center [300, 526] width 53 height 22
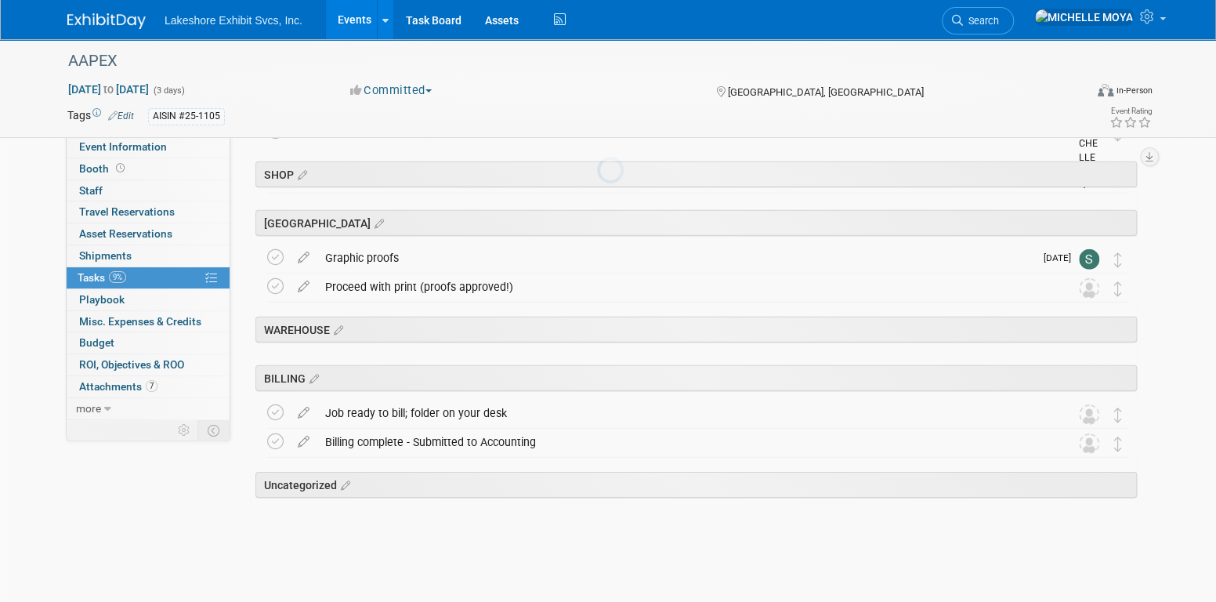
scroll to position [2546, 0]
click at [299, 289] on icon at bounding box center [303, 284] width 27 height 20
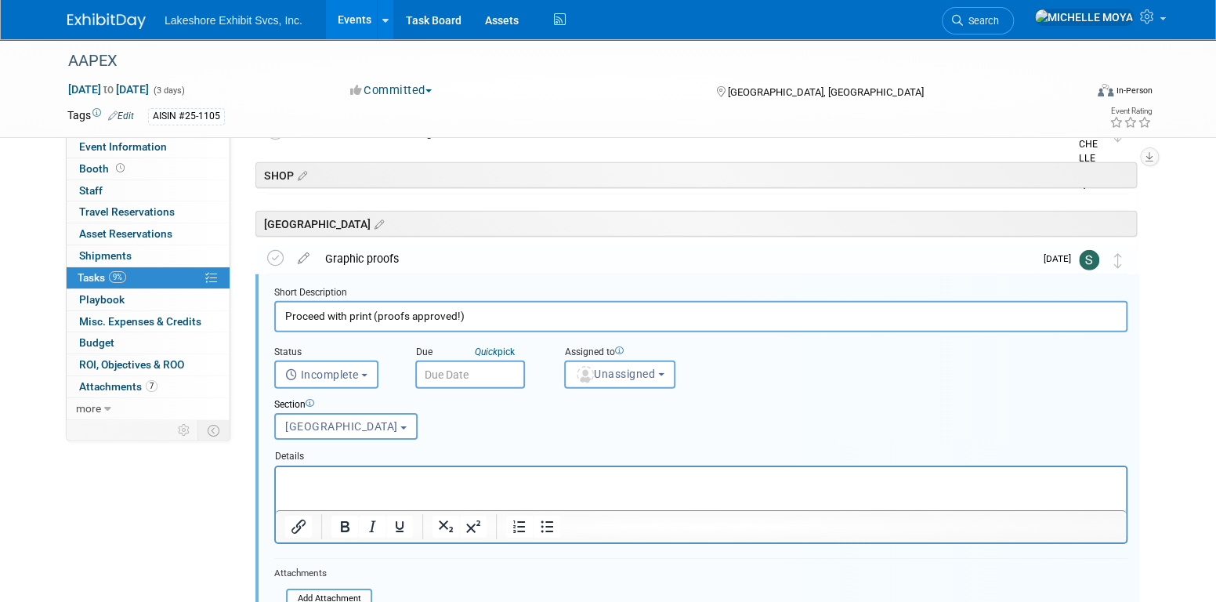
scroll to position [2589, 0]
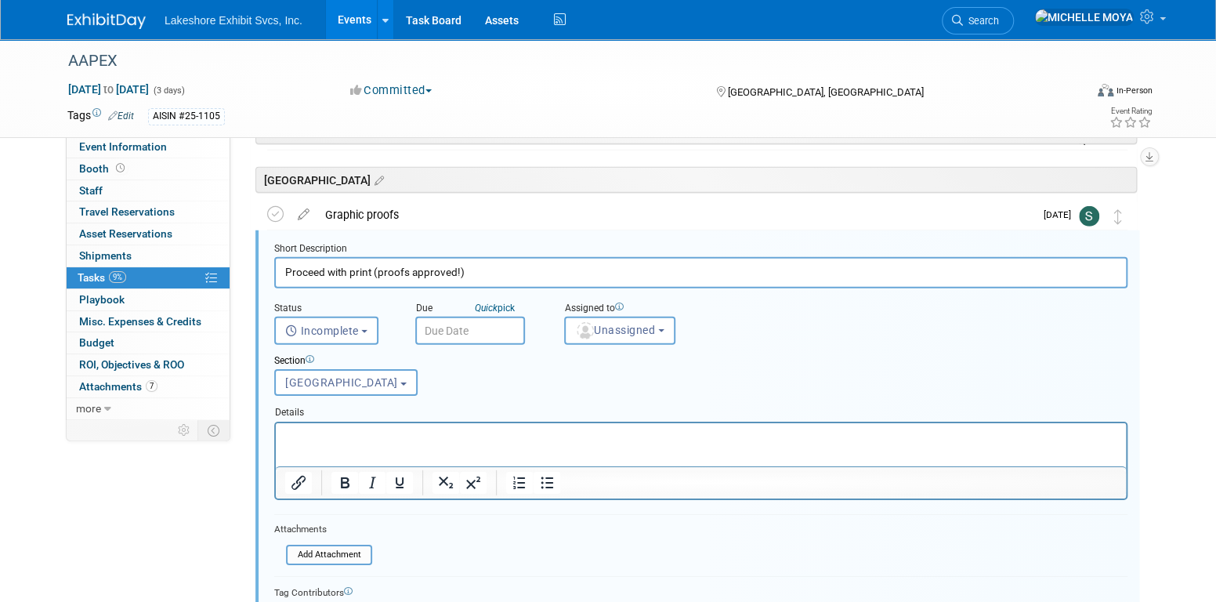
click at [437, 328] on input "text" at bounding box center [470, 331] width 110 height 28
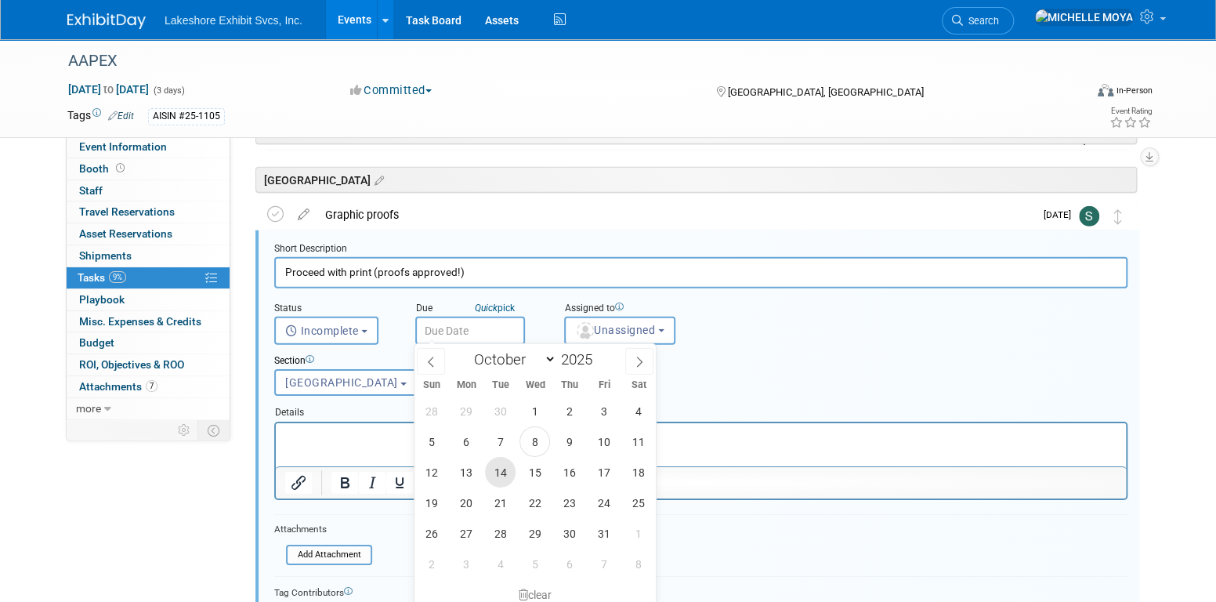
click at [506, 469] on span "14" at bounding box center [500, 472] width 31 height 31
type input "Oct 14, 2025"
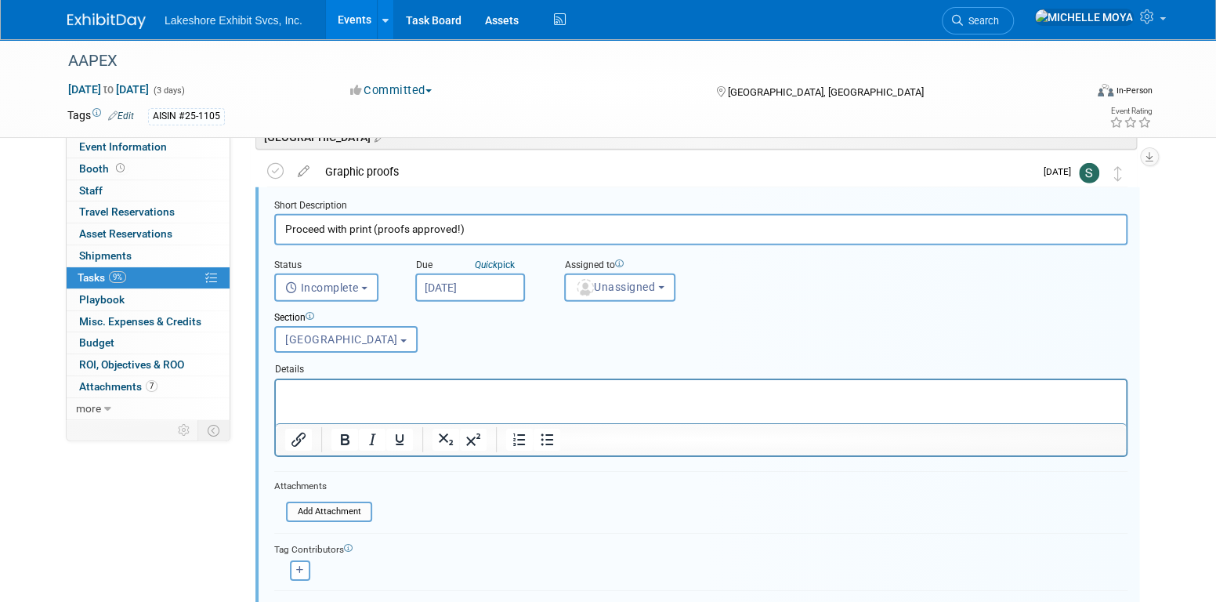
scroll to position [2668, 0]
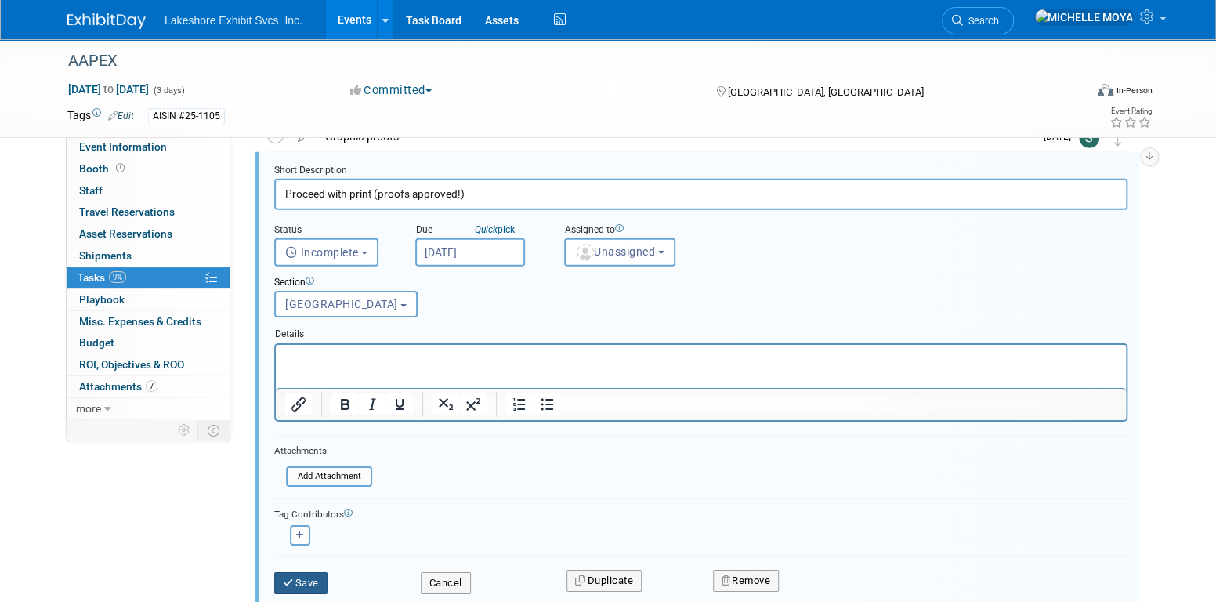
click at [304, 572] on button "Save" at bounding box center [300, 583] width 53 height 22
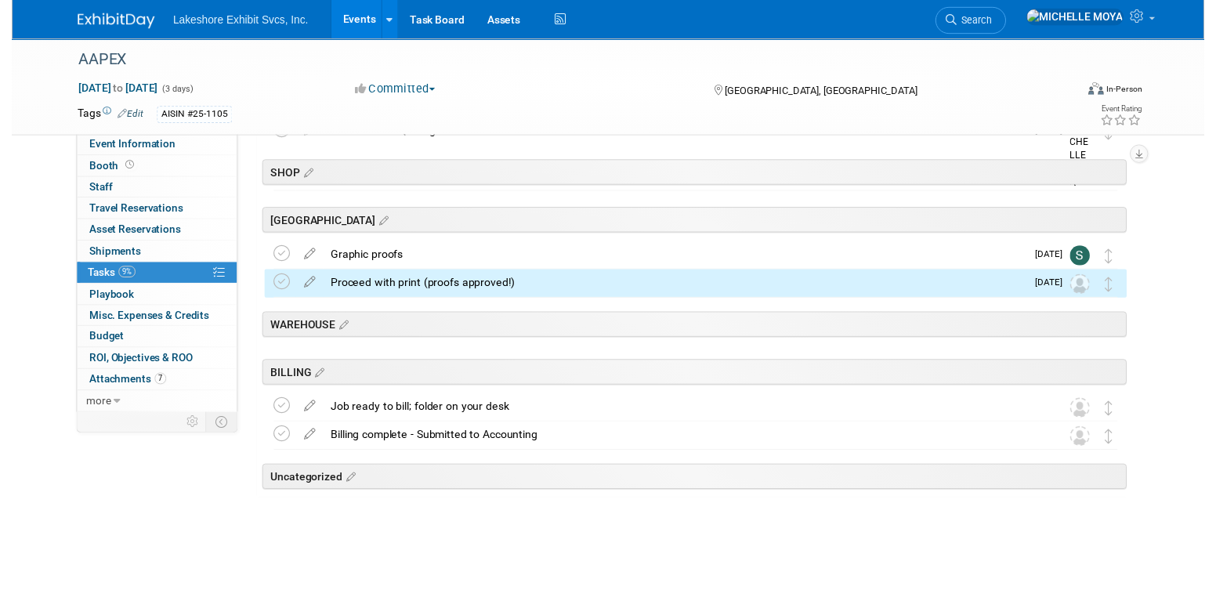
scroll to position [2467, 0]
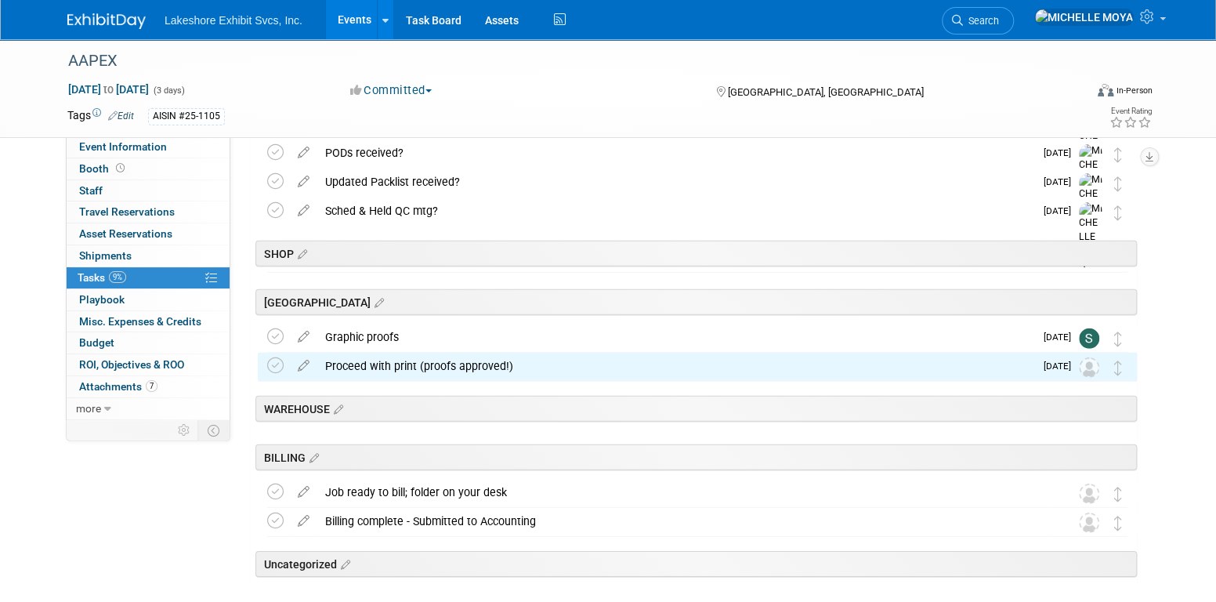
click at [303, 361] on icon at bounding box center [303, 363] width 27 height 20
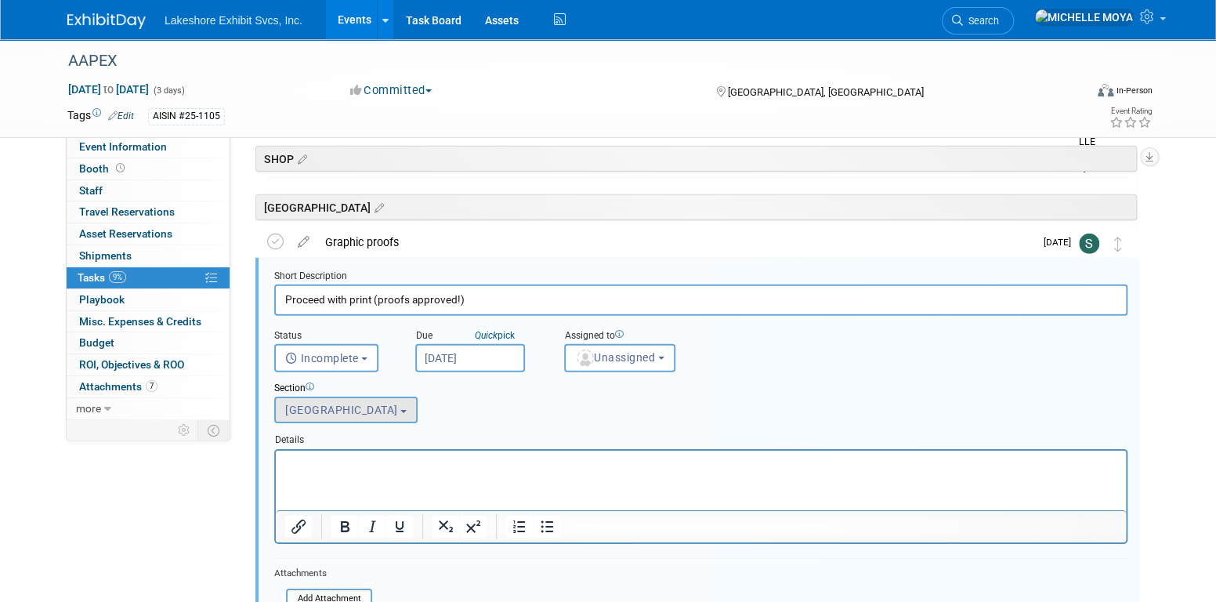
scroll to position [2589, 0]
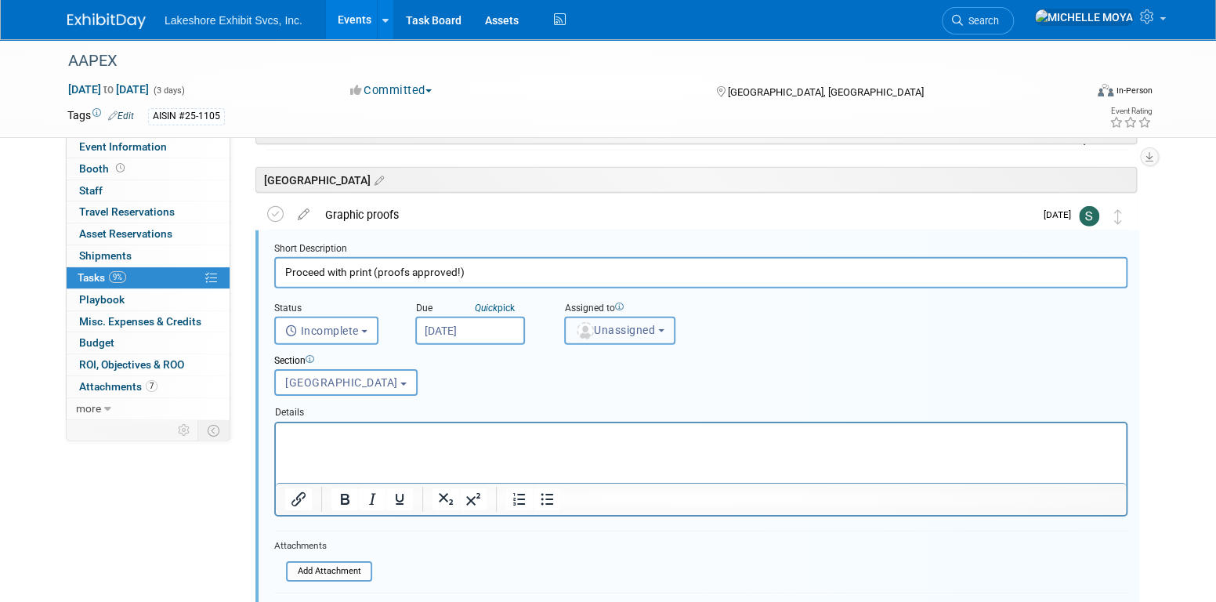
click at [645, 330] on span "Unassigned" at bounding box center [615, 330] width 80 height 13
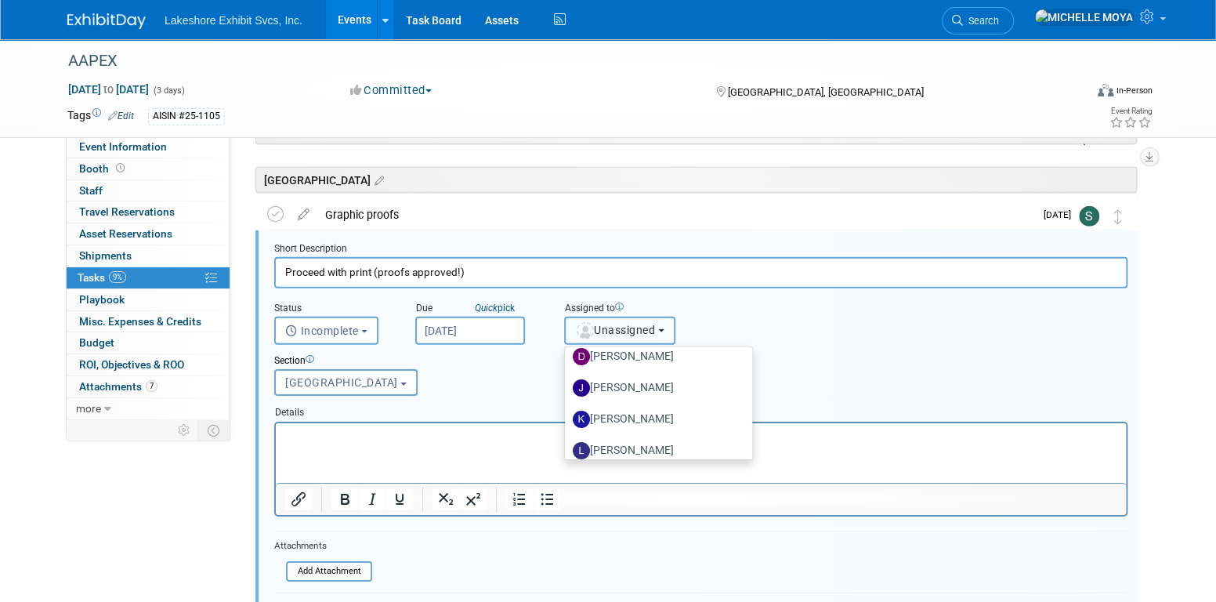
scroll to position [274, 0]
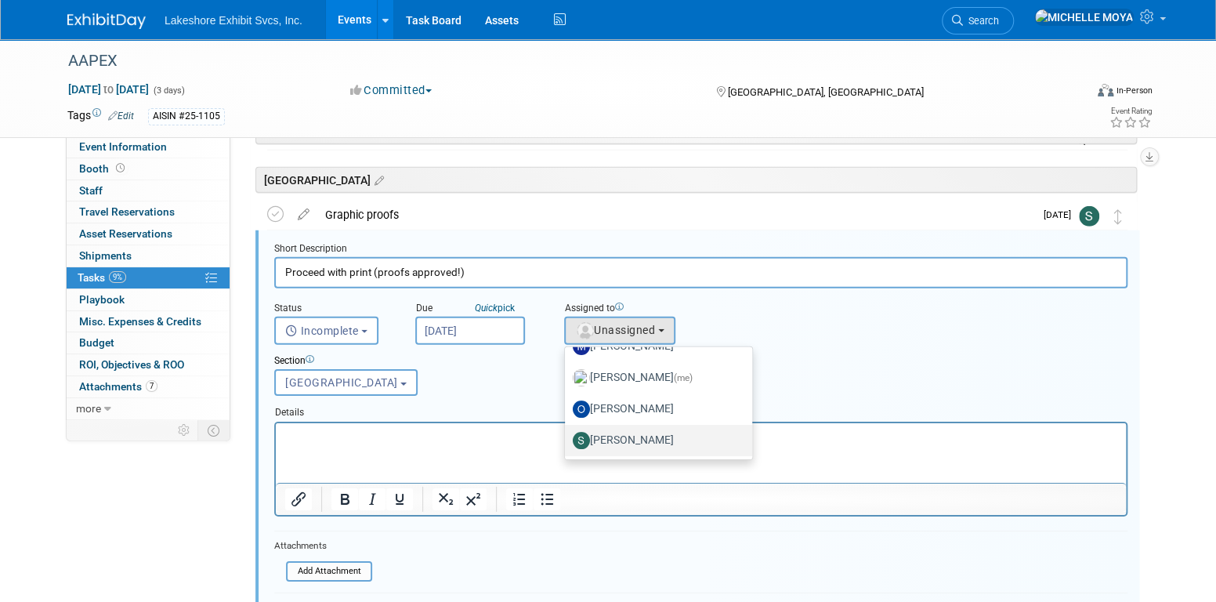
click at [653, 437] on label "[PERSON_NAME]" at bounding box center [655, 440] width 164 height 25
click at [567, 437] on input "[PERSON_NAME]" at bounding box center [562, 438] width 10 height 10
select select "9b29c328-8c3b-445d-b8d5-c5f8ee202ede"
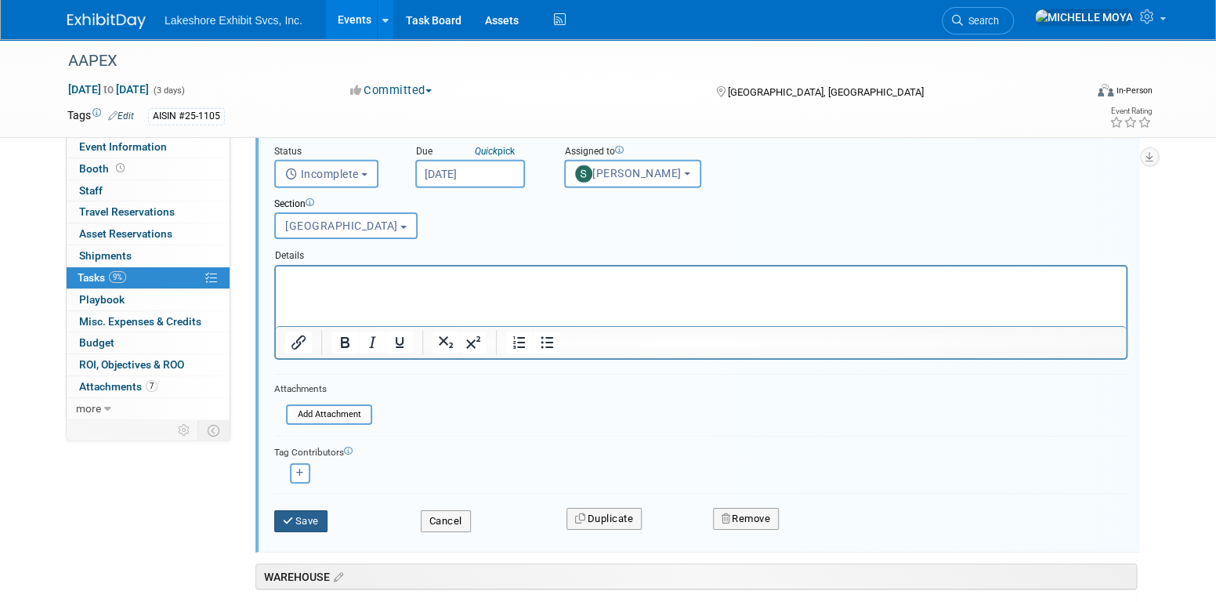
click at [299, 526] on button "Save" at bounding box center [300, 521] width 53 height 22
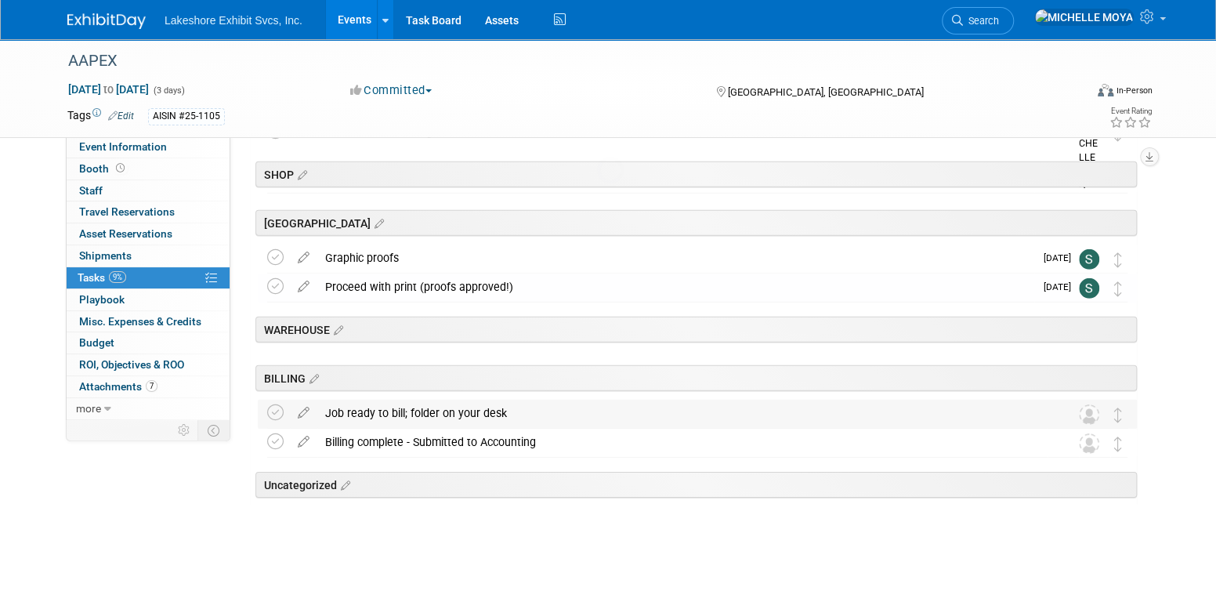
scroll to position [2546, 0]
click at [363, 257] on div "Graphic proofs" at bounding box center [675, 258] width 717 height 27
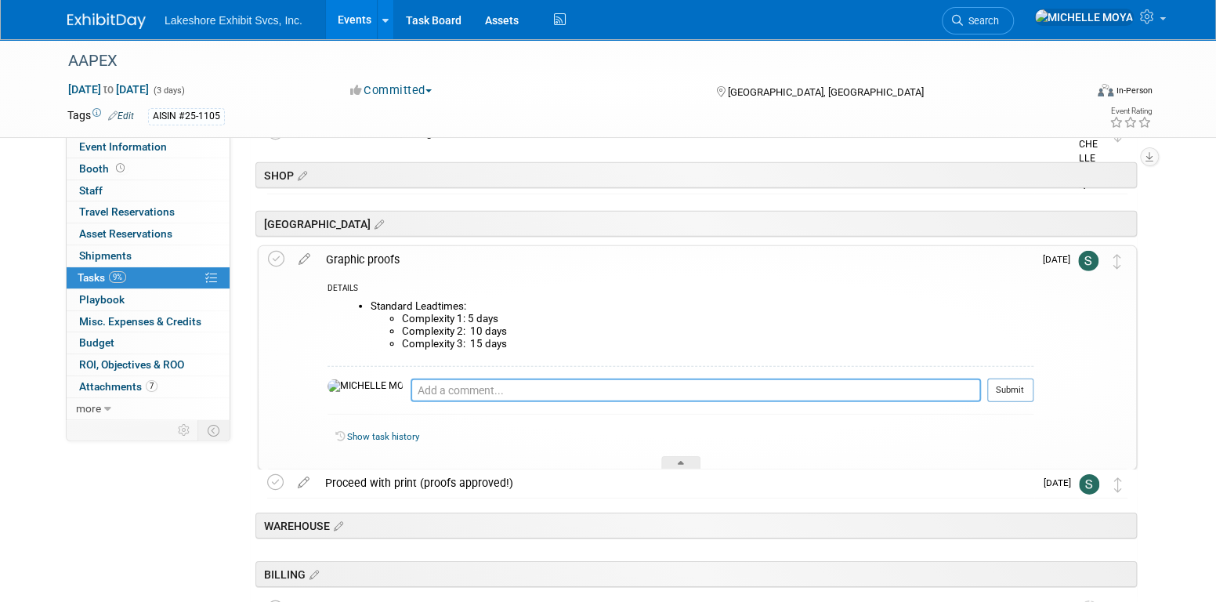
click at [411, 393] on textarea at bounding box center [696, 391] width 571 height 24
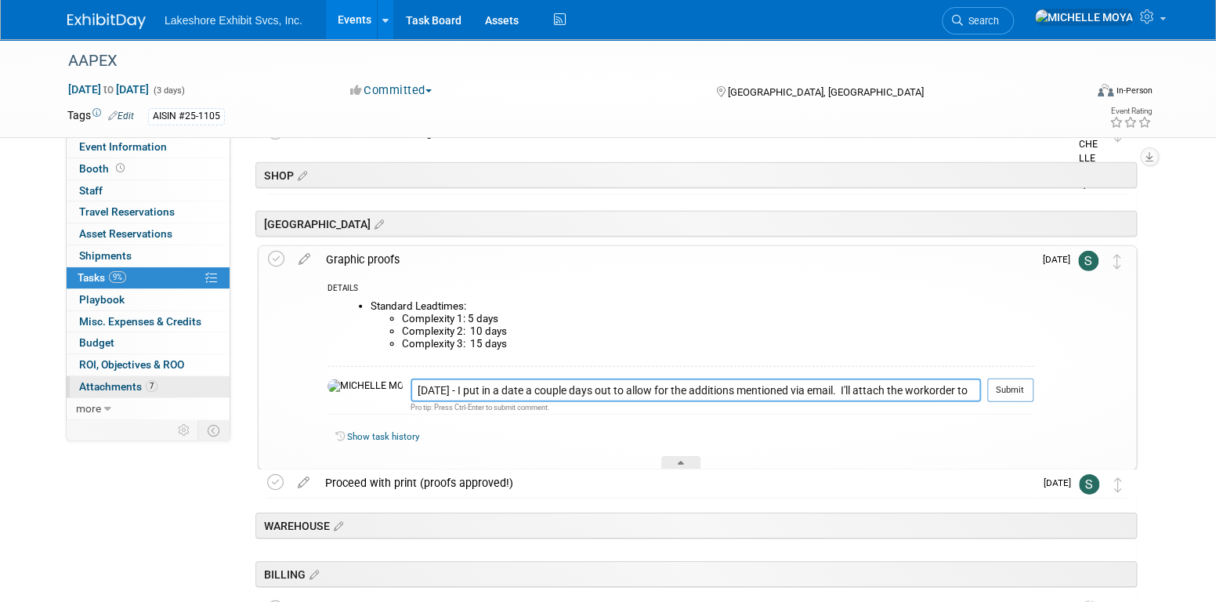
type textarea "10.08.25 - I put in a date a couple days out to allow for the additions mention…"
click at [135, 381] on span "Attachments 7" at bounding box center [118, 386] width 78 height 13
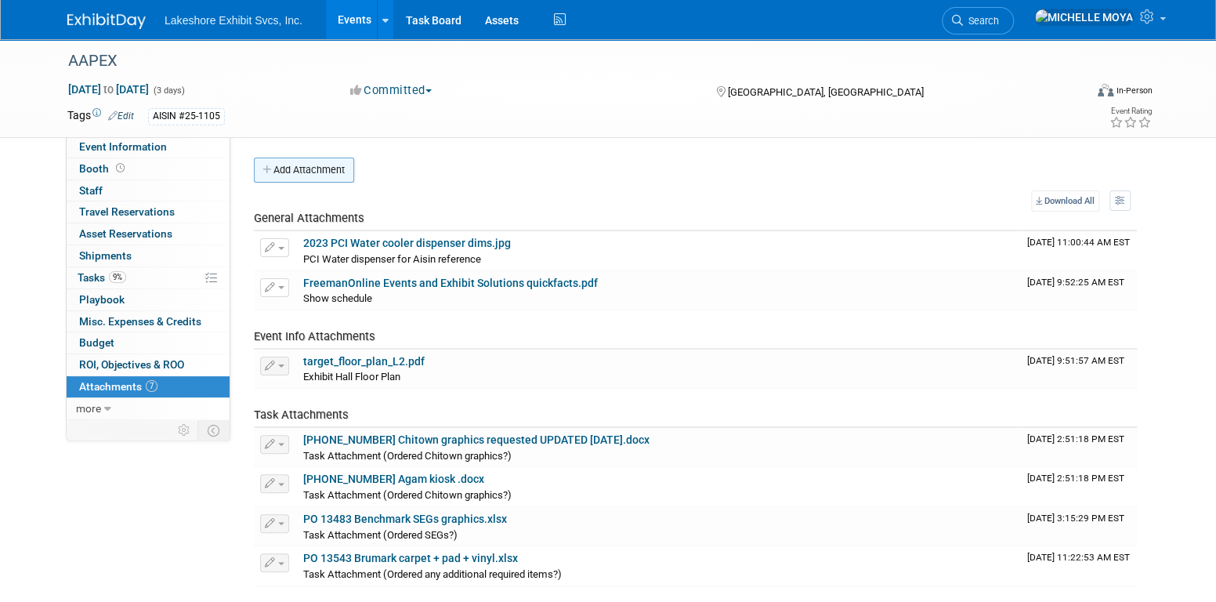
click at [323, 168] on button "Add Attachment" at bounding box center [304, 170] width 100 height 25
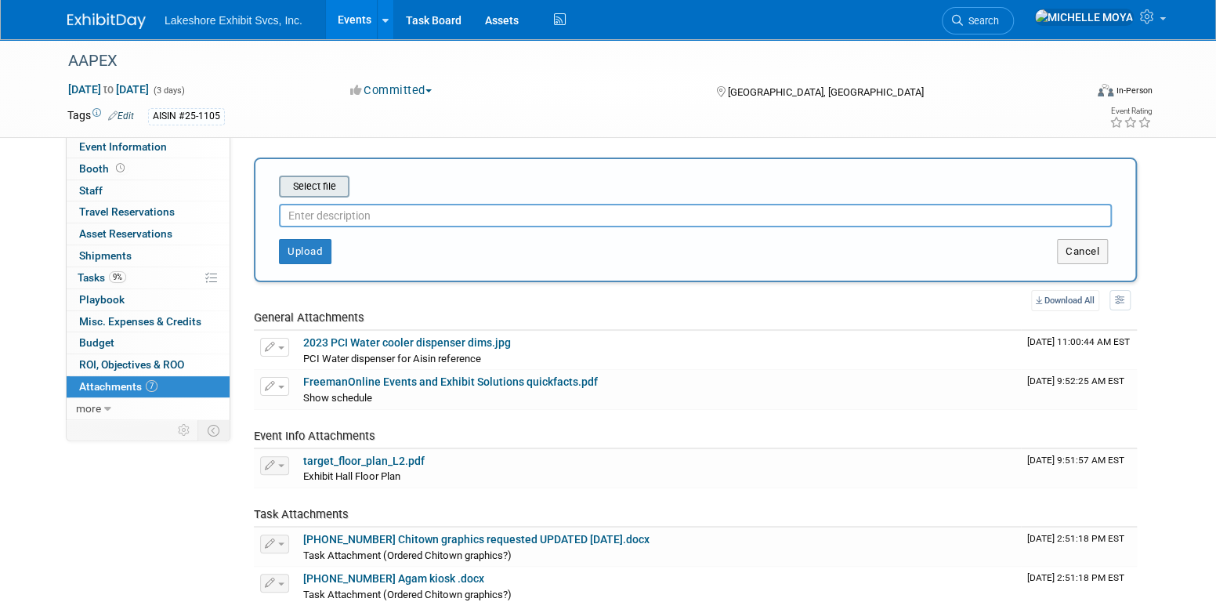
click at [327, 184] on input "file" at bounding box center [254, 186] width 187 height 19
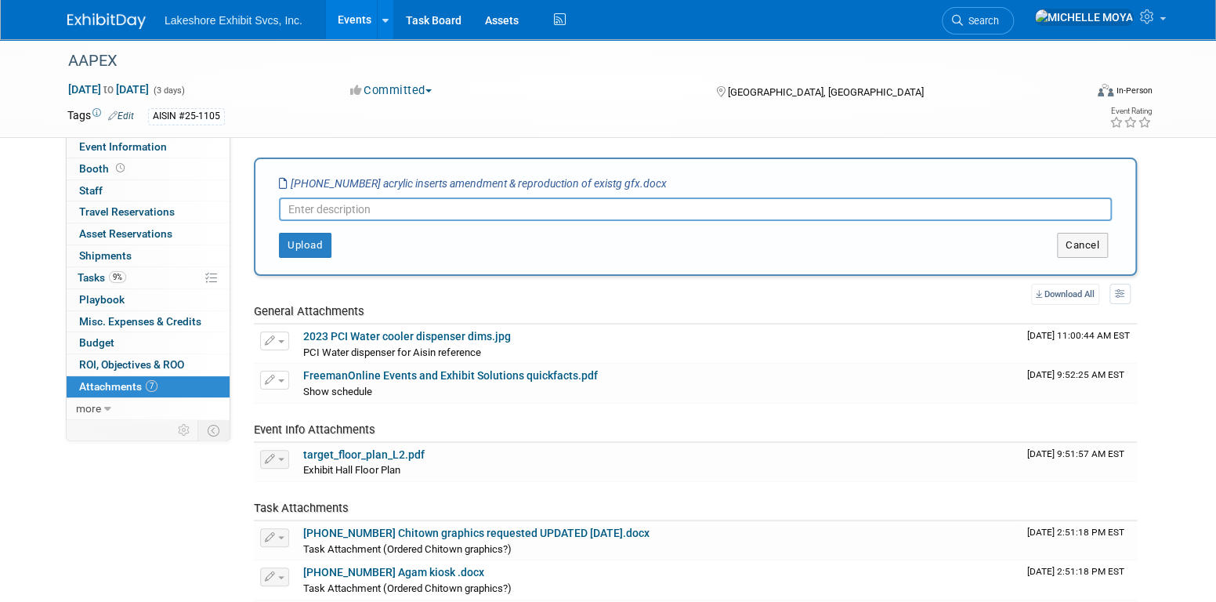
click at [329, 214] on input "text" at bounding box center [695, 210] width 833 height 24
click at [317, 248] on button "Upload" at bounding box center [305, 245] width 53 height 25
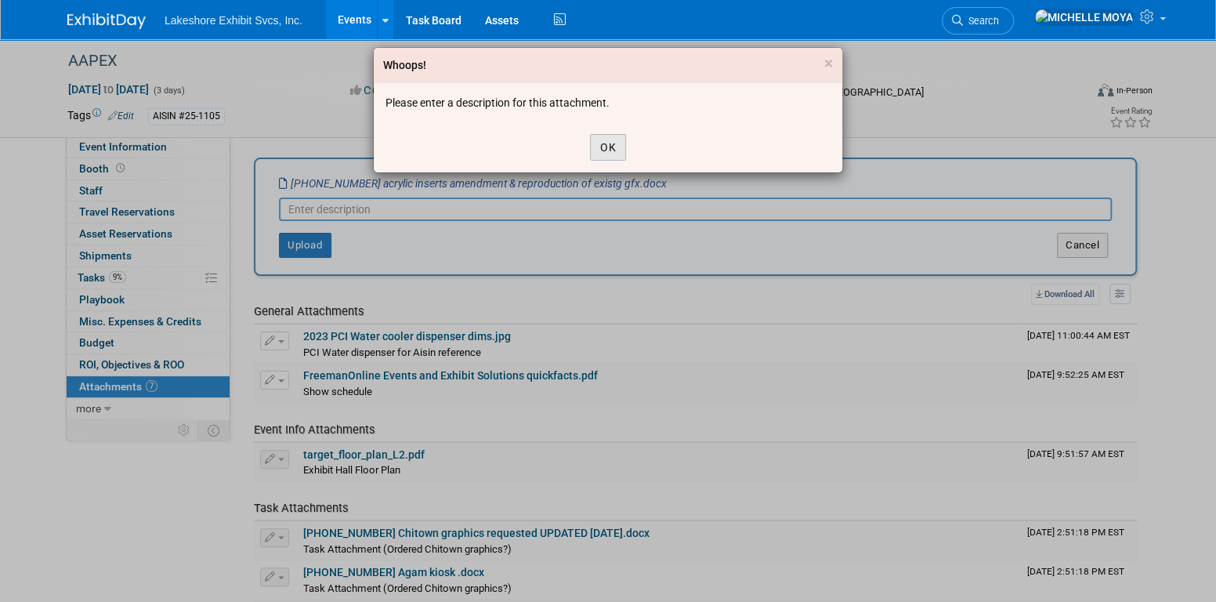
click at [603, 148] on button "OK" at bounding box center [608, 147] width 36 height 27
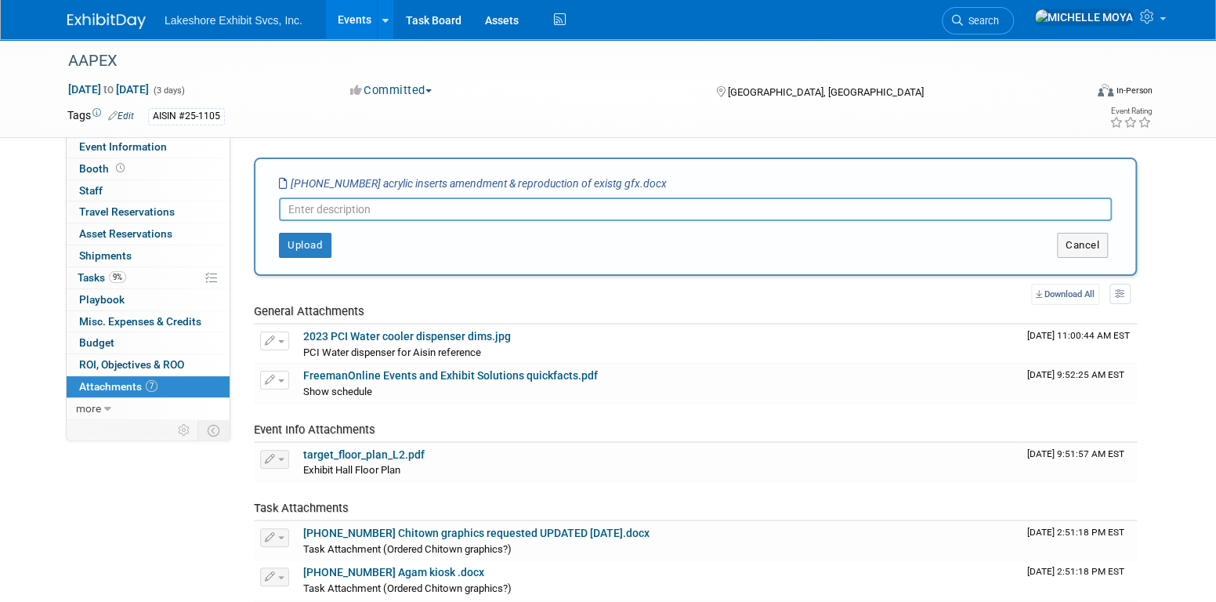
click at [481, 205] on input "text" at bounding box center [695, 210] width 833 height 24
type input "Workorder 25-1105-15 Acrylic infills w Chitown printing & gfx reprodct"
click at [303, 245] on button "Upload" at bounding box center [305, 245] width 53 height 25
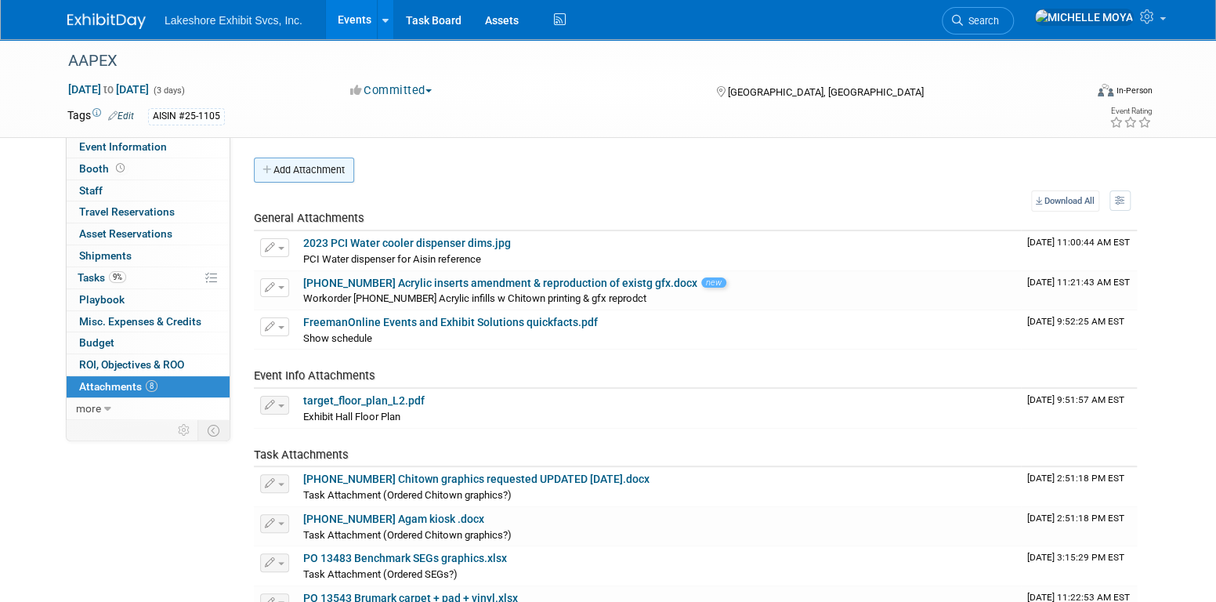
click at [329, 162] on button "Add Attachment" at bounding box center [304, 170] width 100 height 25
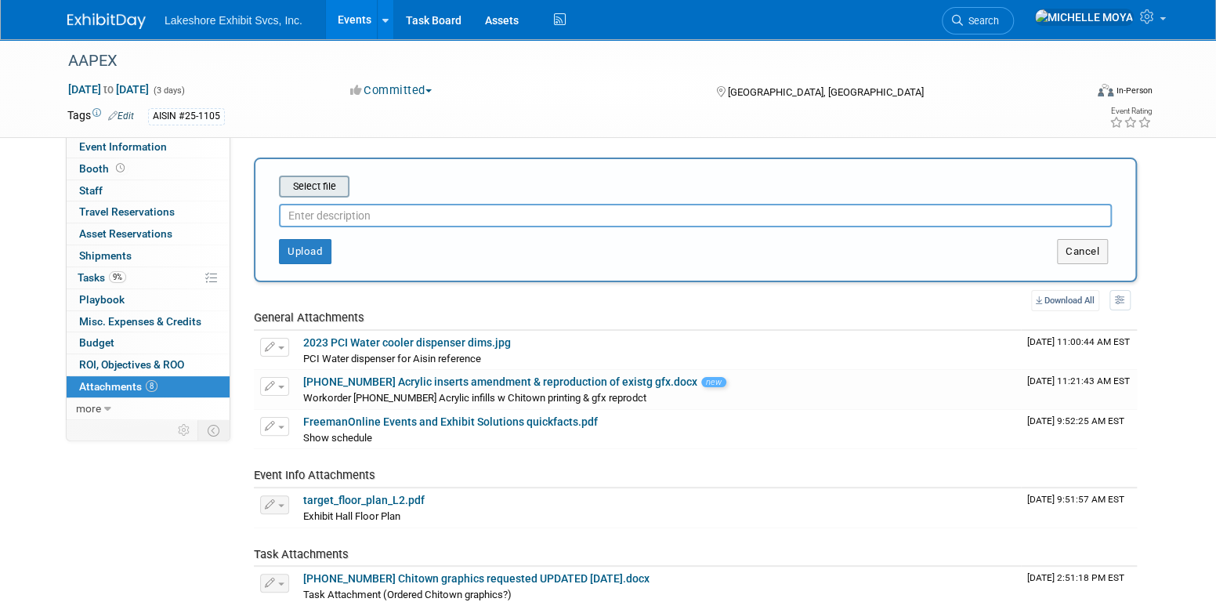
click at [333, 184] on input "file" at bounding box center [254, 186] width 187 height 19
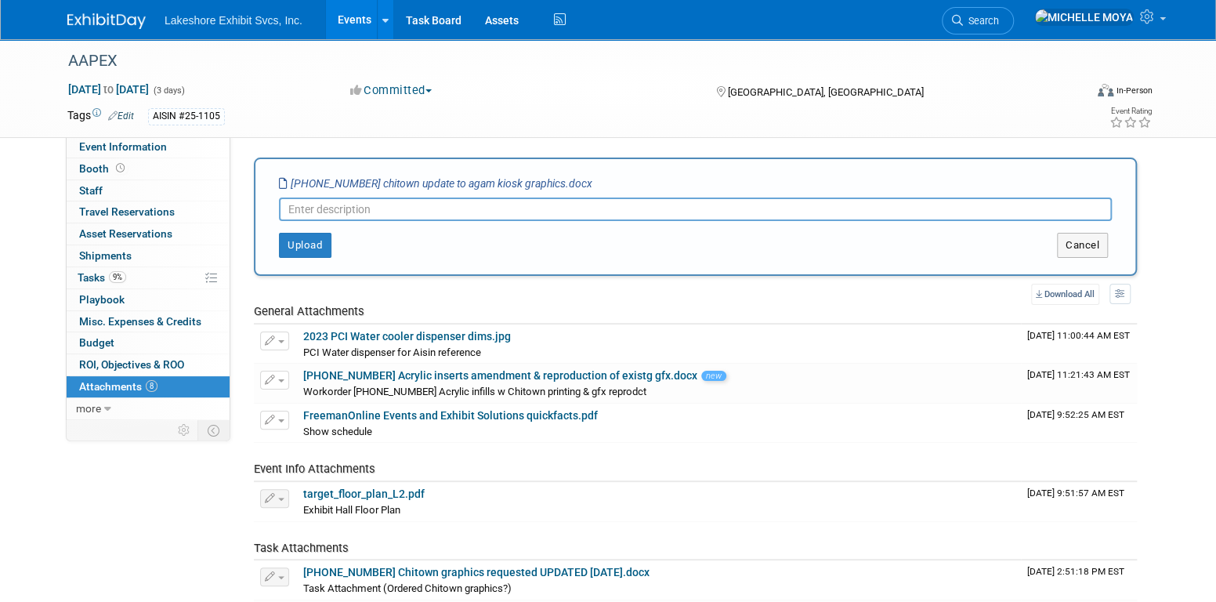
click at [424, 208] on input "text" at bounding box center [695, 210] width 833 height 24
type input "Workorder 25-1105-17 Chitown gfx update to agam kiosk"
click at [292, 246] on button "Upload" at bounding box center [305, 245] width 53 height 25
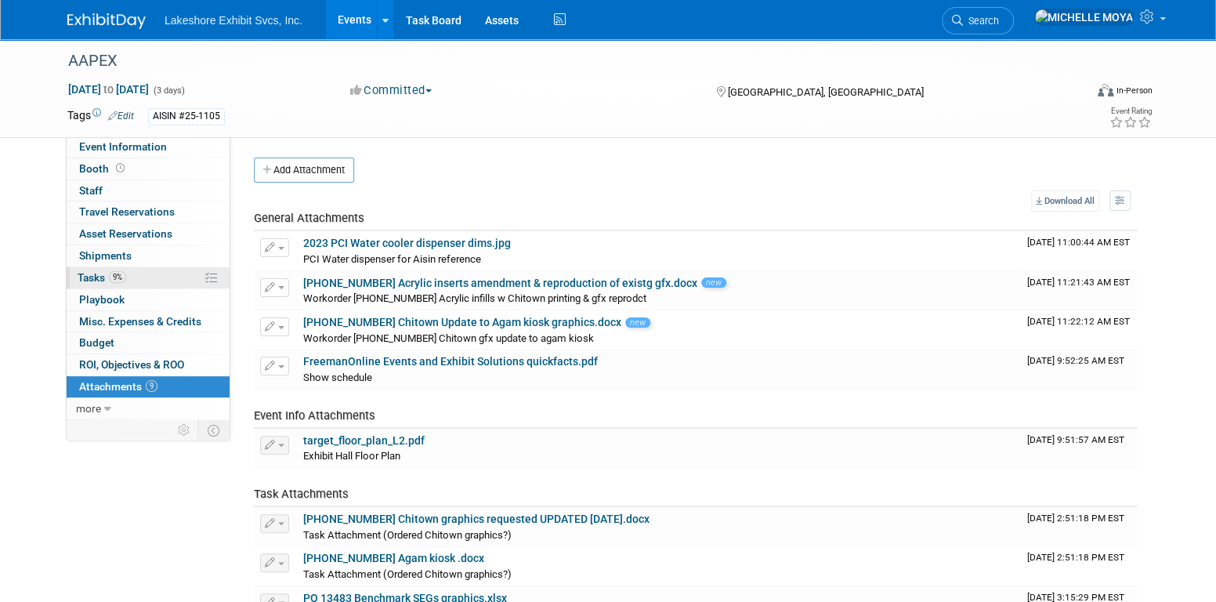
click at [158, 281] on link "9% Tasks 9%" at bounding box center [148, 277] width 163 height 21
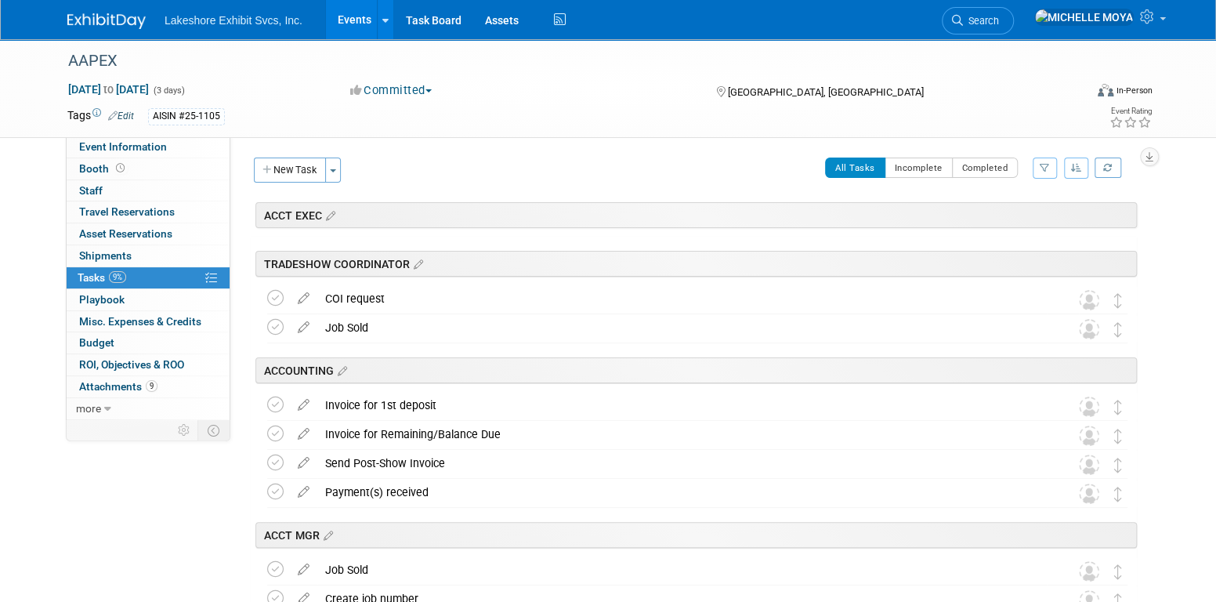
click at [1054, 166] on button "button" at bounding box center [1045, 168] width 24 height 21
click at [1020, 217] on select "-- Select Assignee -- All unassigned tasks Assigned to me Amanda Koss Dave Desa…" at bounding box center [979, 218] width 129 height 22
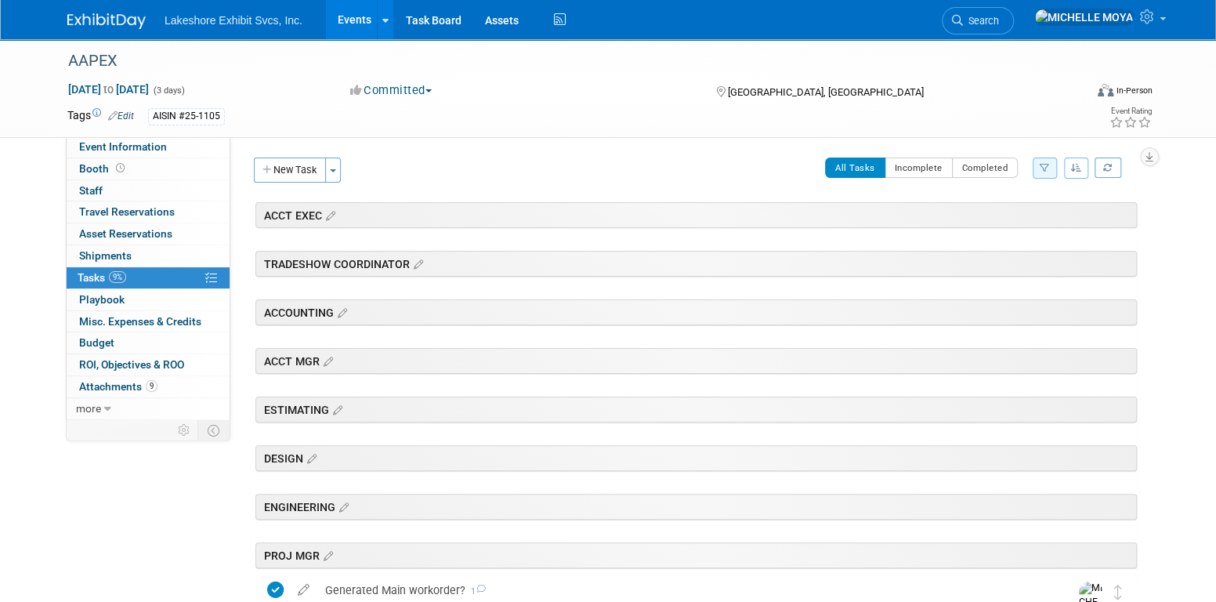
click at [1043, 173] on button "button" at bounding box center [1045, 168] width 24 height 21
click at [1012, 219] on select "-- Select Assignee -- All unassigned tasks Assigned to me Amanda Koss Dave Desa…" at bounding box center [979, 218] width 129 height 22
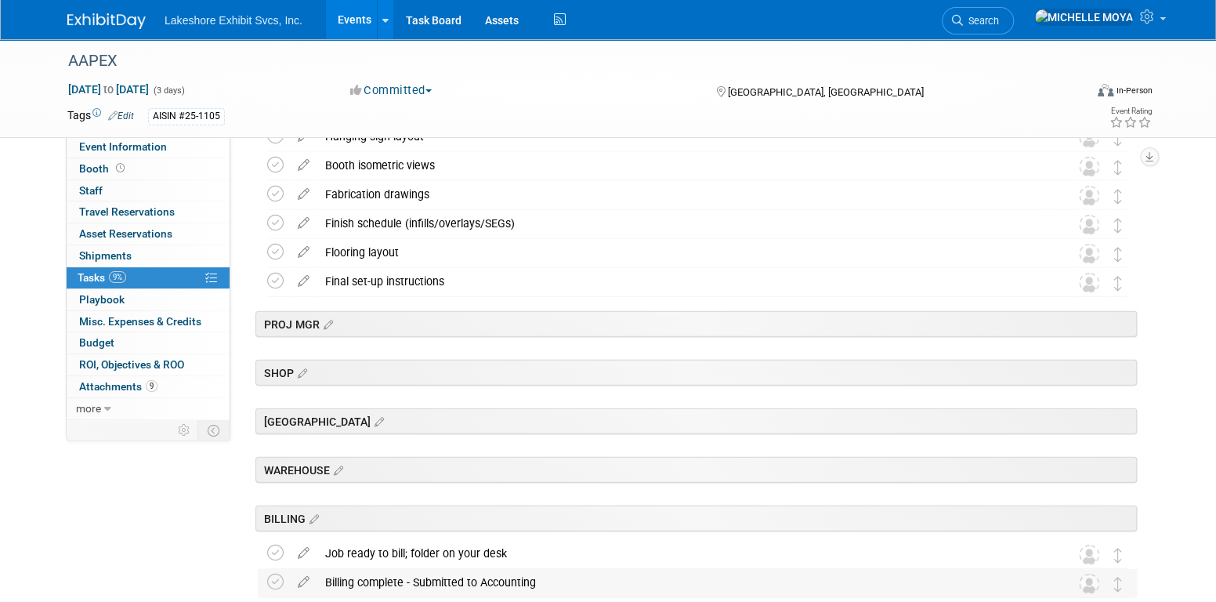
scroll to position [1954, 0]
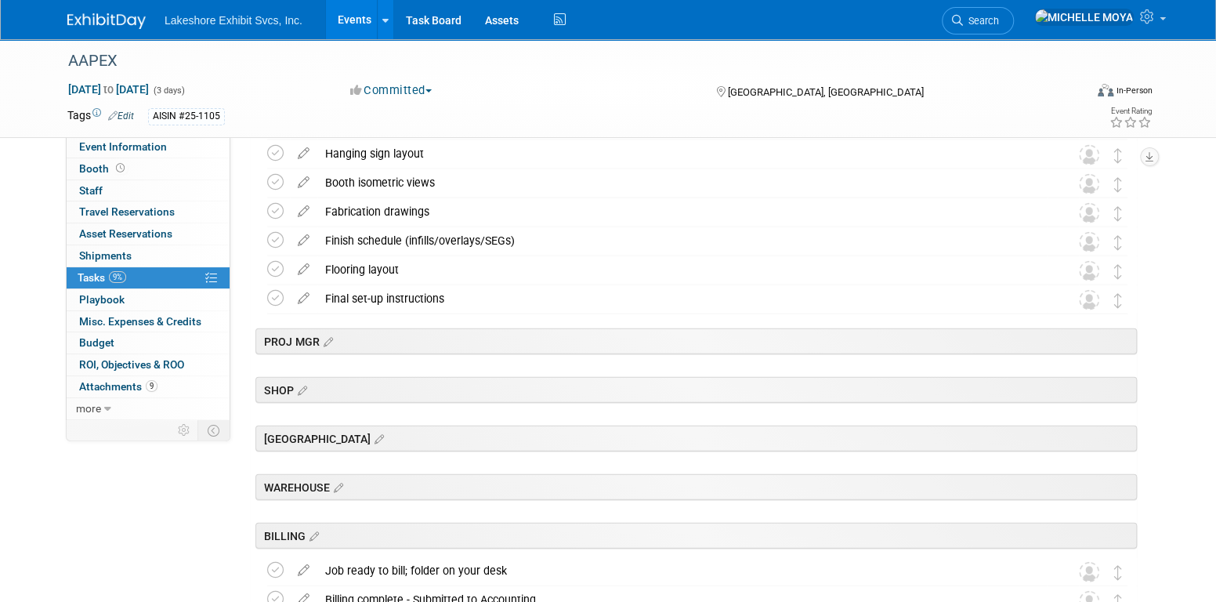
click at [503, 436] on div "CHITOWN" at bounding box center [696, 439] width 882 height 26
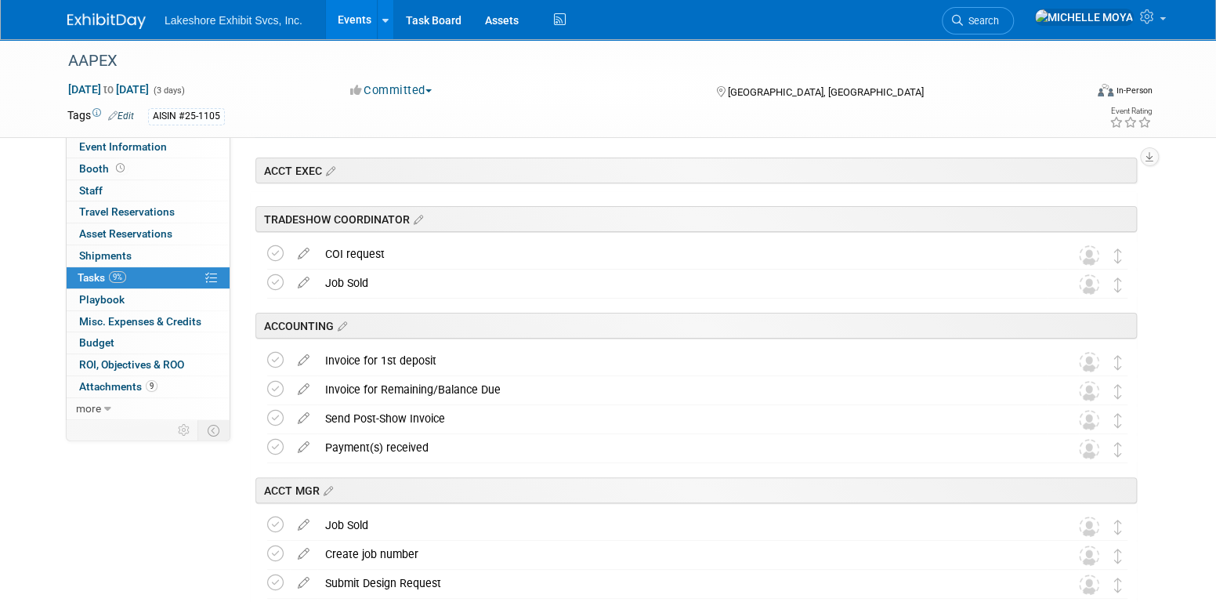
scroll to position [0, 0]
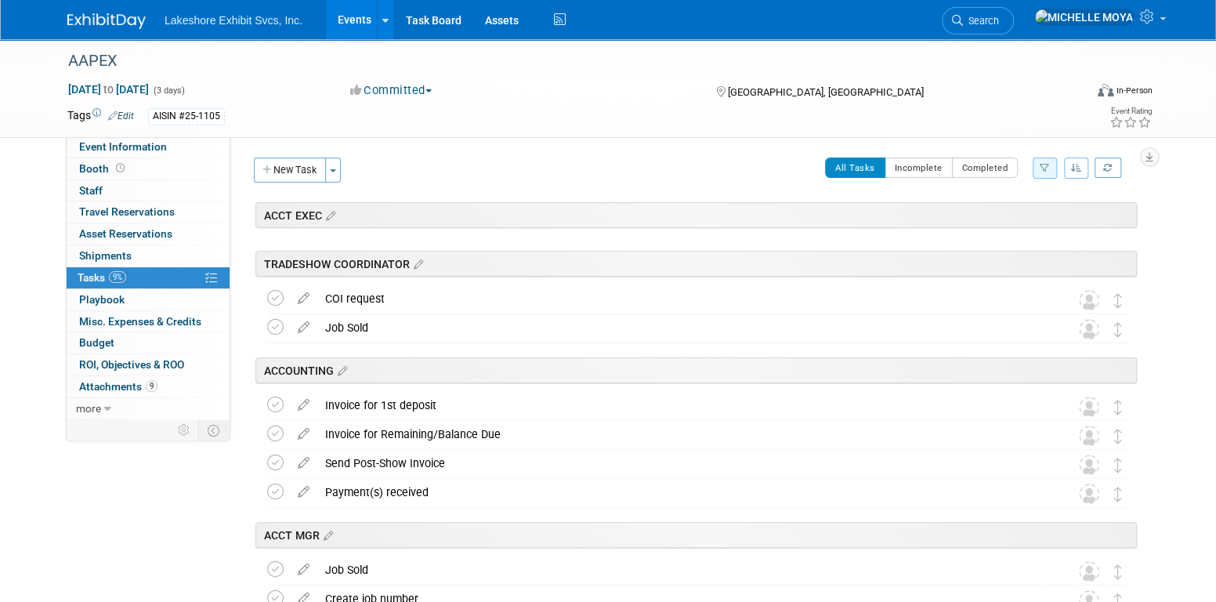
click at [869, 173] on button "All Tasks" at bounding box center [855, 168] width 60 height 20
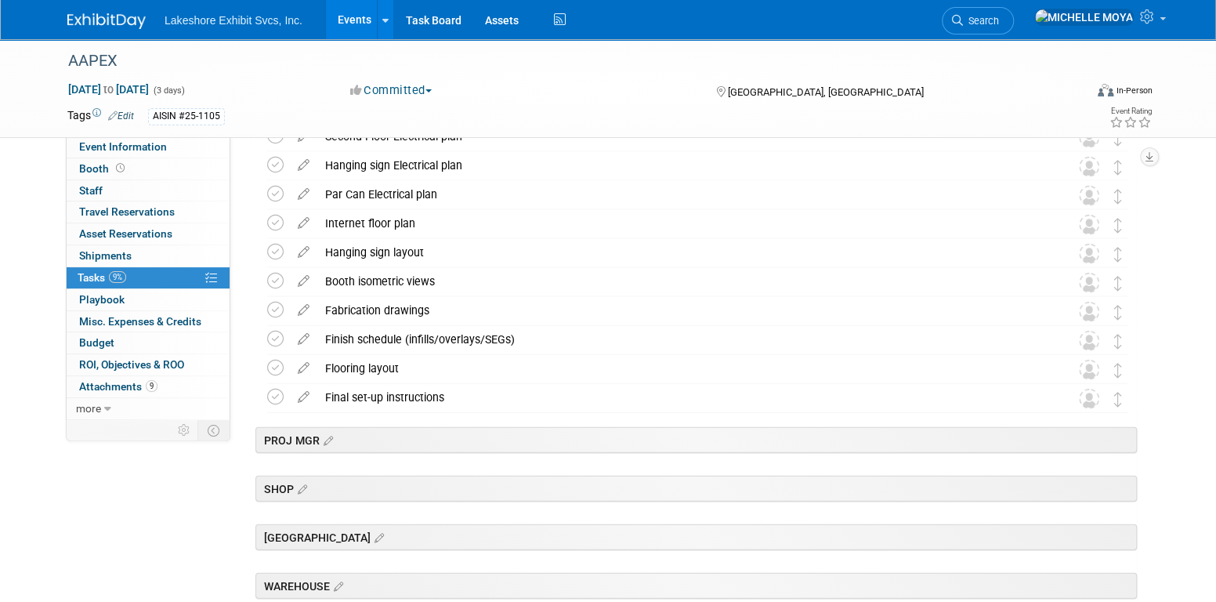
scroll to position [2111, 0]
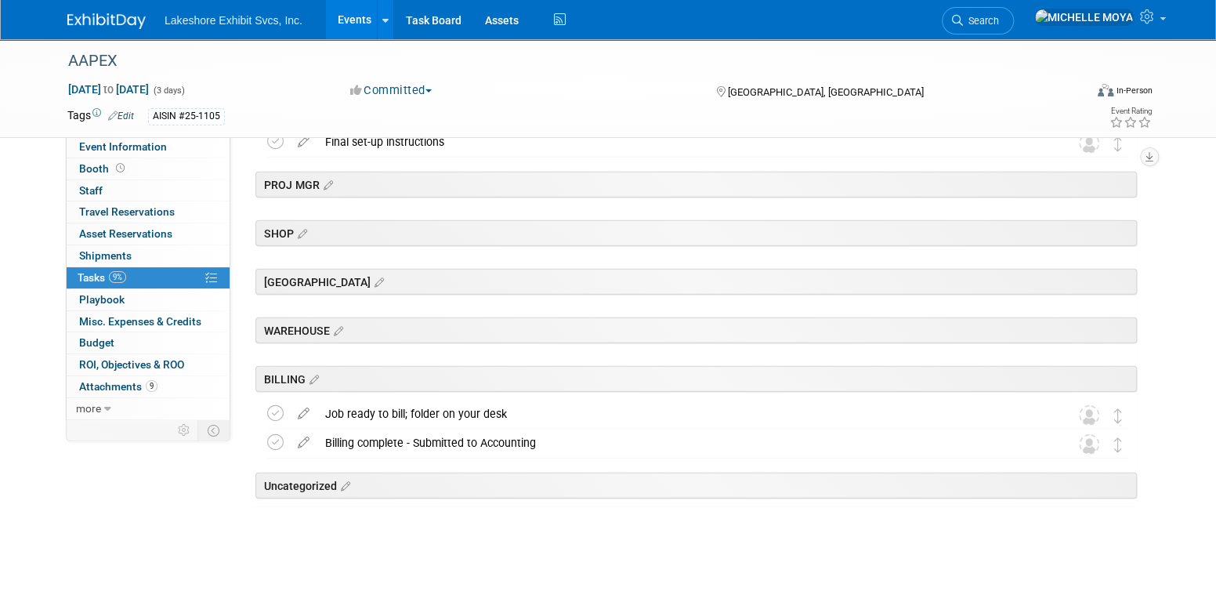
click at [365, 284] on div "CHITOWN" at bounding box center [696, 282] width 882 height 26
click at [371, 279] on icon at bounding box center [377, 283] width 13 height 14
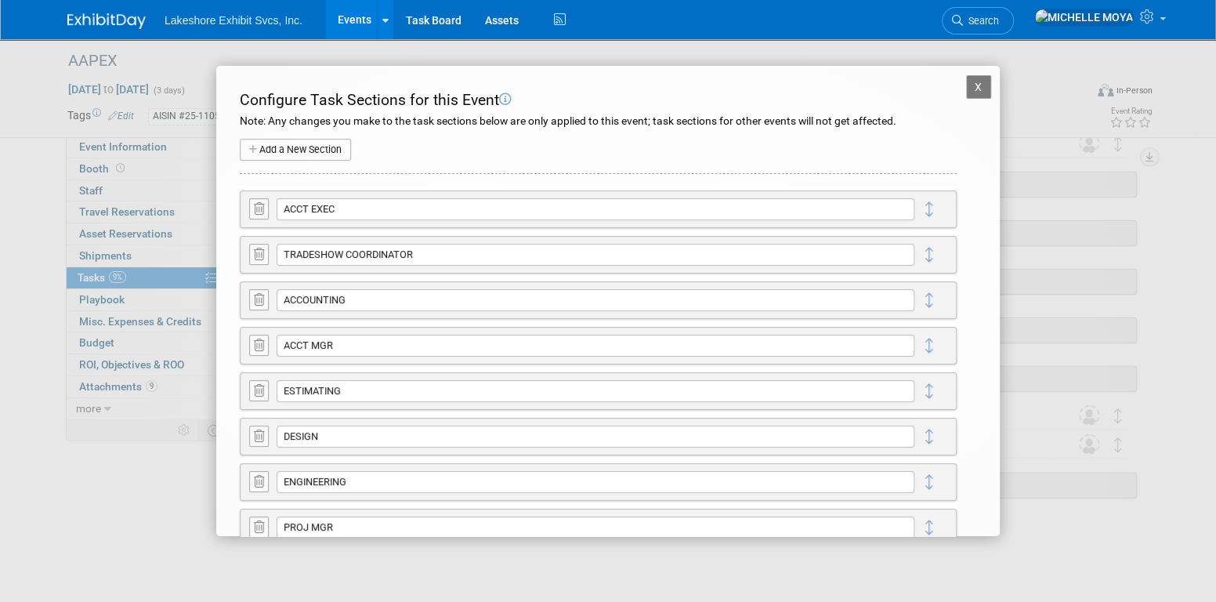
click at [966, 85] on button "X" at bounding box center [978, 87] width 25 height 24
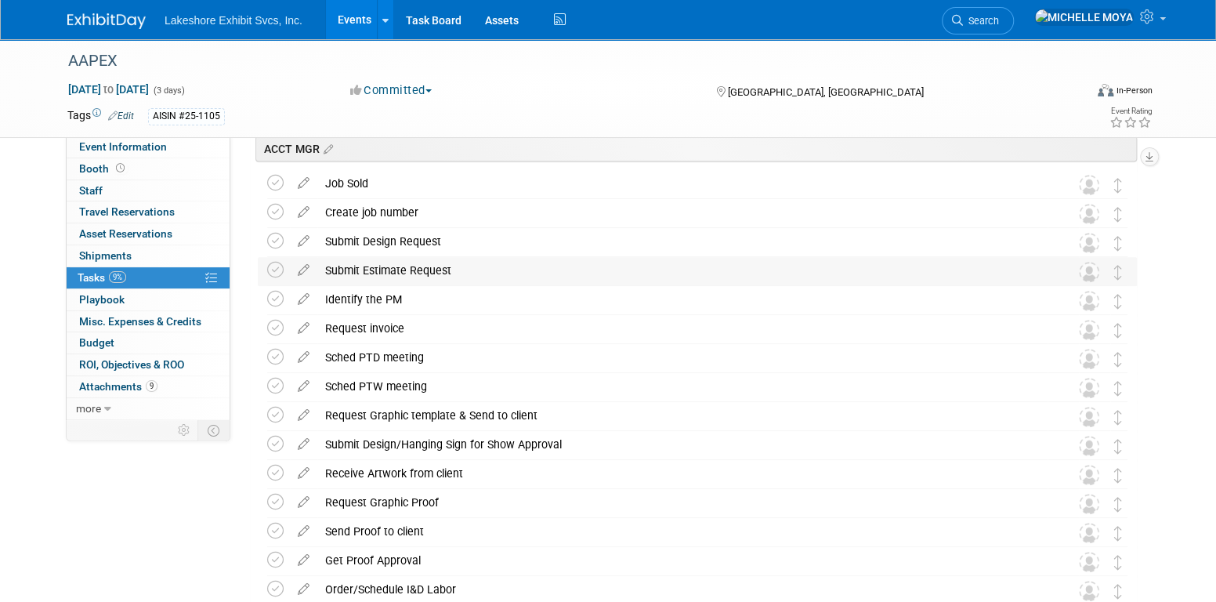
scroll to position [0, 0]
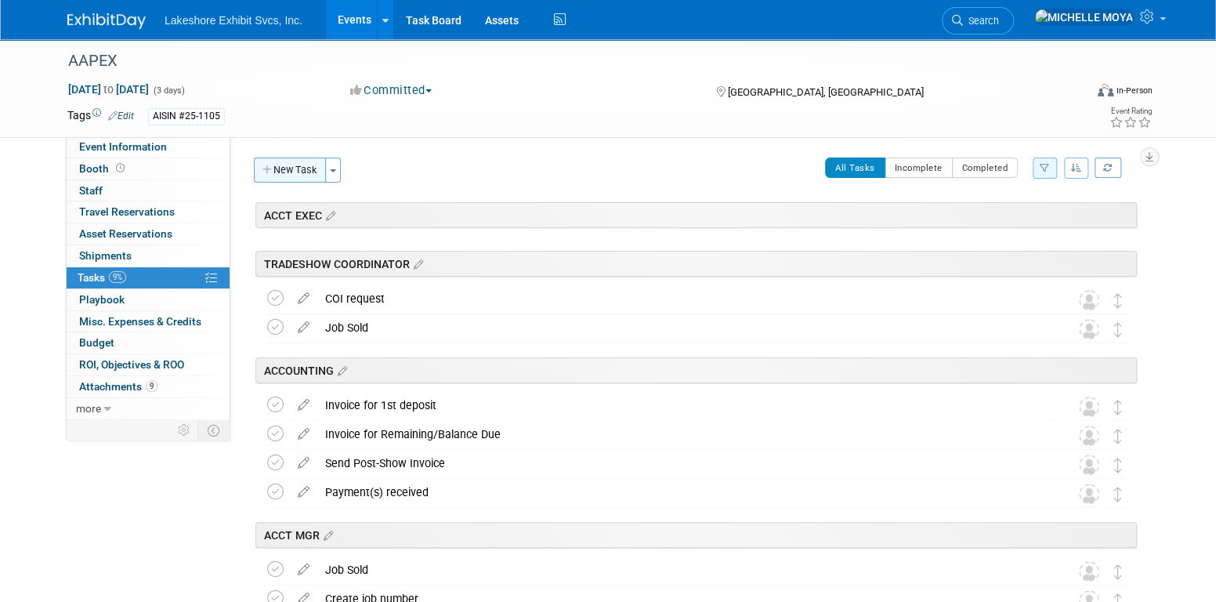
click at [311, 164] on button "New Task" at bounding box center [290, 170] width 72 height 25
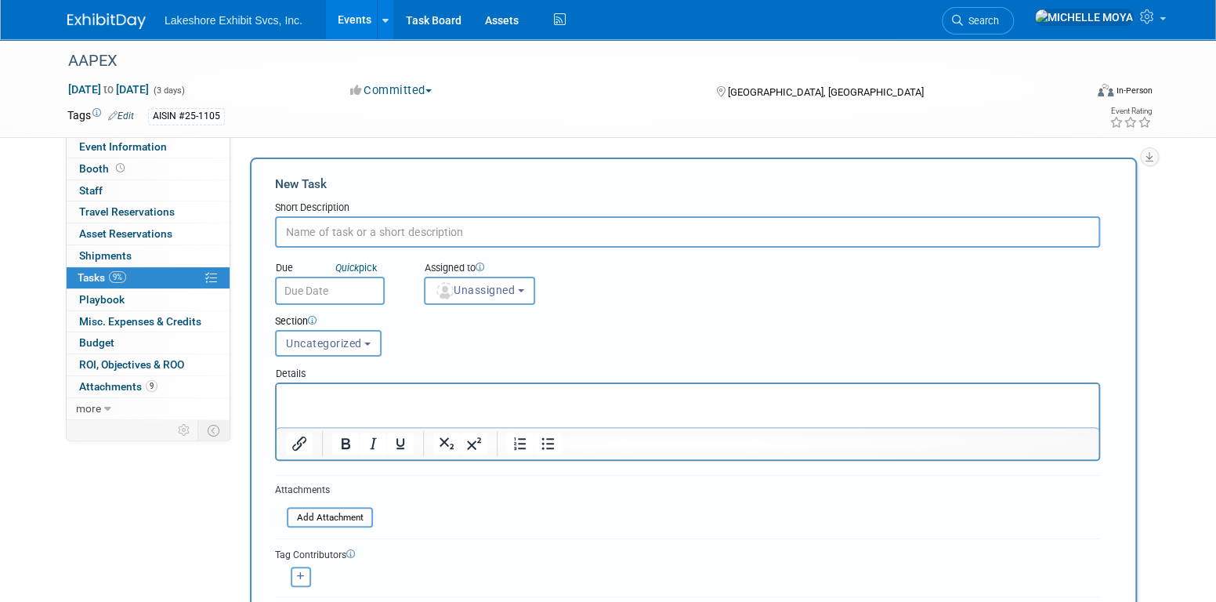
click at [346, 219] on input "text" at bounding box center [687, 231] width 825 height 31
click at [284, 229] on input "Graphic Proofs" at bounding box center [687, 231] width 825 height 31
type input "Graphic Proofs"
click at [482, 284] on span "Unassigned" at bounding box center [475, 290] width 80 height 13
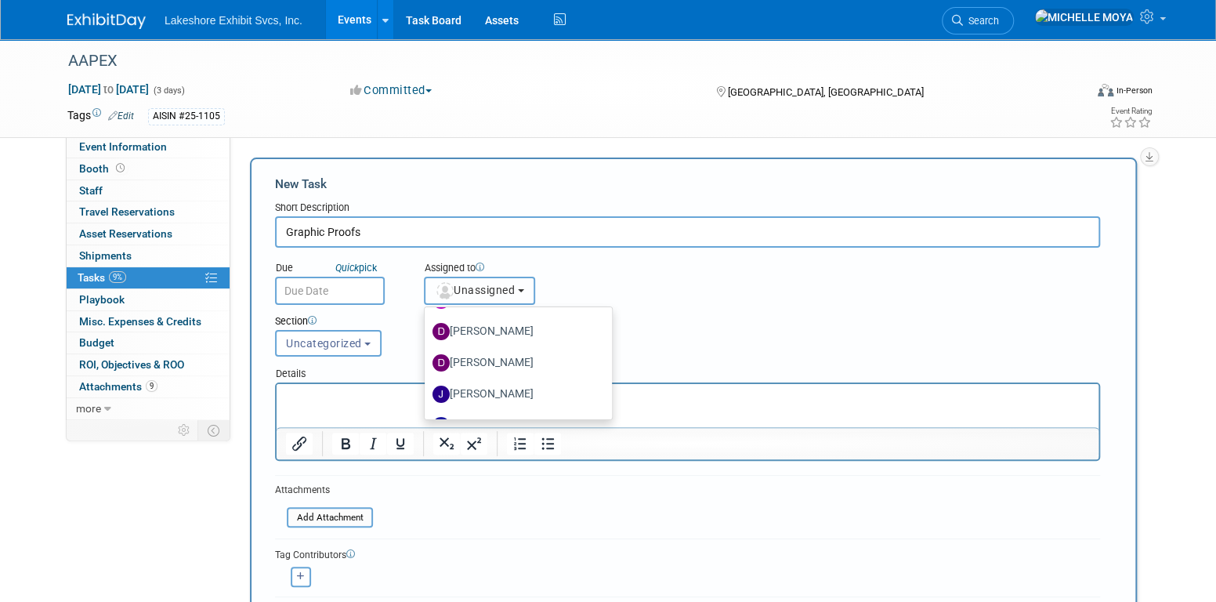
scroll to position [274, 0]
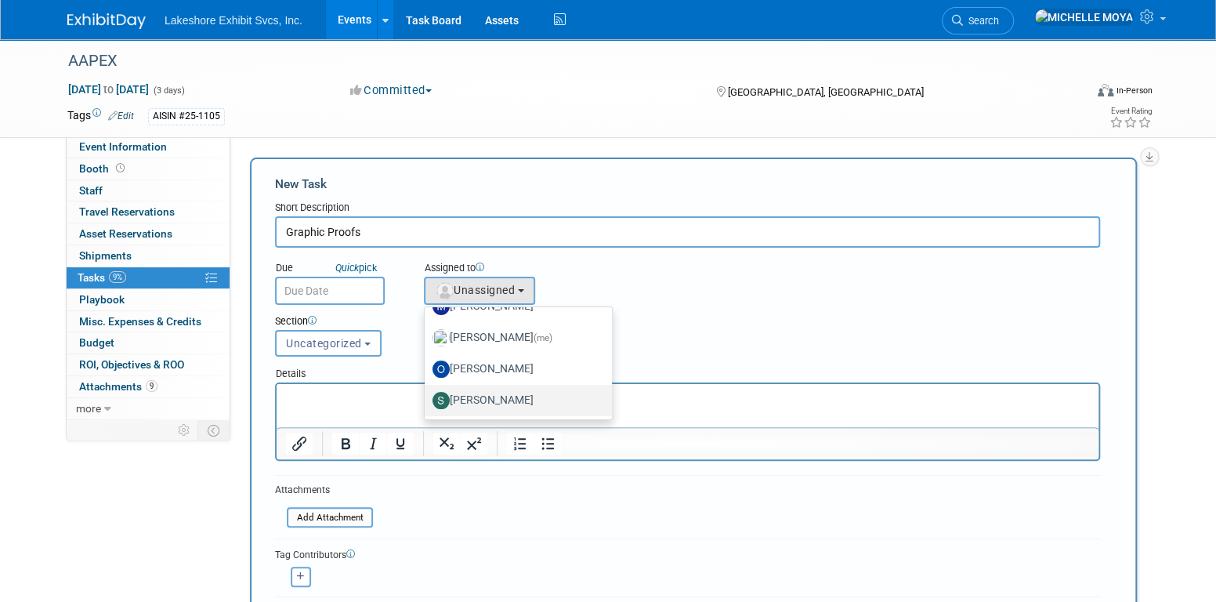
click at [542, 396] on label "Stephen Hurn" at bounding box center [515, 400] width 164 height 25
click at [427, 396] on input "Stephen Hurn" at bounding box center [422, 398] width 10 height 10
select select "9b29c328-8c3b-445d-b8d5-c5f8ee202ede"
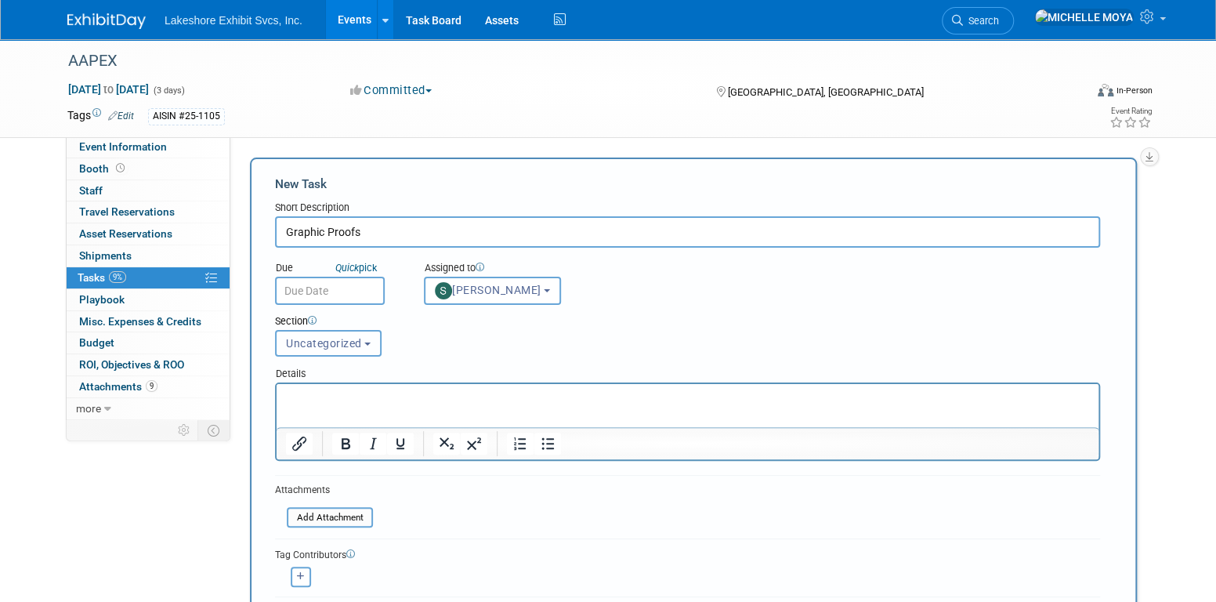
click at [374, 342] on button "Uncategorized" at bounding box center [328, 343] width 107 height 27
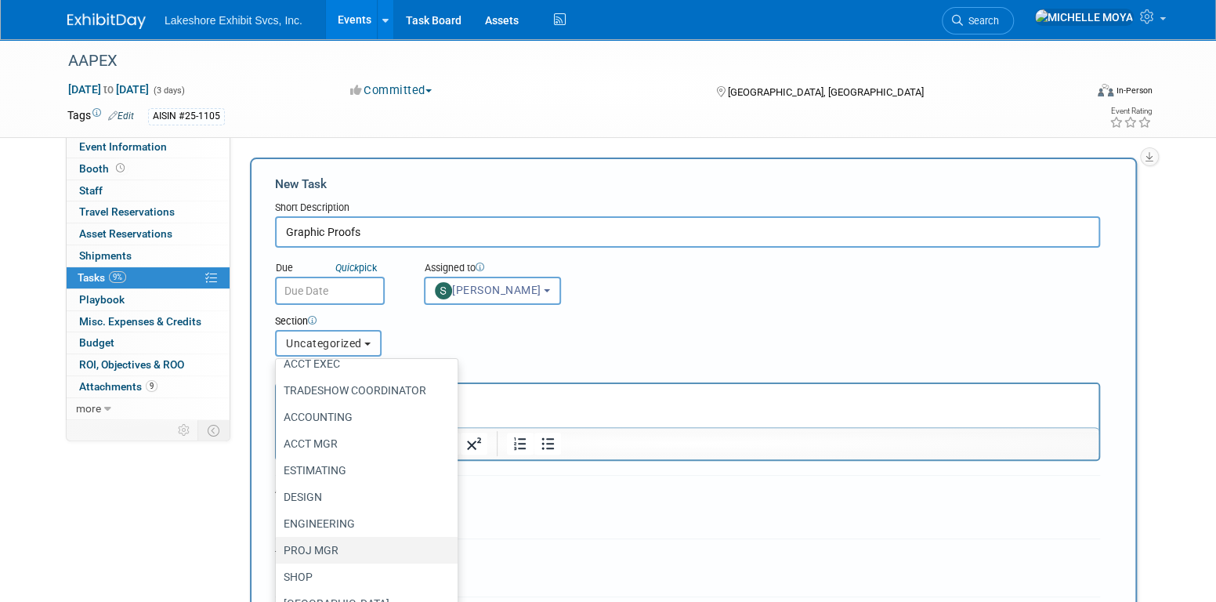
scroll to position [100, 0]
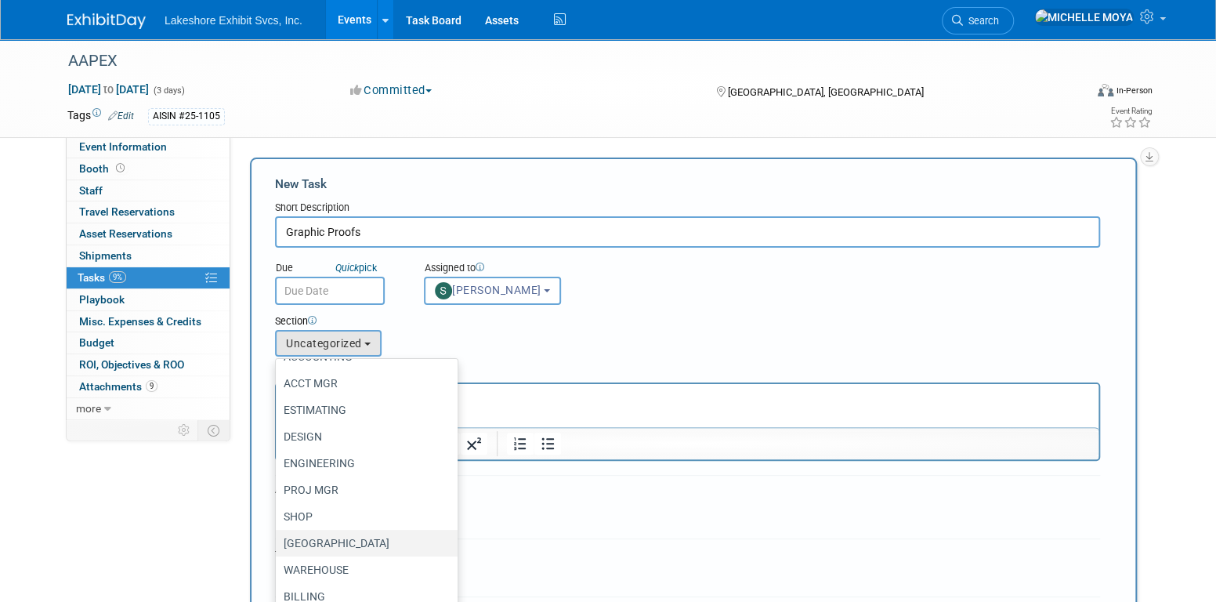
click at [352, 535] on label "CHITOWN" at bounding box center [363, 543] width 158 height 20
click at [278, 538] on input "CHITOWN" at bounding box center [273, 543] width 10 height 10
select select "11273691"
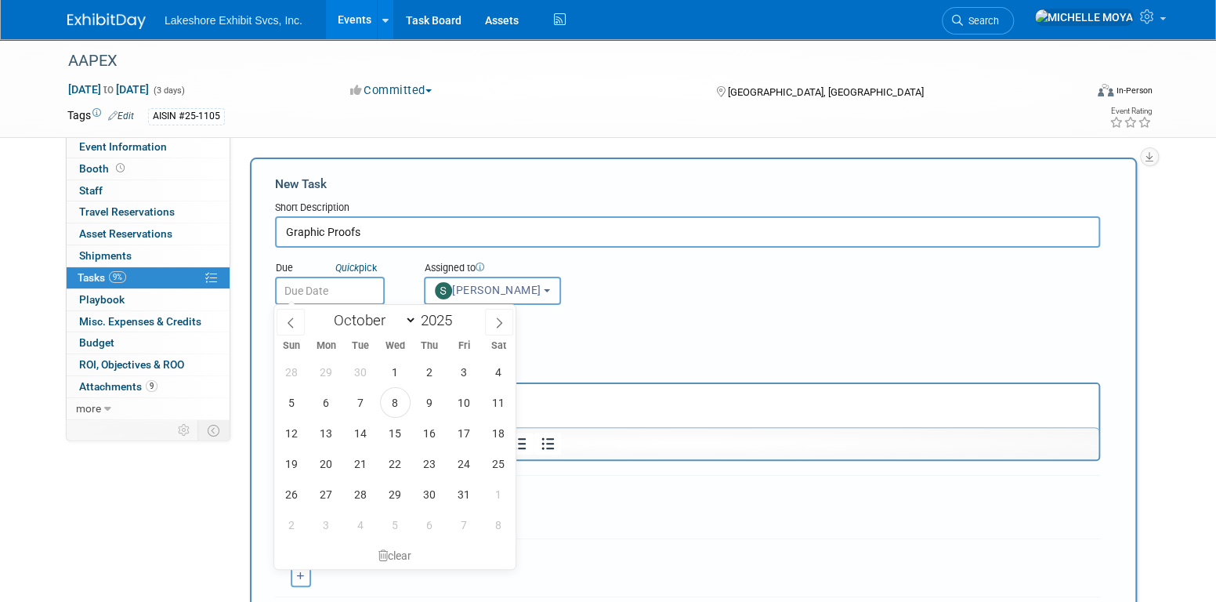
click at [339, 291] on input "text" at bounding box center [330, 291] width 110 height 28
click at [467, 396] on span "10" at bounding box center [464, 402] width 31 height 31
type input "Oct 10, 2025"
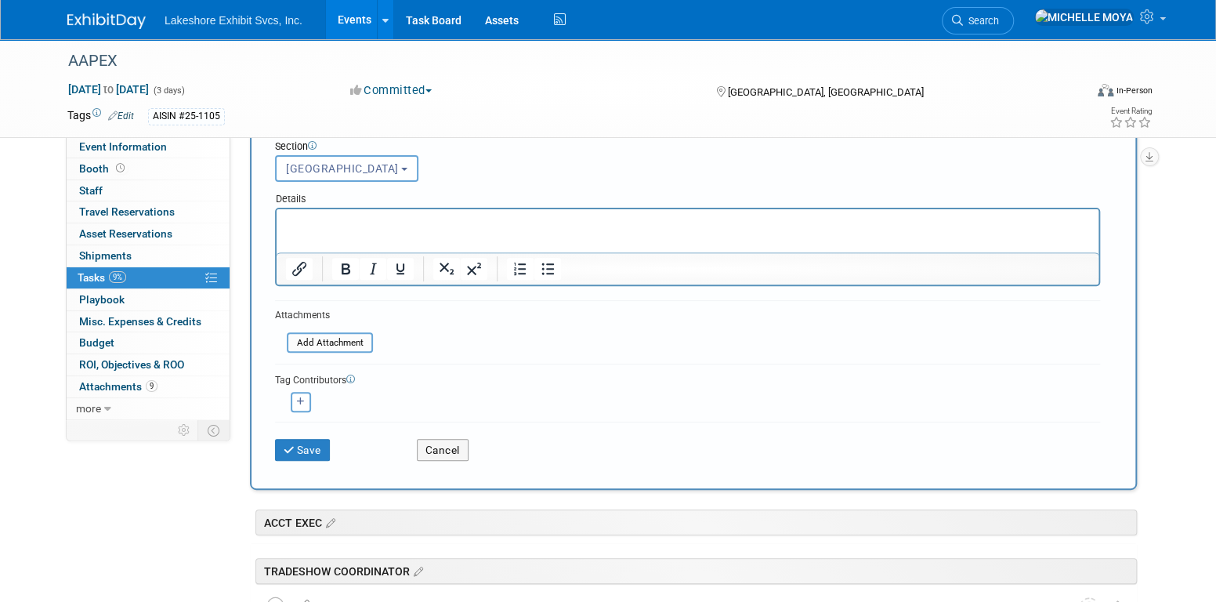
scroll to position [235, 0]
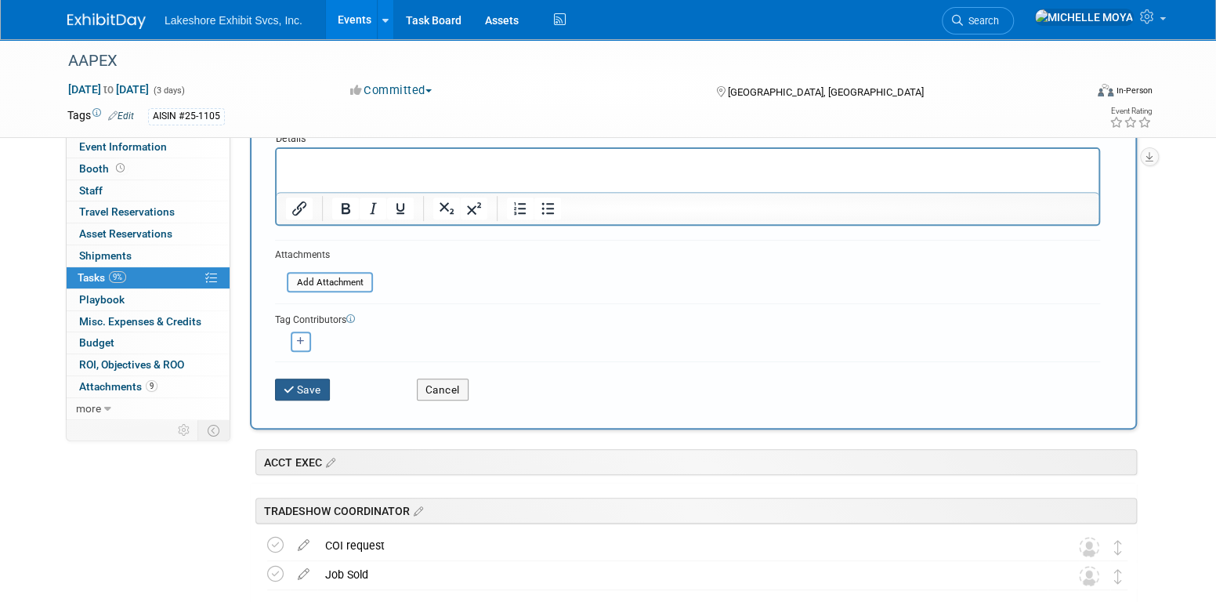
click at [317, 387] on button "Save" at bounding box center [302, 390] width 55 height 22
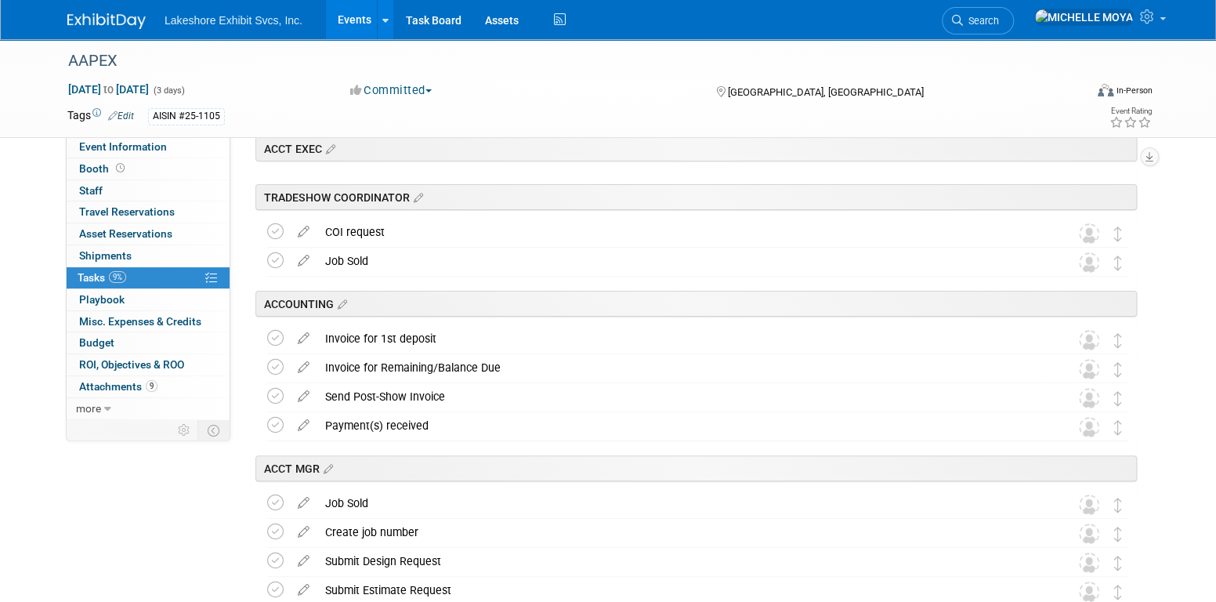
scroll to position [0, 0]
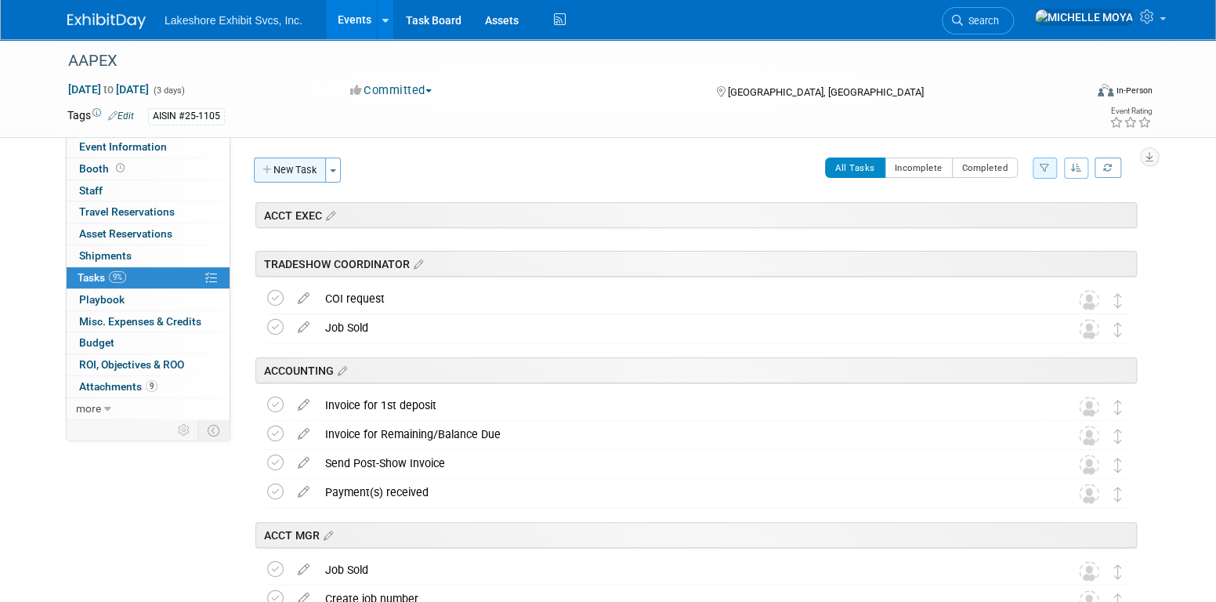
click at [311, 171] on button "New Task" at bounding box center [290, 170] width 72 height 25
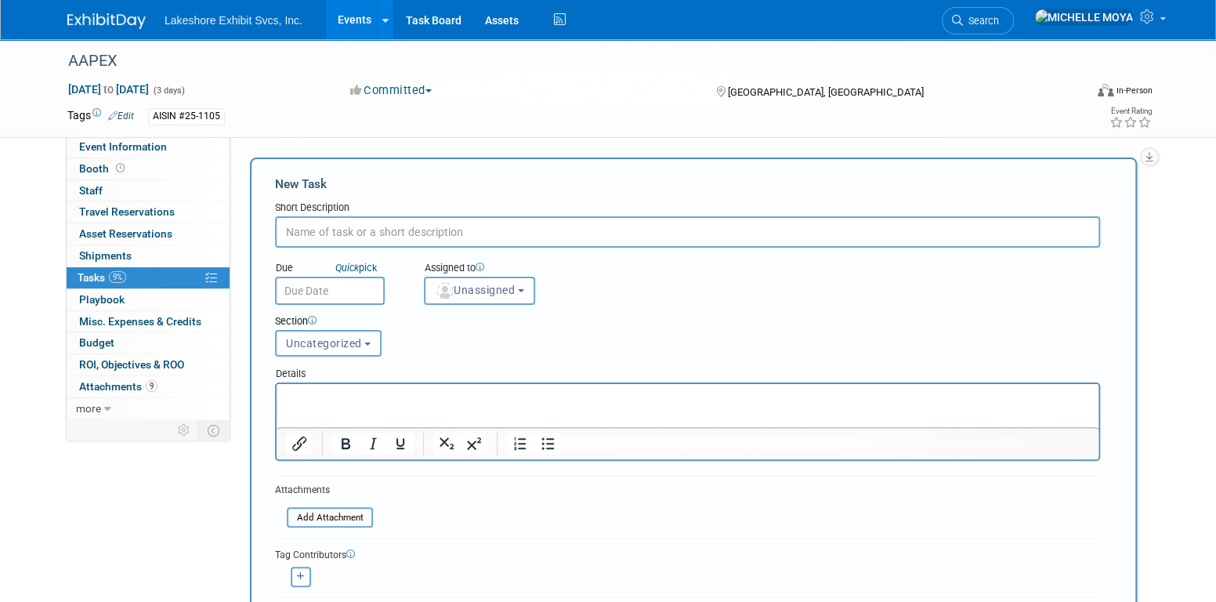
click at [355, 20] on link "Events" at bounding box center [354, 19] width 57 height 39
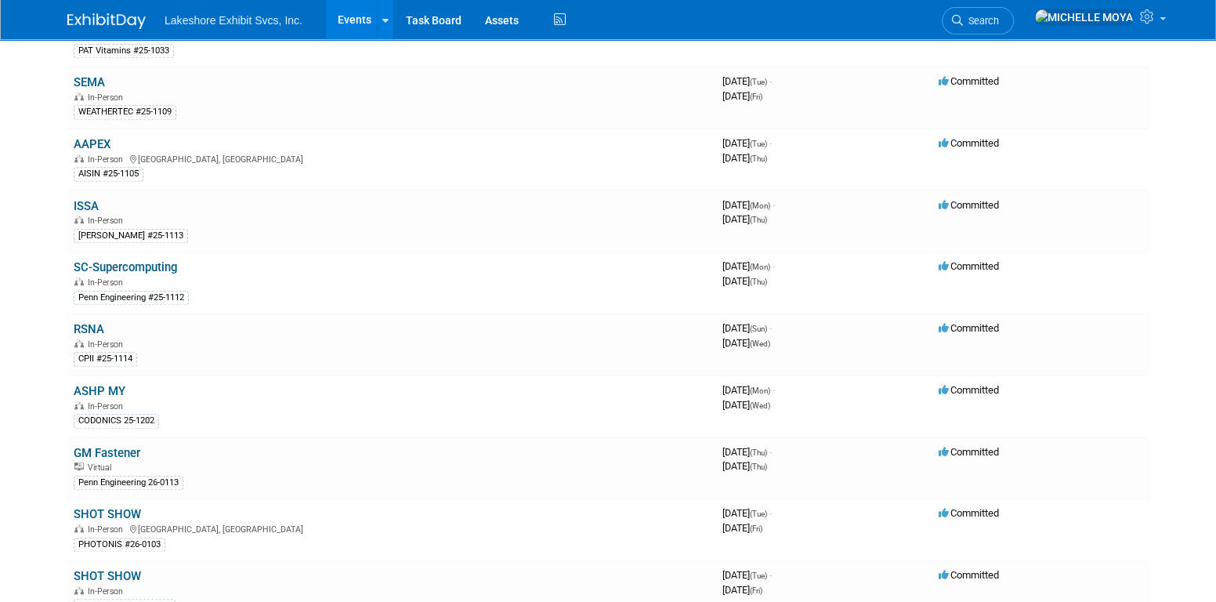
scroll to position [1019, 0]
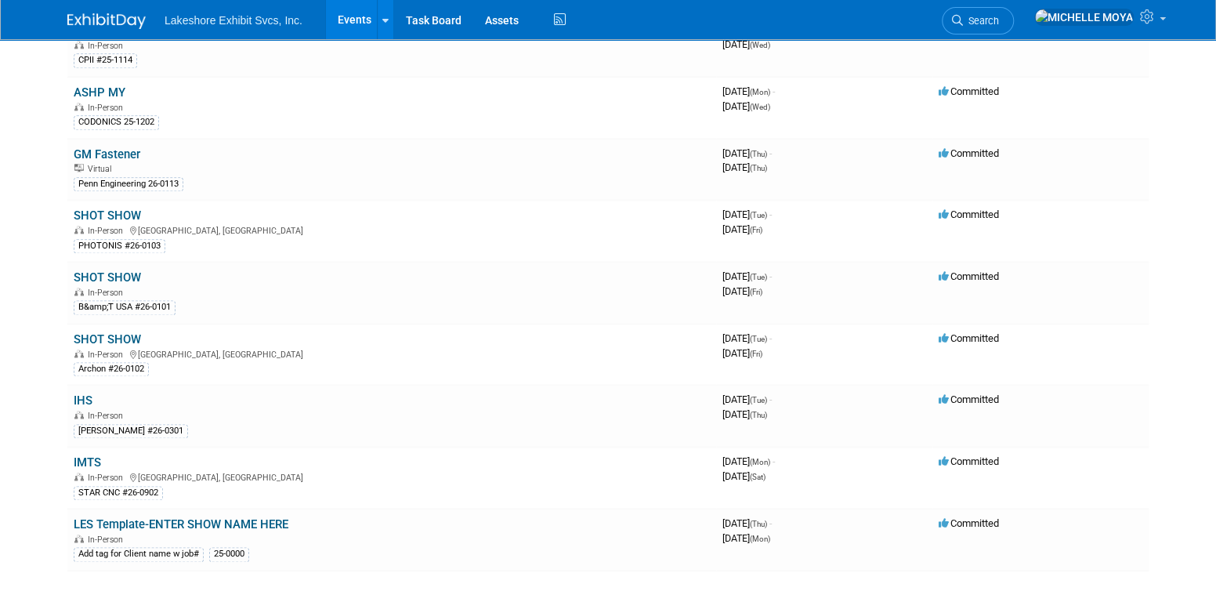
click at [166, 517] on link "LES Template-ENTER SHOW NAME HERE" at bounding box center [181, 524] width 215 height 14
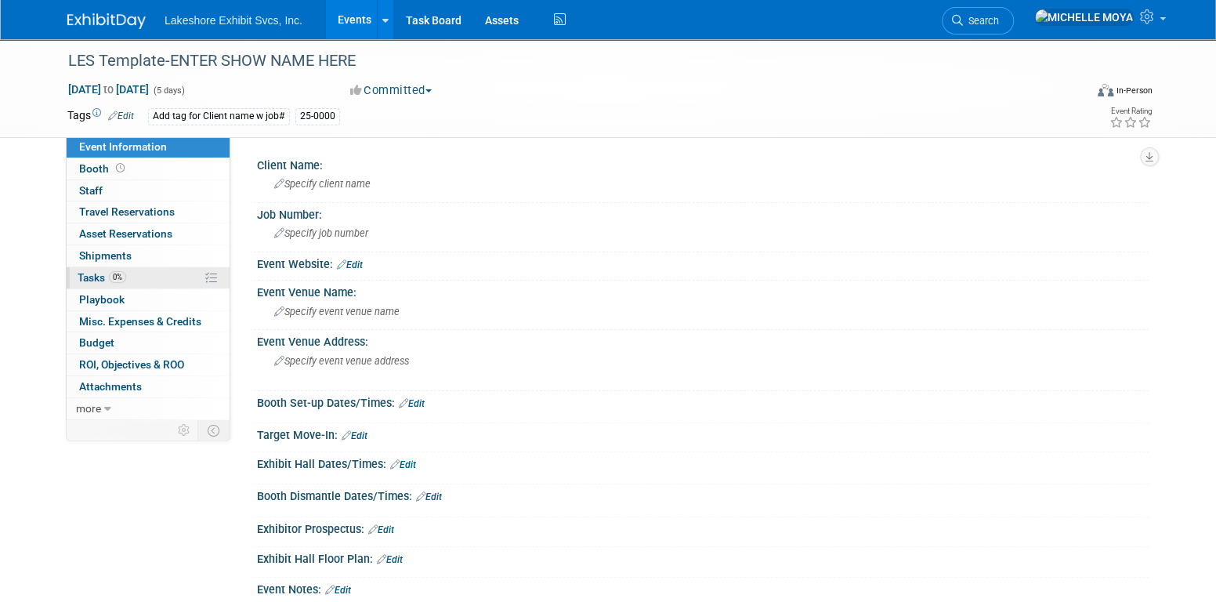
click at [152, 271] on link "0% Tasks 0%" at bounding box center [148, 277] width 163 height 21
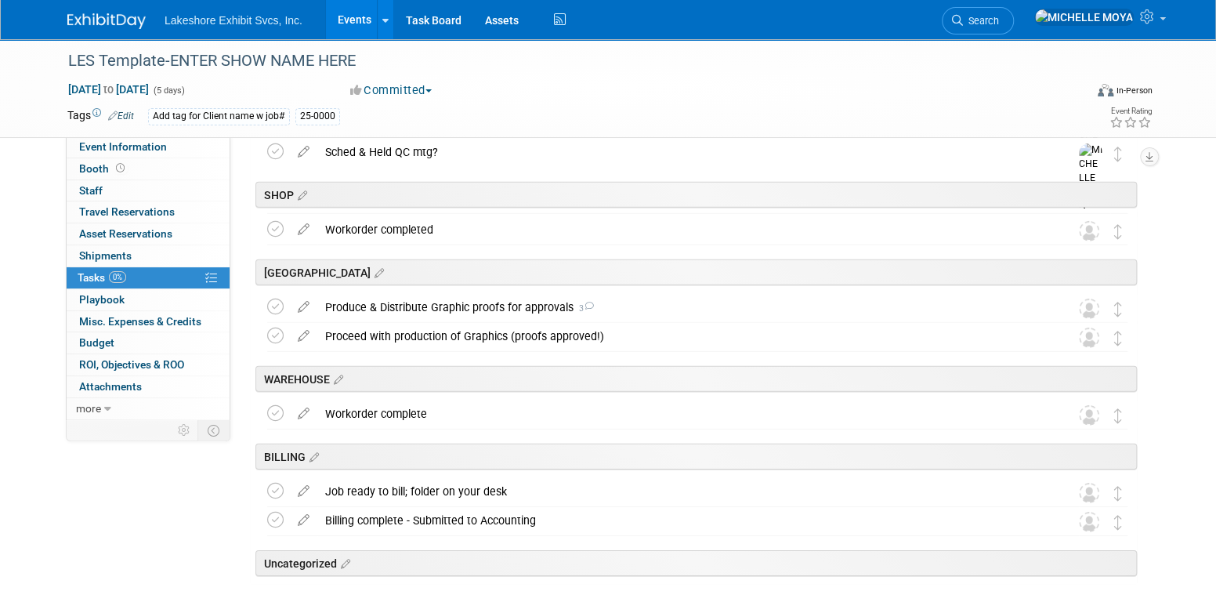
scroll to position [2496, 0]
click at [482, 306] on div "Produce & Distribute Graphic proofs for approvals 3" at bounding box center [682, 308] width 730 height 27
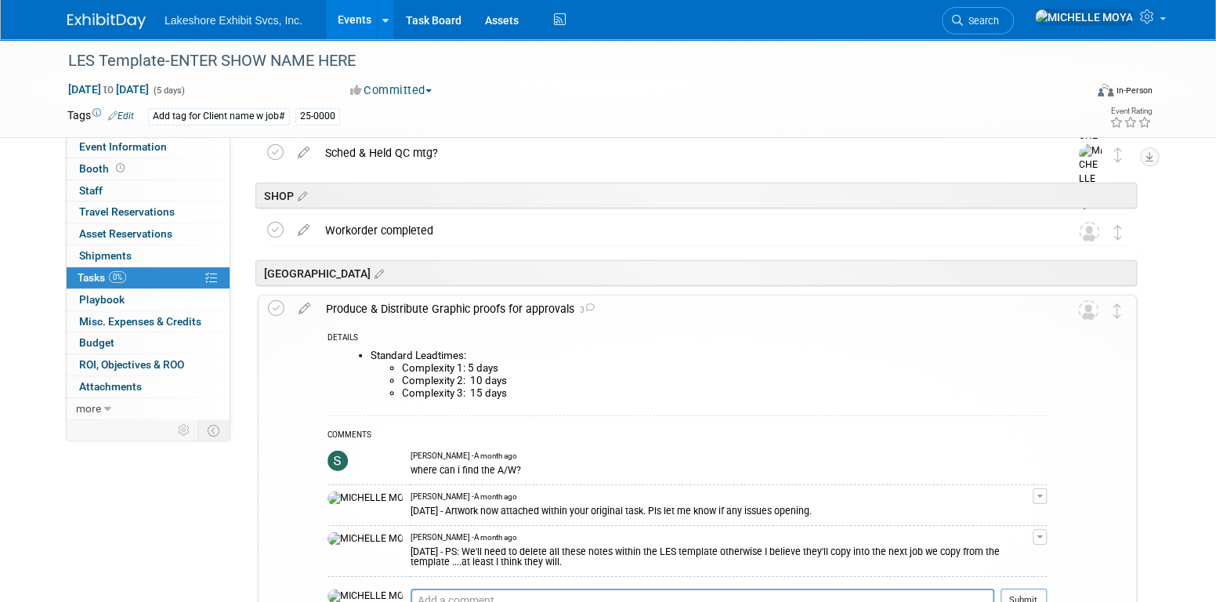
click at [480, 306] on div "Produce & Distribute Graphic proofs for approvals 3" at bounding box center [682, 308] width 729 height 27
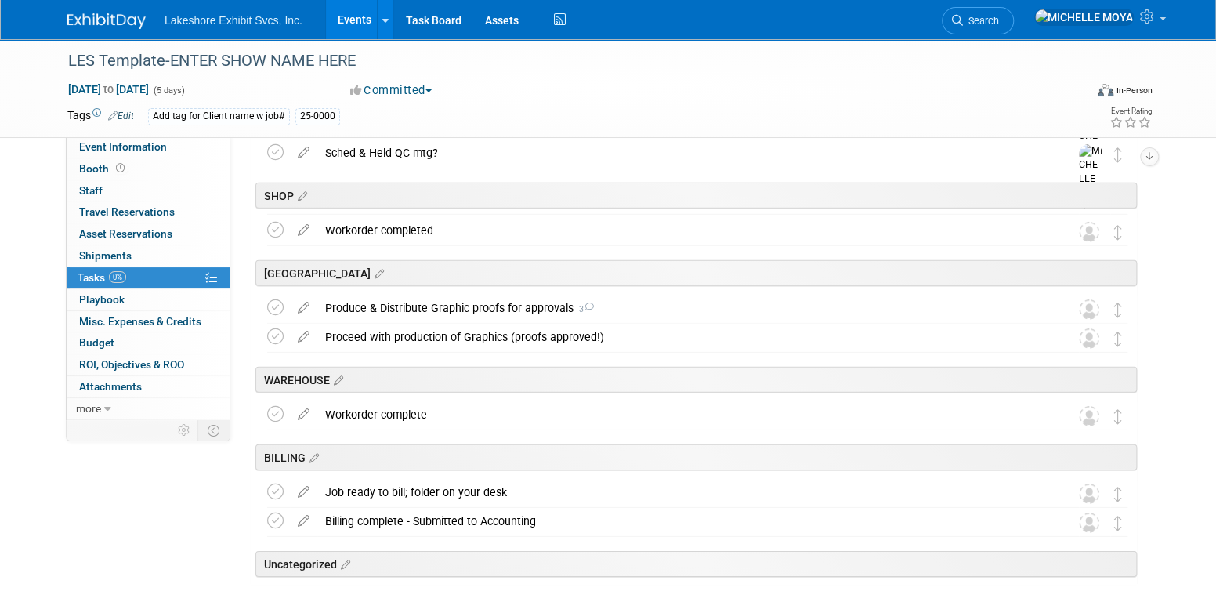
click at [353, 20] on link "Events" at bounding box center [354, 19] width 57 height 39
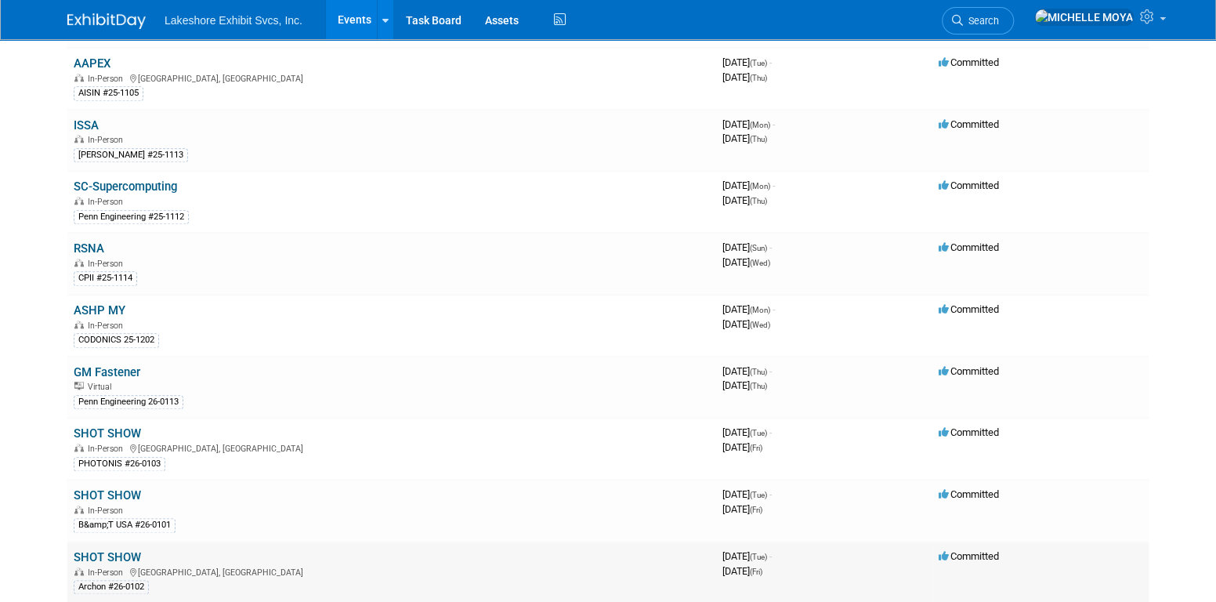
scroll to position [784, 0]
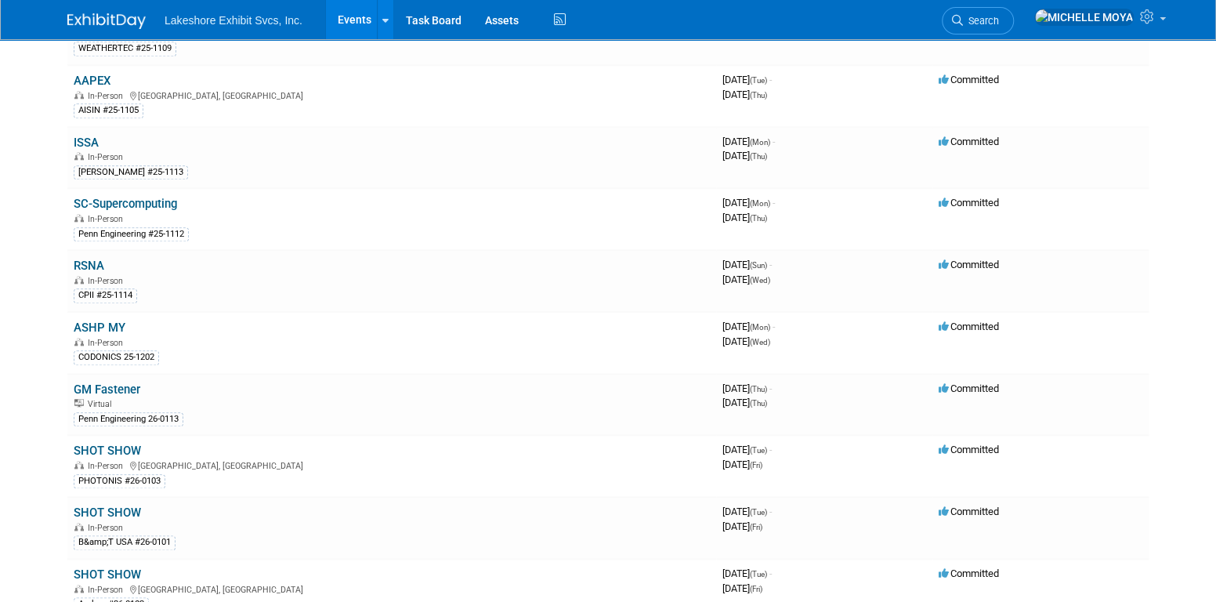
click at [103, 74] on link "AAPEX" at bounding box center [92, 81] width 37 height 14
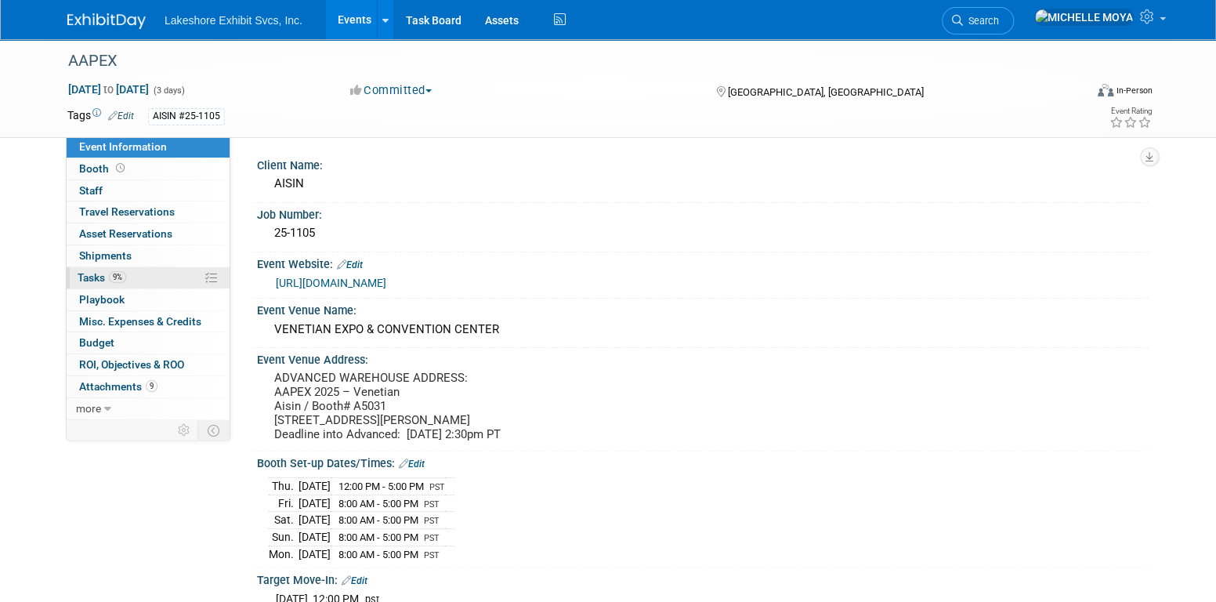
click at [164, 275] on link "9% Tasks 9%" at bounding box center [148, 277] width 163 height 21
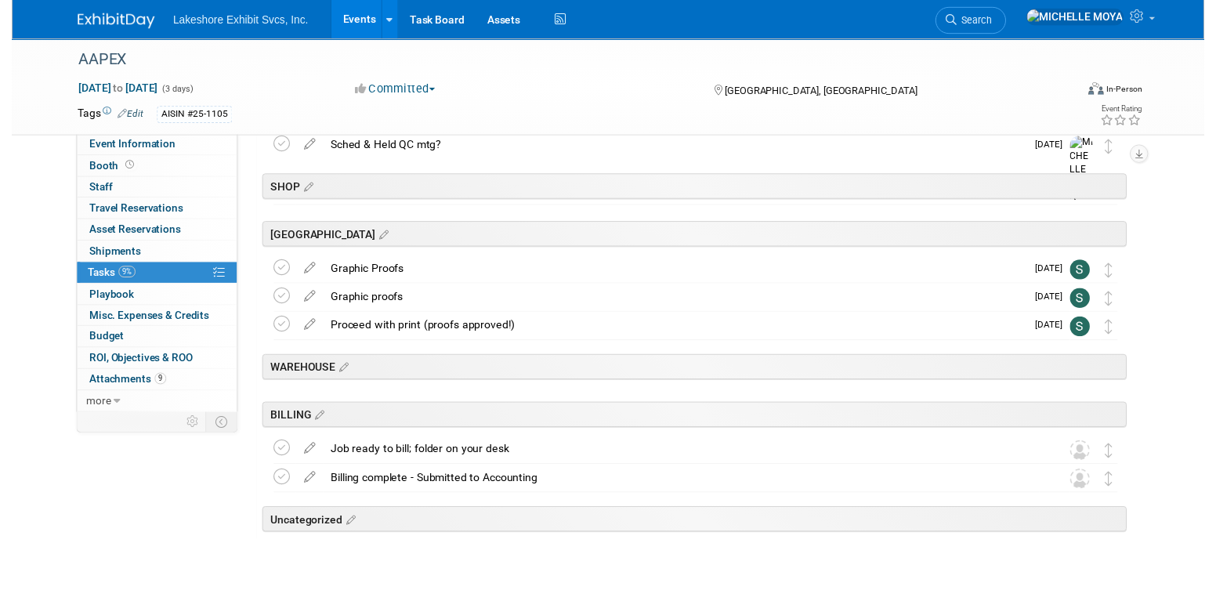
scroll to position [2418, 0]
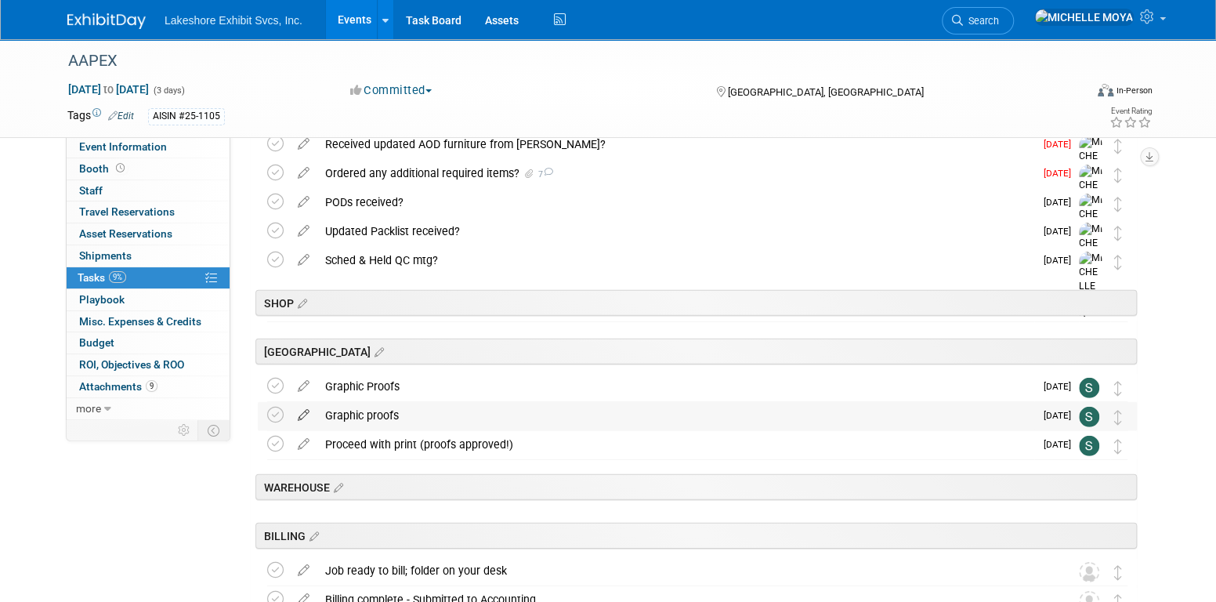
click at [307, 411] on icon at bounding box center [303, 412] width 27 height 20
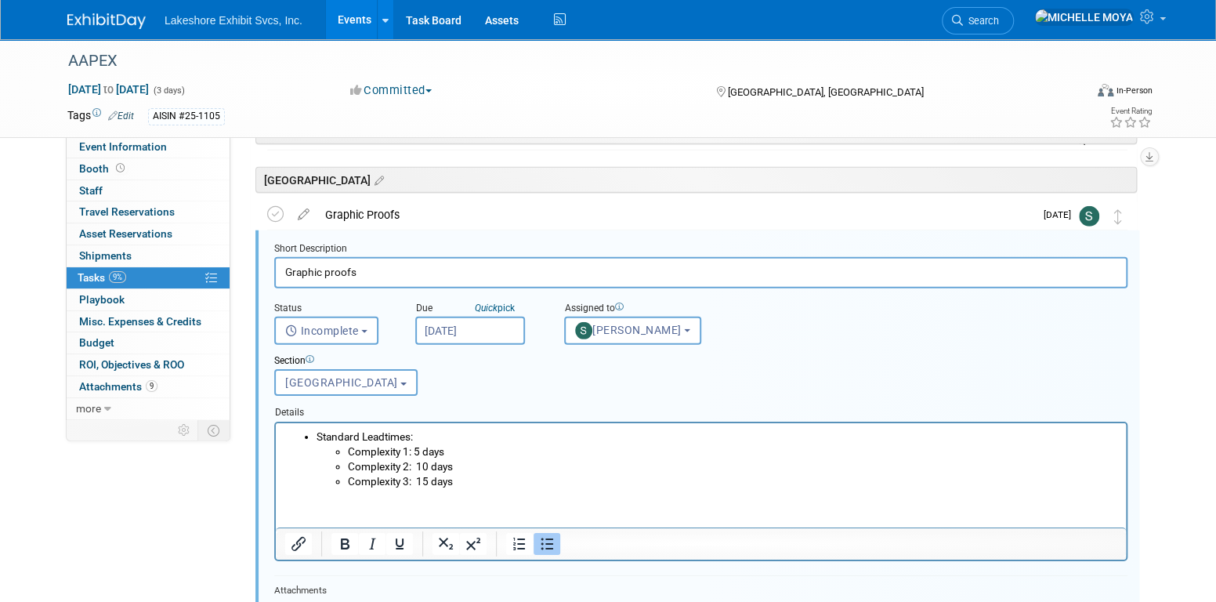
scroll to position [2746, 0]
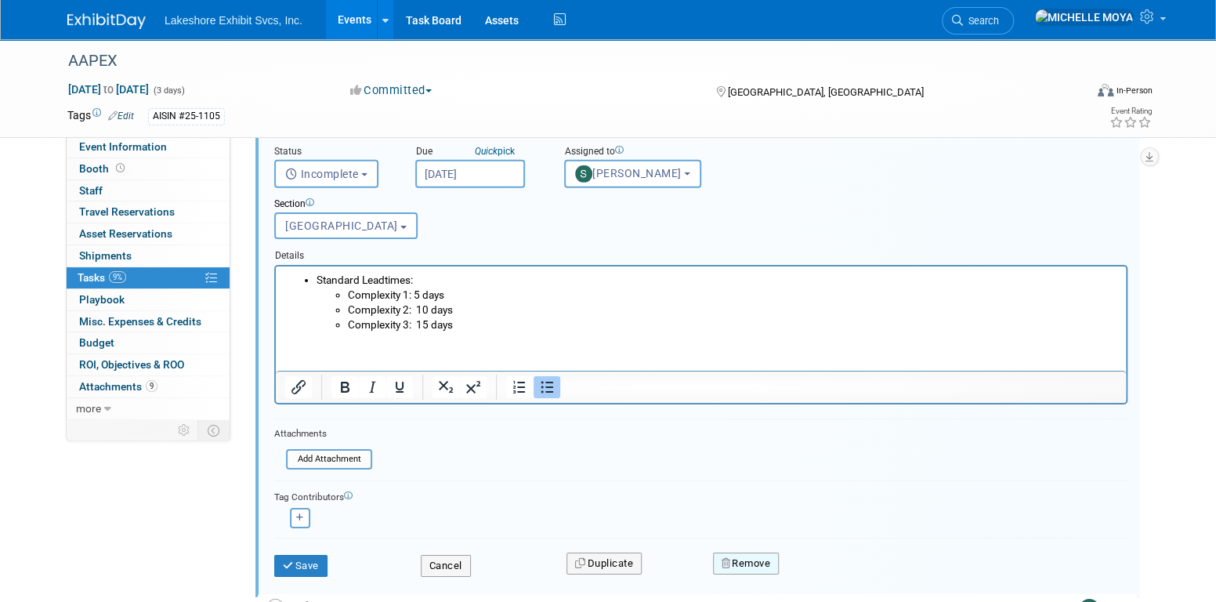
click at [770, 558] on button "Remove" at bounding box center [746, 564] width 67 height 22
click at [832, 568] on link "Yes" at bounding box center [833, 576] width 45 height 25
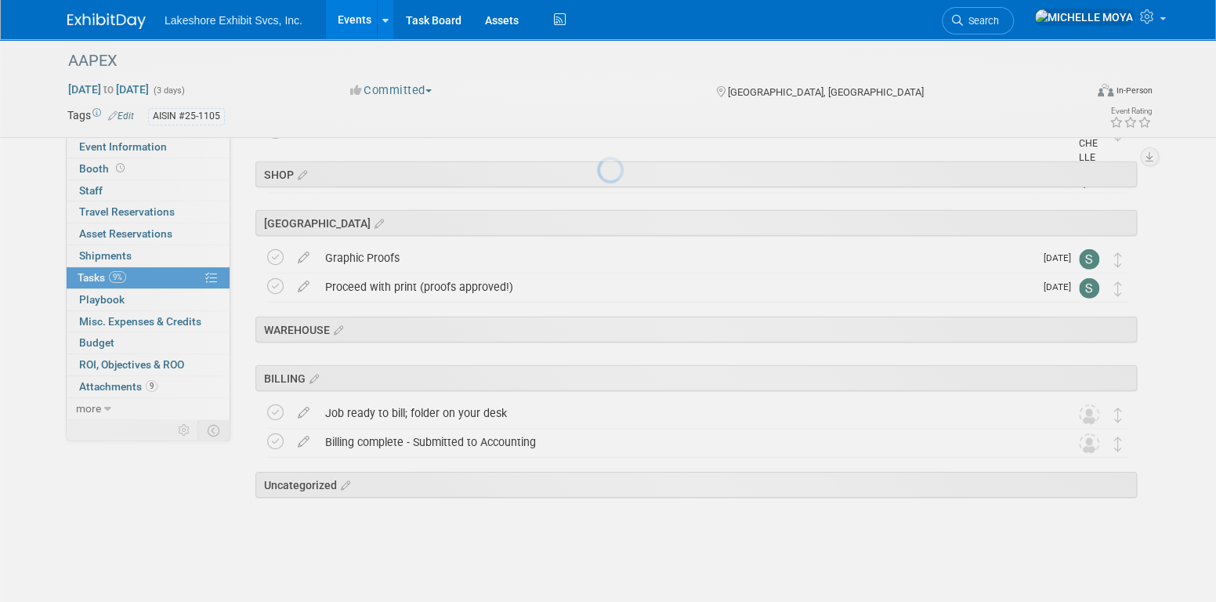
scroll to position [2546, 0]
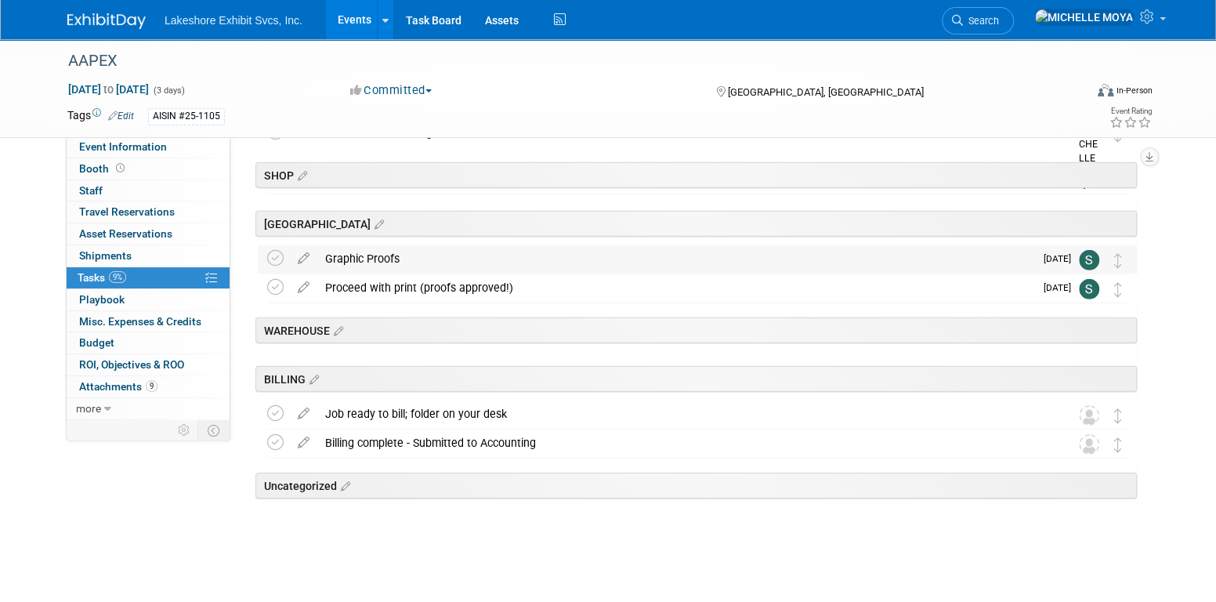
click at [360, 262] on div "Graphic Proofs" at bounding box center [675, 258] width 717 height 27
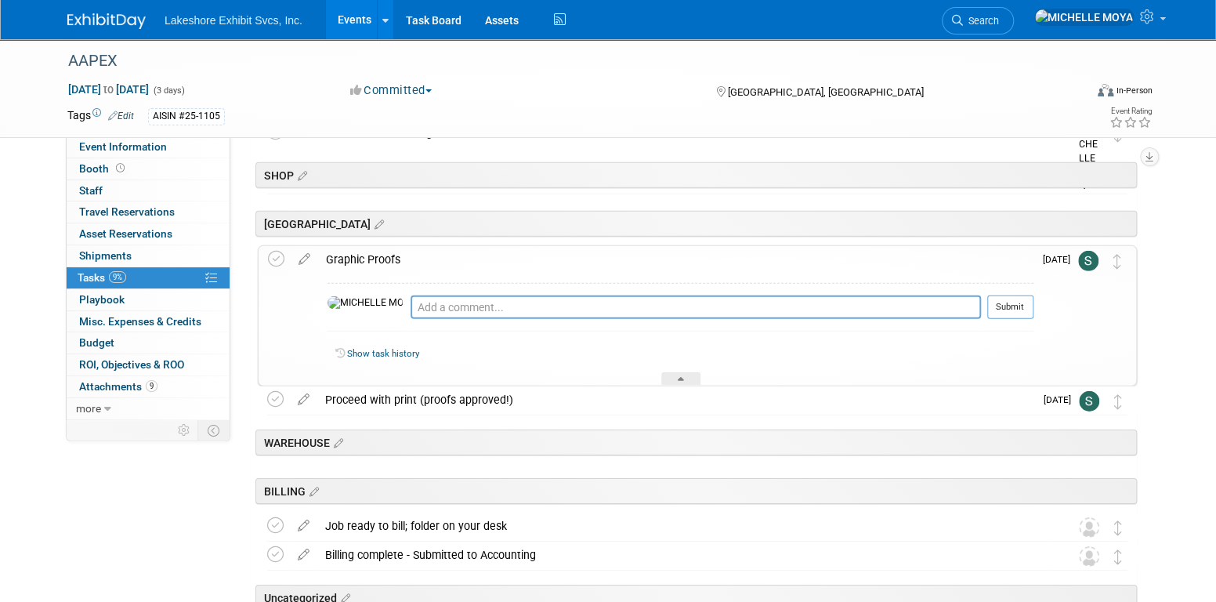
click at [379, 262] on div "Graphic Proofs" at bounding box center [676, 259] width 716 height 27
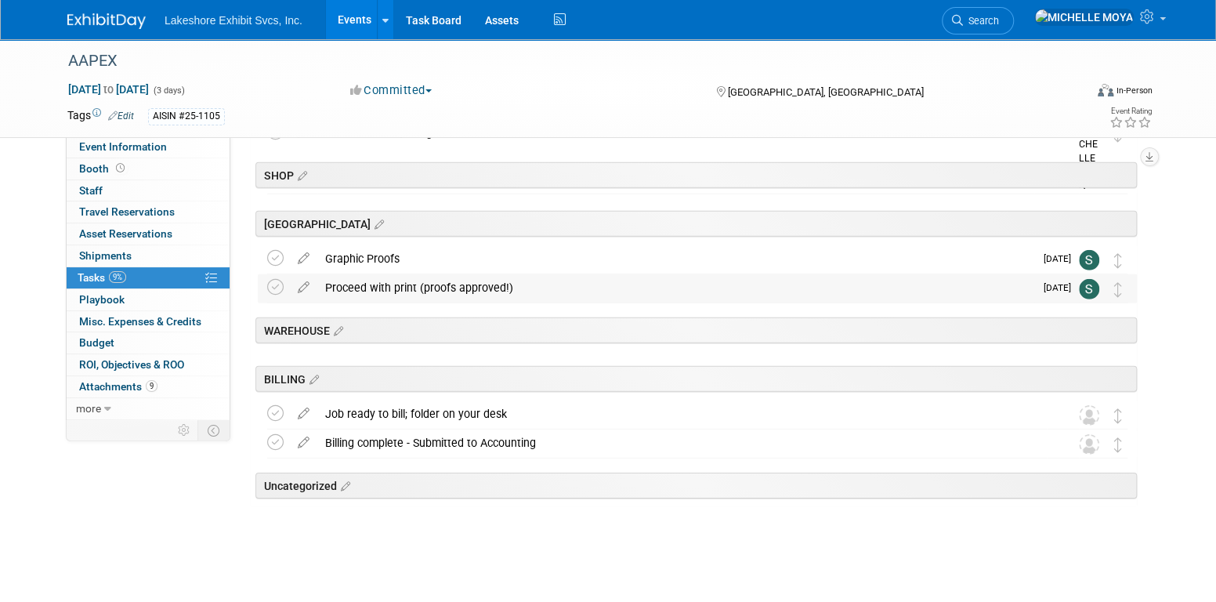
click at [383, 285] on div "Proceed with print (proofs approved!)" at bounding box center [675, 287] width 717 height 27
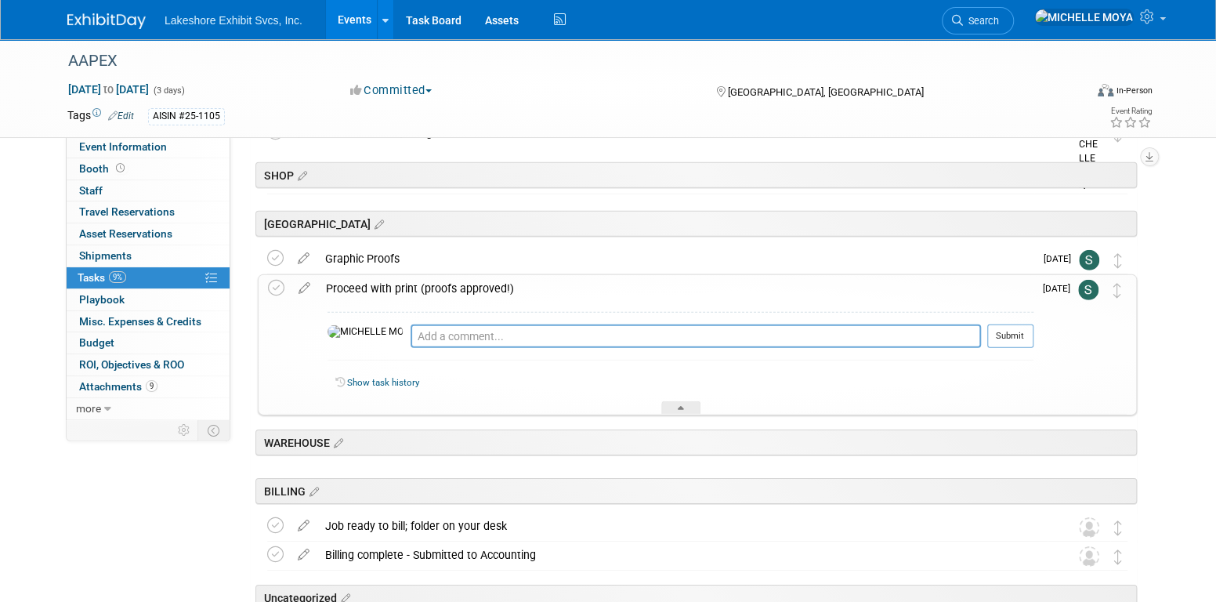
click at [384, 285] on div "Proceed with print (proofs approved!)" at bounding box center [676, 288] width 716 height 27
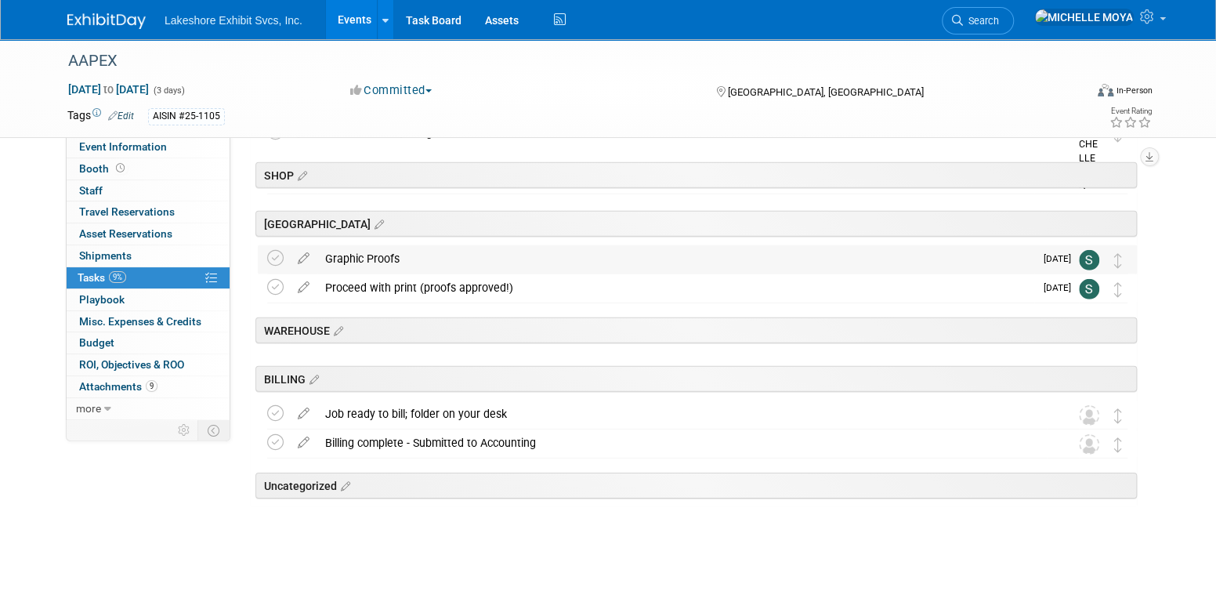
click at [378, 255] on div "Graphic Proofs" at bounding box center [675, 258] width 717 height 27
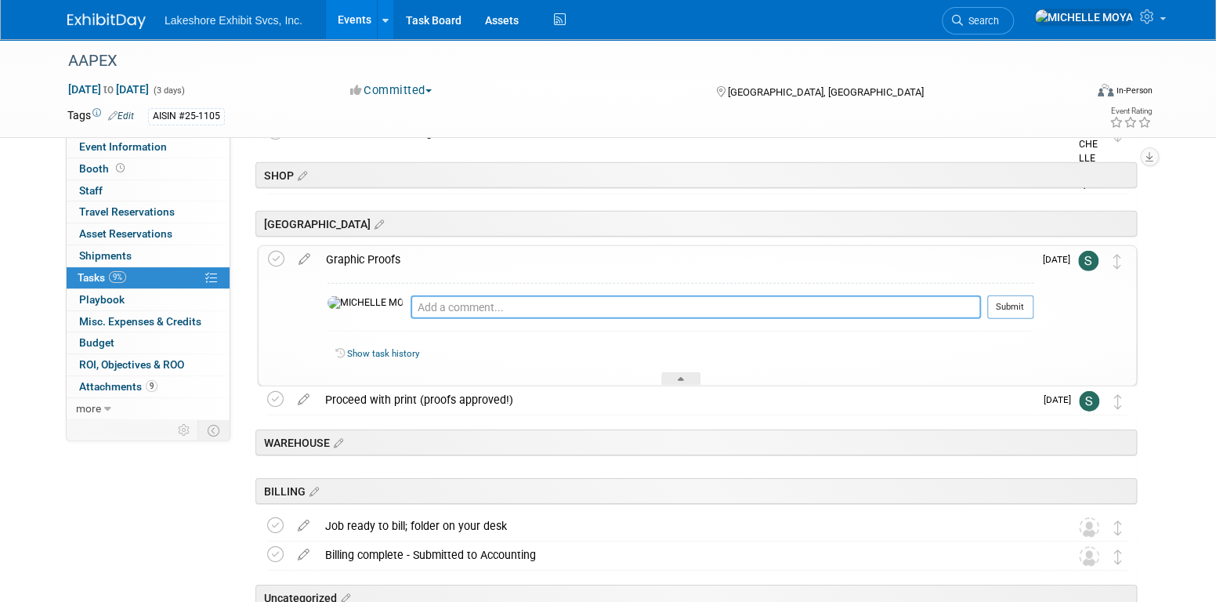
click at [411, 305] on textarea at bounding box center [696, 307] width 571 height 24
type textarea "10.08.25 - Outstanding"
click at [306, 256] on icon at bounding box center [304, 256] width 27 height 20
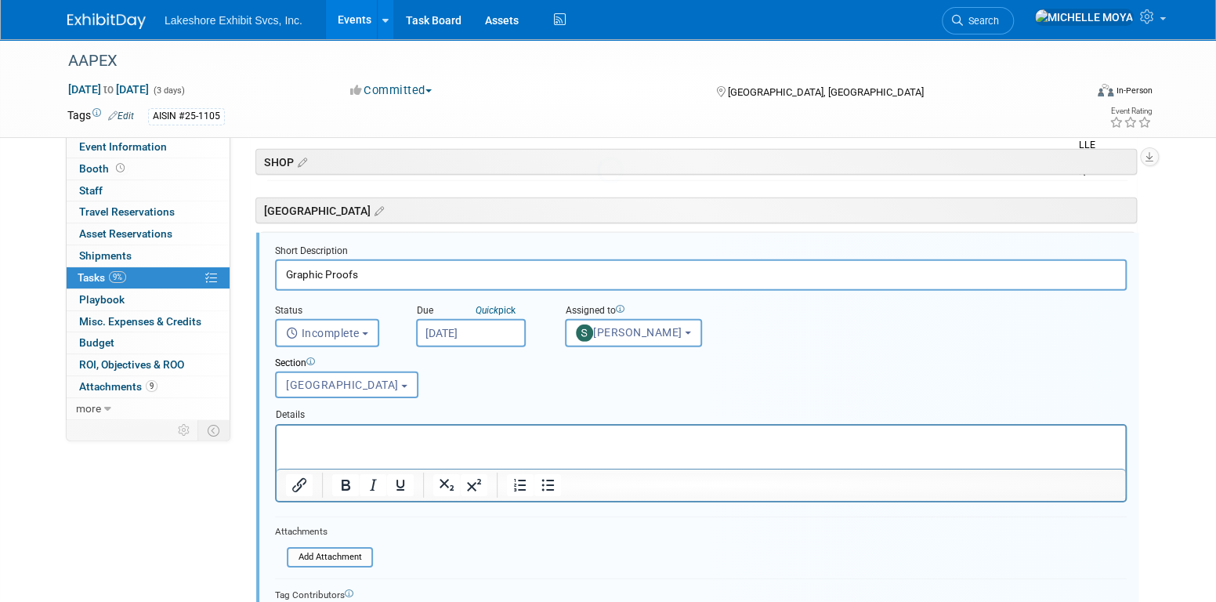
scroll to position [2561, 0]
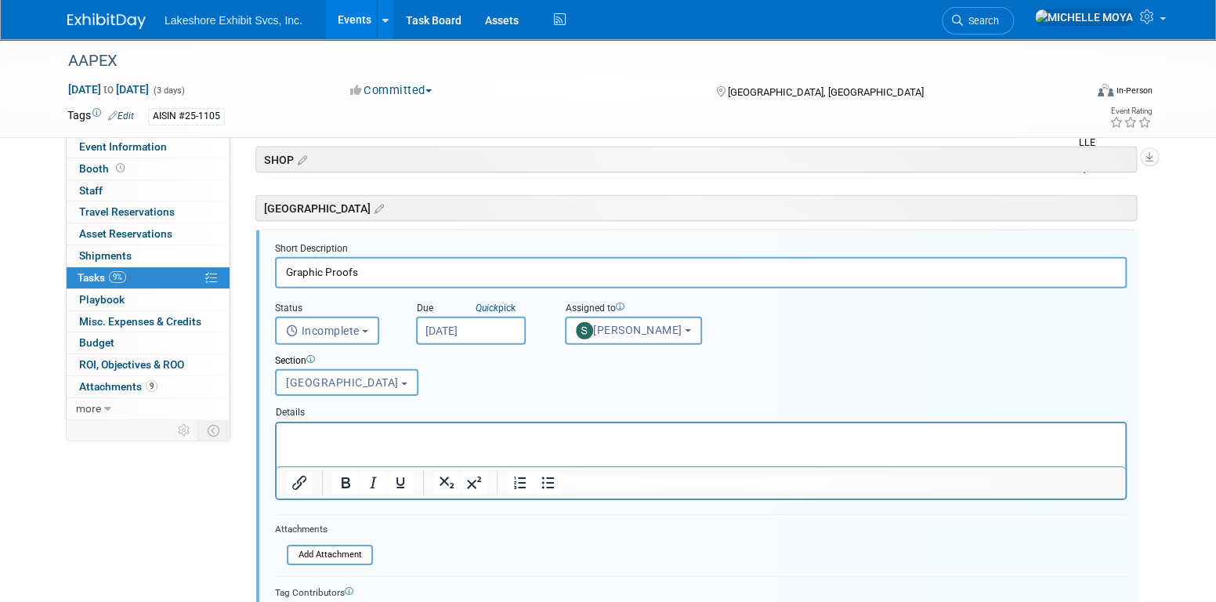
click at [285, 267] on input "Graphic Proofs" at bounding box center [701, 272] width 852 height 31
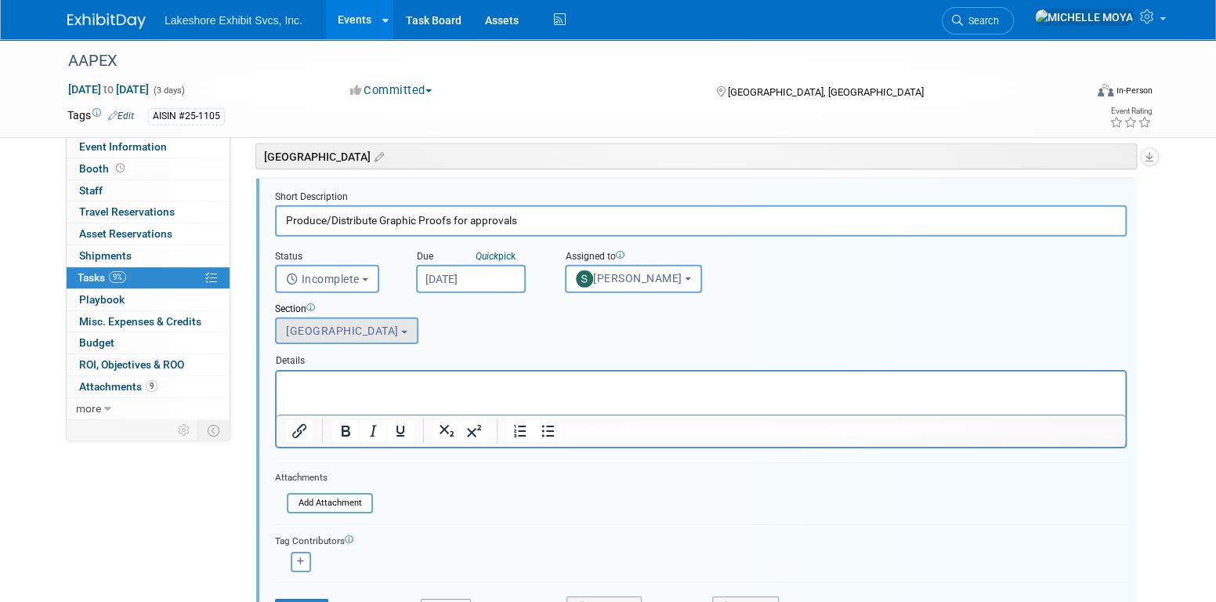
scroll to position [2875, 0]
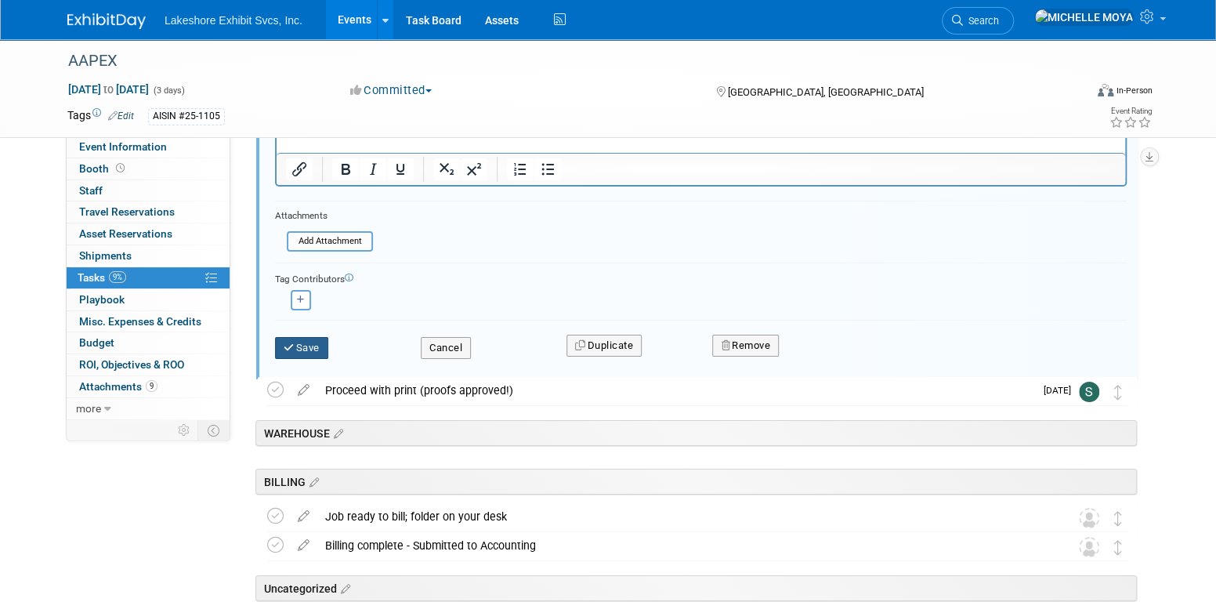
type input "Produce/Distribute Graphic Proofs for approvals"
click at [306, 350] on button "Save" at bounding box center [301, 348] width 53 height 22
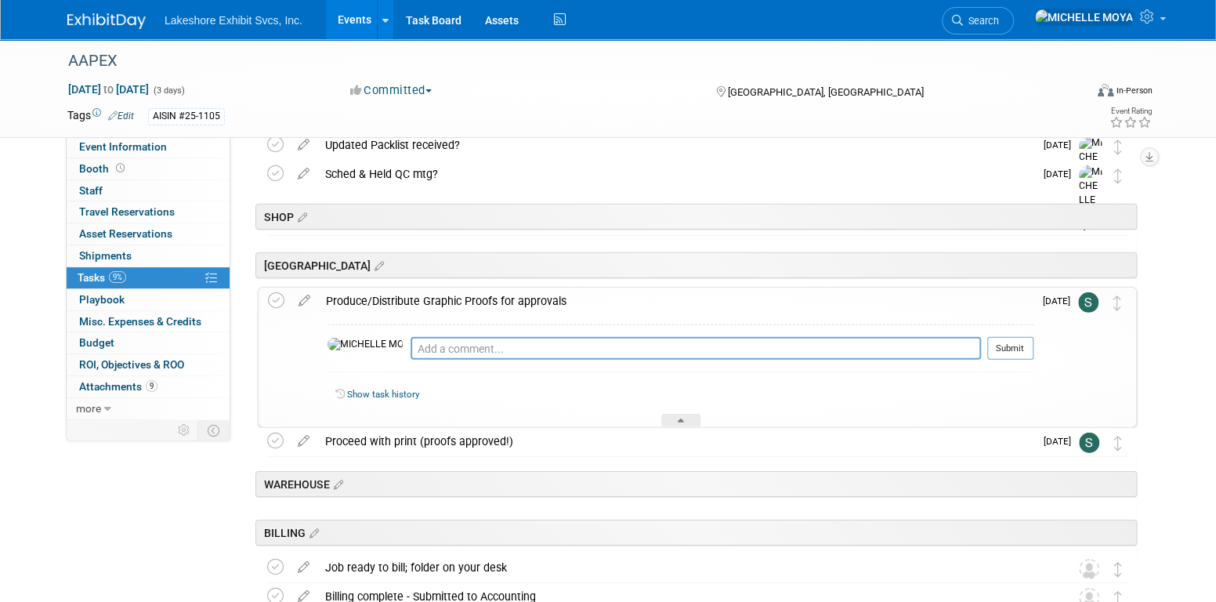
scroll to position [2500, 0]
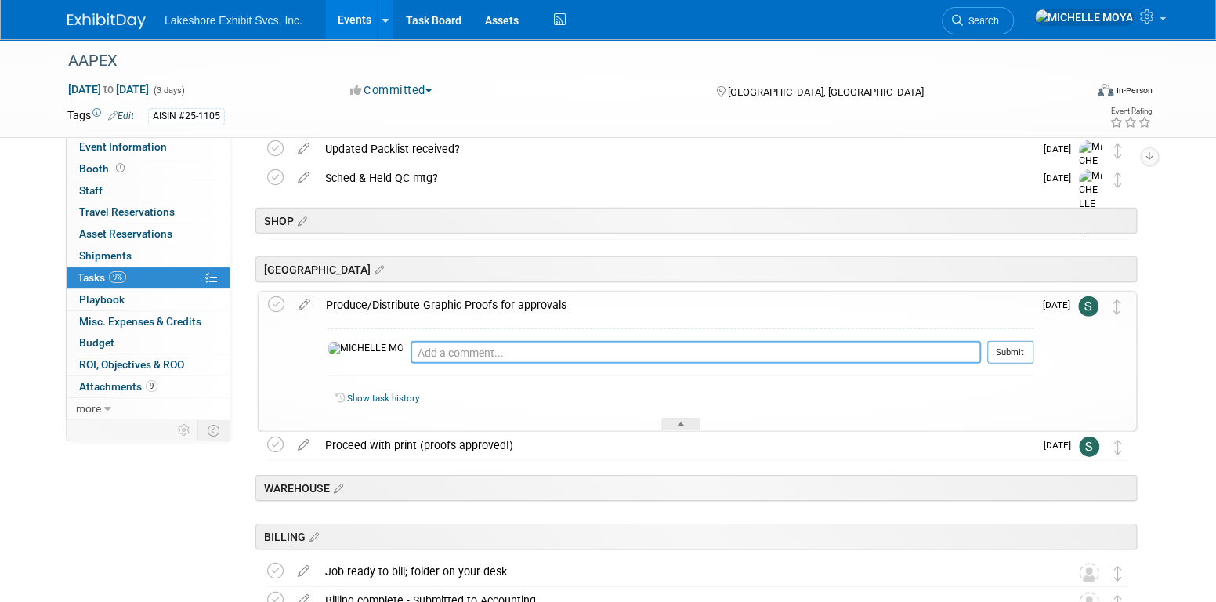
click at [411, 353] on textarea at bounding box center [696, 352] width 571 height 23
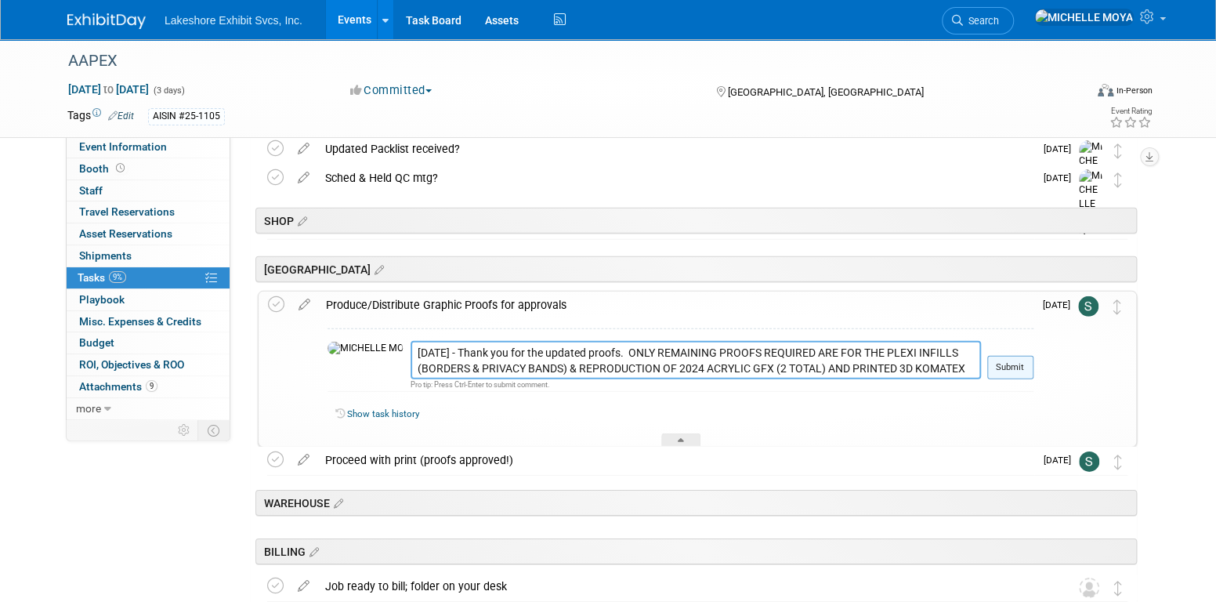
type textarea "10.08.25 - Thank you for the updated proofs. ONLY REMAINING PROOFS REQUIRED ARE…"
click at [1006, 361] on button "Submit" at bounding box center [1011, 368] width 46 height 24
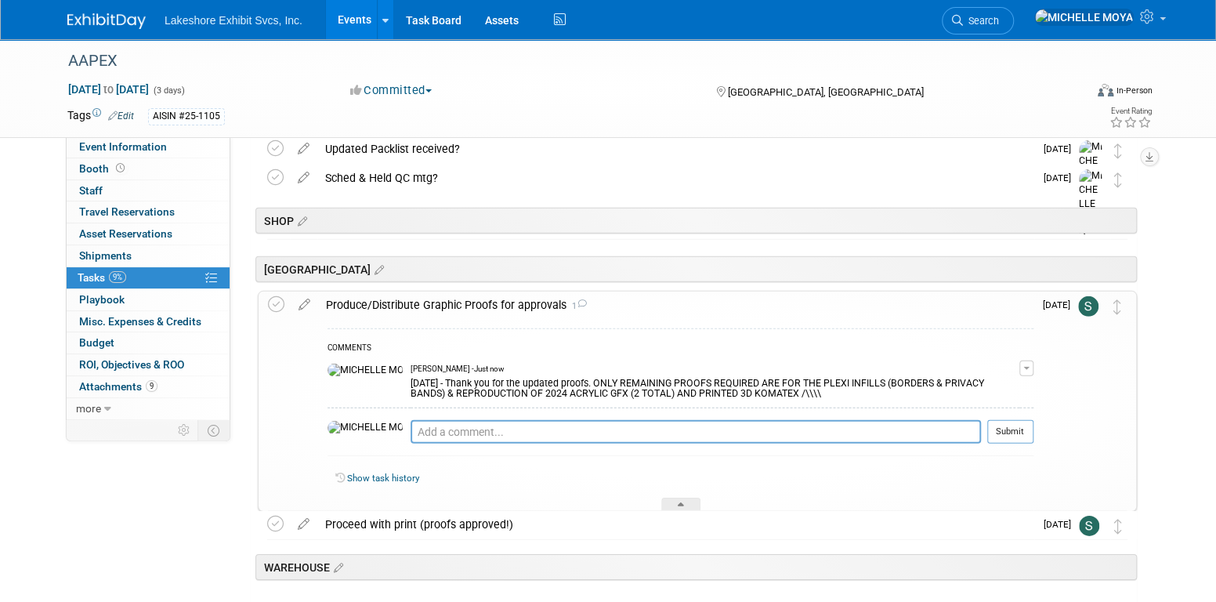
click at [520, 312] on div "Produce/Distribute Graphic Proofs for approvals 1" at bounding box center [676, 305] width 716 height 27
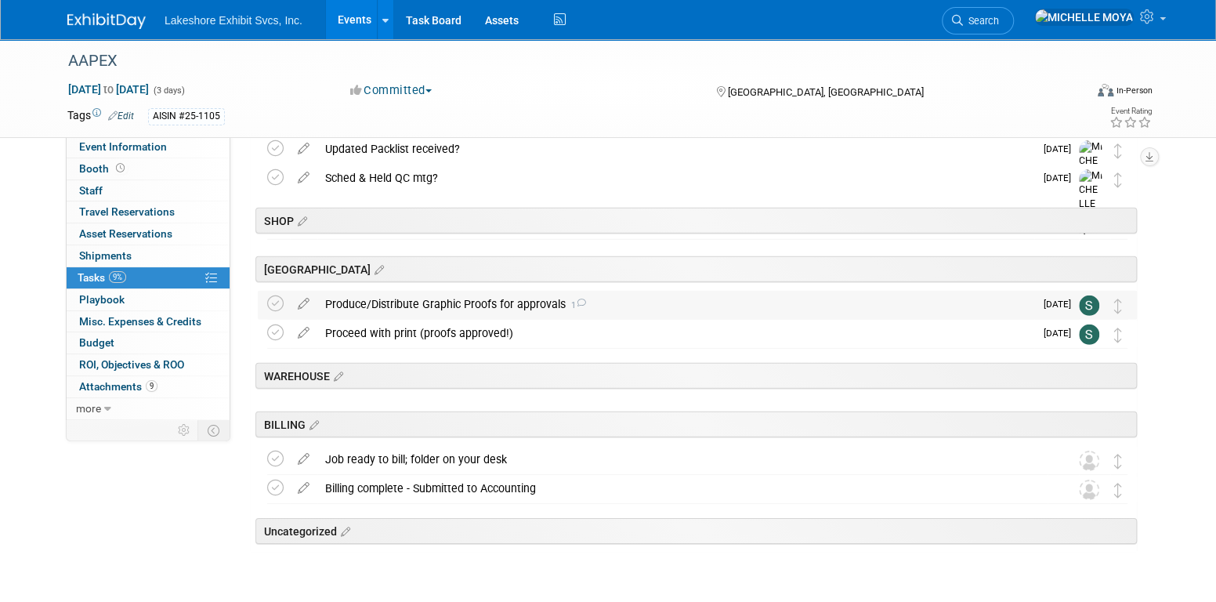
click at [386, 306] on div "Produce/Distribute Graphic Proofs for approvals 1" at bounding box center [675, 304] width 717 height 27
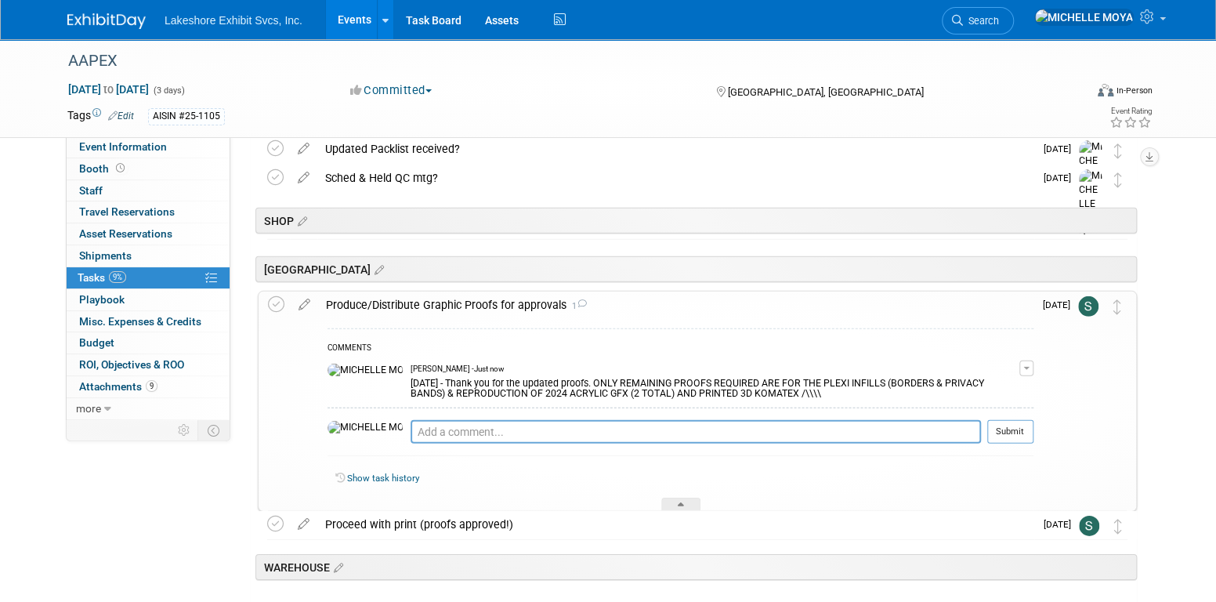
click at [386, 306] on div "Produce/Distribute Graphic Proofs for approvals 1" at bounding box center [676, 305] width 716 height 27
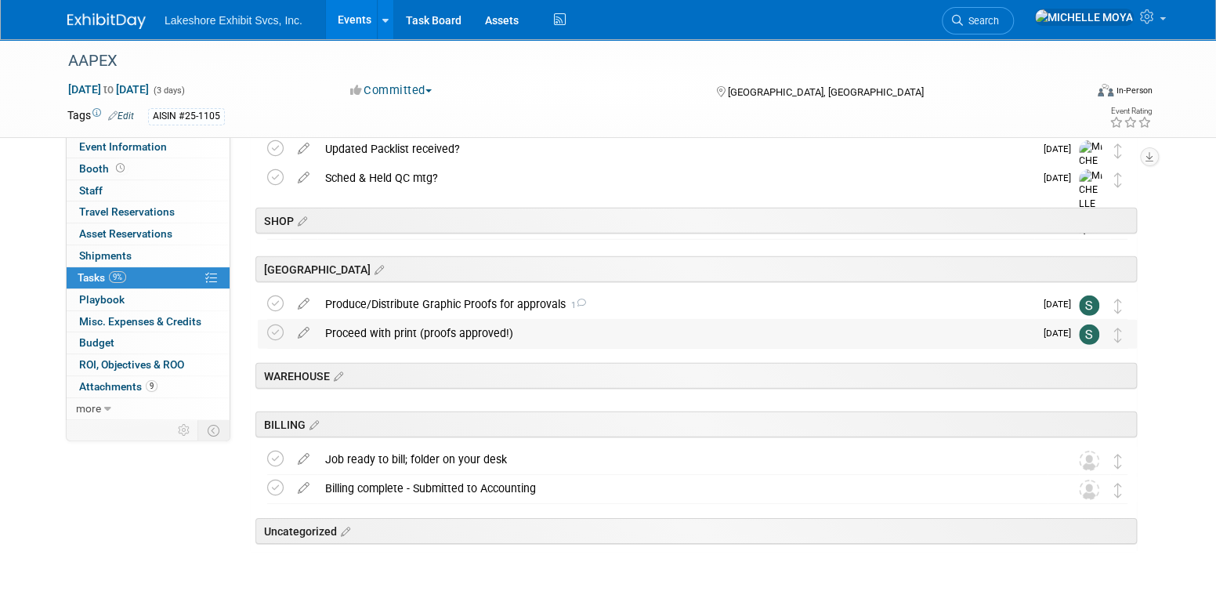
click at [335, 331] on div "Proceed with print (proofs approved!)" at bounding box center [675, 333] width 717 height 27
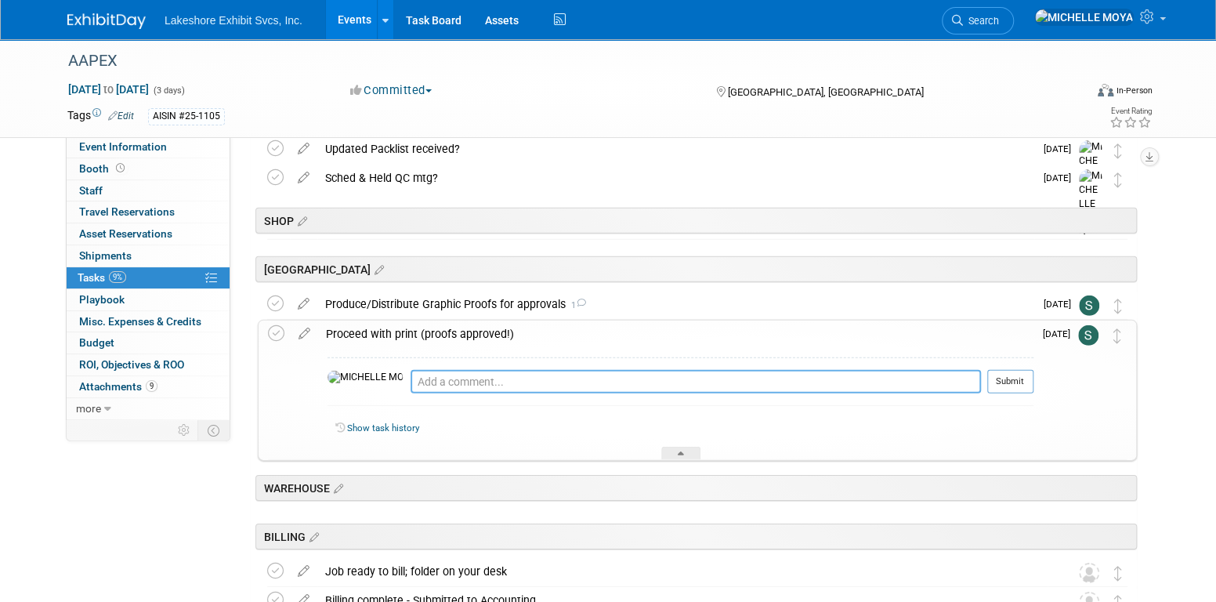
click at [411, 386] on textarea at bounding box center [696, 382] width 571 height 24
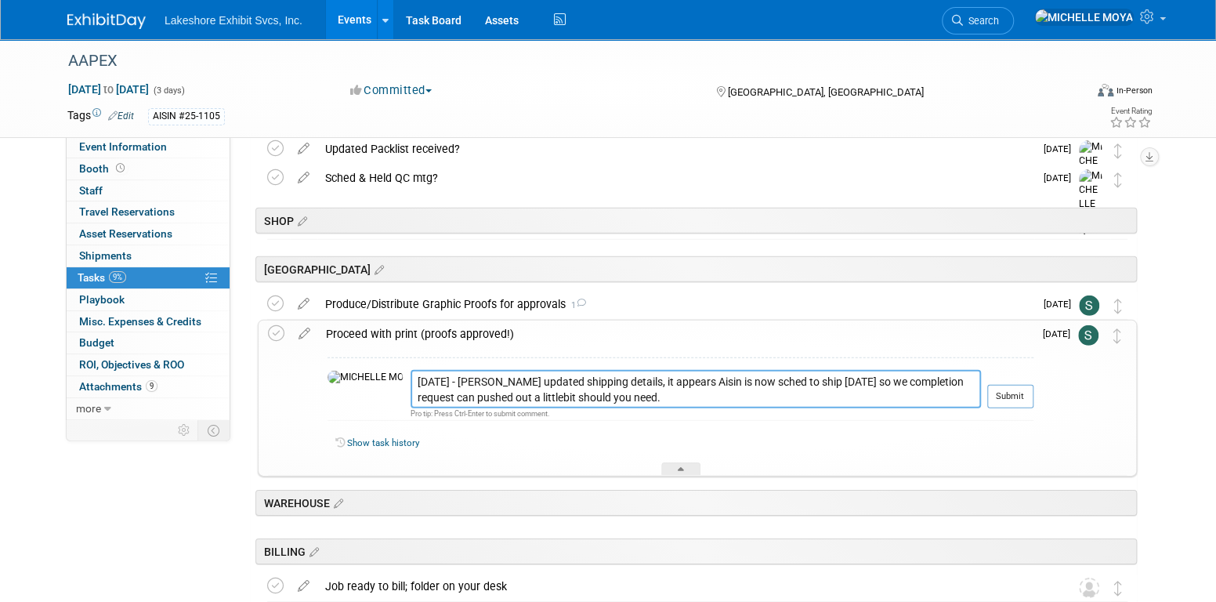
type textarea "10.08.25 - Per Mark Wittstock's updated shipping details, it appears Aisin is n…"
click at [1005, 394] on button "Submit" at bounding box center [1011, 397] width 46 height 24
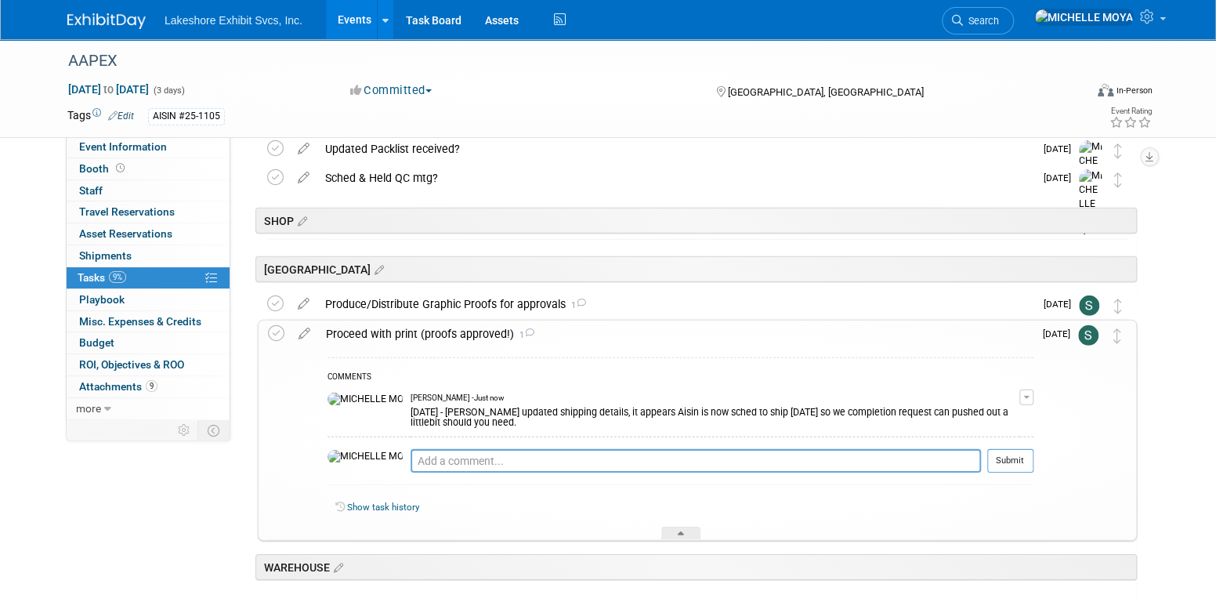
click at [426, 326] on div "Proceed with print (proofs approved!) 1" at bounding box center [676, 334] width 716 height 27
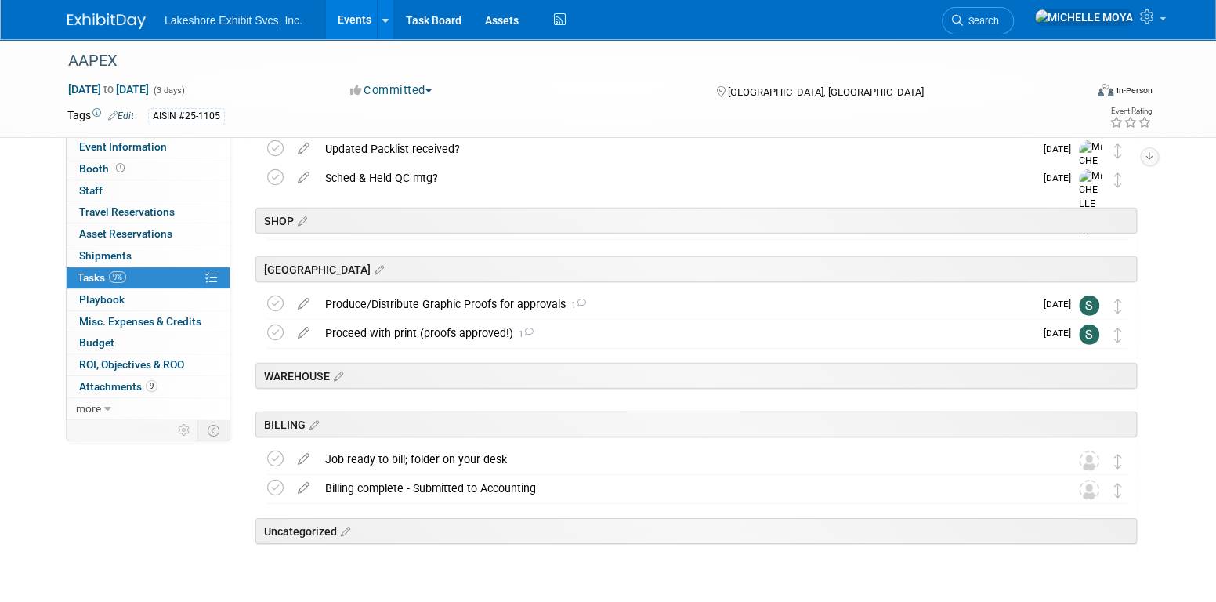
click at [352, 19] on link "Events" at bounding box center [354, 19] width 57 height 39
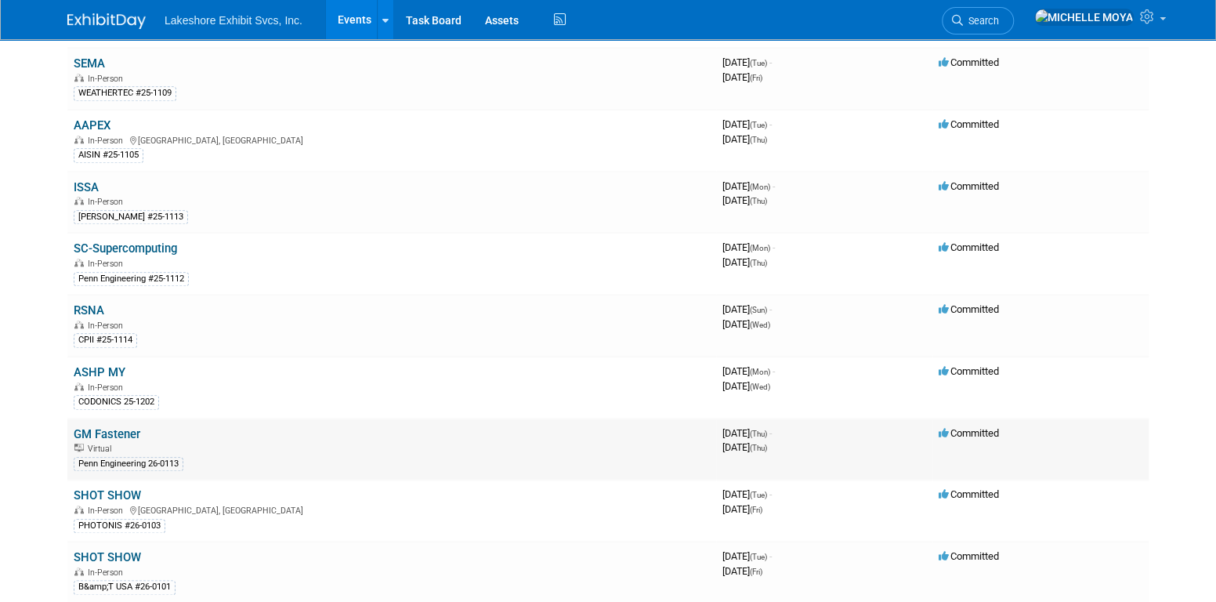
scroll to position [784, 0]
